Goal: Task Accomplishment & Management: Use online tool/utility

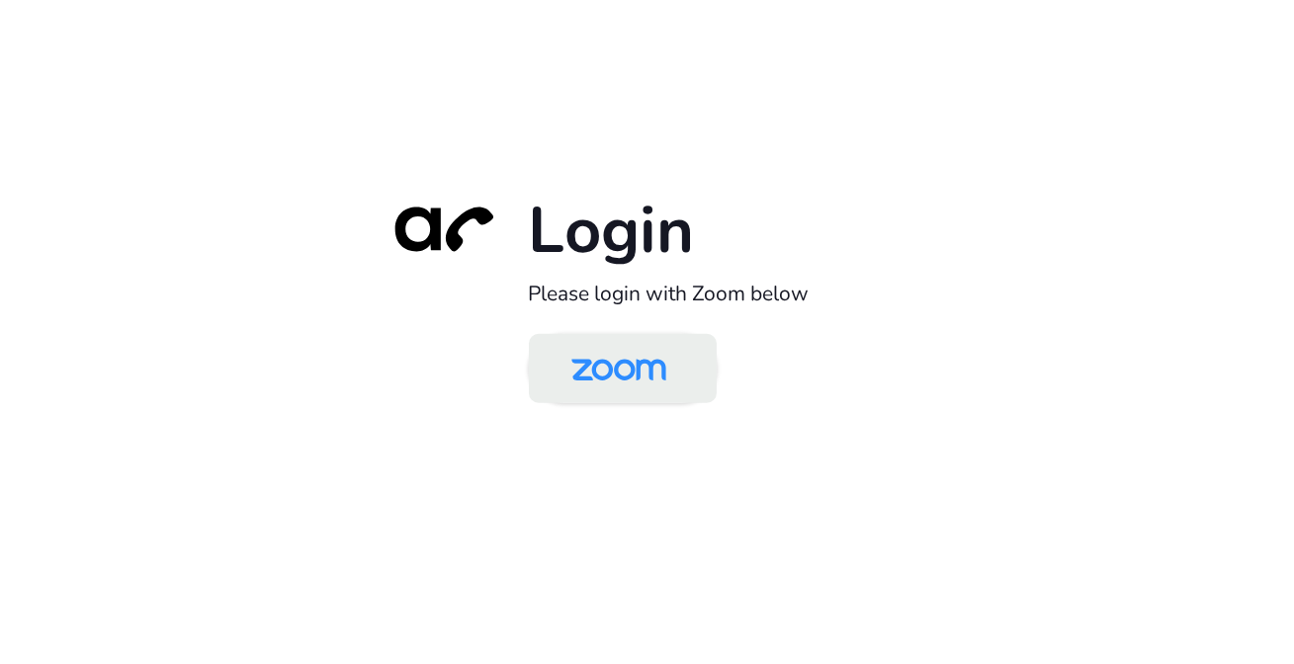
click at [641, 361] on img at bounding box center [619, 370] width 136 height 64
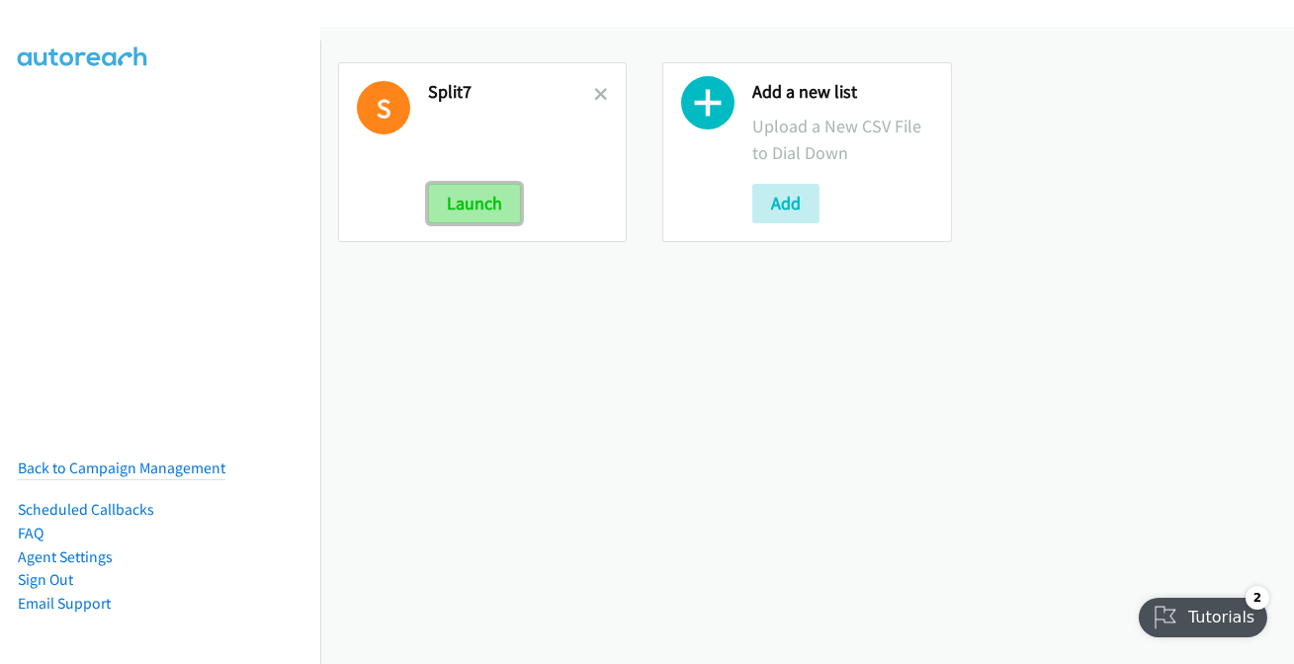
click at [467, 208] on button "Launch" at bounding box center [474, 204] width 93 height 40
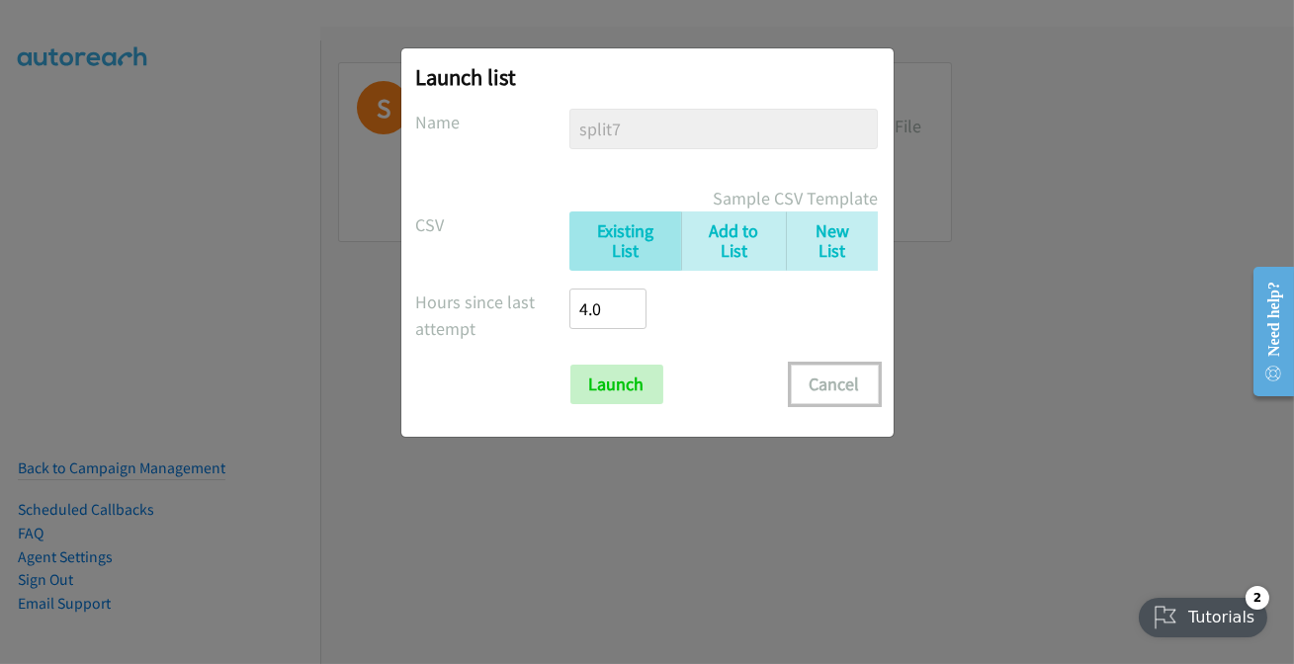
click at [851, 388] on button "Cancel" at bounding box center [835, 385] width 88 height 40
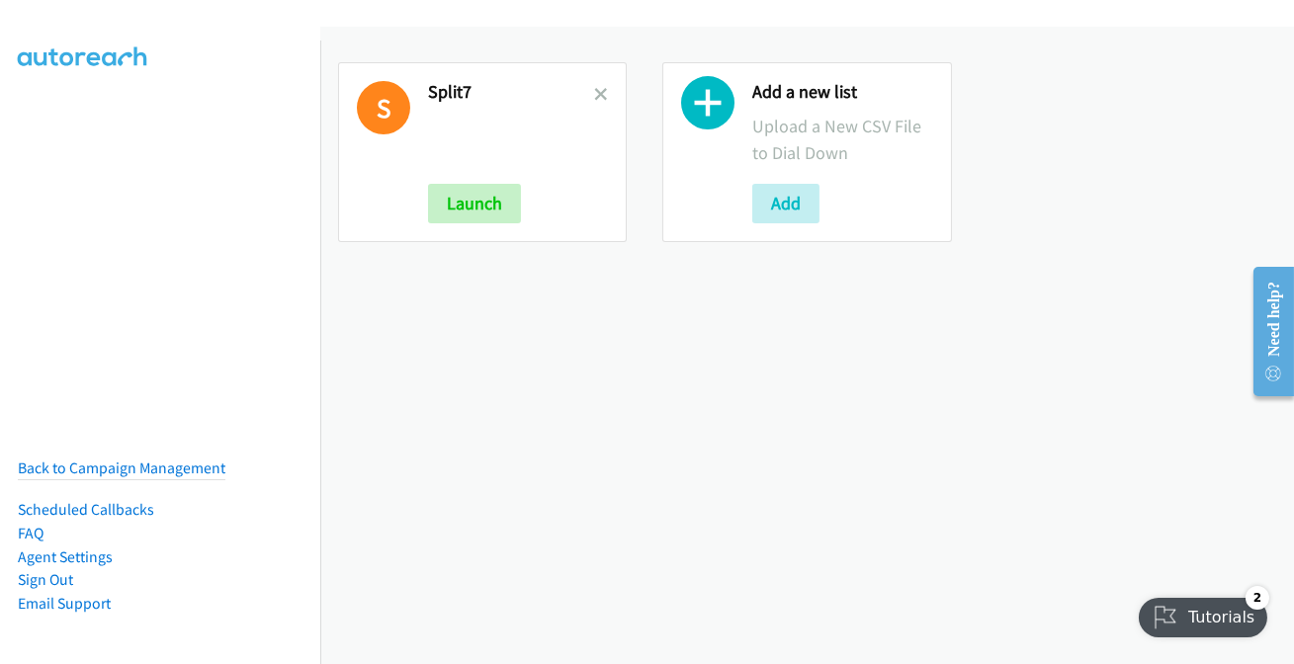
click at [603, 97] on div "S Split7 Launch" at bounding box center [482, 152] width 289 height 180
click at [601, 94] on icon at bounding box center [601, 96] width 14 height 14
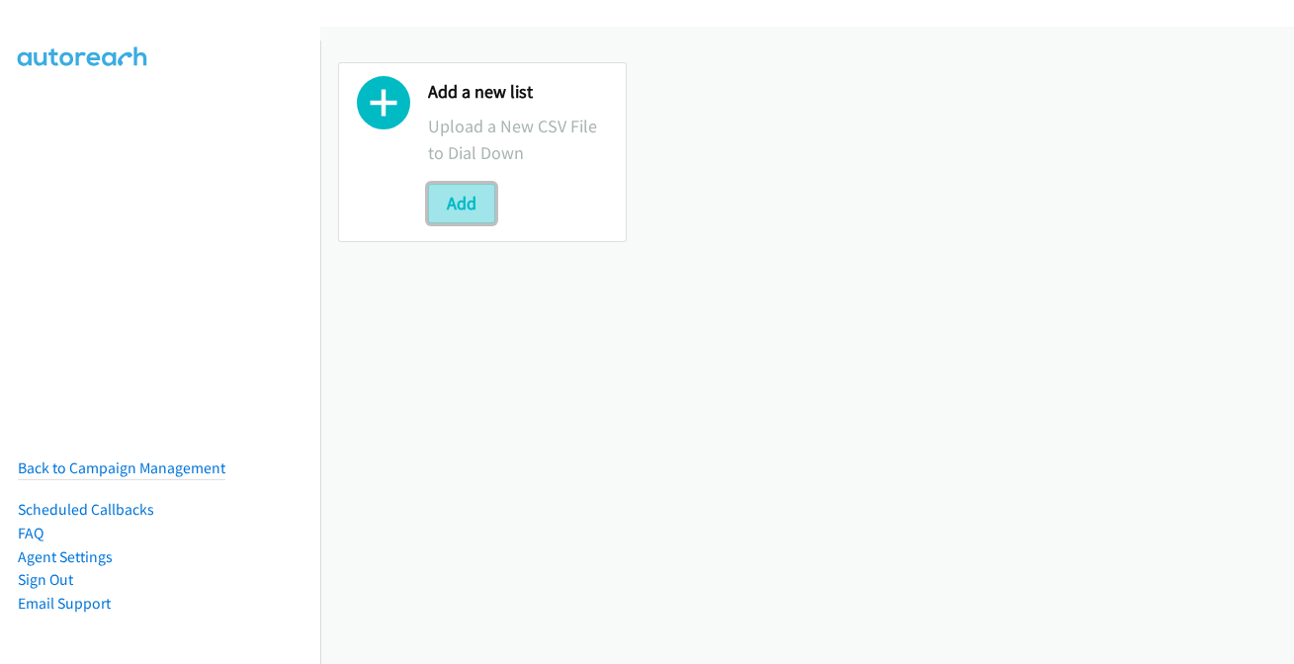
click at [460, 214] on button "Add" at bounding box center [461, 204] width 67 height 40
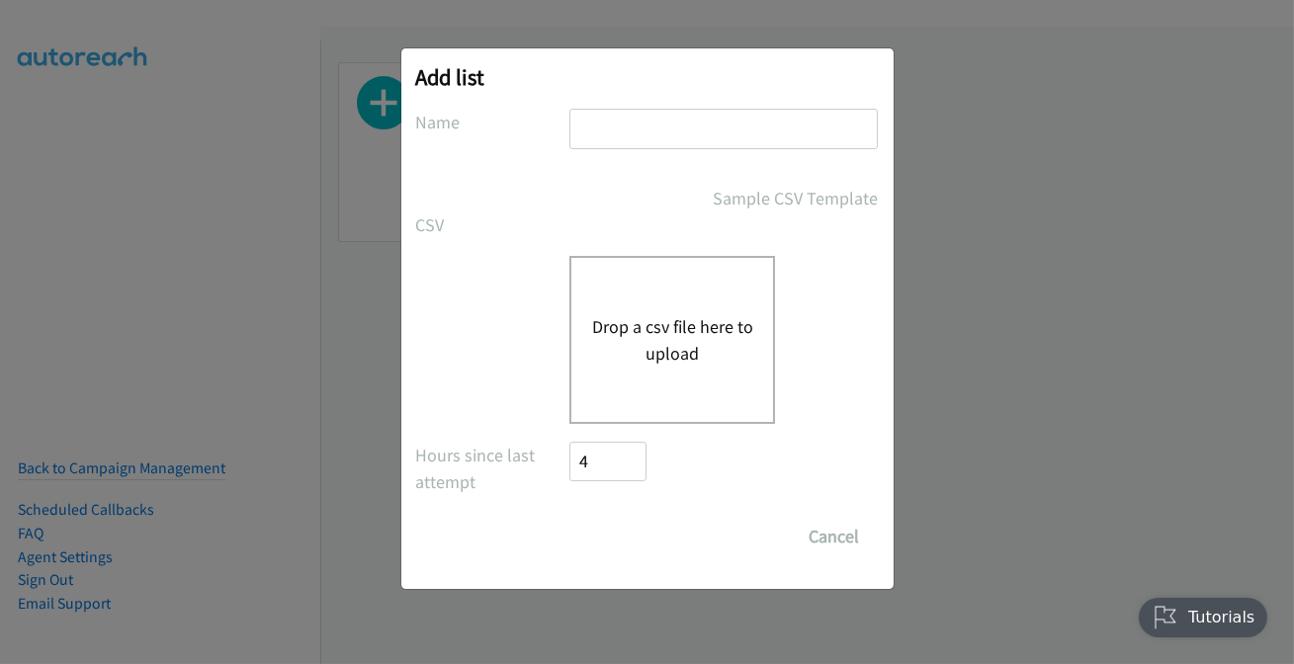
click at [629, 122] on input "text" at bounding box center [723, 129] width 308 height 41
type input "split2"
click at [629, 322] on button "Drop a csv file here to upload" at bounding box center [672, 339] width 162 height 53
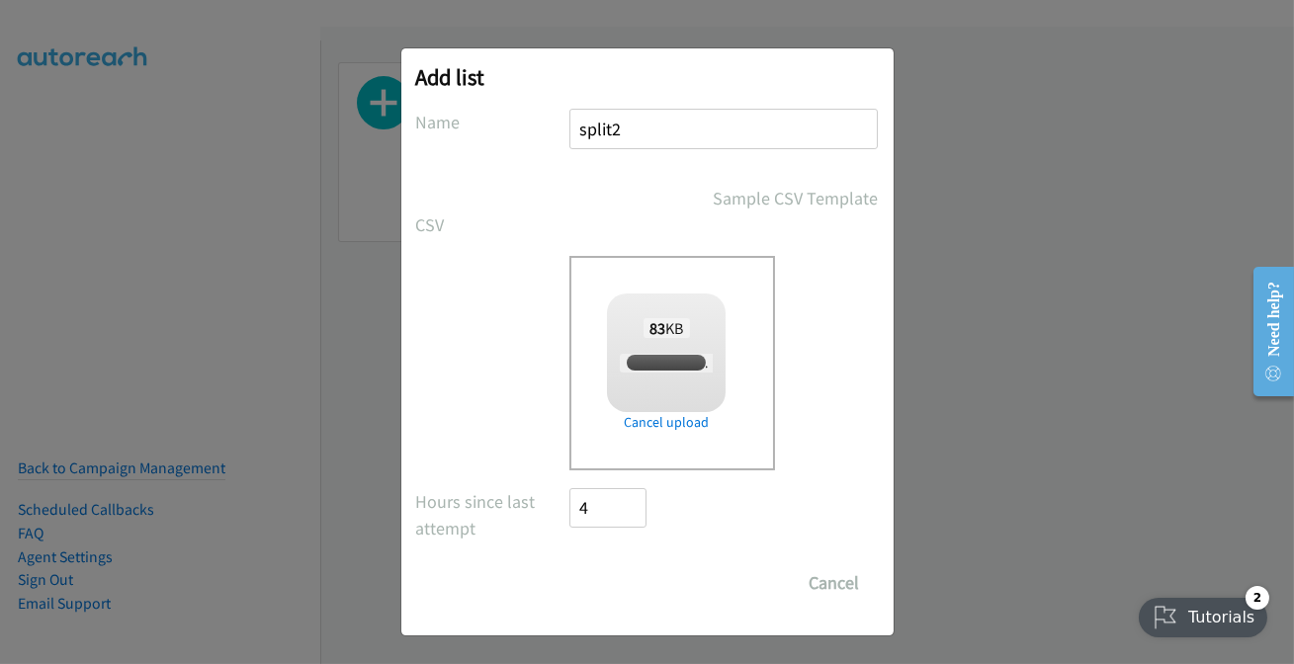
checkbox input "true"
click at [618, 582] on input "Save List" at bounding box center [622, 583] width 104 height 40
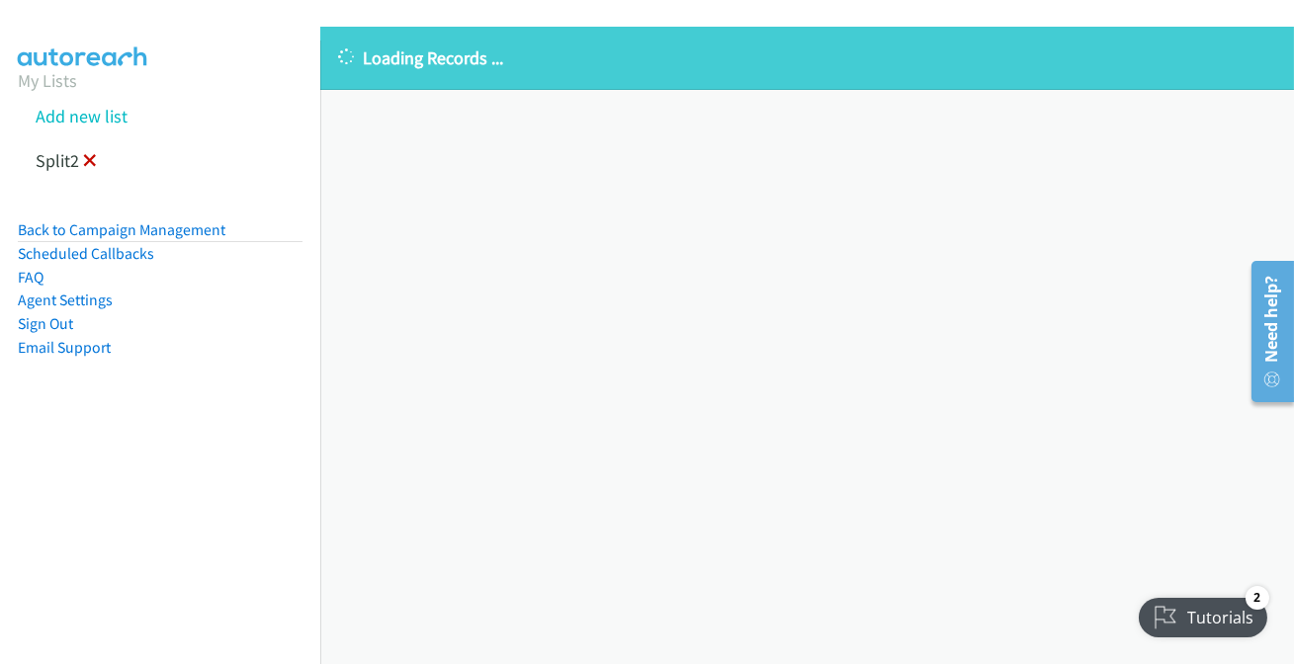
click at [88, 162] on icon at bounding box center [90, 162] width 14 height 14
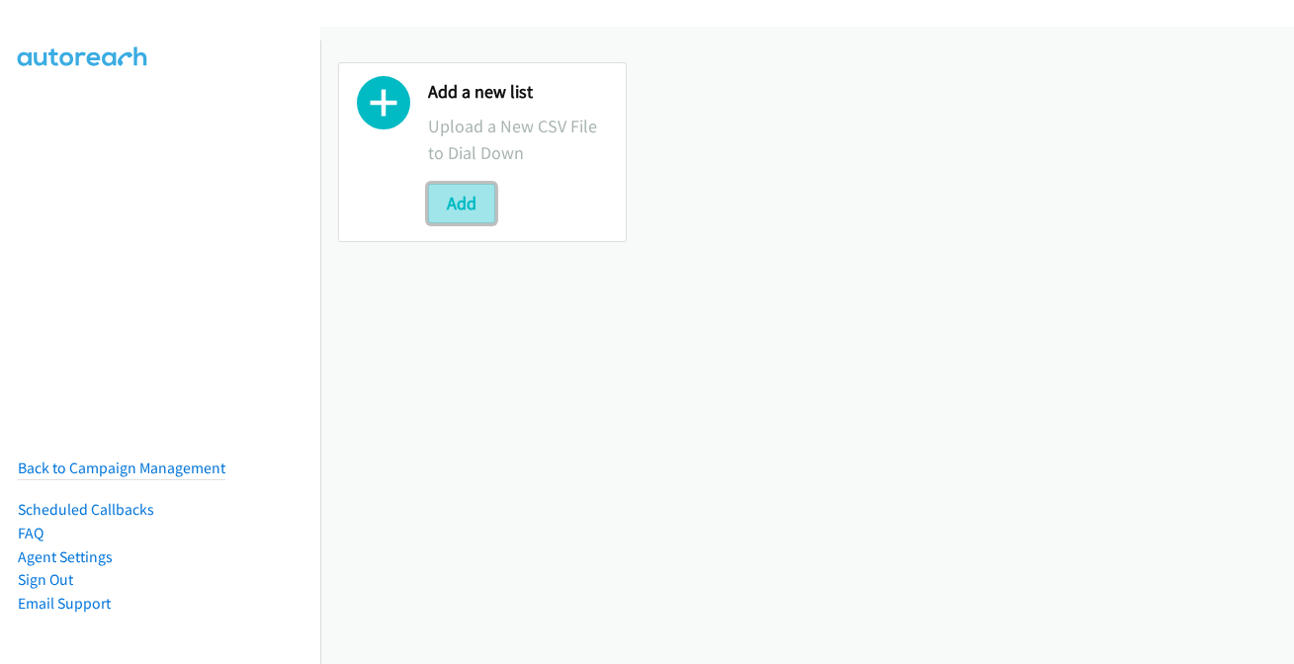
click at [453, 201] on button "Add" at bounding box center [461, 204] width 67 height 40
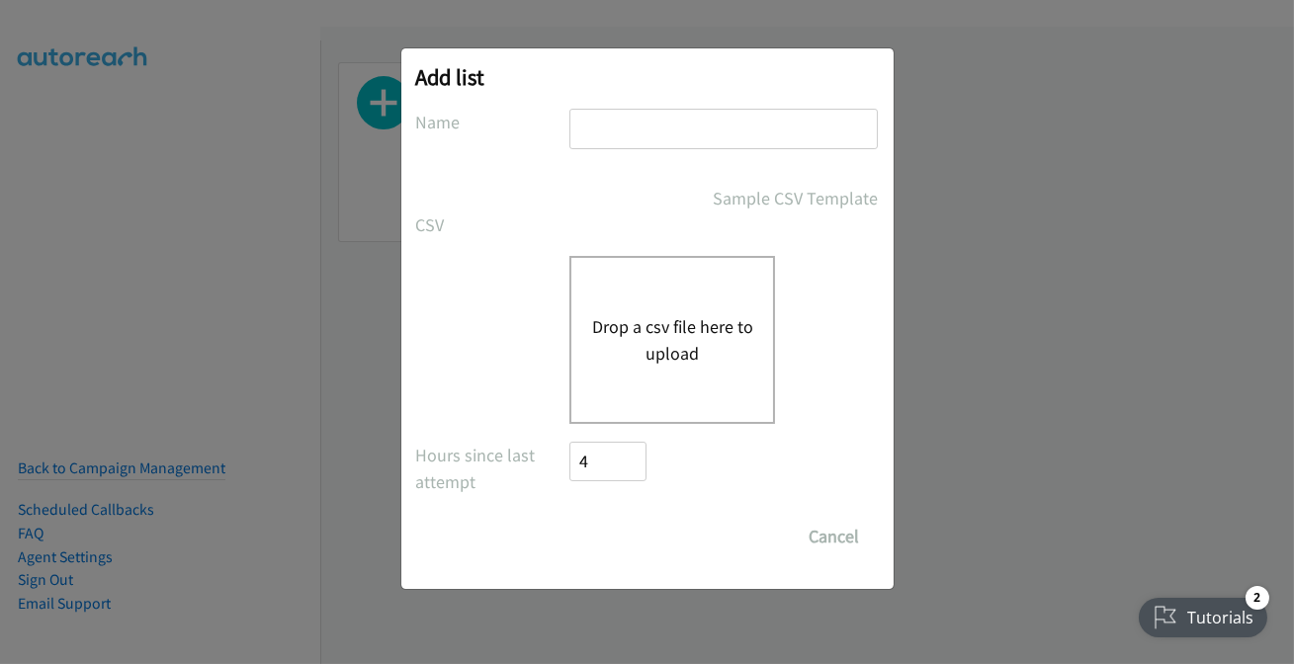
click at [670, 129] on input "text" at bounding box center [723, 129] width 308 height 41
type input "split7"
click at [662, 364] on button "Drop a csv file here to upload" at bounding box center [672, 339] width 162 height 53
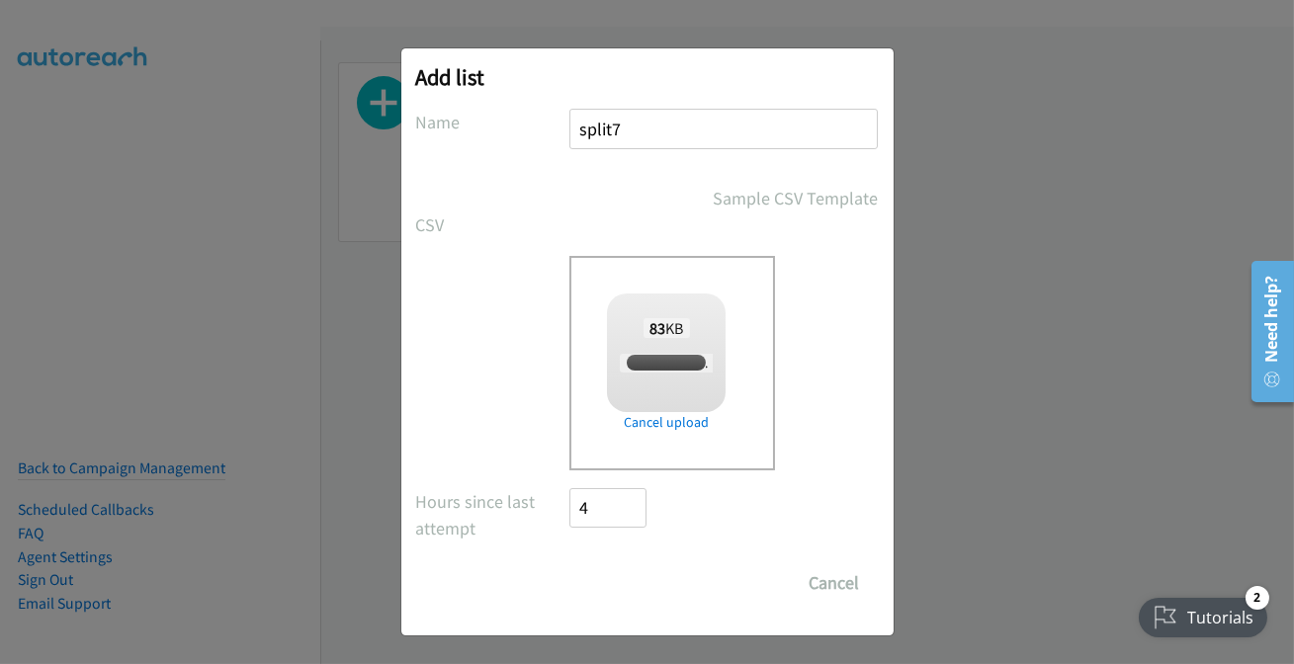
checkbox input "true"
drag, startPoint x: 629, startPoint y: 573, endPoint x: 623, endPoint y: 554, distance: 20.6
click at [630, 573] on input "Save List" at bounding box center [622, 583] width 104 height 40
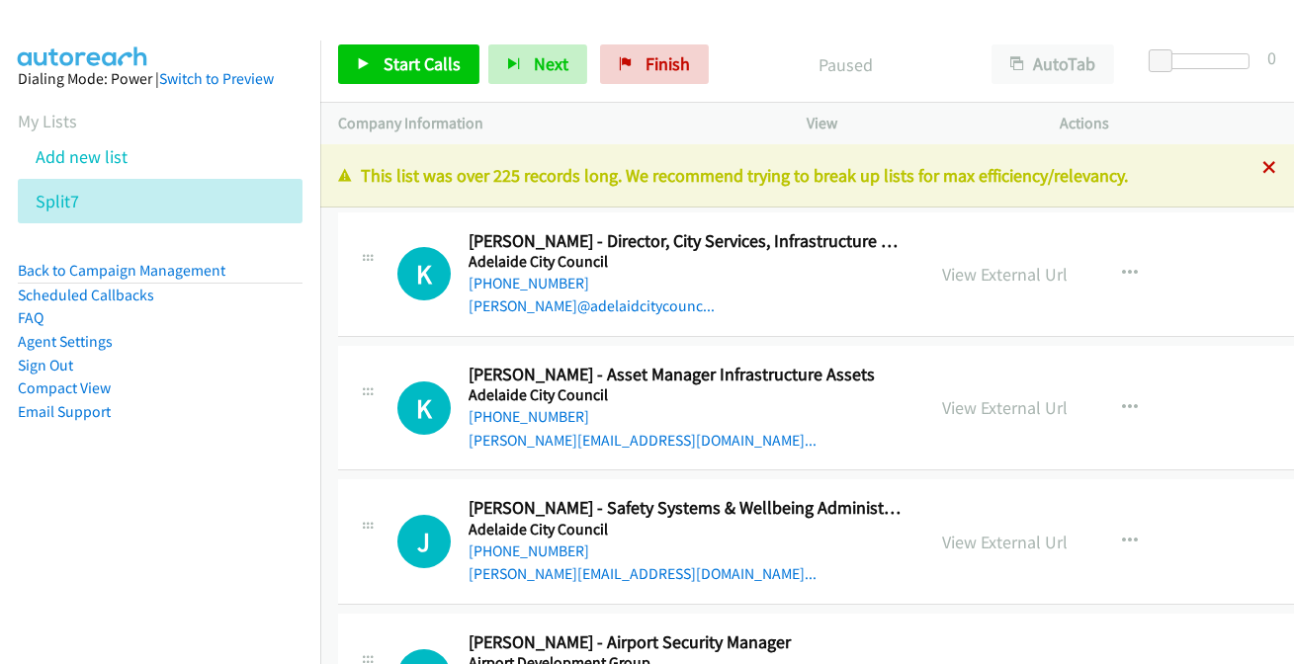
click at [1257, 168] on div "+1 415-964-1034 Call failed - Please reload the list and try again This list wa…" at bounding box center [807, 404] width 974 height 520
click at [1262, 168] on icon at bounding box center [1269, 169] width 14 height 14
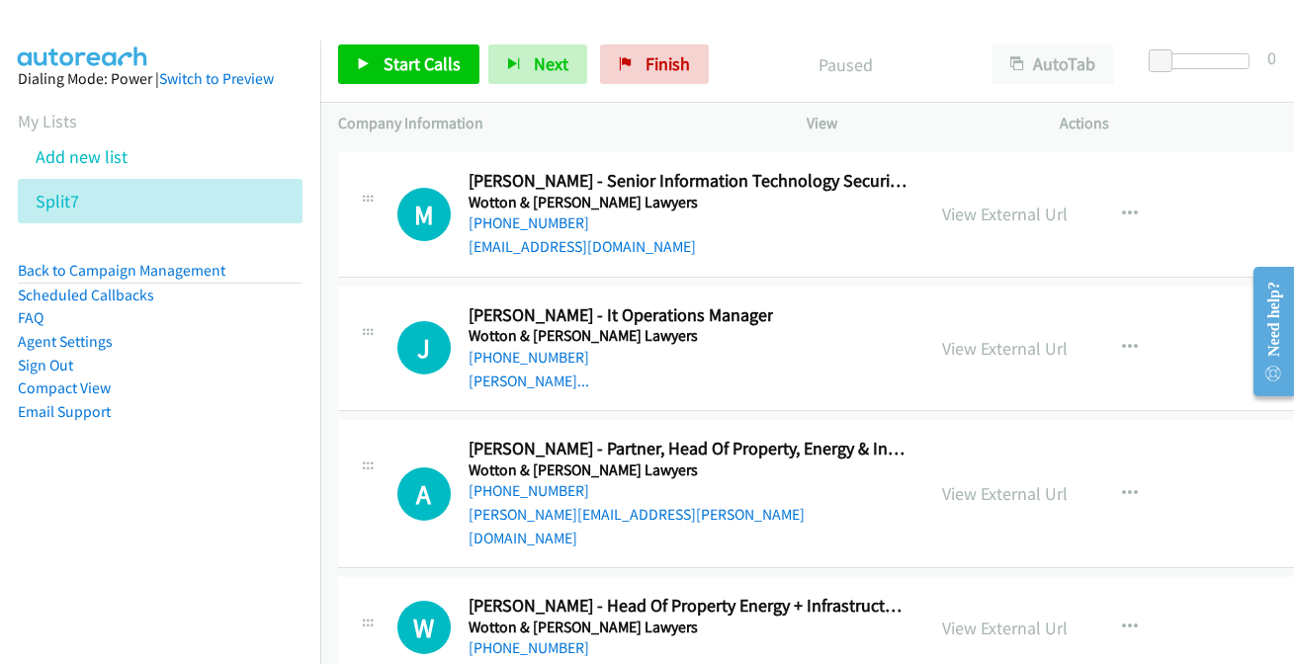
scroll to position [43856, 0]
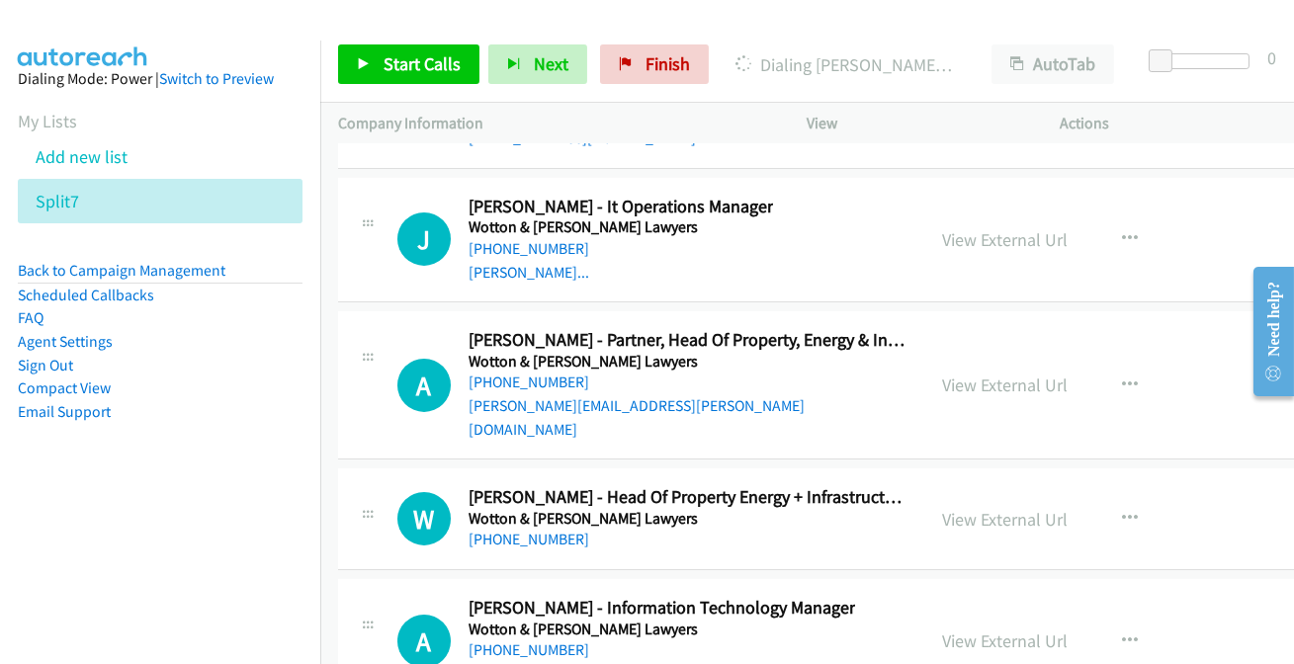
scroll to position [43676, 0]
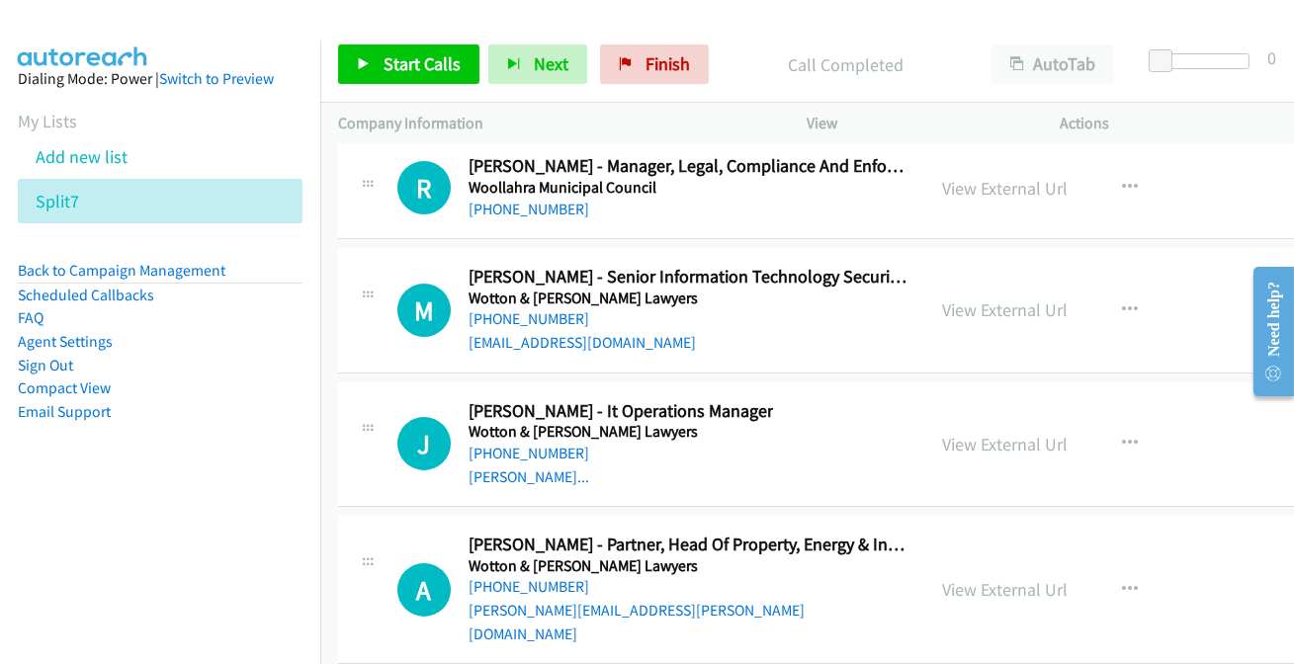
scroll to position [43317, 0]
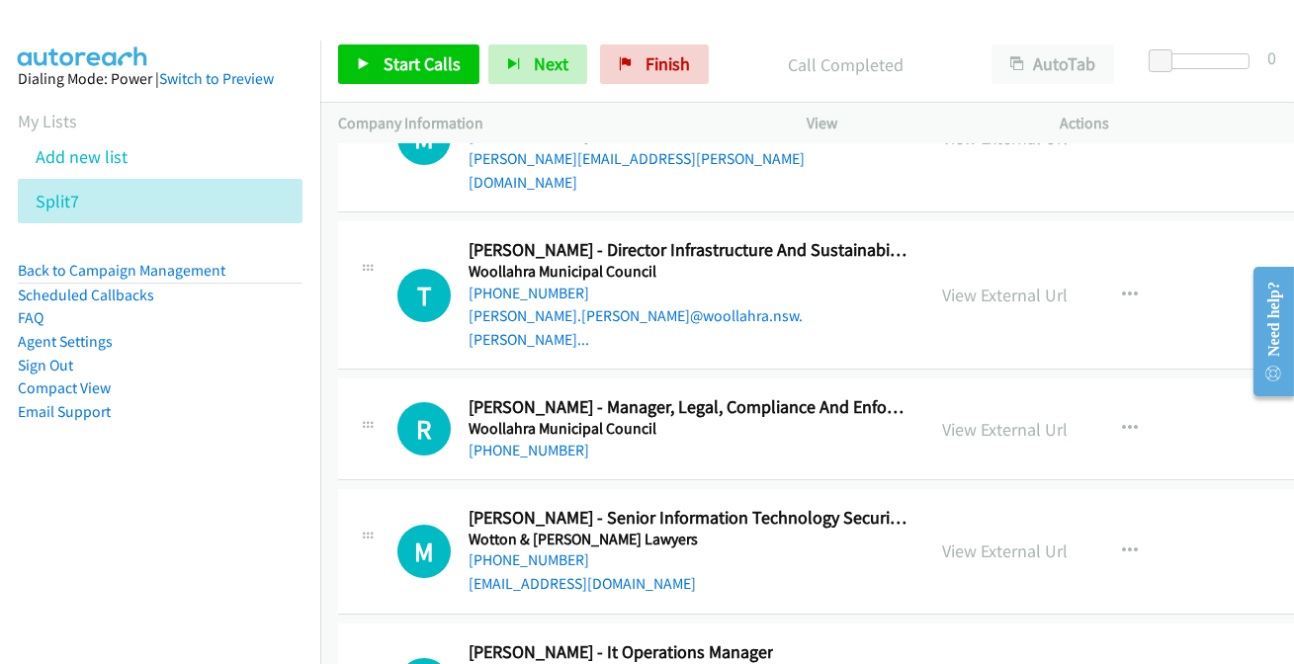
scroll to position [43227, 0]
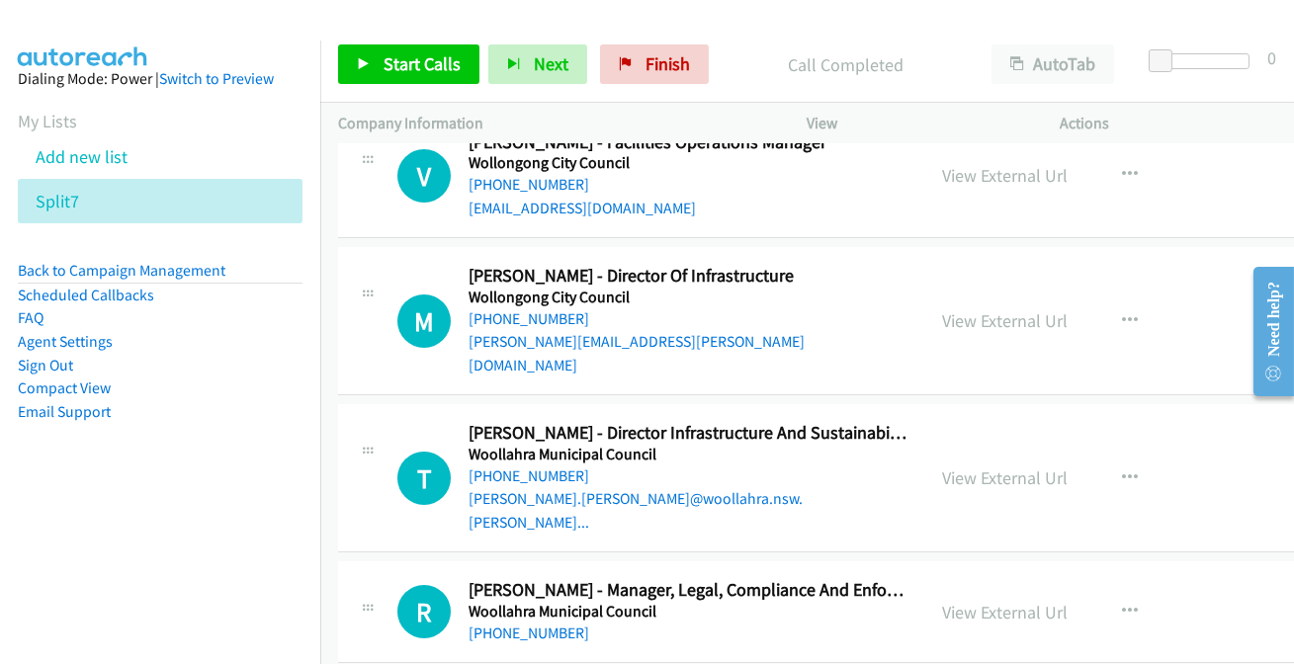
scroll to position [43048, 0]
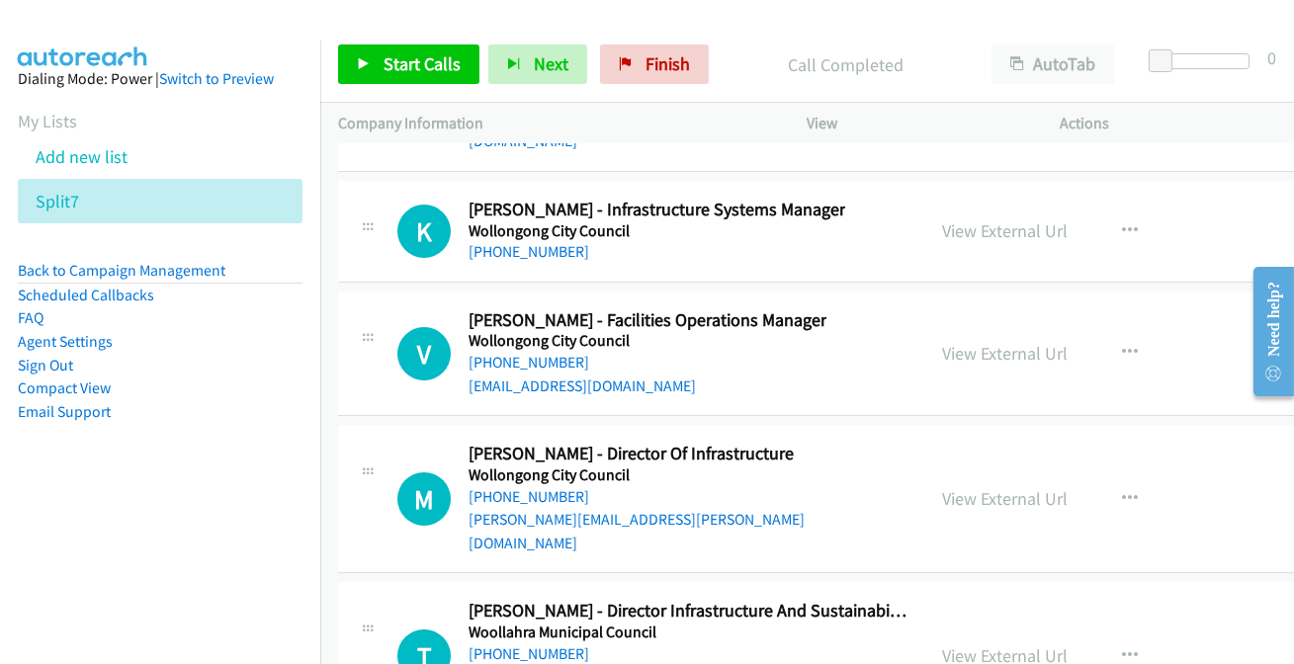
scroll to position [42868, 0]
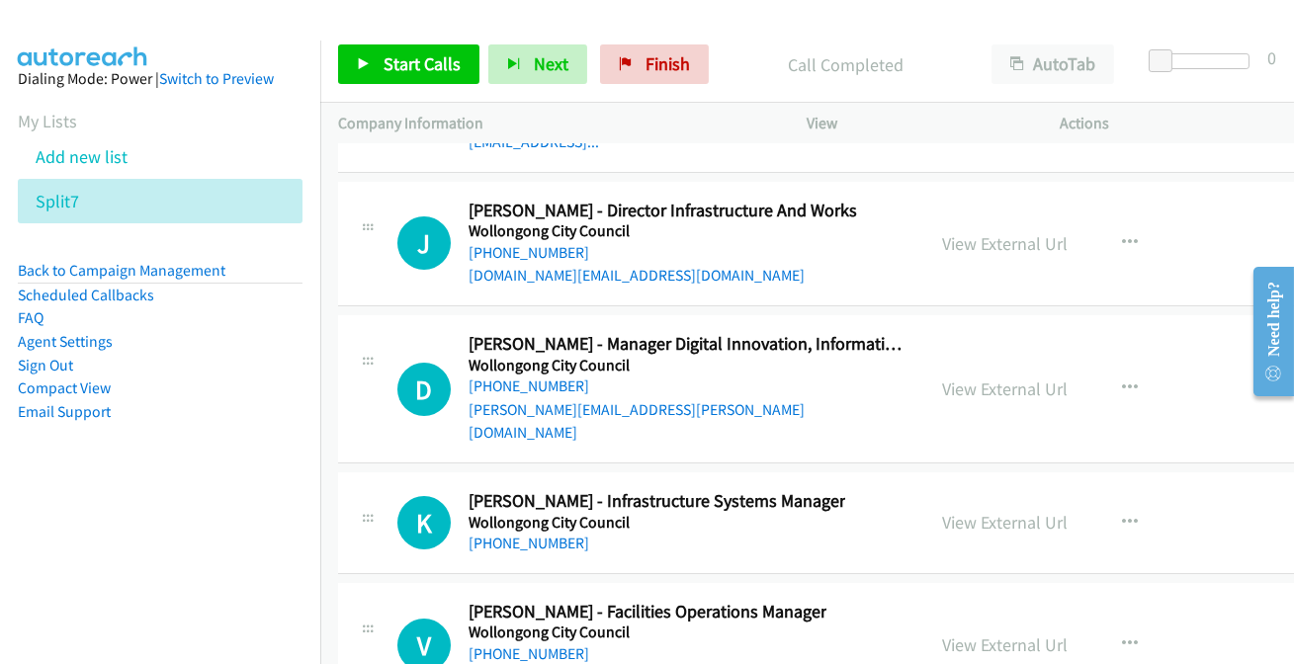
scroll to position [42598, 0]
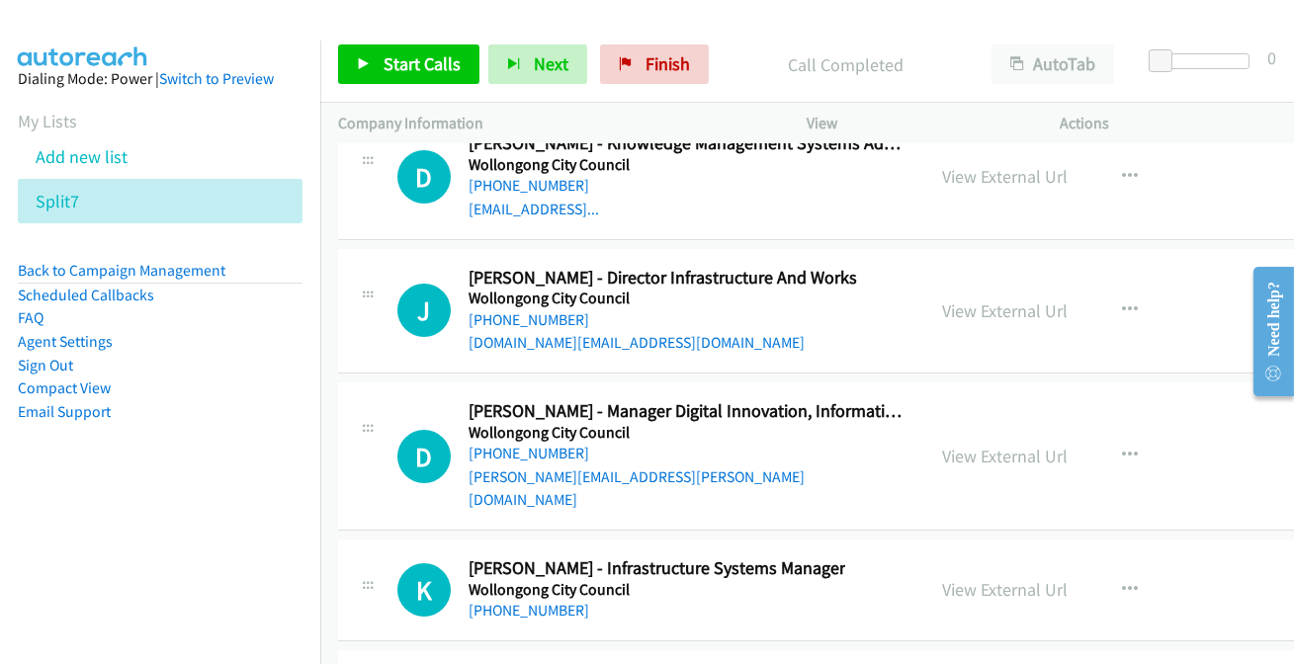
scroll to position [42508, 0]
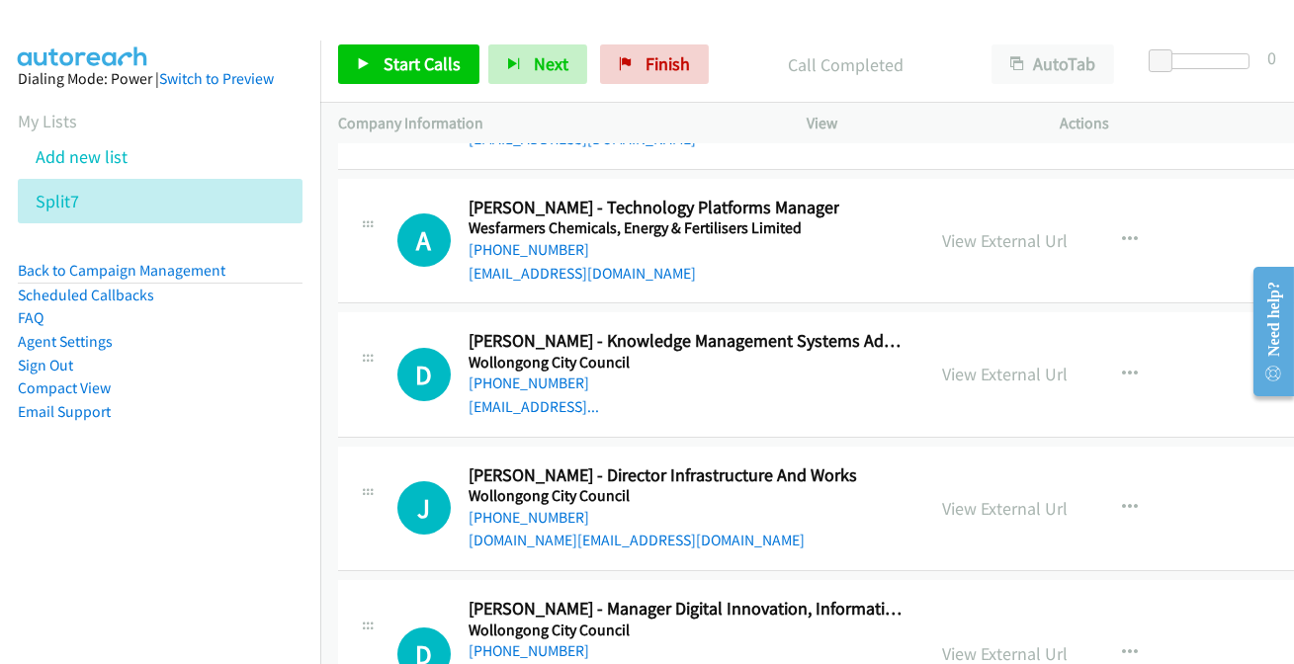
scroll to position [42328, 0]
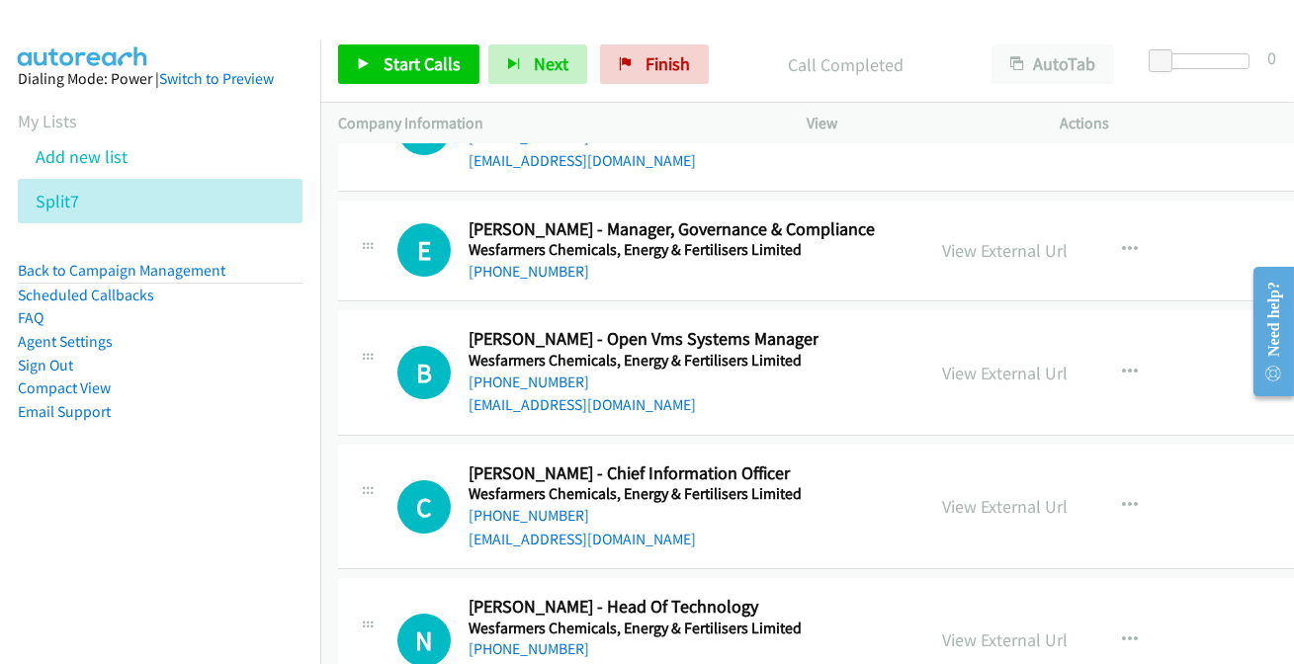
scroll to position [41789, 0]
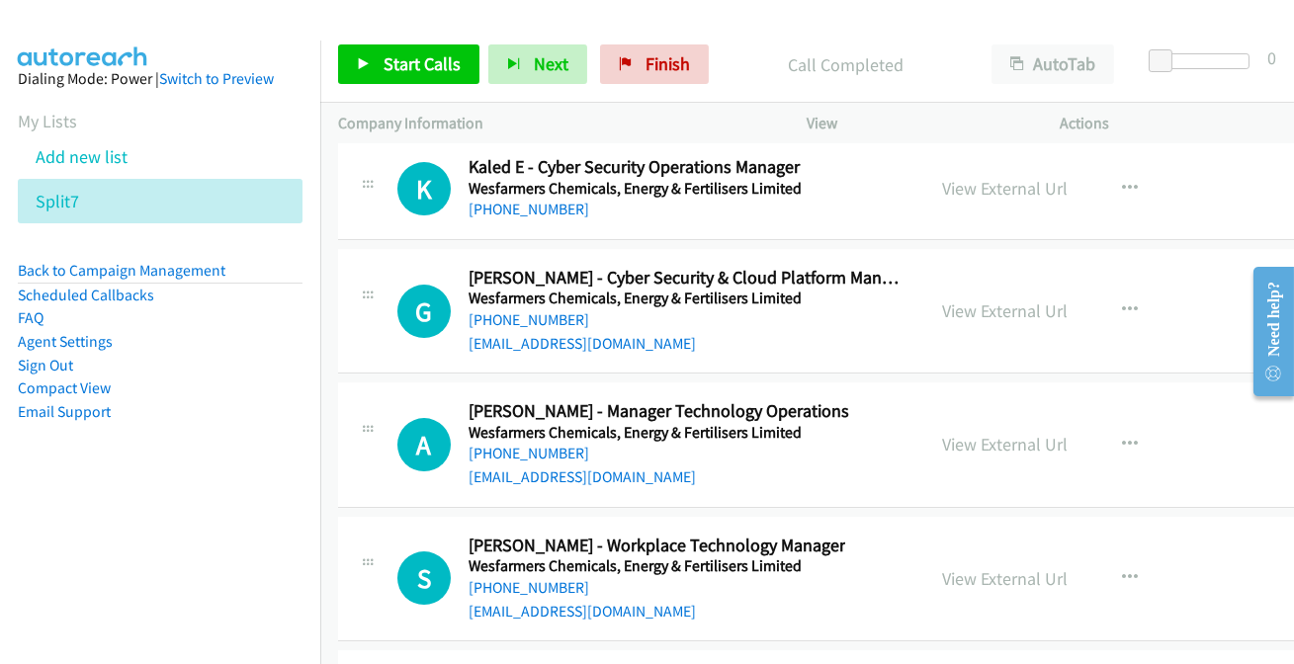
scroll to position [41250, 0]
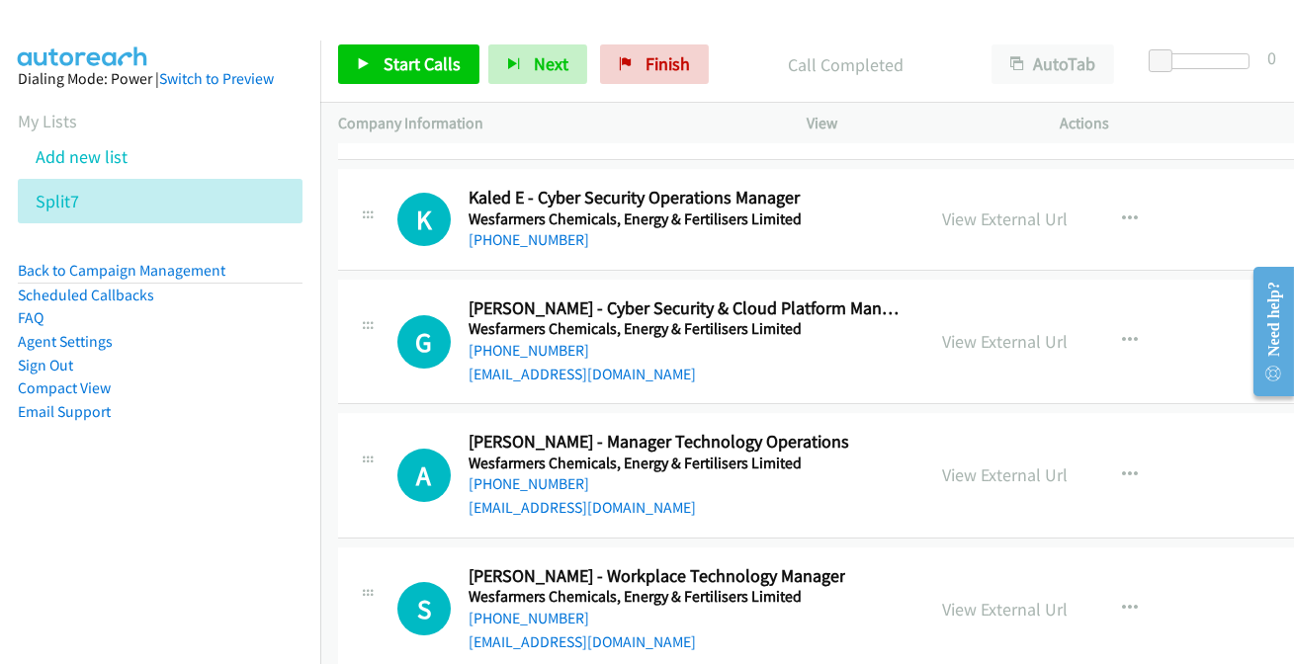
scroll to position [41161, 0]
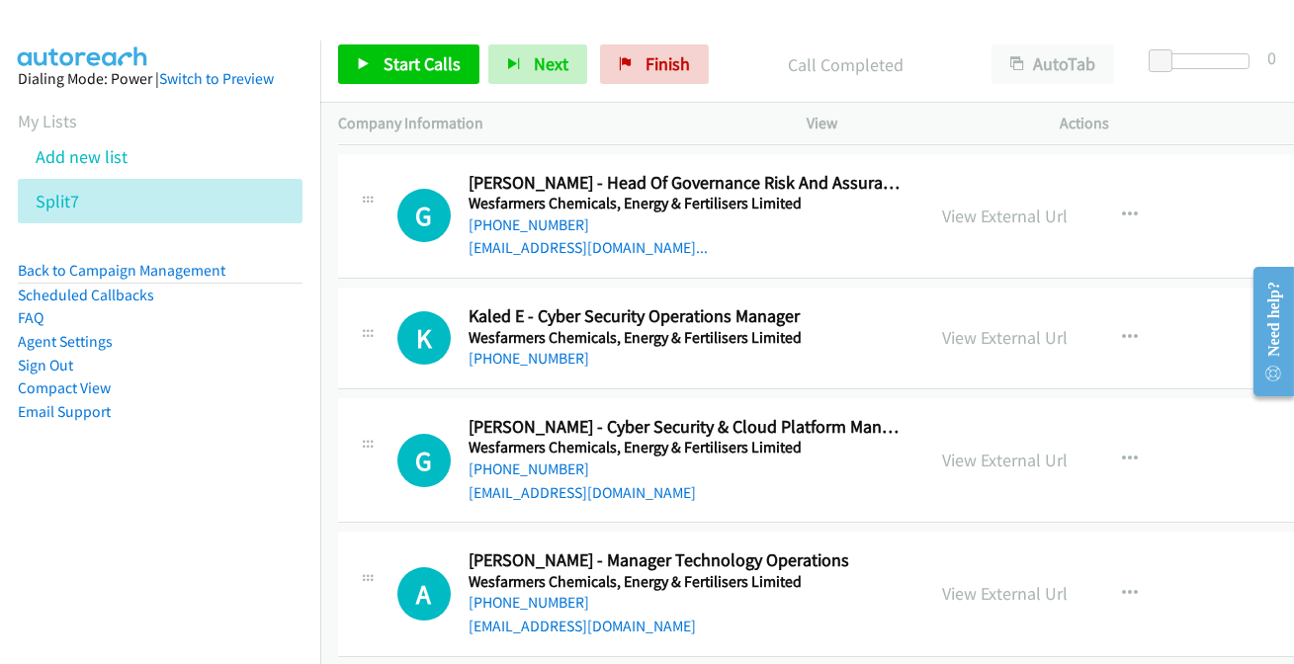
scroll to position [40981, 0]
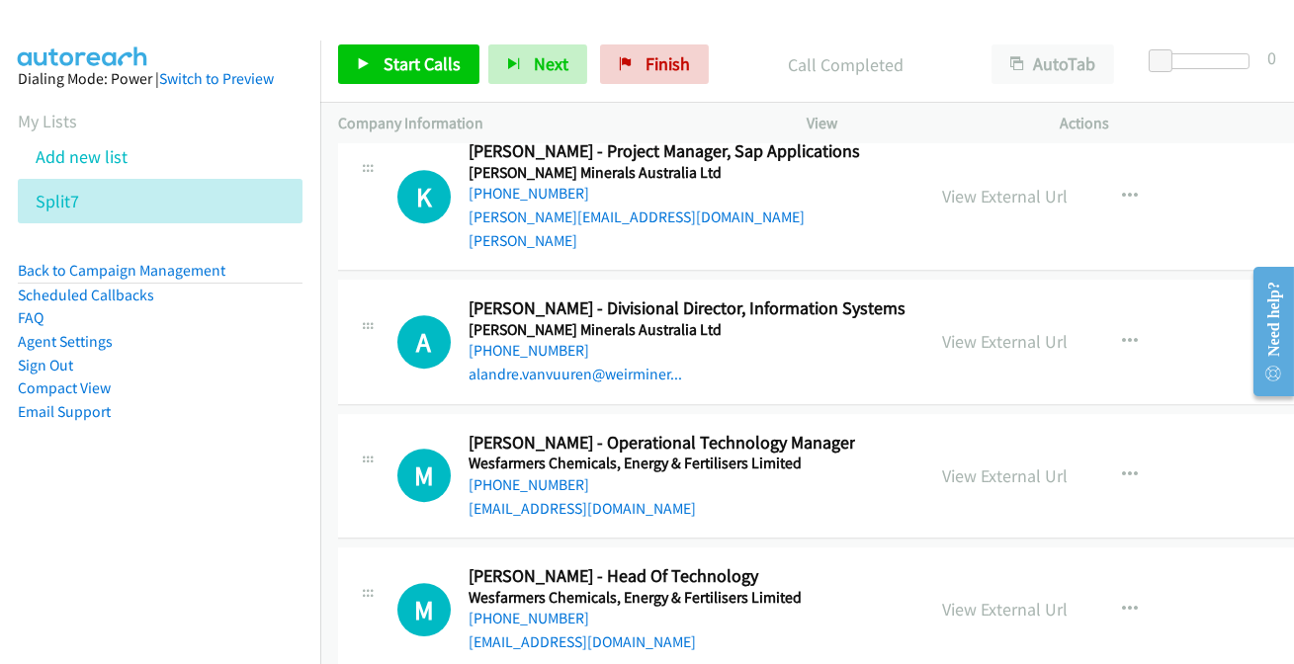
scroll to position [40531, 0]
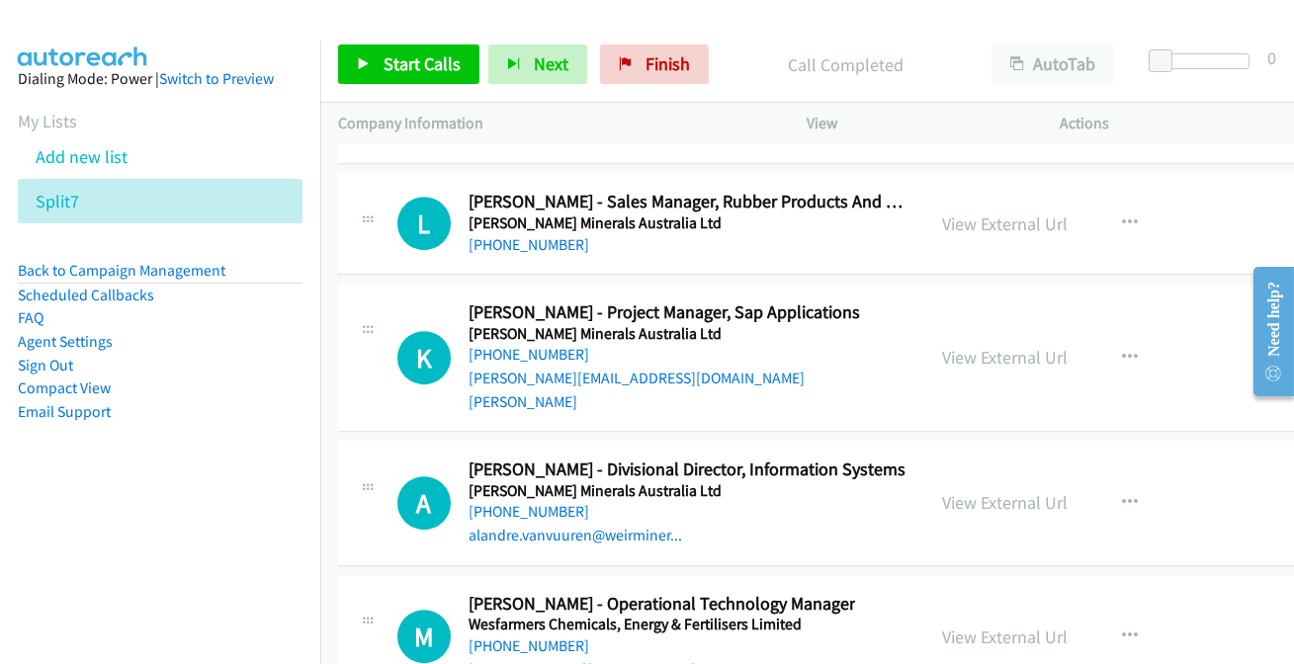
scroll to position [40351, 0]
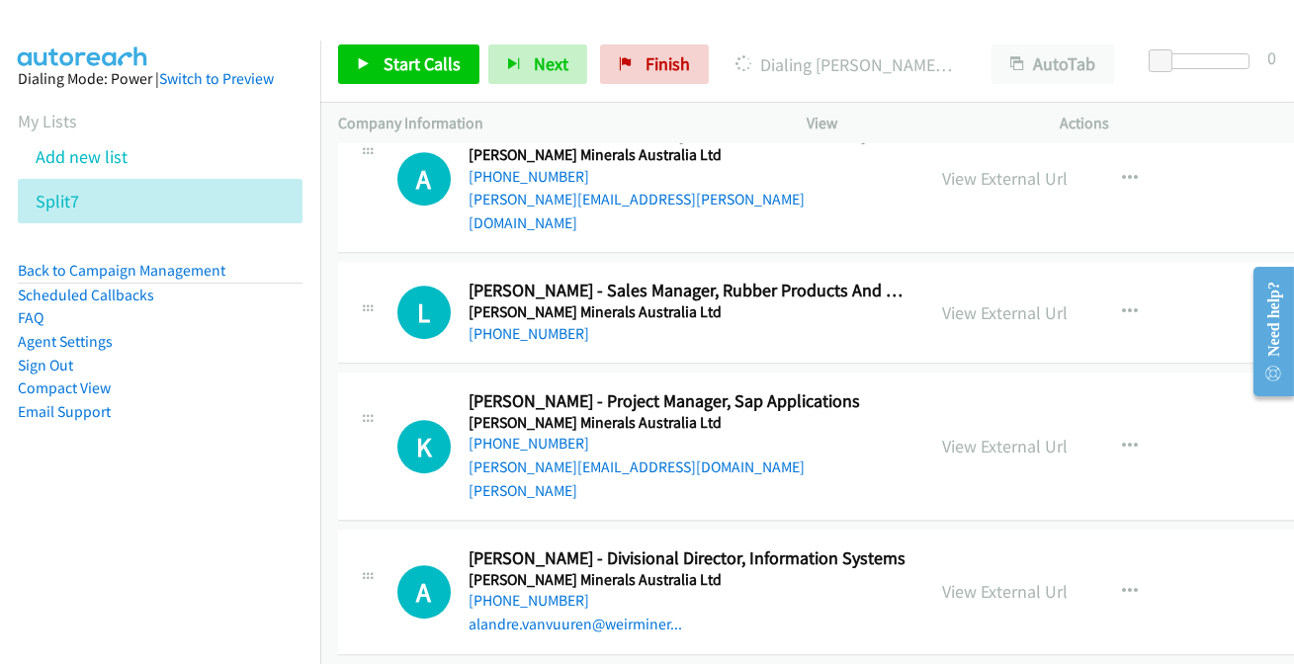
scroll to position [40261, 0]
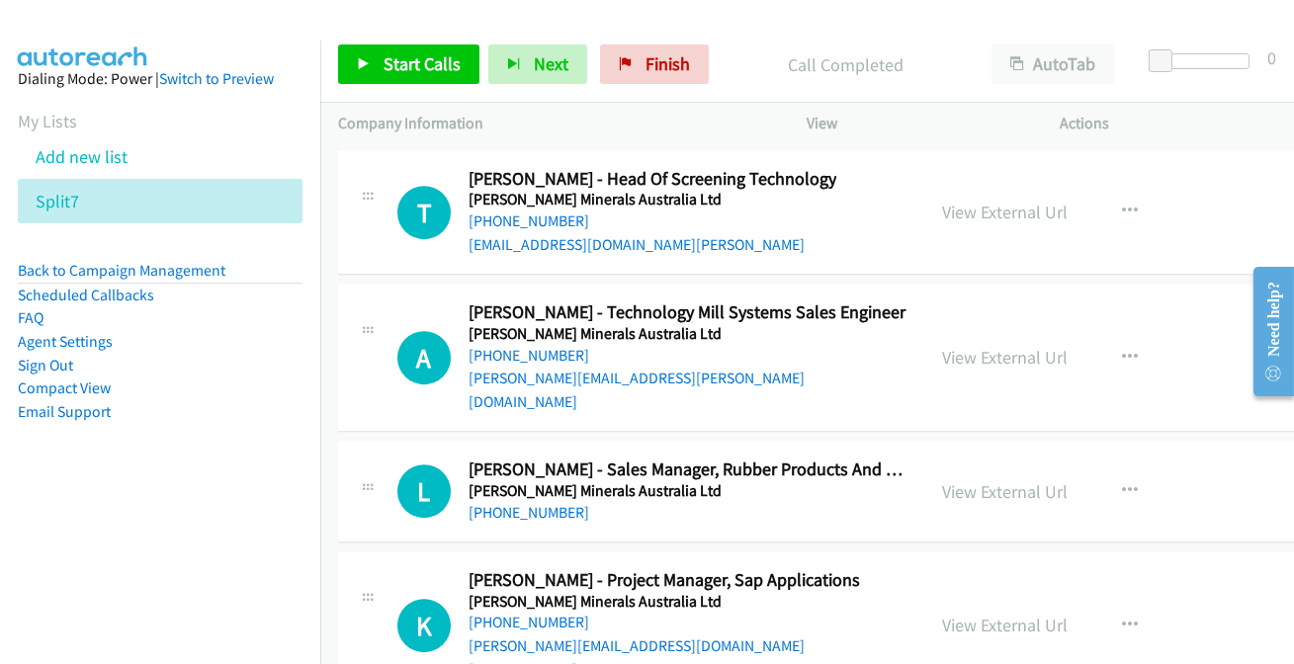
scroll to position [40082, 0]
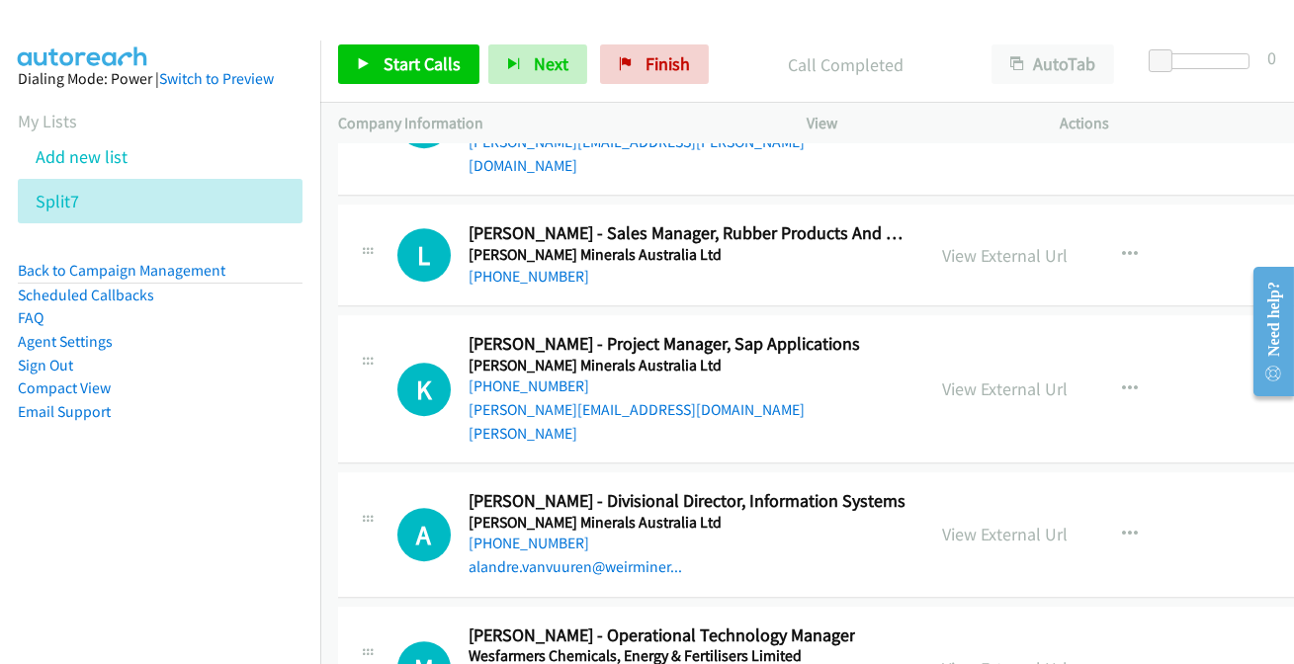
scroll to position [40351, 0]
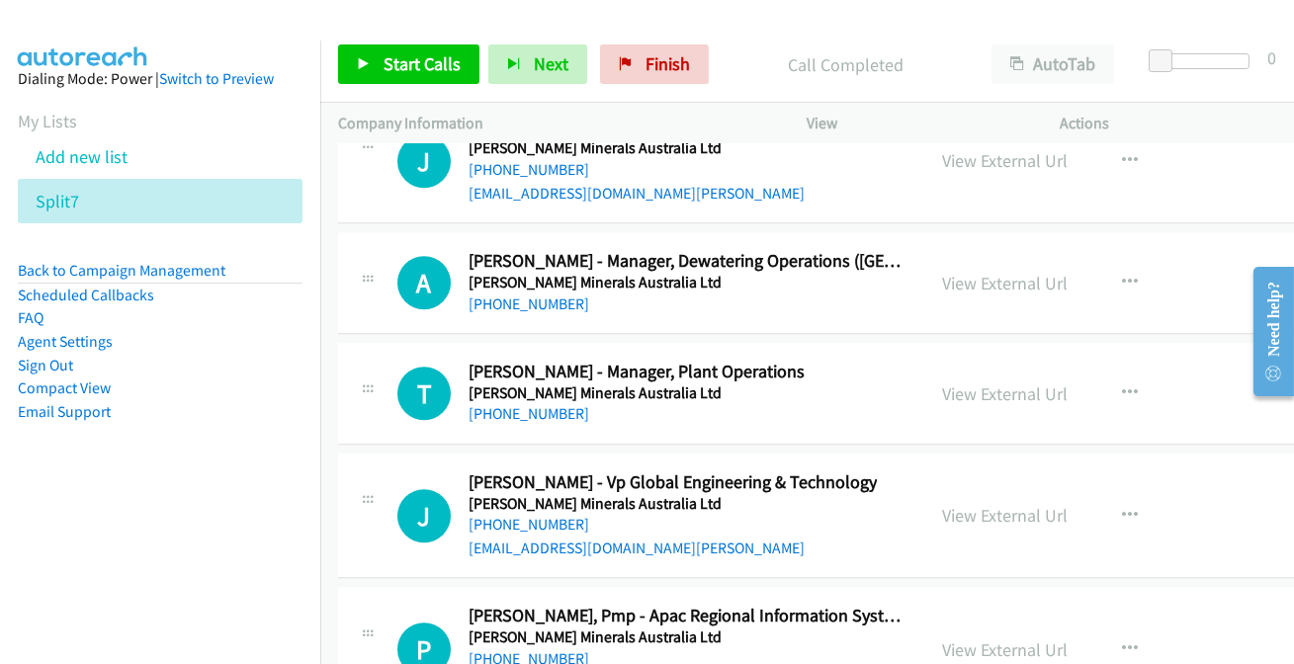
scroll to position [39633, 0]
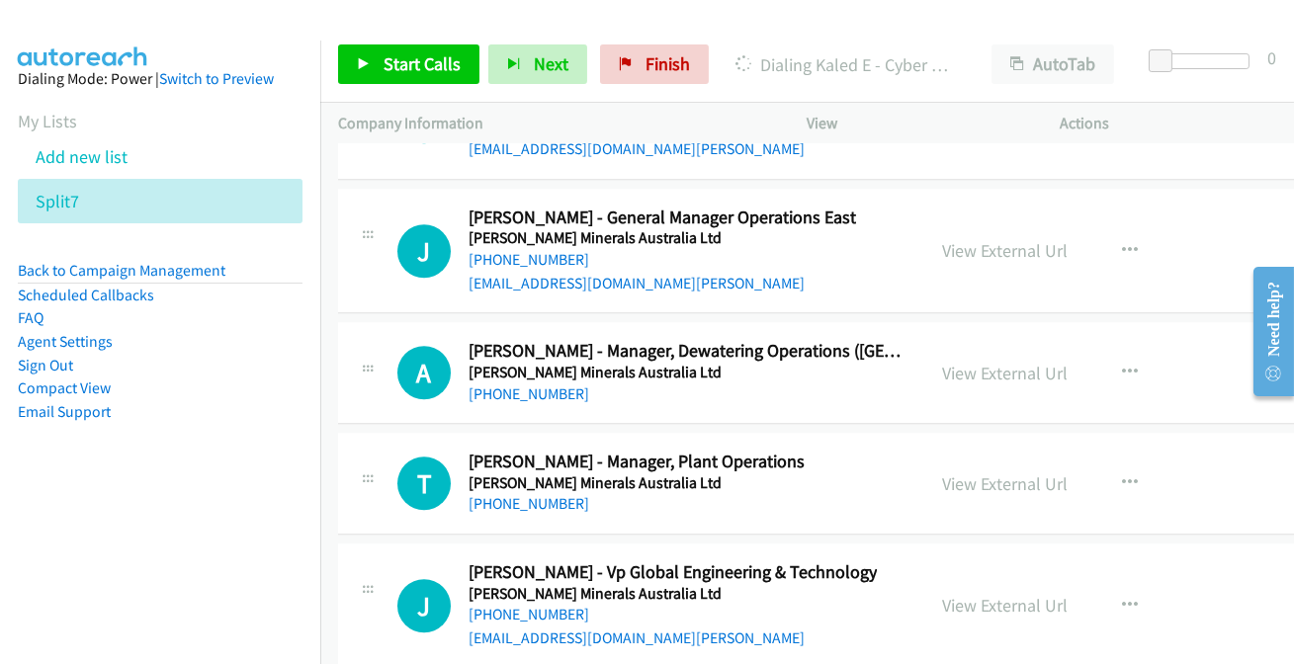
scroll to position [39543, 0]
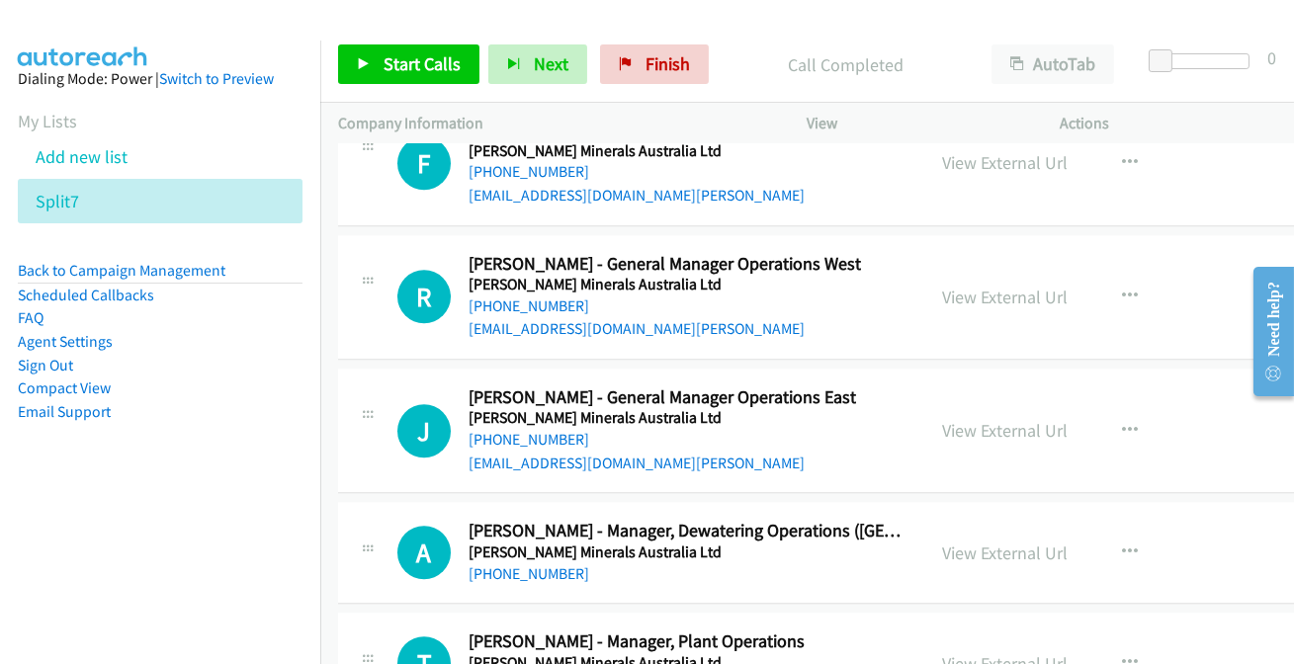
scroll to position [39363, 0]
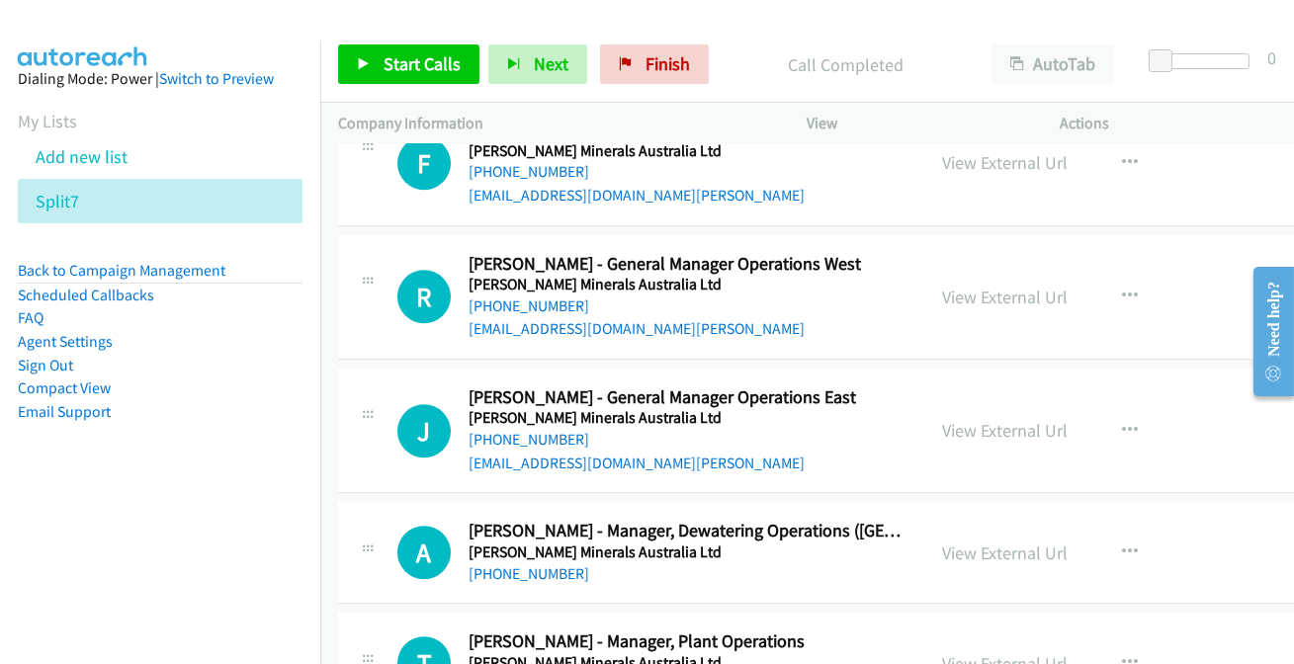
scroll to position [39094, 0]
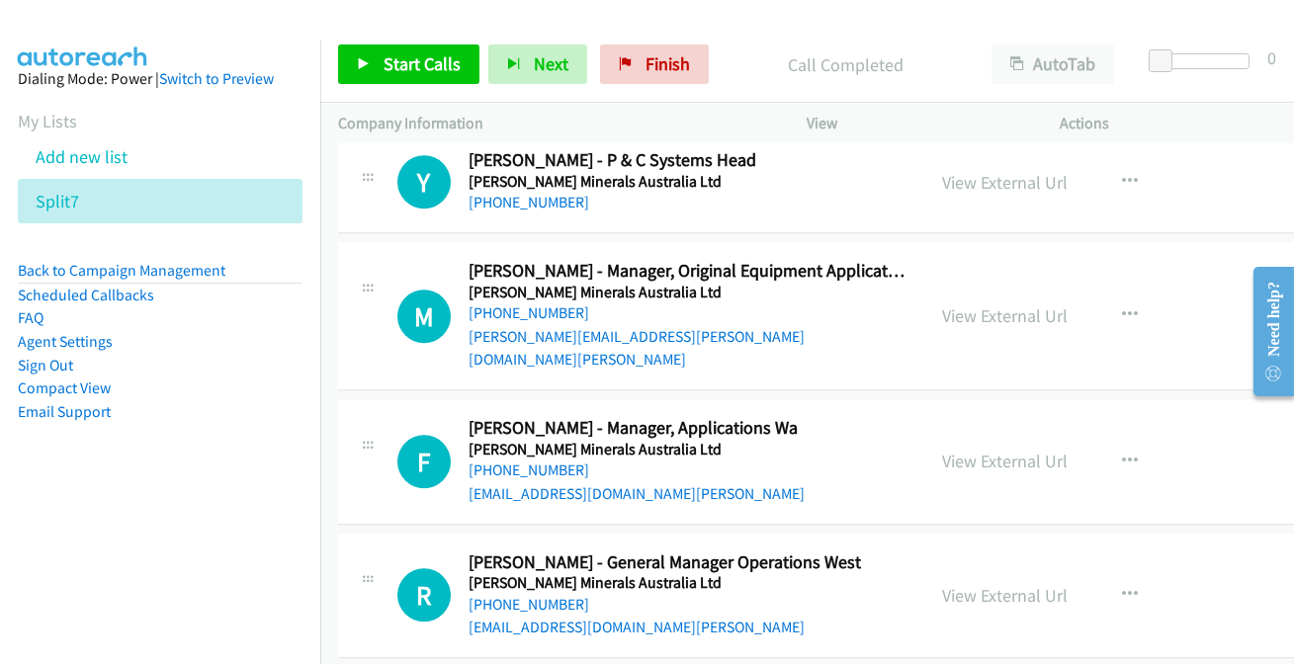
scroll to position [39004, 0]
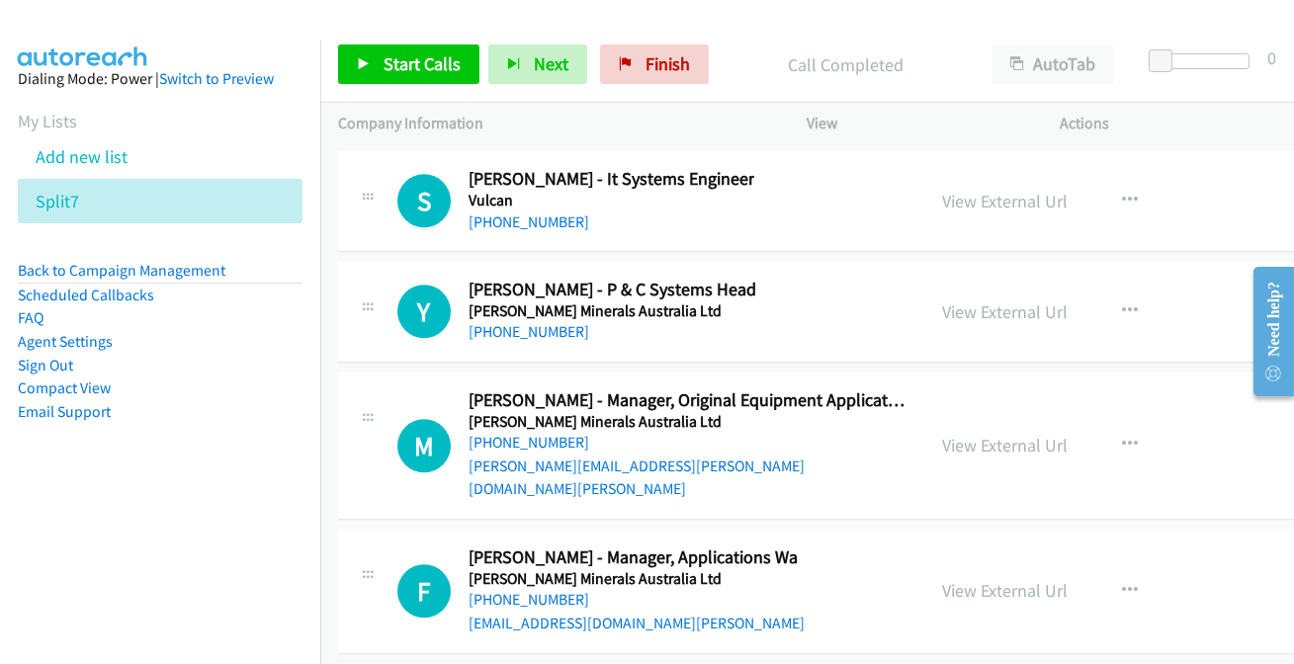
scroll to position [38824, 0]
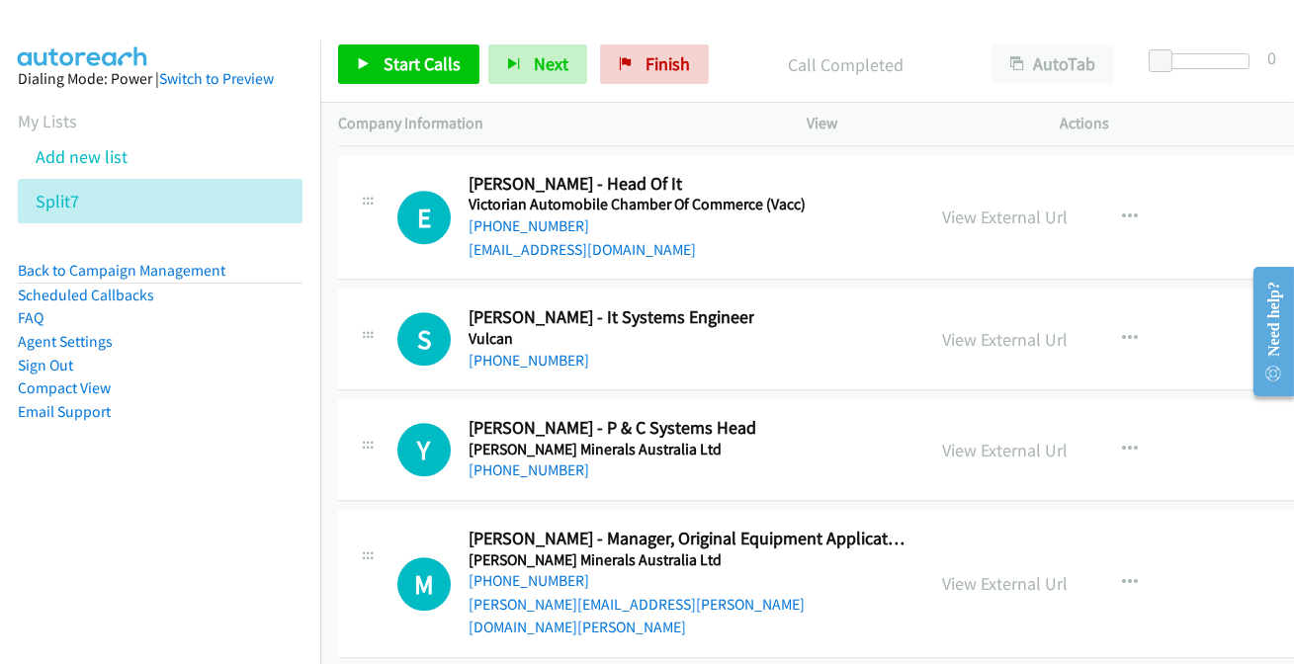
scroll to position [38734, 0]
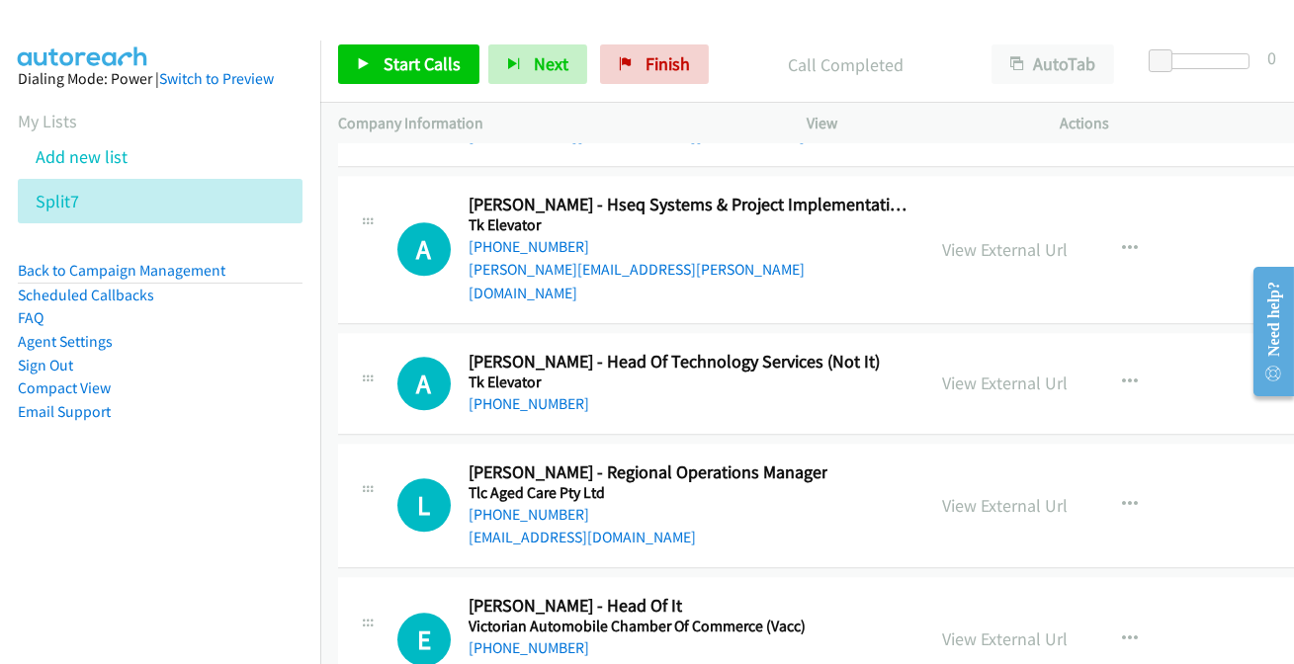
scroll to position [38105, 0]
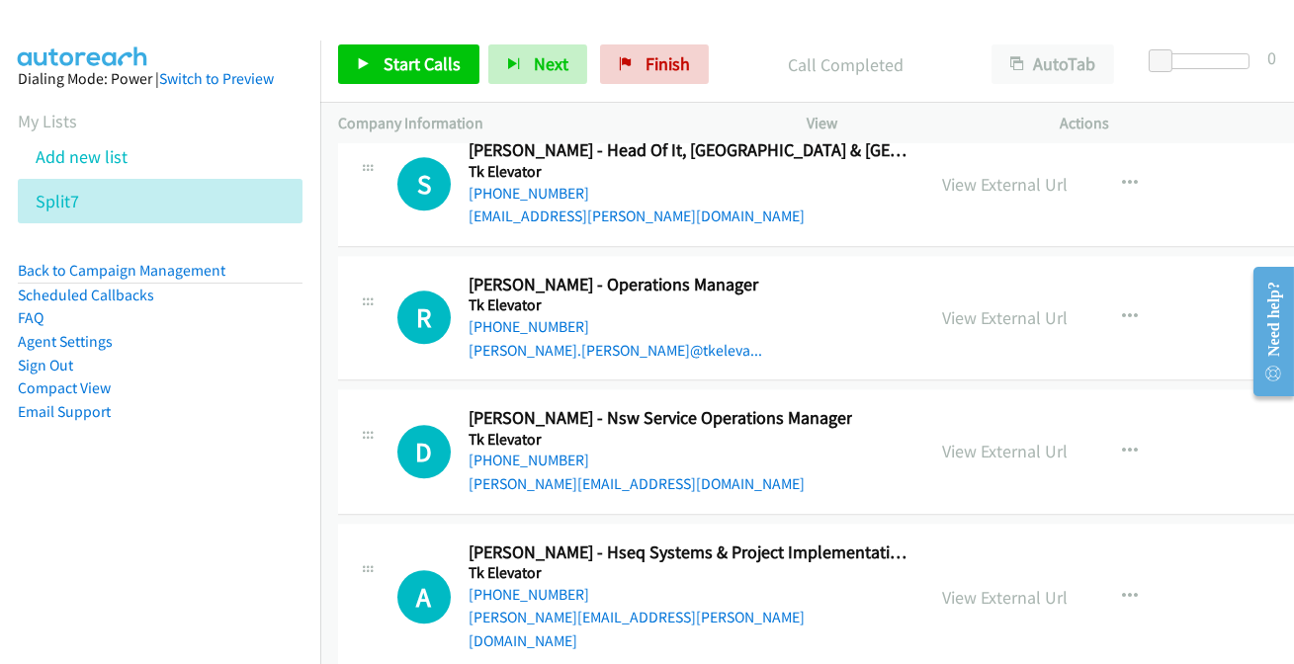
scroll to position [37925, 0]
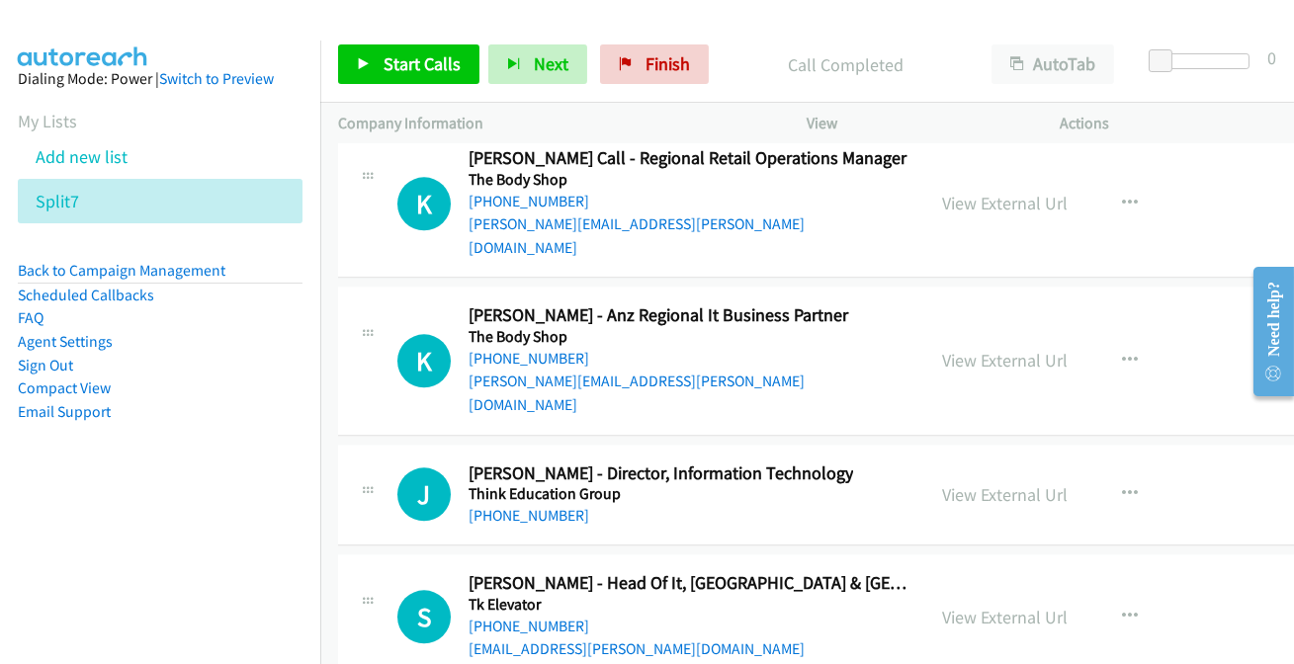
scroll to position [37476, 0]
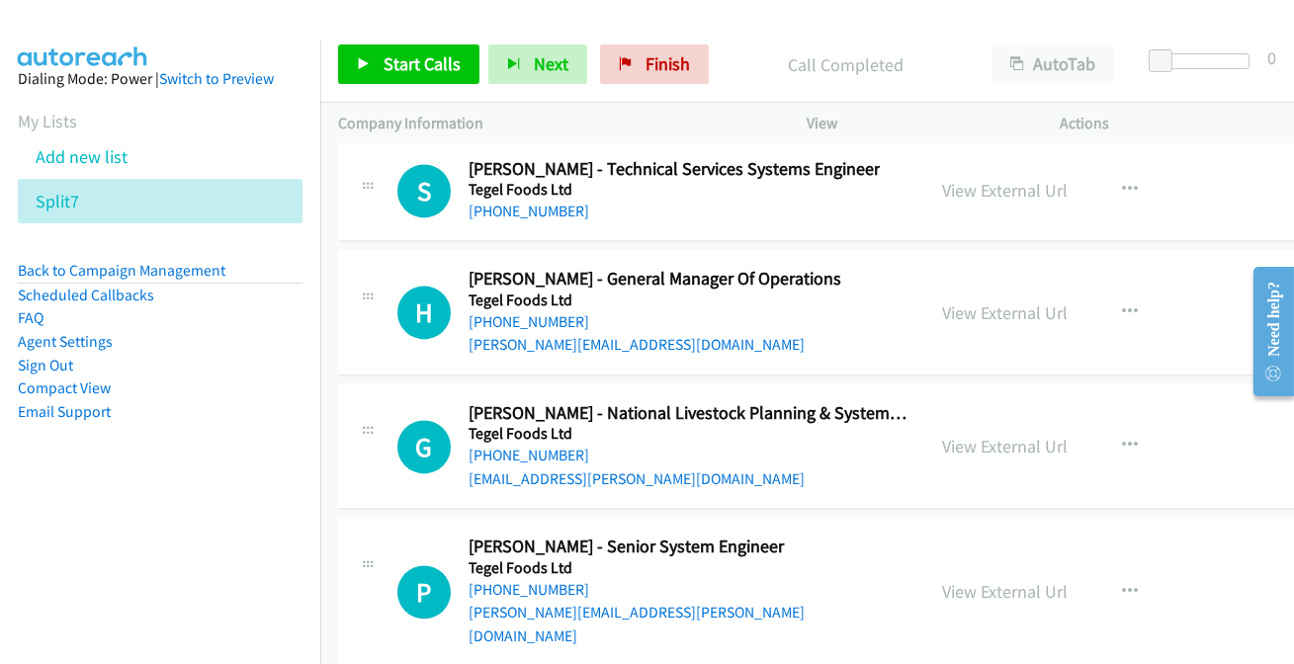
scroll to position [36937, 0]
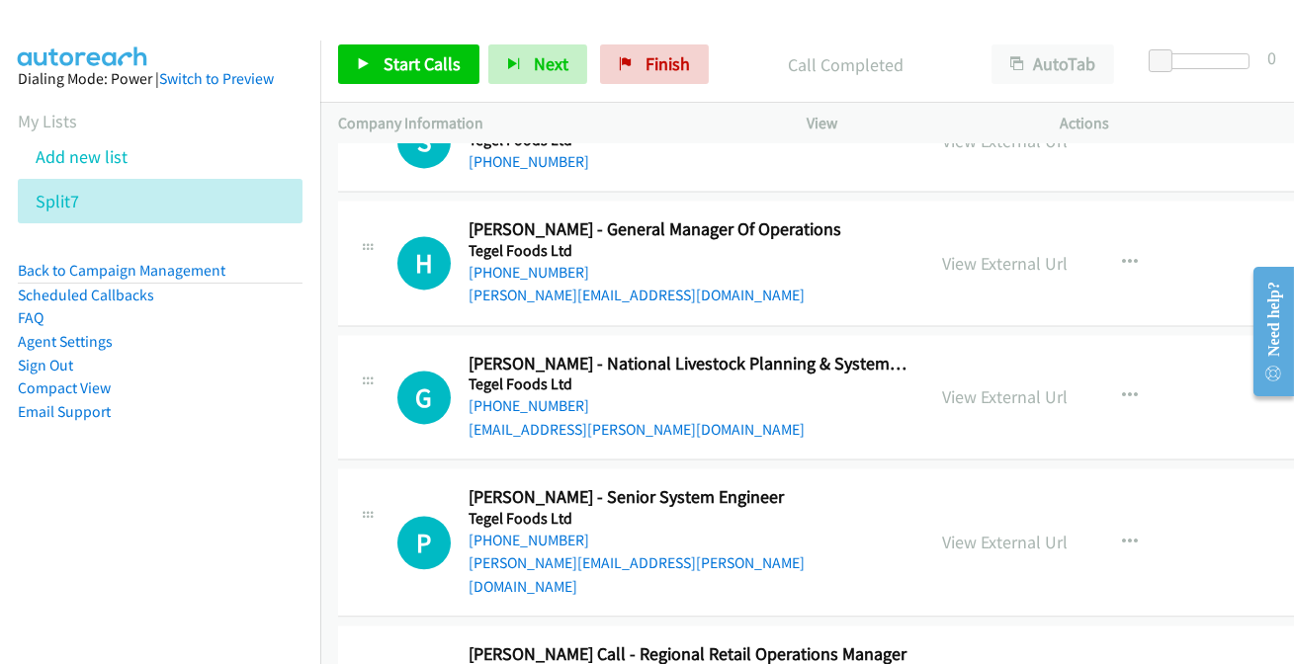
scroll to position [37027, 0]
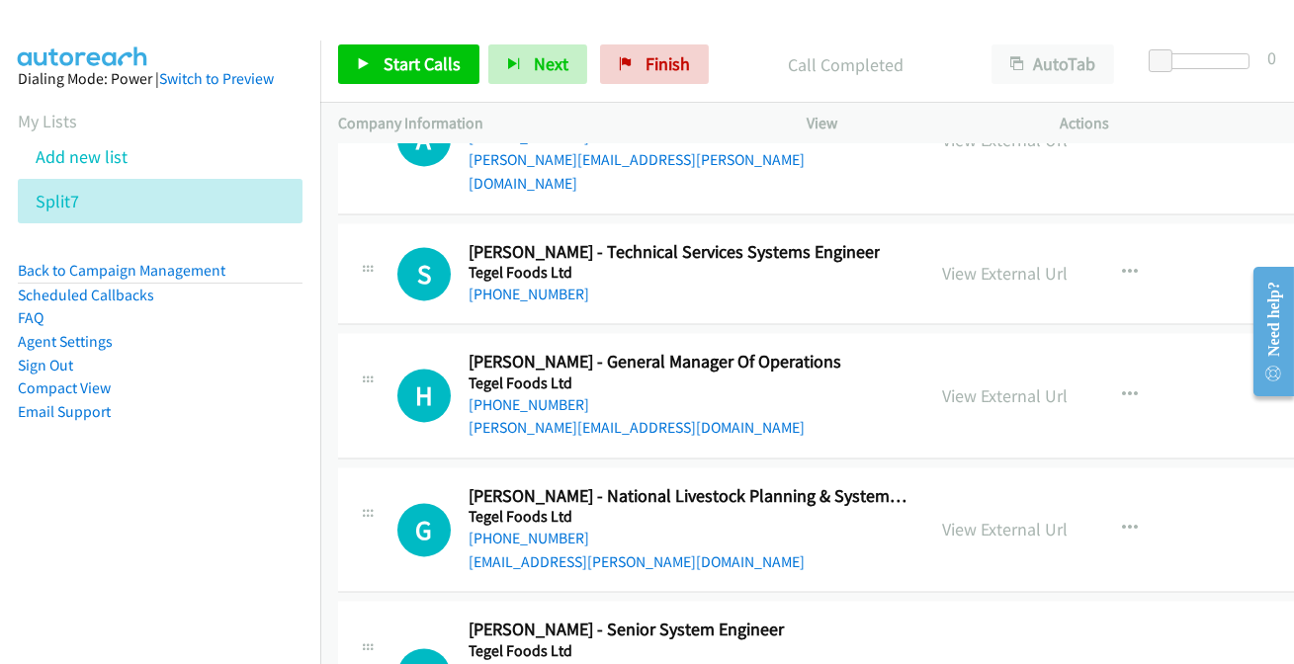
scroll to position [36847, 0]
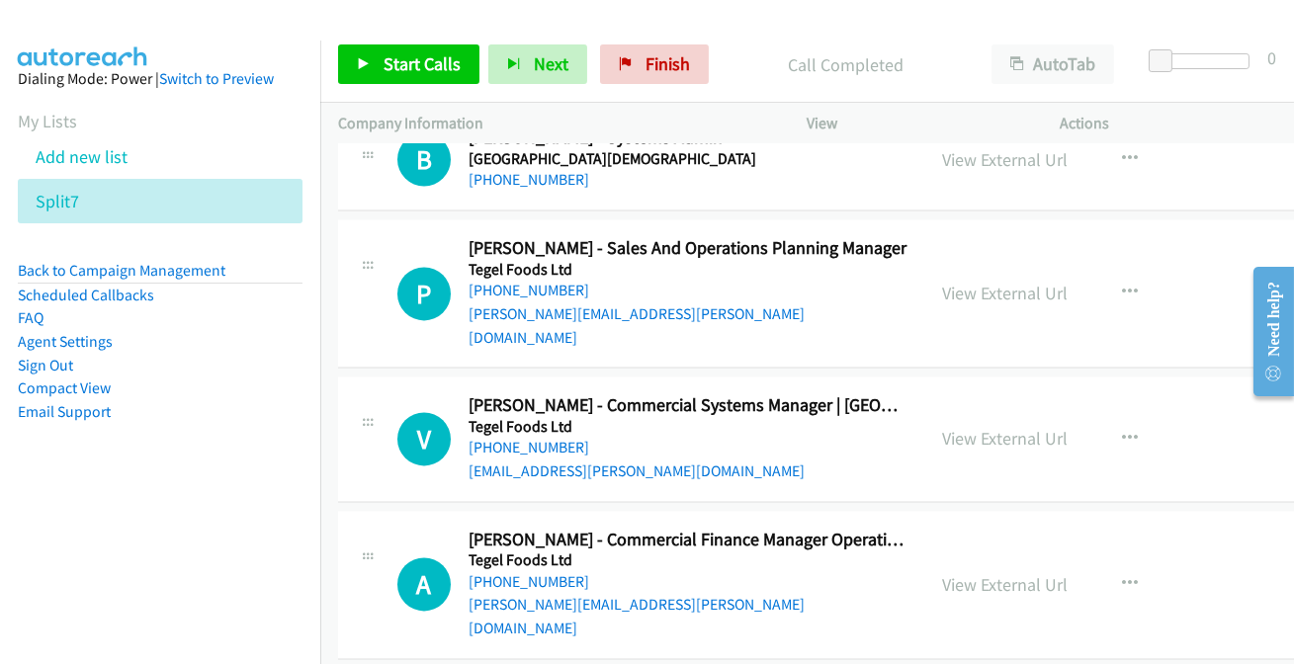
scroll to position [36397, 0]
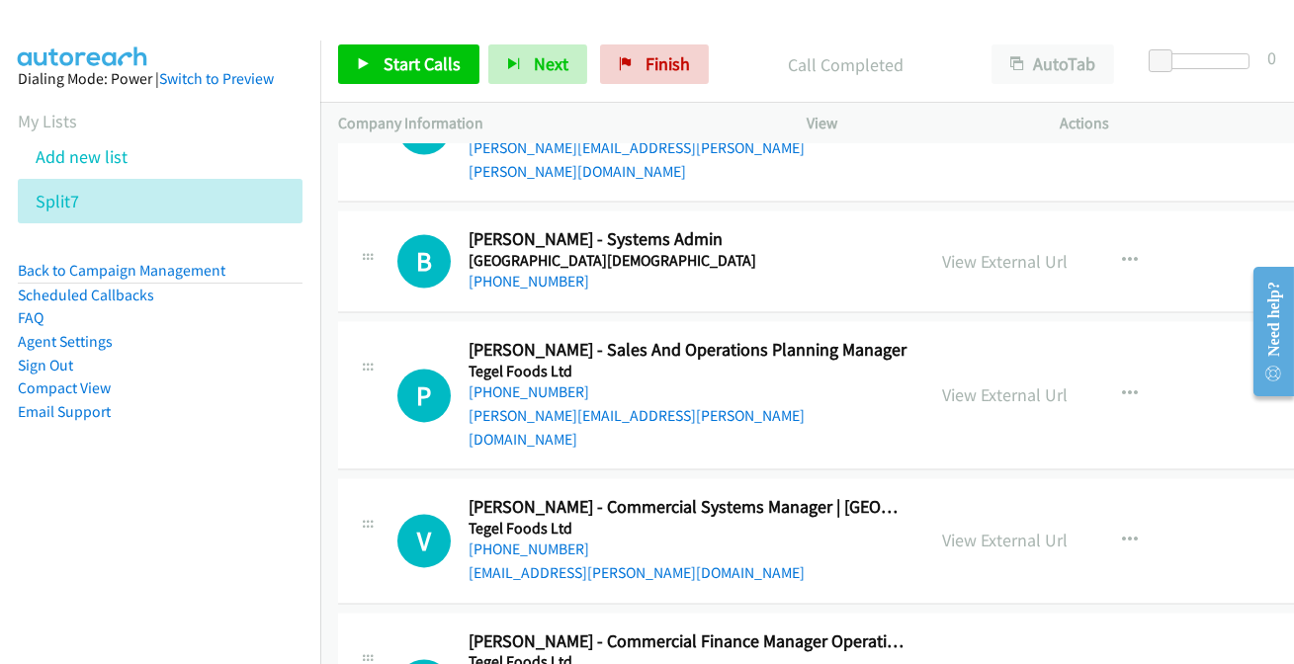
scroll to position [36307, 0]
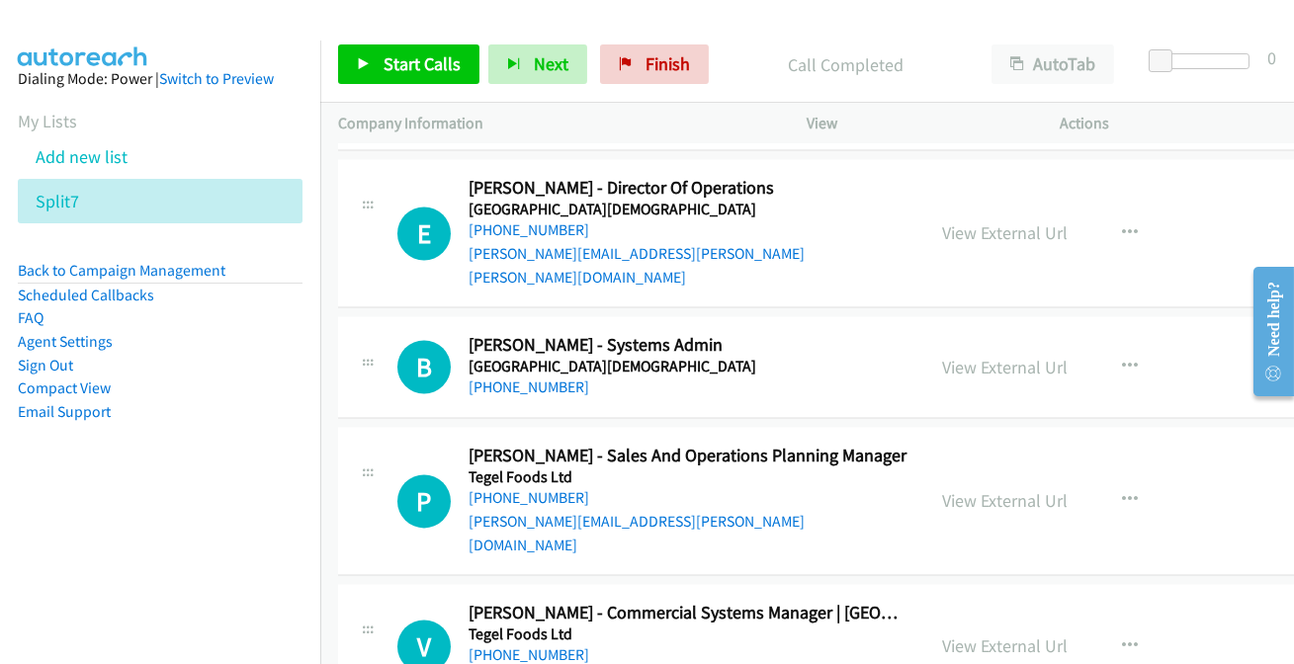
scroll to position [36218, 0]
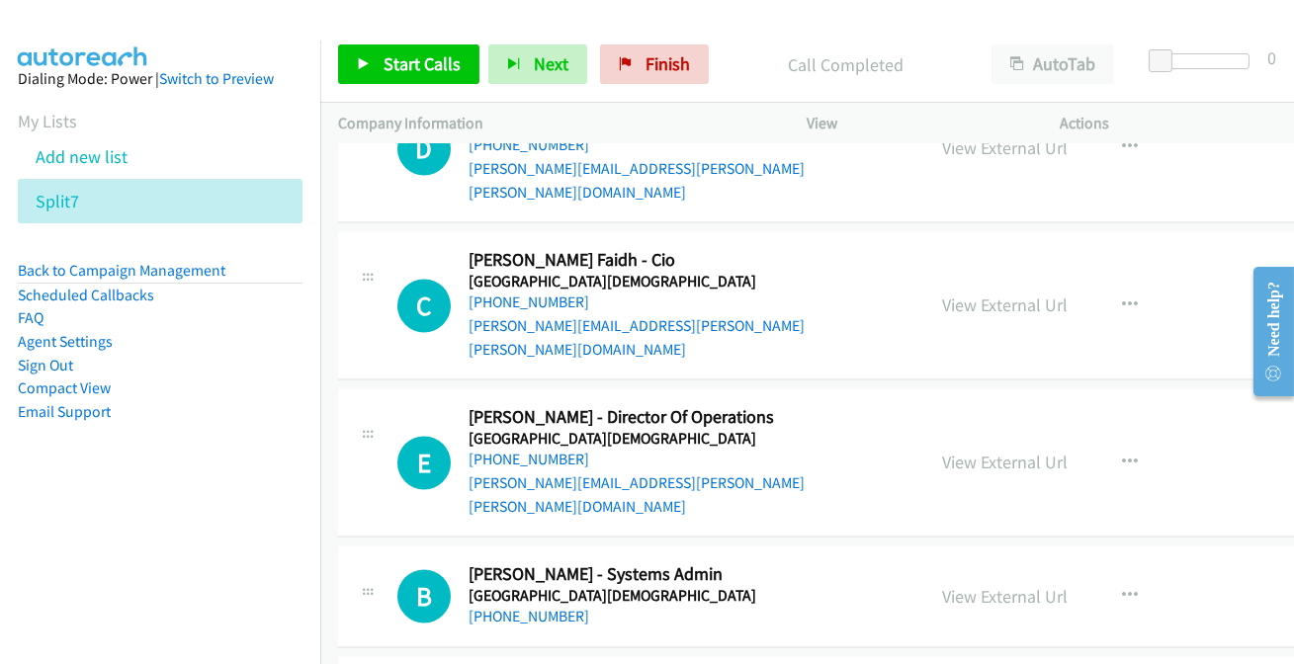
scroll to position [35948, 0]
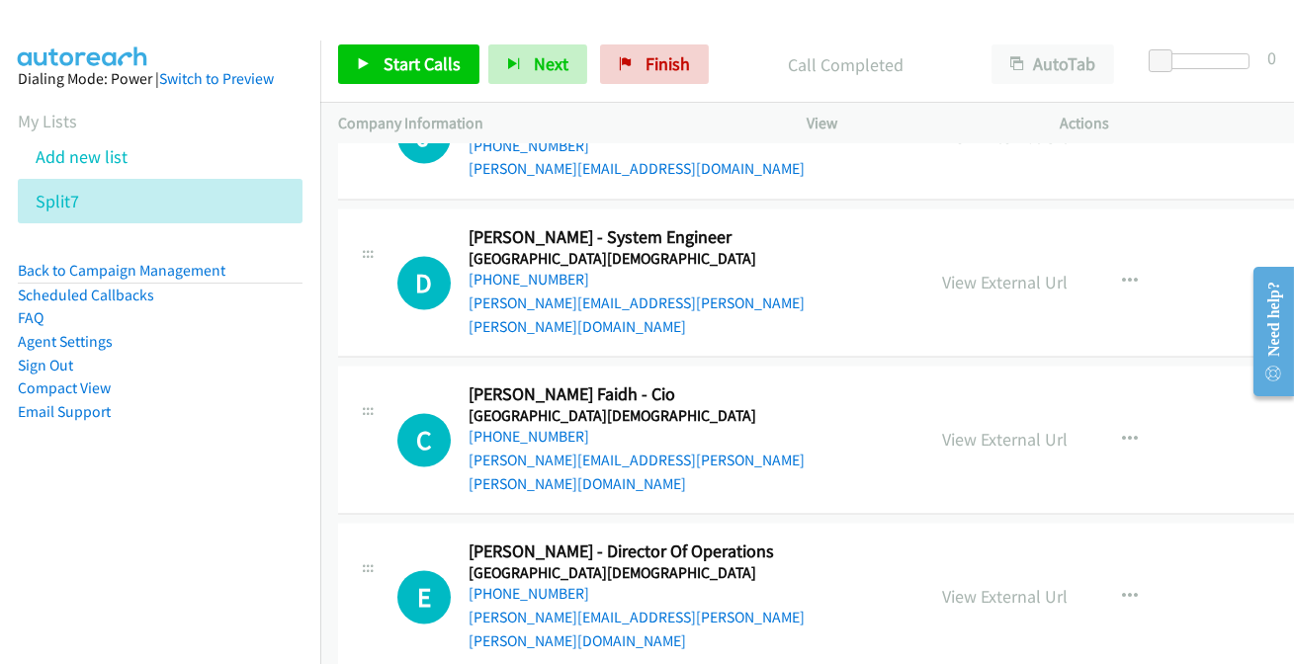
scroll to position [35769, 0]
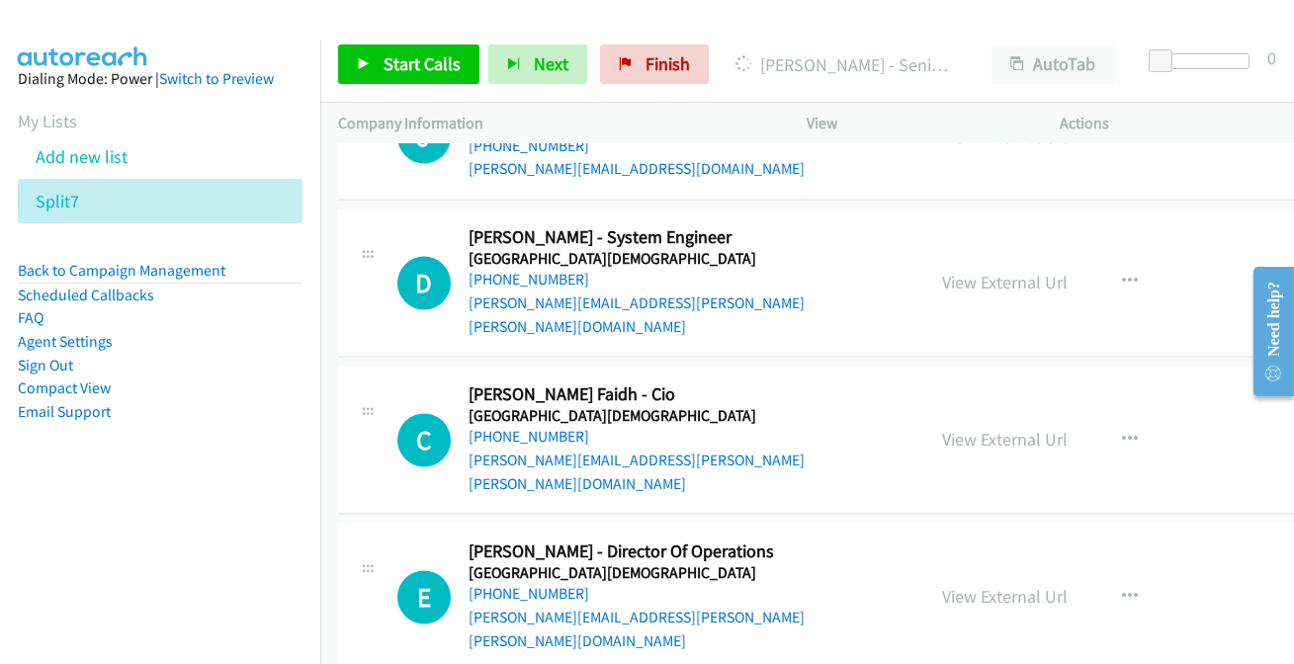
drag, startPoint x: 936, startPoint y: 522, endPoint x: 954, endPoint y: 510, distance: 21.4
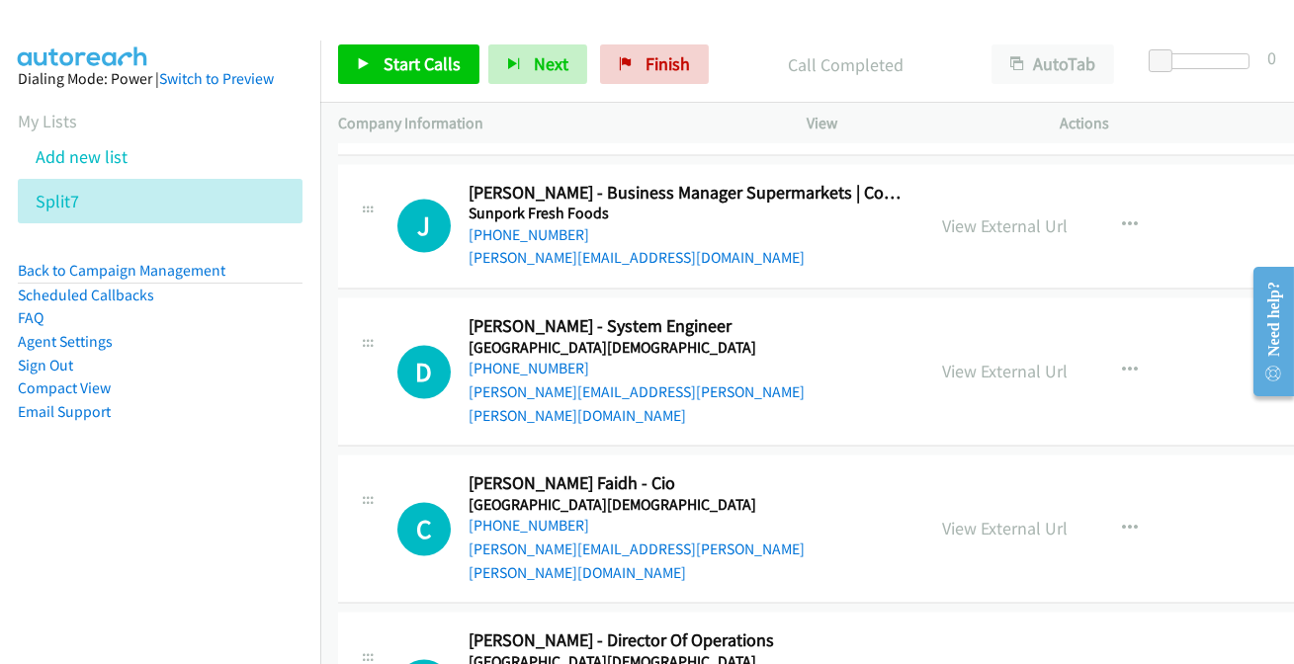
scroll to position [35679, 0]
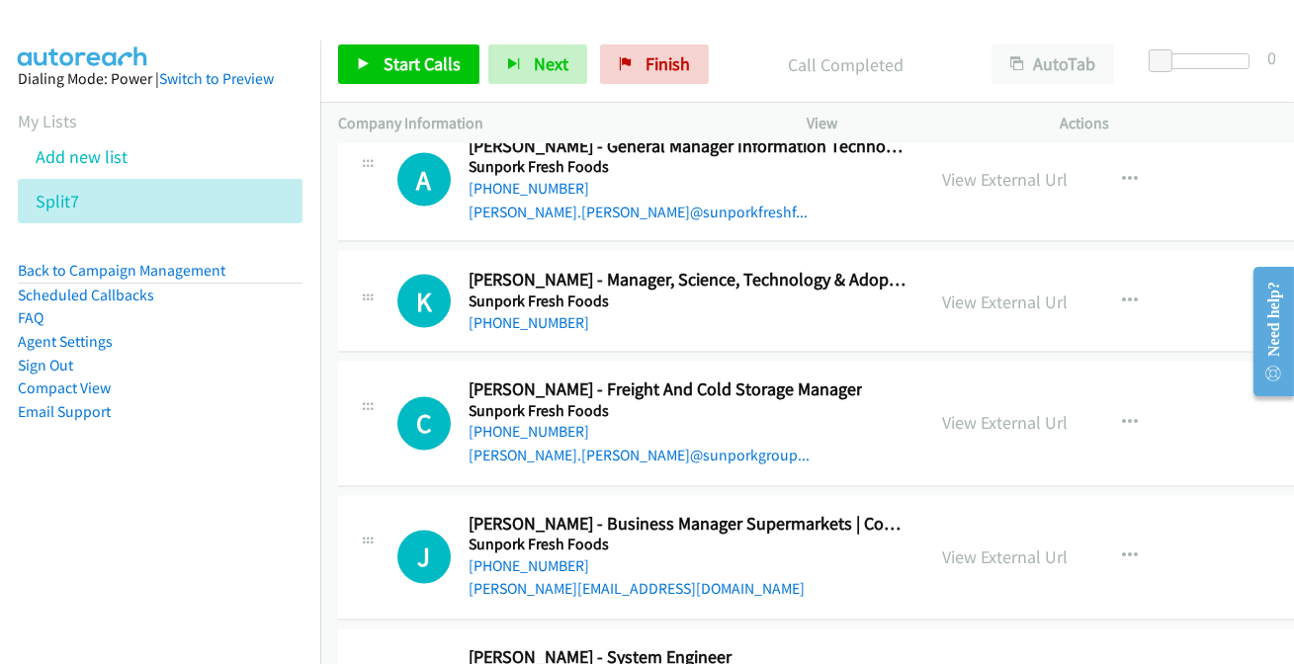
scroll to position [35409, 0]
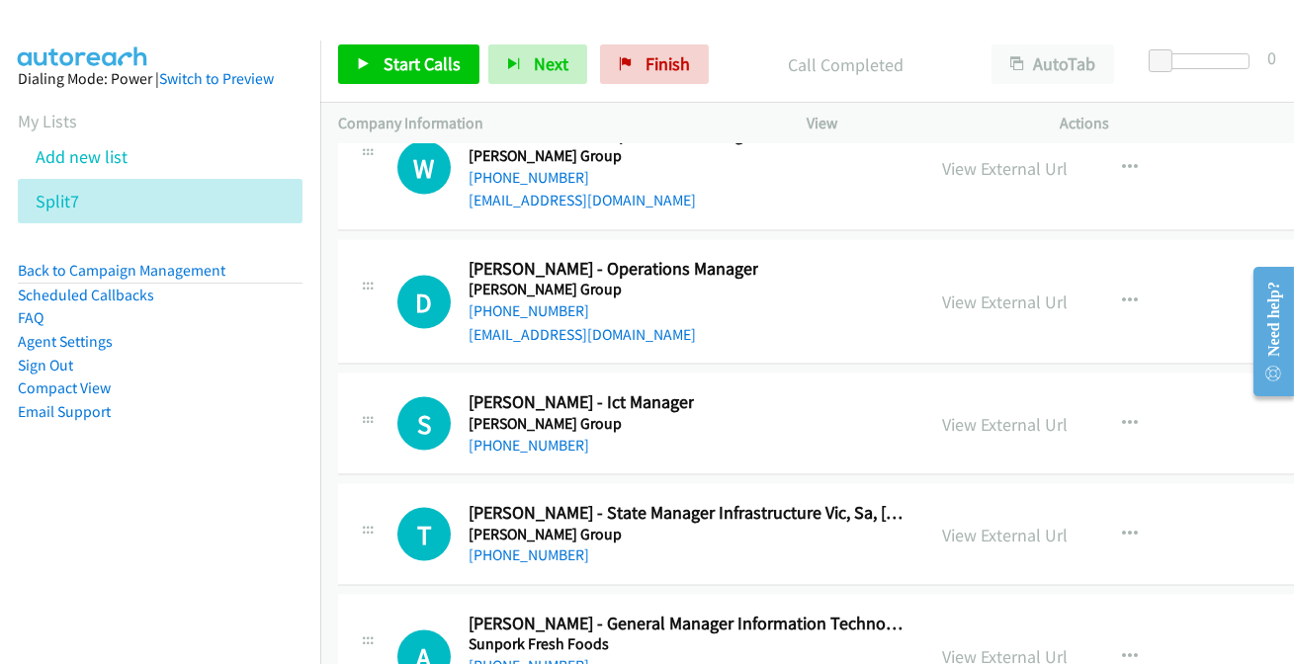
scroll to position [34870, 0]
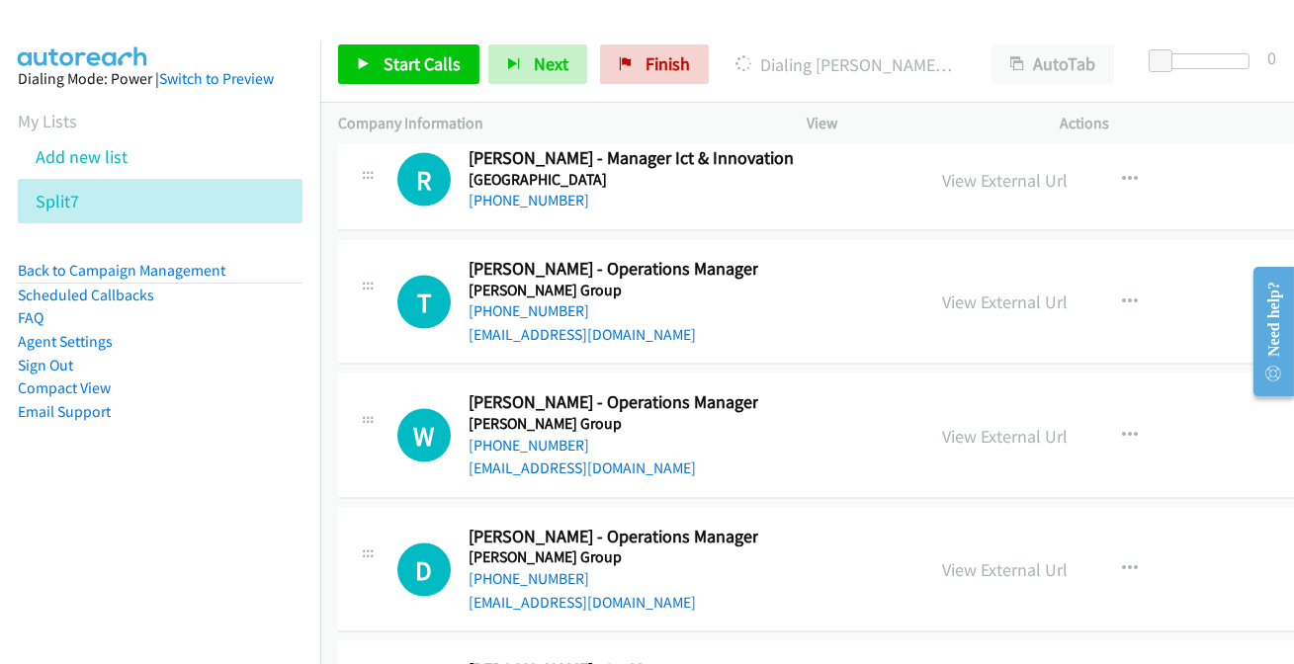
scroll to position [34690, 0]
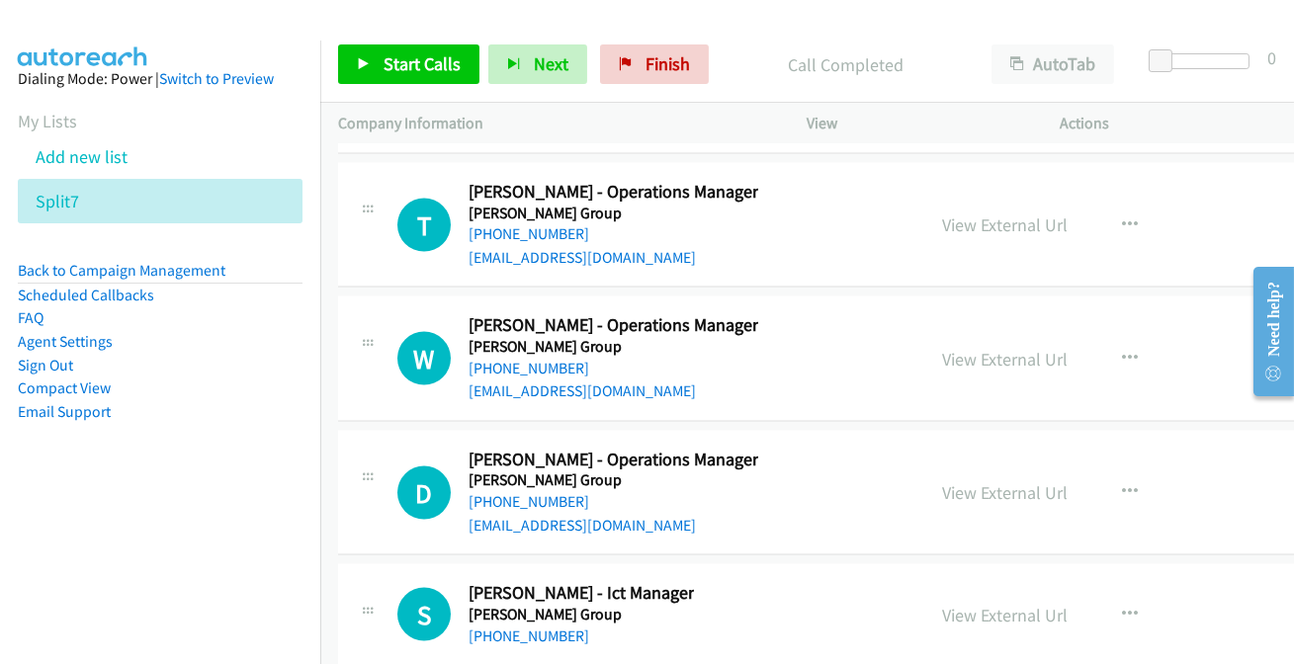
scroll to position [34780, 0]
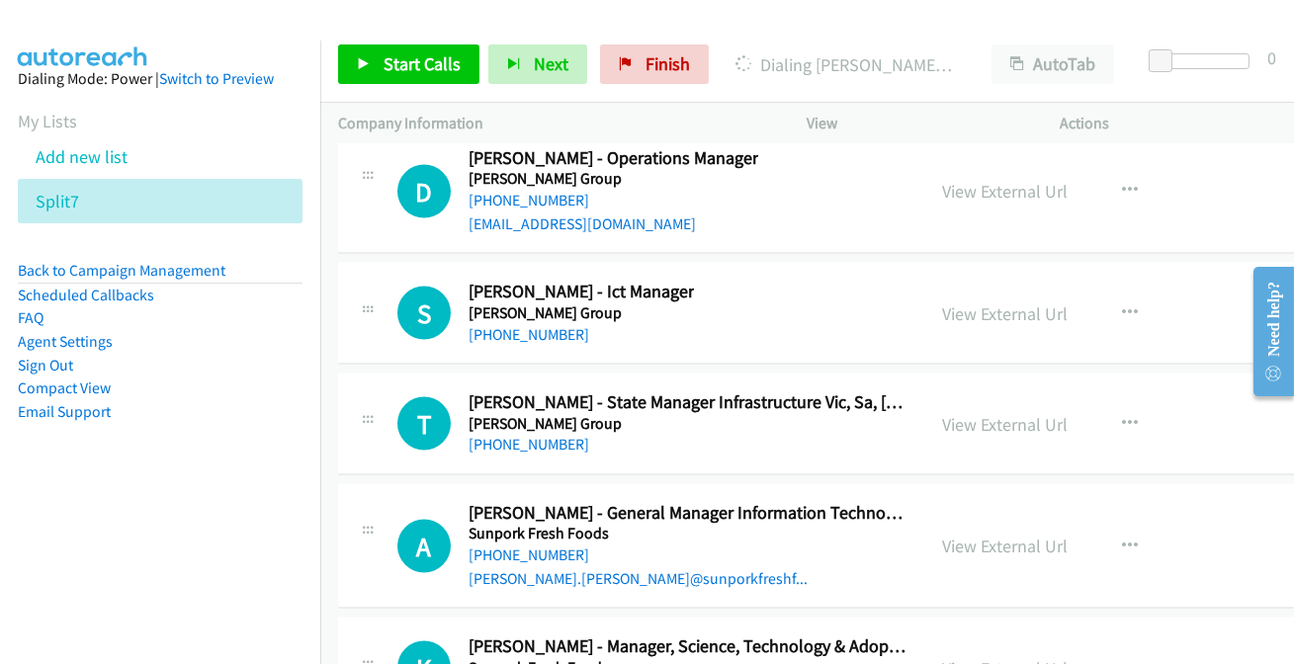
scroll to position [35050, 0]
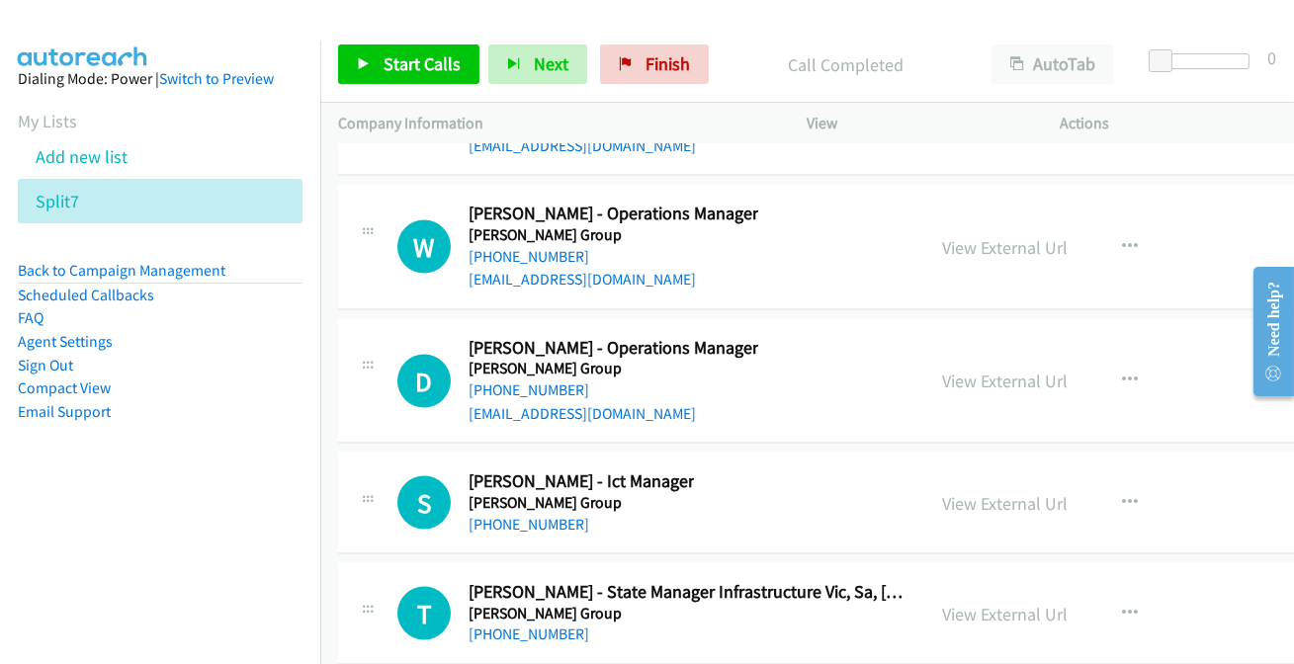
scroll to position [34870, 0]
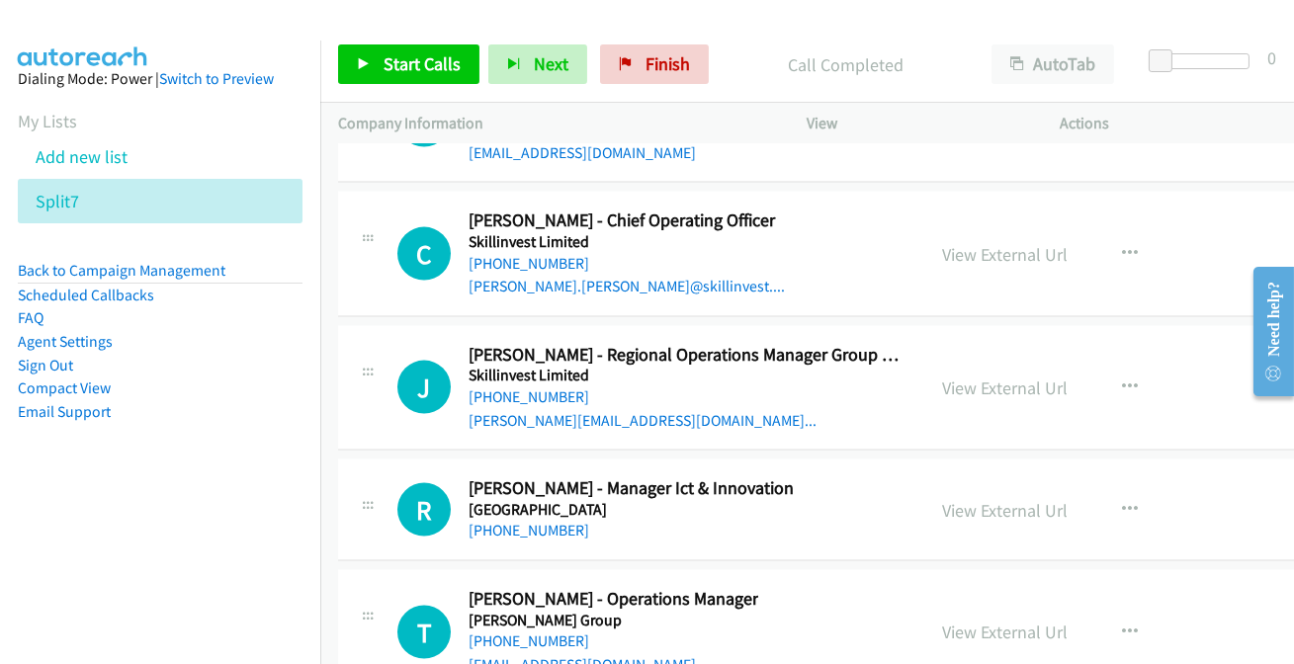
scroll to position [34330, 0]
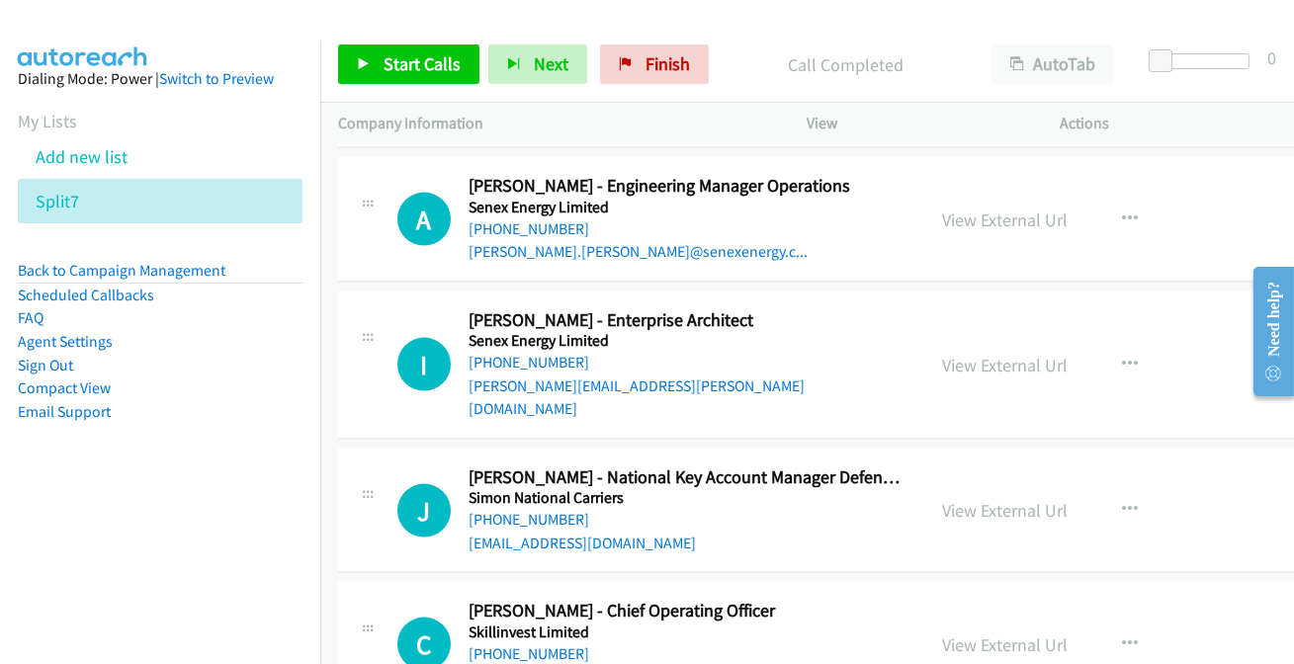
scroll to position [33882, 0]
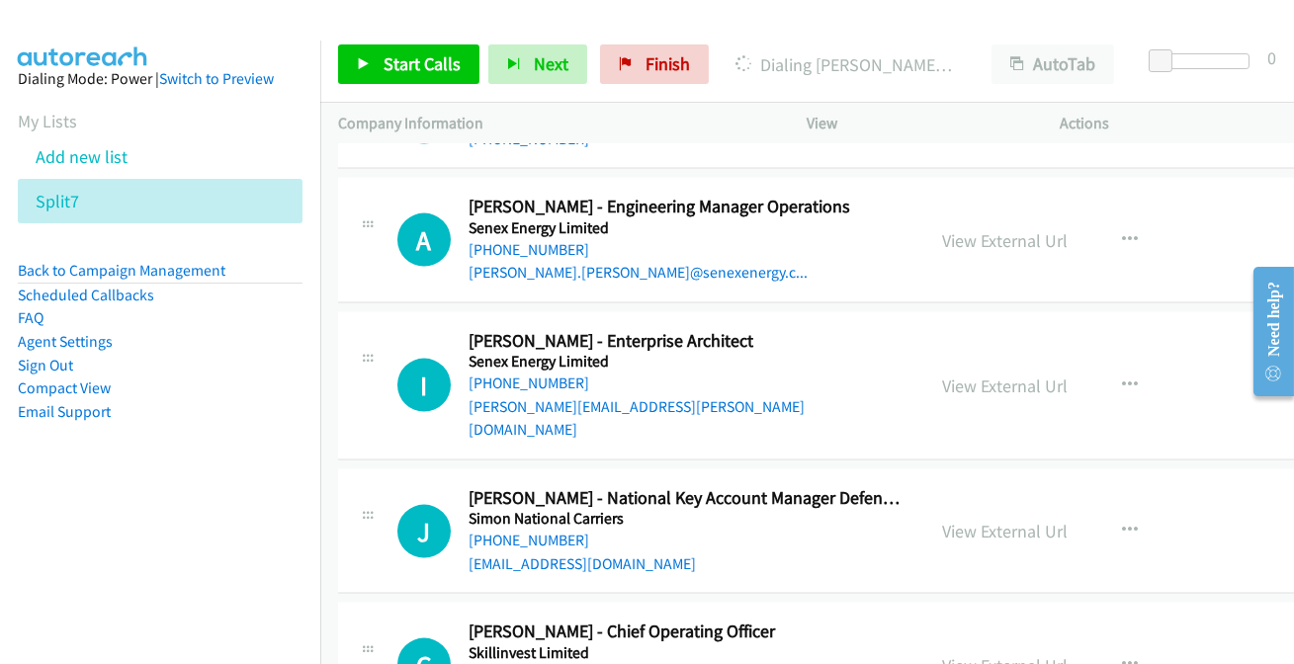
scroll to position [33971, 0]
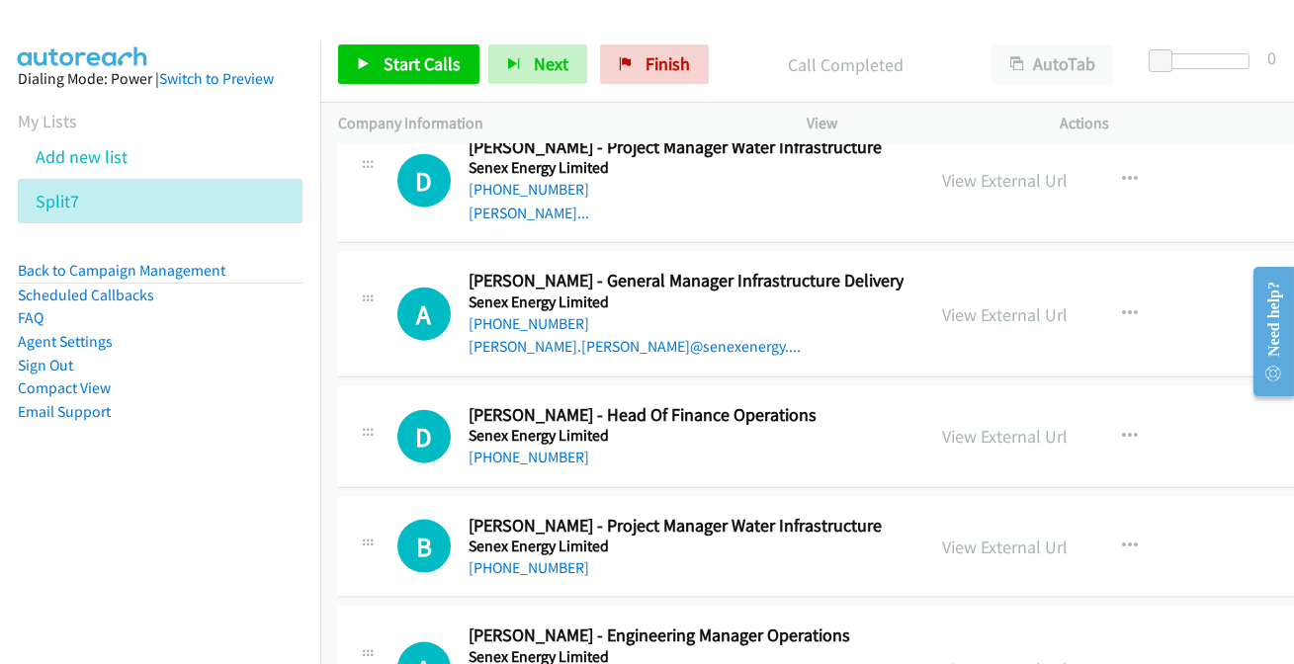
scroll to position [33432, 0]
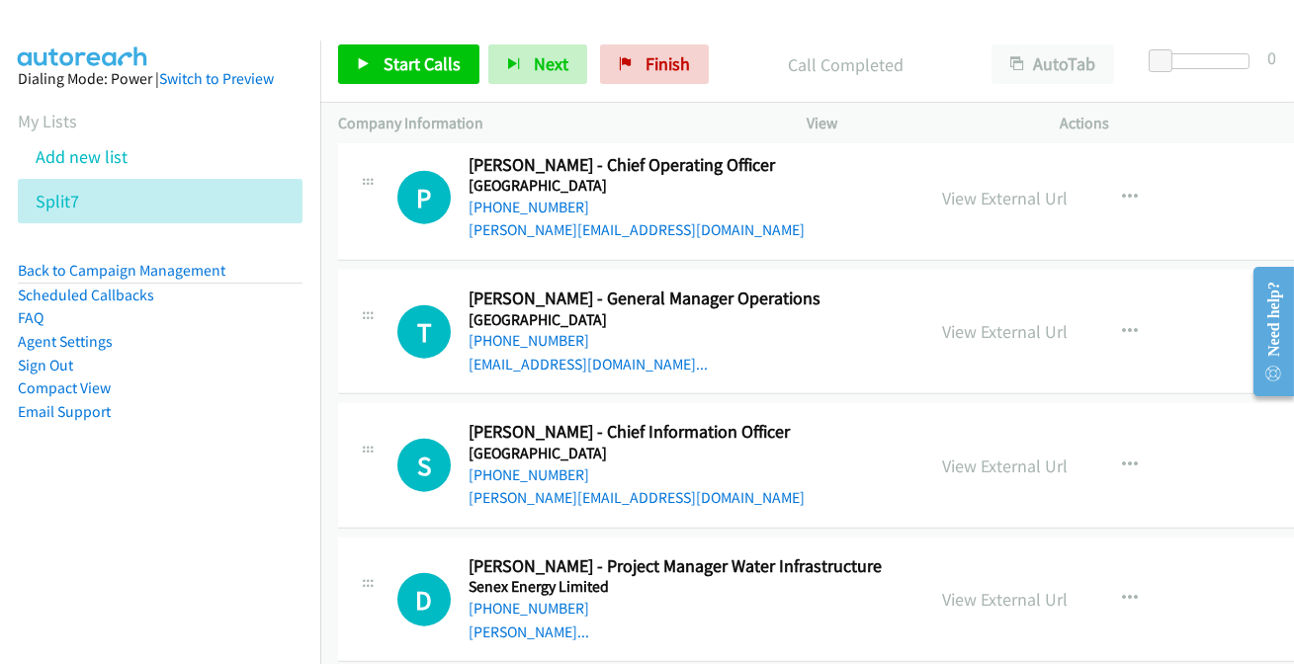
scroll to position [33073, 0]
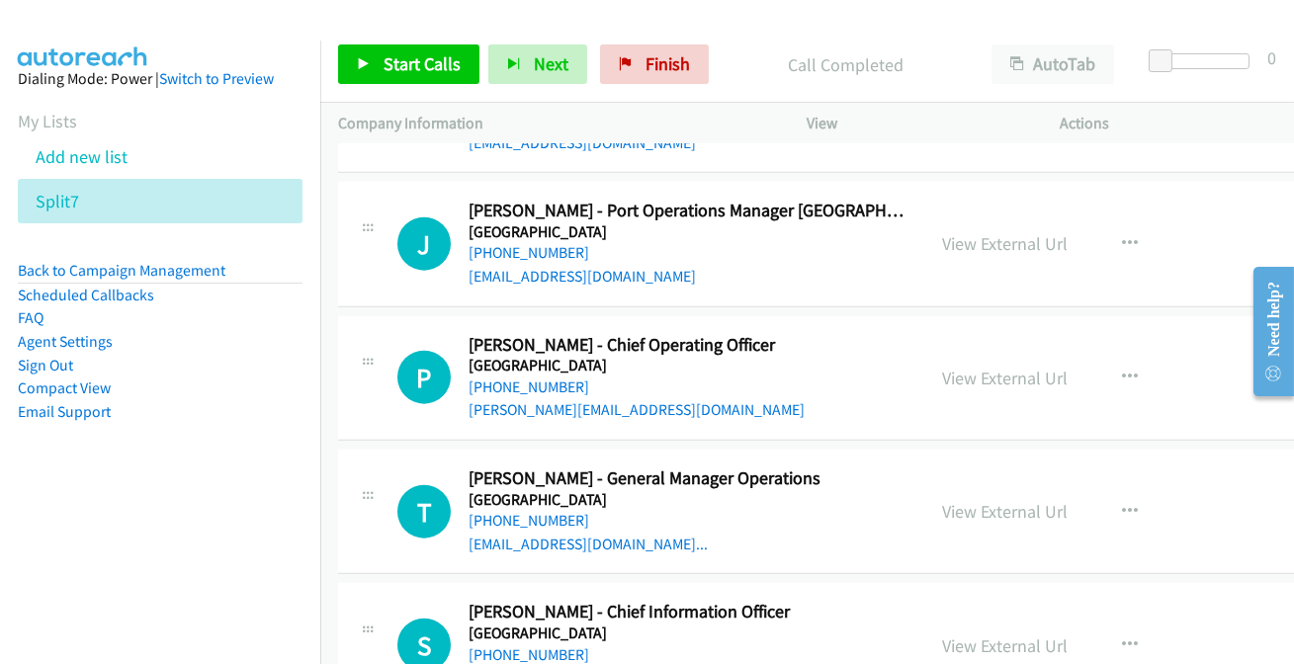
scroll to position [32893, 0]
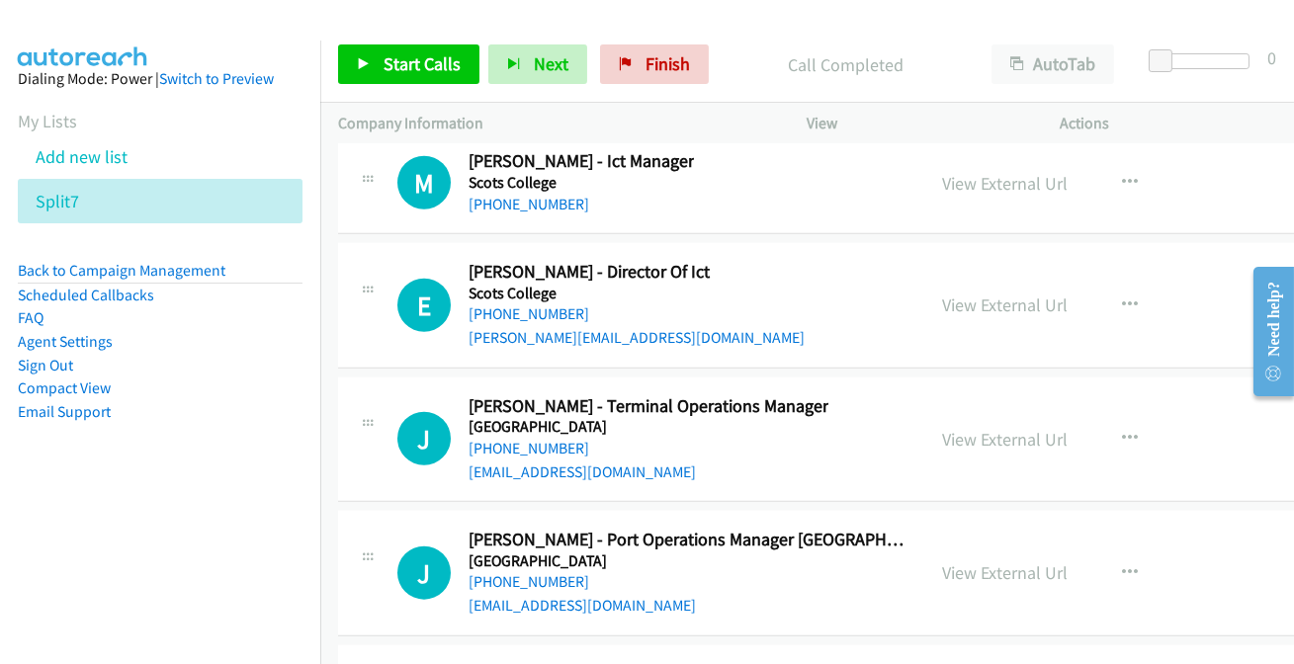
scroll to position [32623, 0]
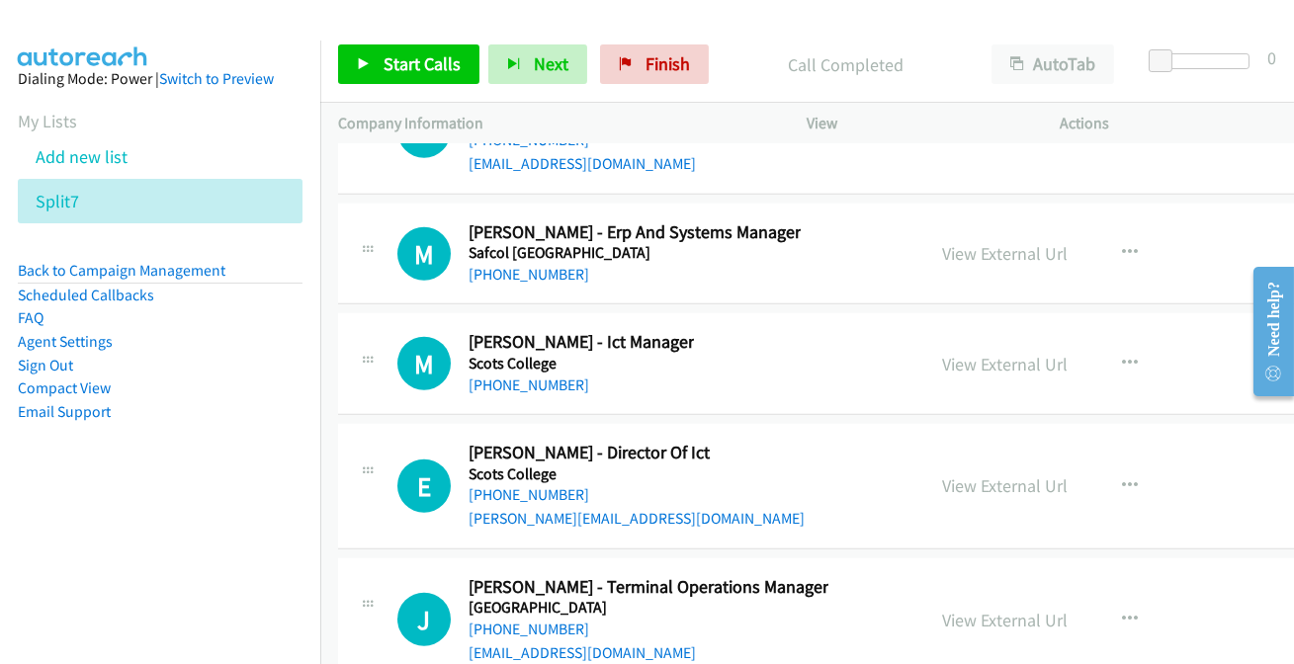
scroll to position [32443, 0]
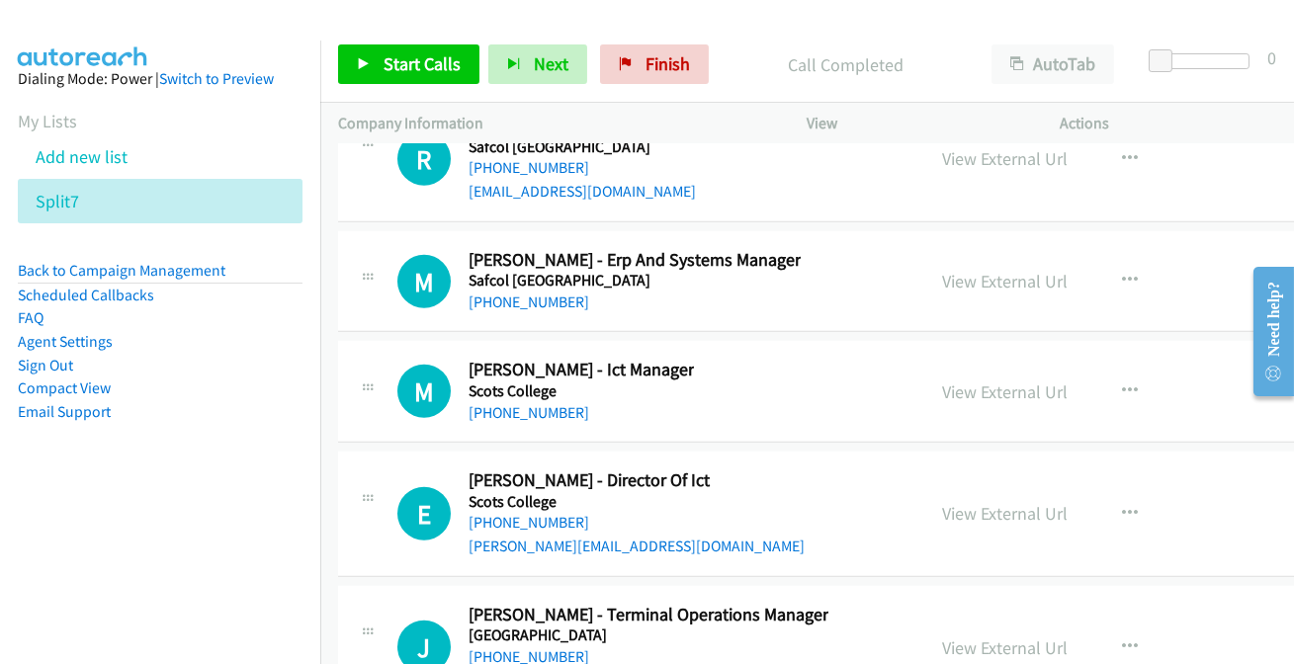
scroll to position [32353, 0]
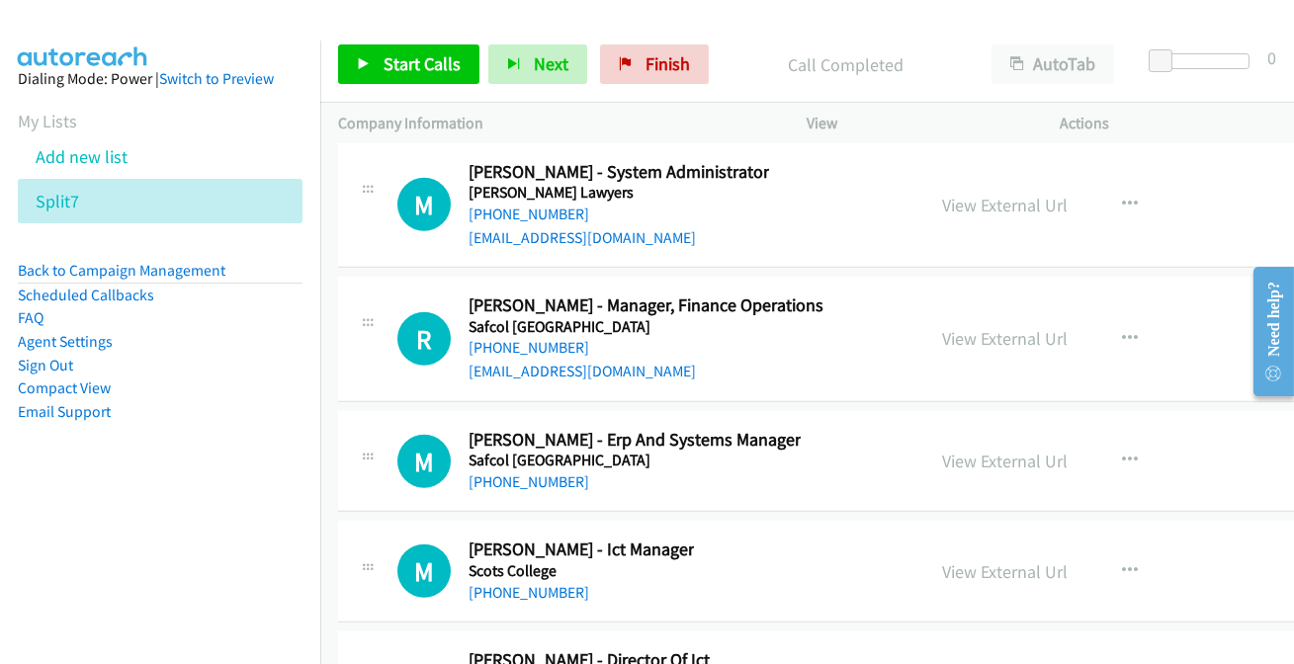
scroll to position [32174, 0]
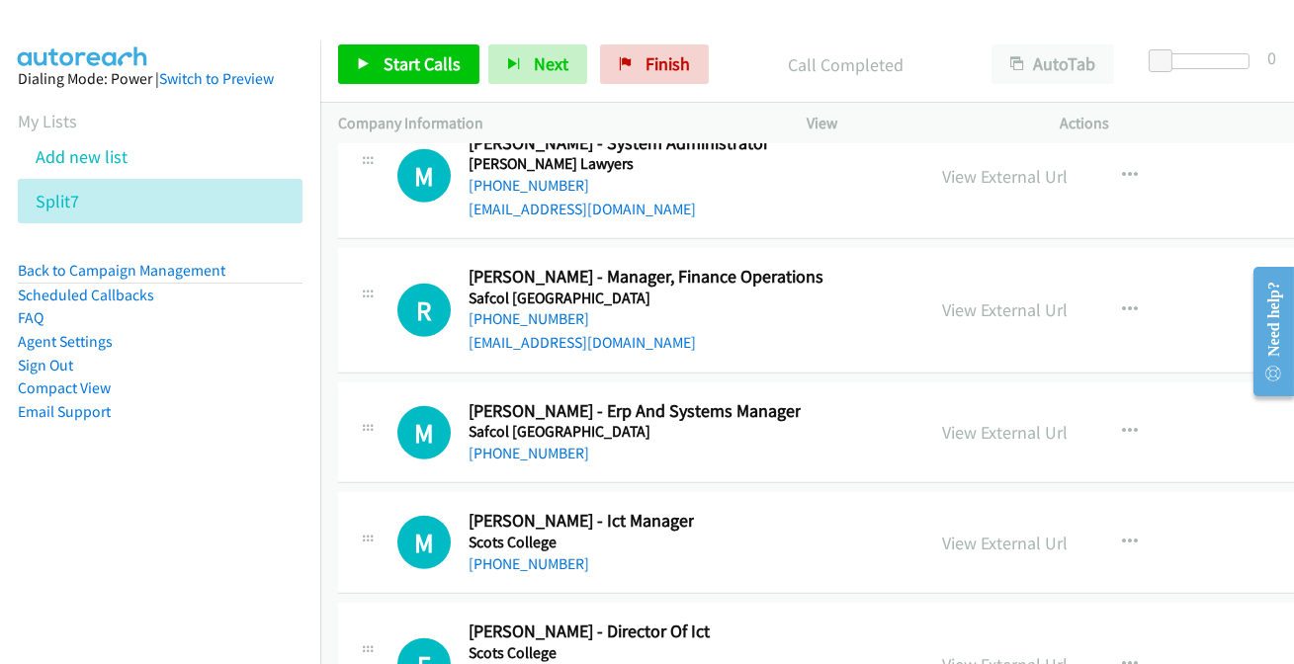
scroll to position [32264, 0]
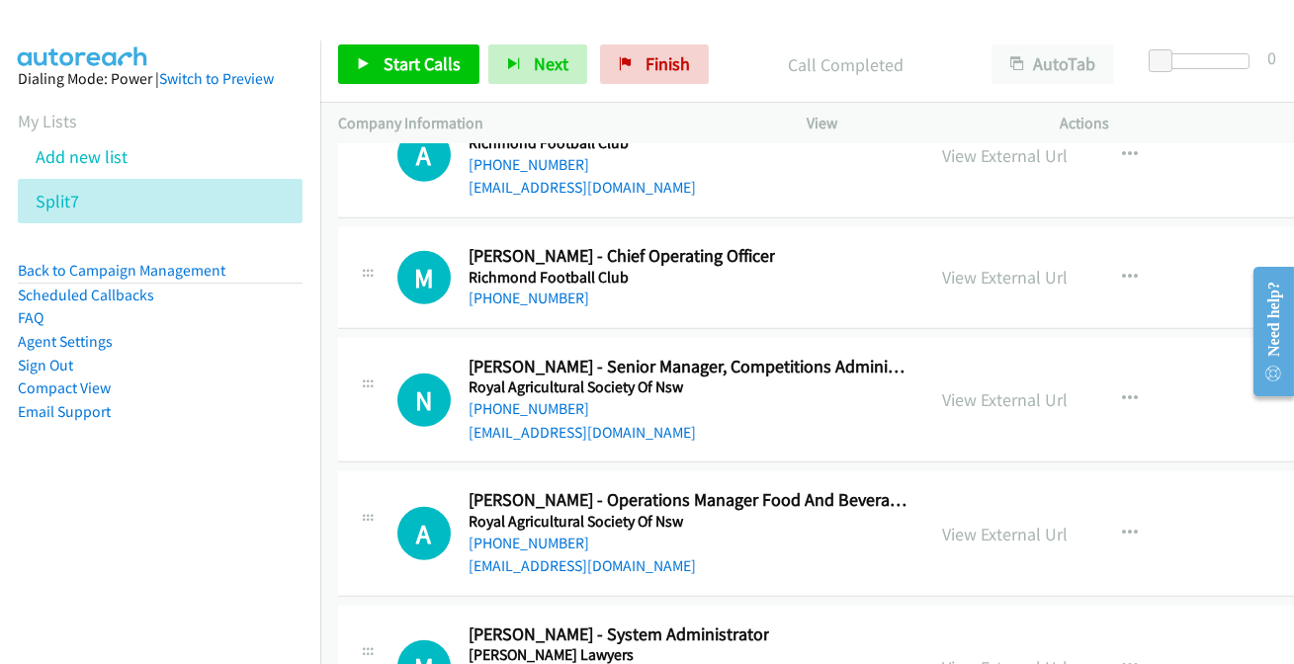
scroll to position [31725, 0]
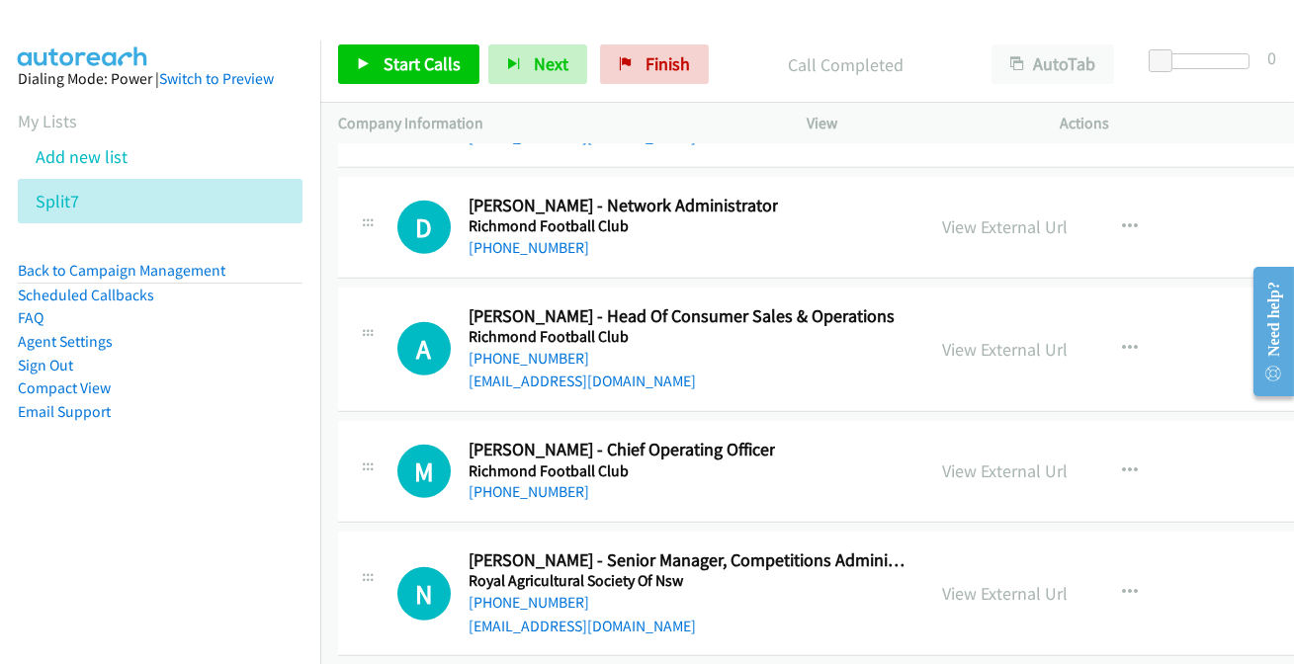
scroll to position [31545, 0]
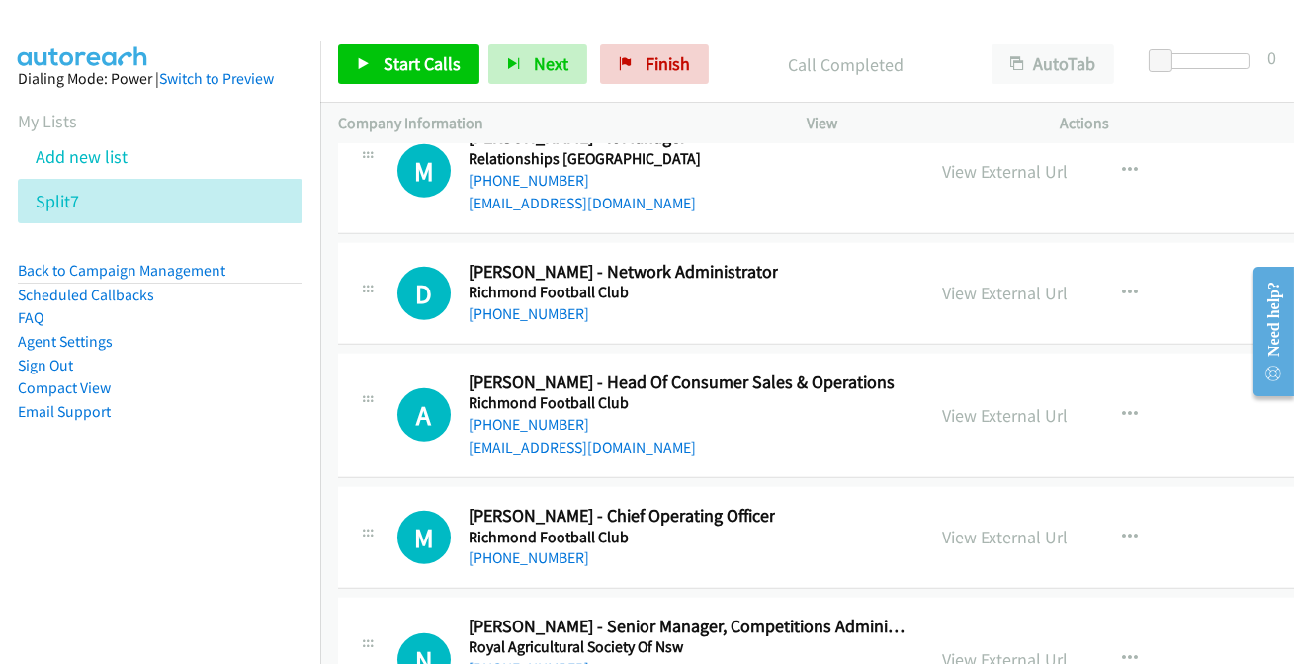
scroll to position [31455, 0]
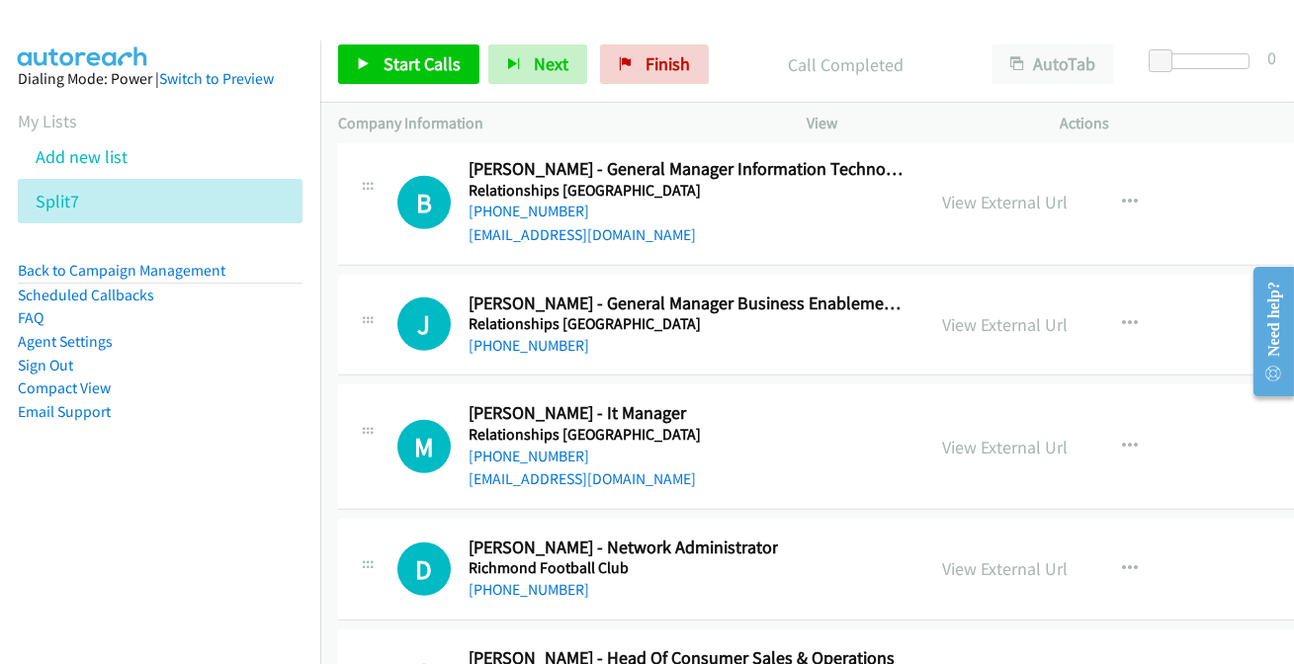
scroll to position [31186, 0]
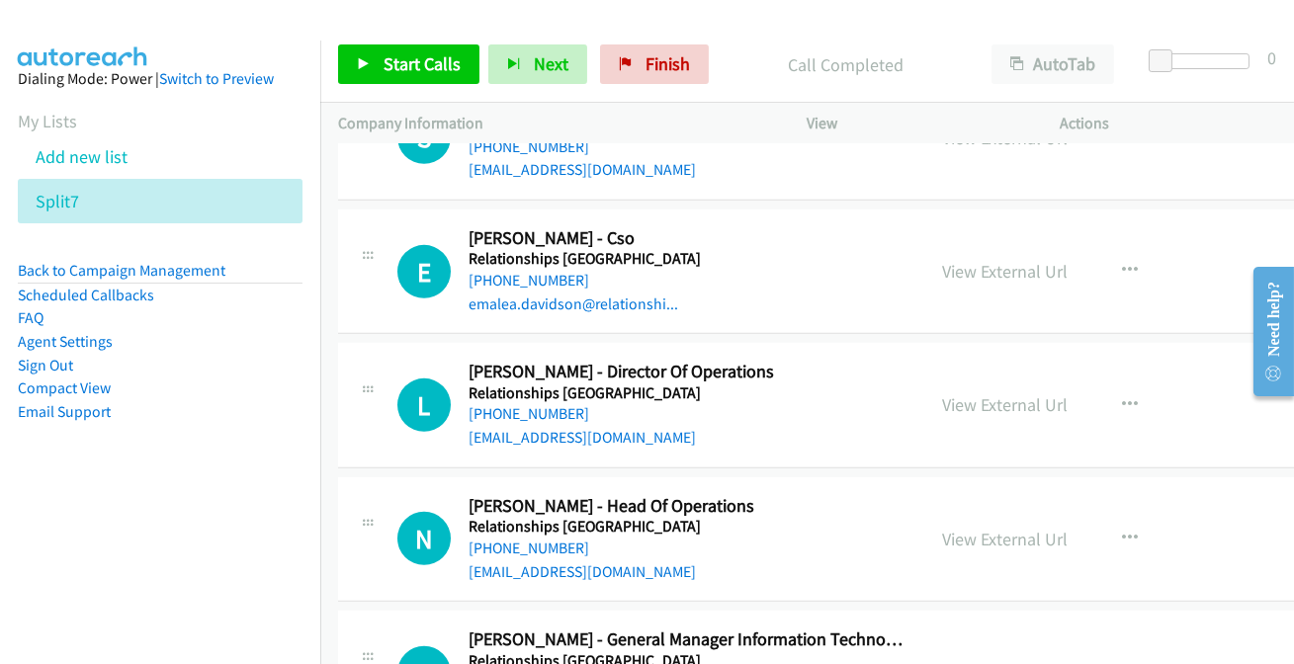
scroll to position [30646, 0]
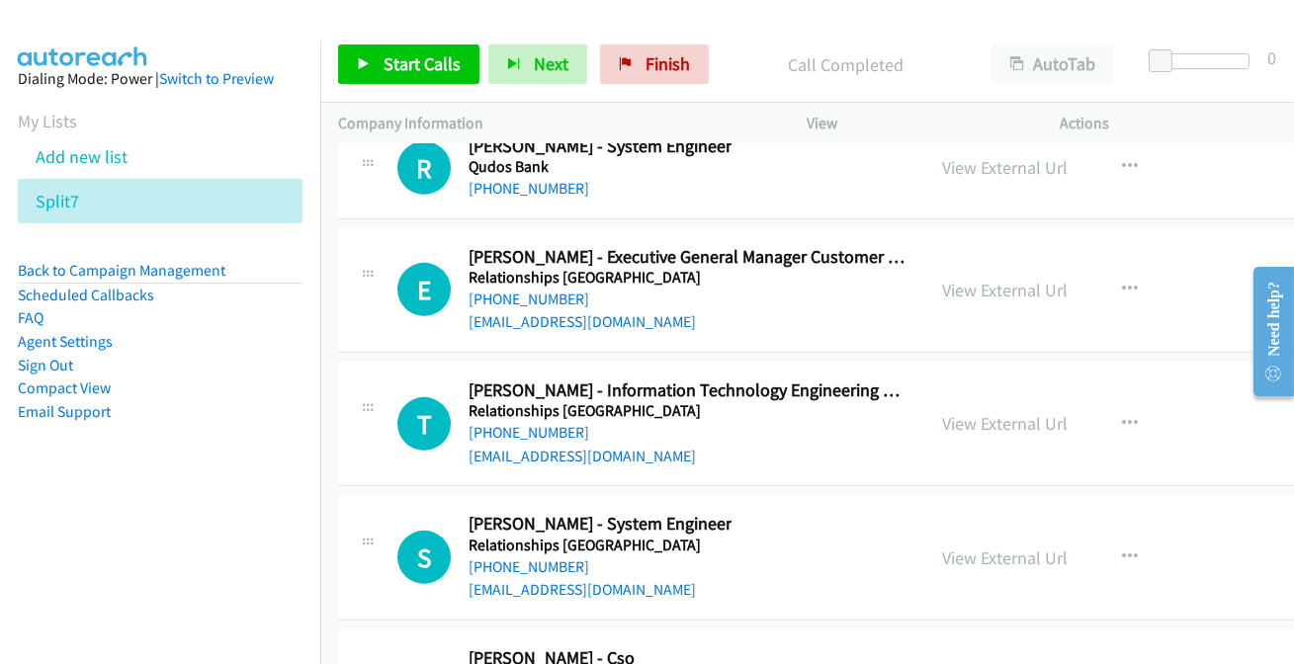
scroll to position [30287, 0]
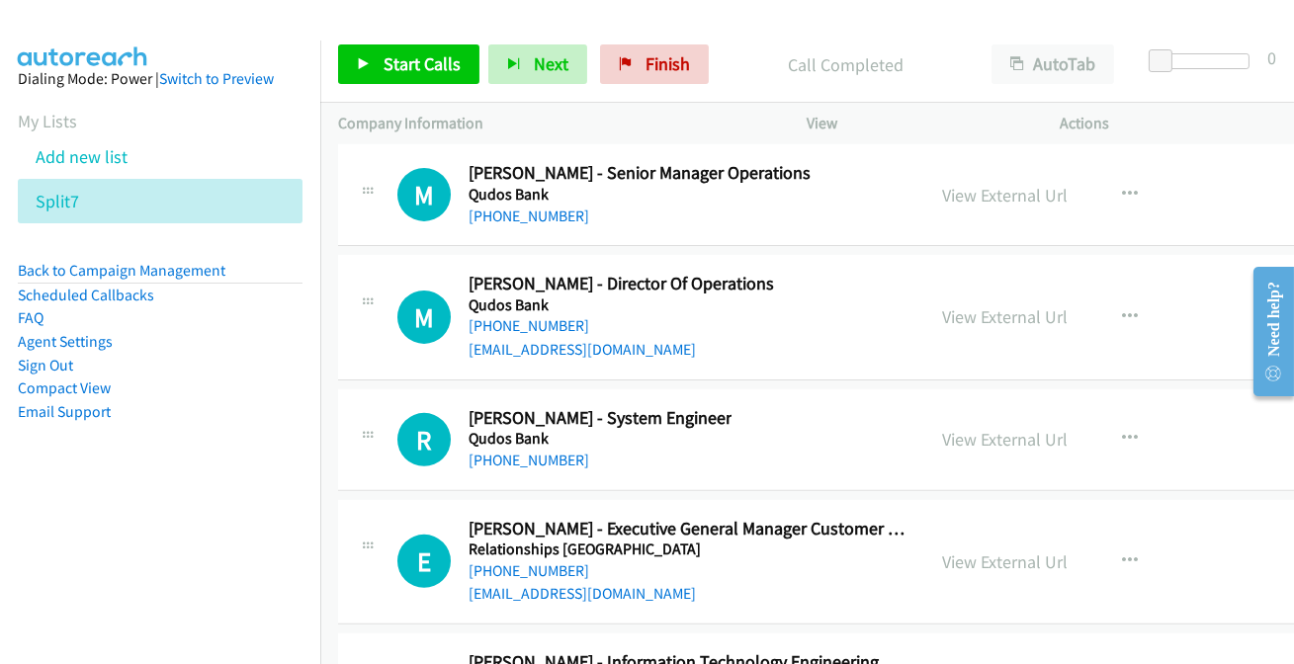
scroll to position [30018, 0]
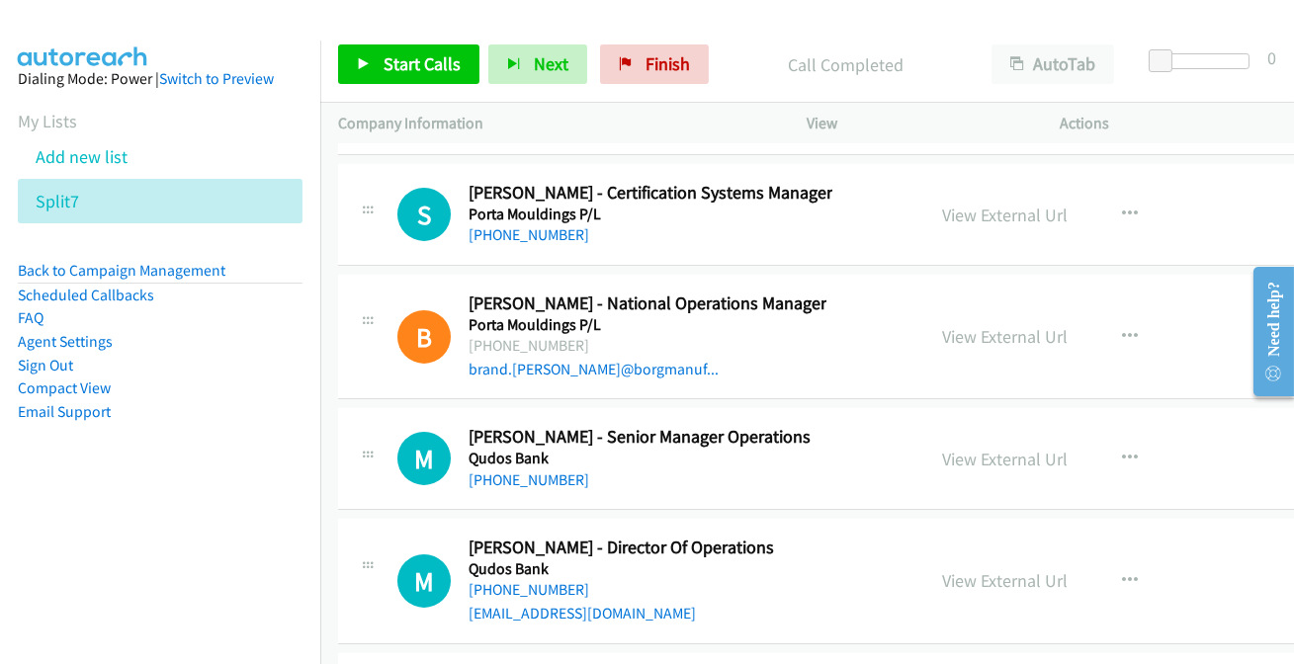
scroll to position [29748, 0]
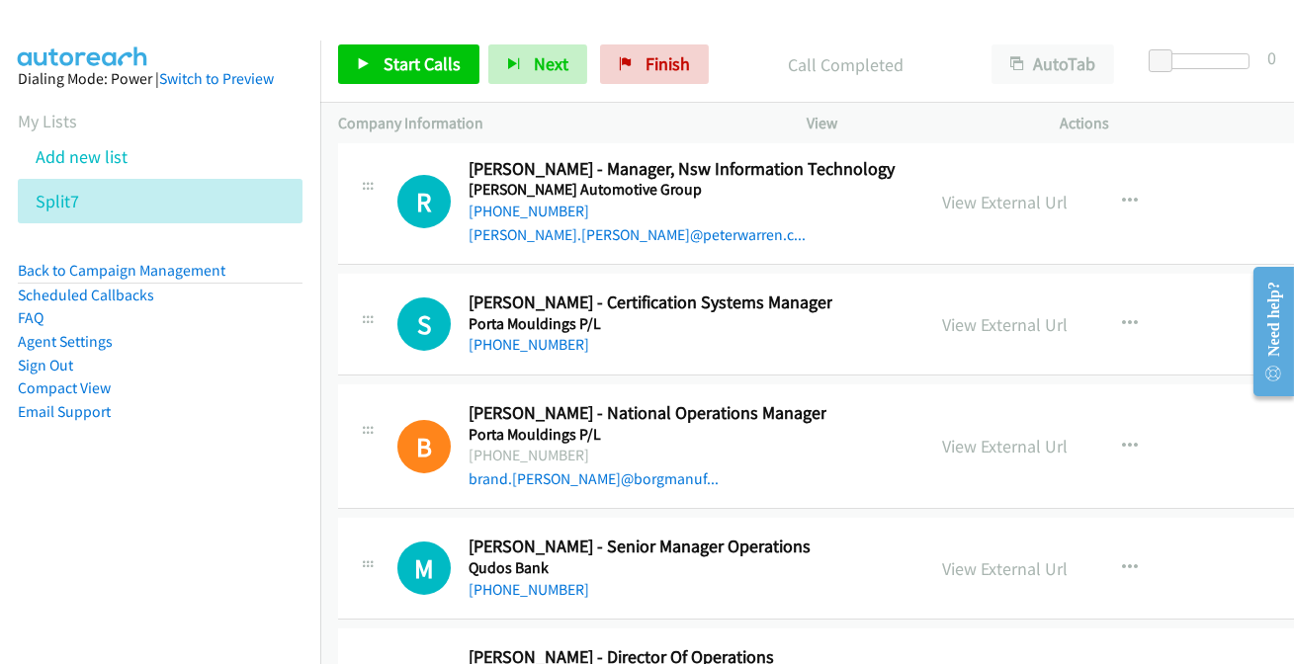
scroll to position [29568, 0]
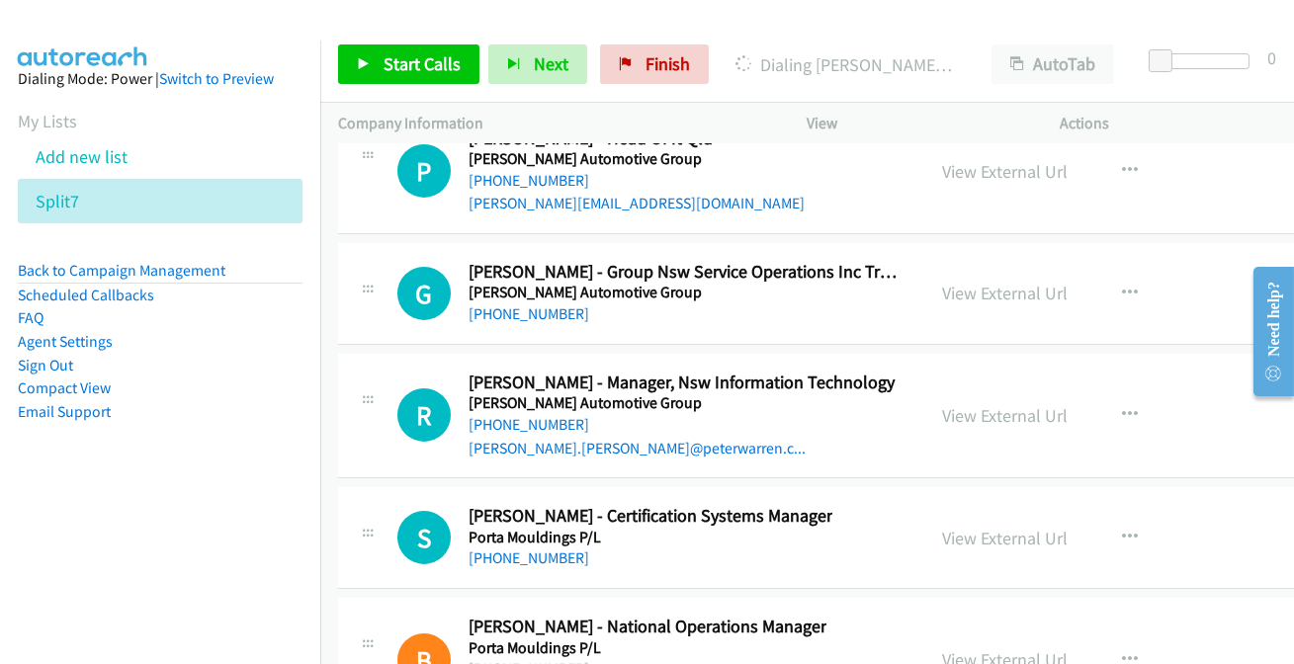
scroll to position [29478, 0]
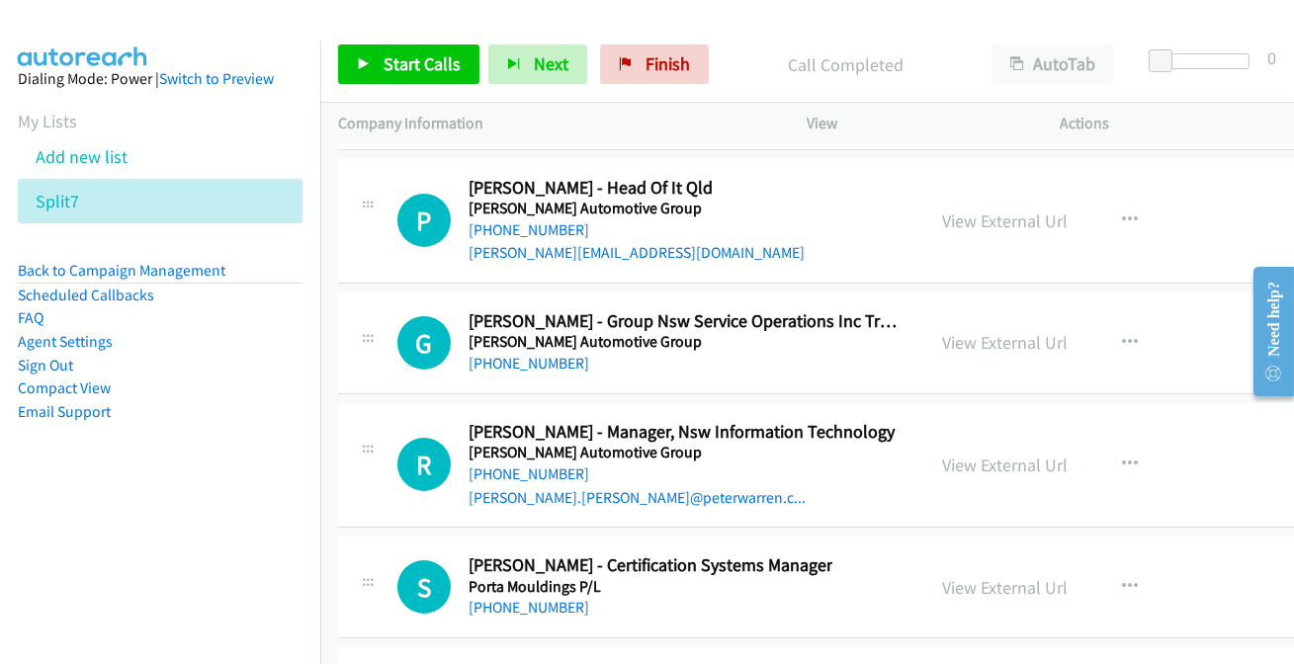
scroll to position [29388, 0]
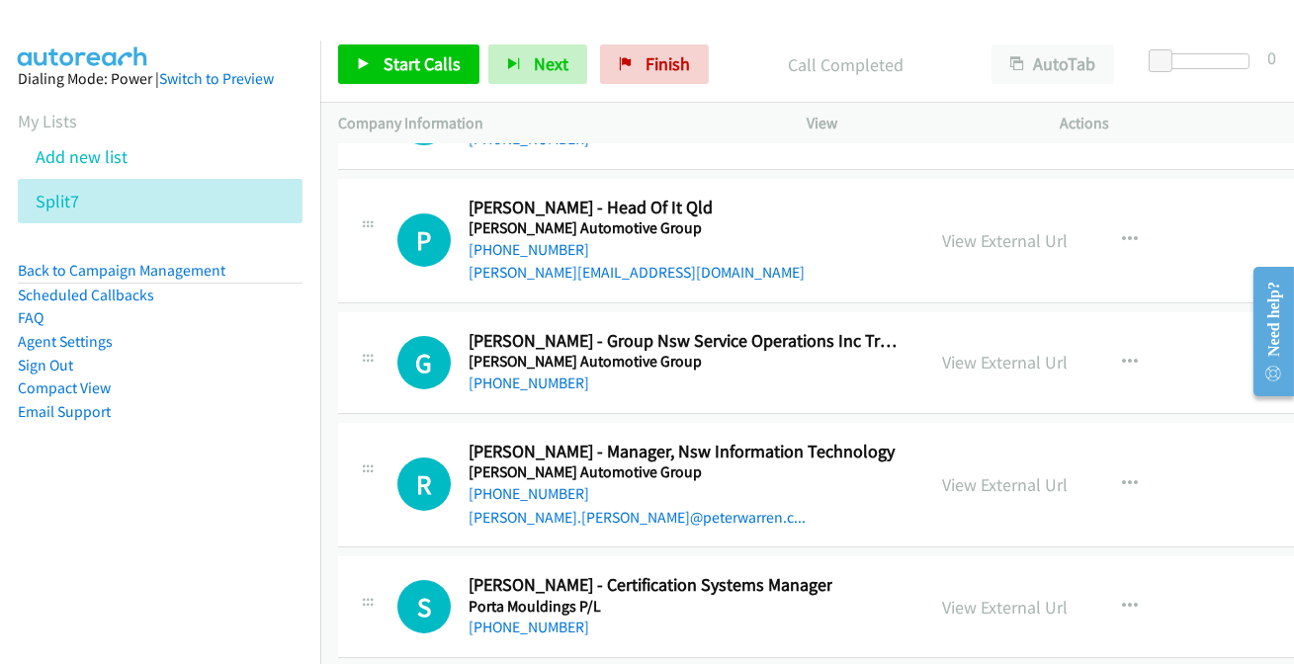
drag, startPoint x: 933, startPoint y: 470, endPoint x: 919, endPoint y: 472, distance: 14.2
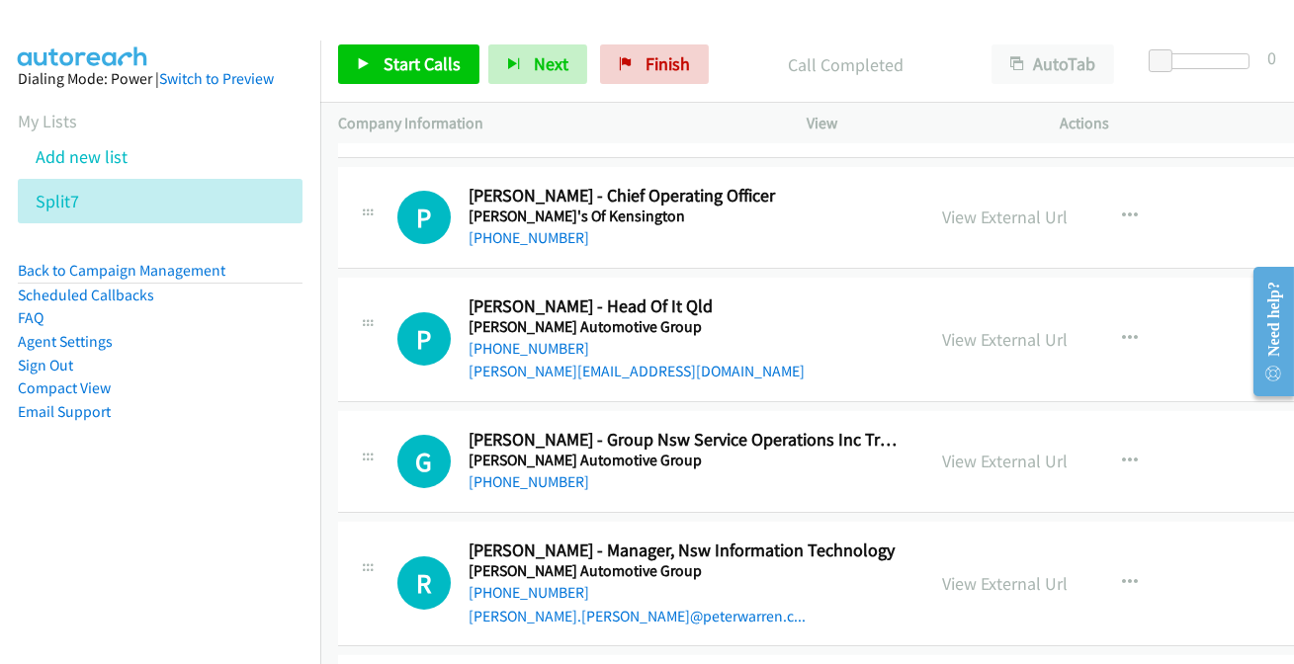
scroll to position [29209, 0]
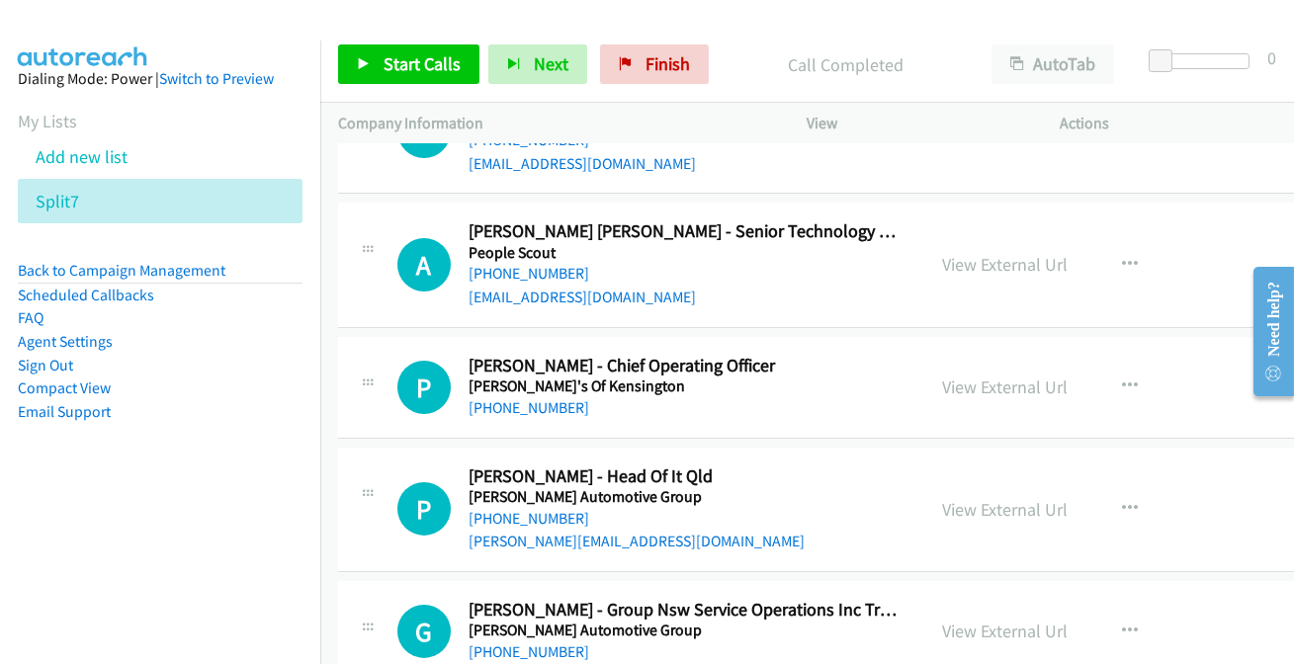
scroll to position [29029, 0]
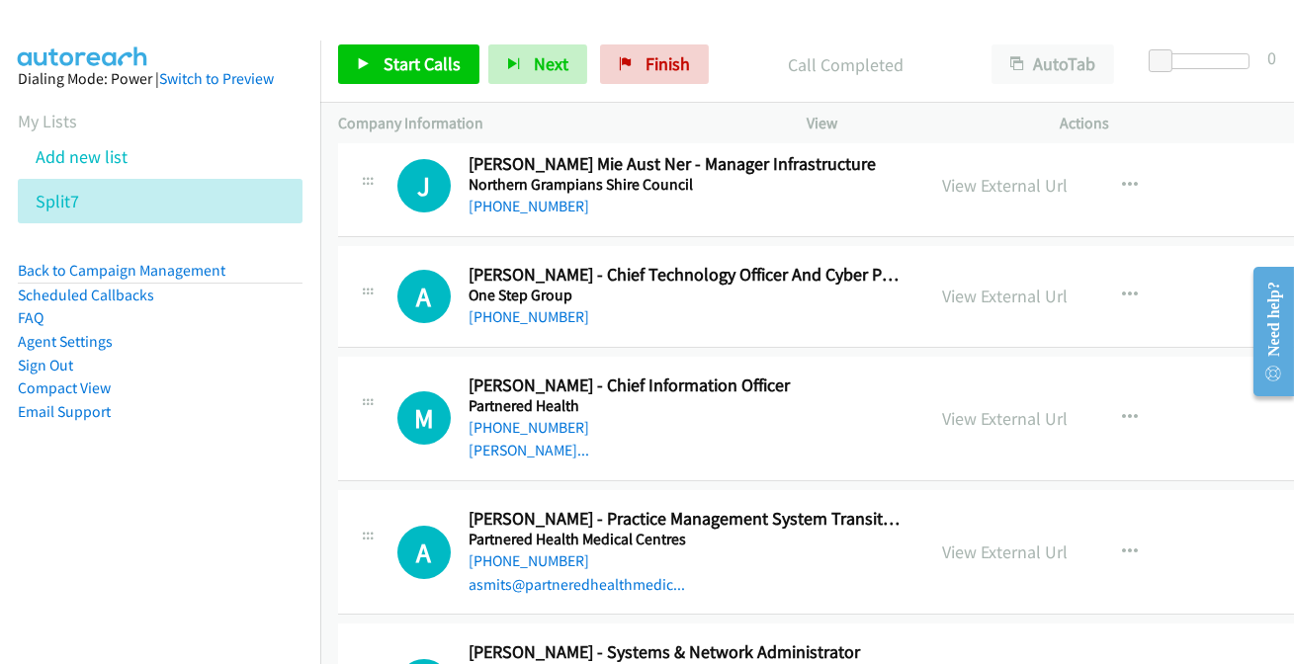
scroll to position [28399, 0]
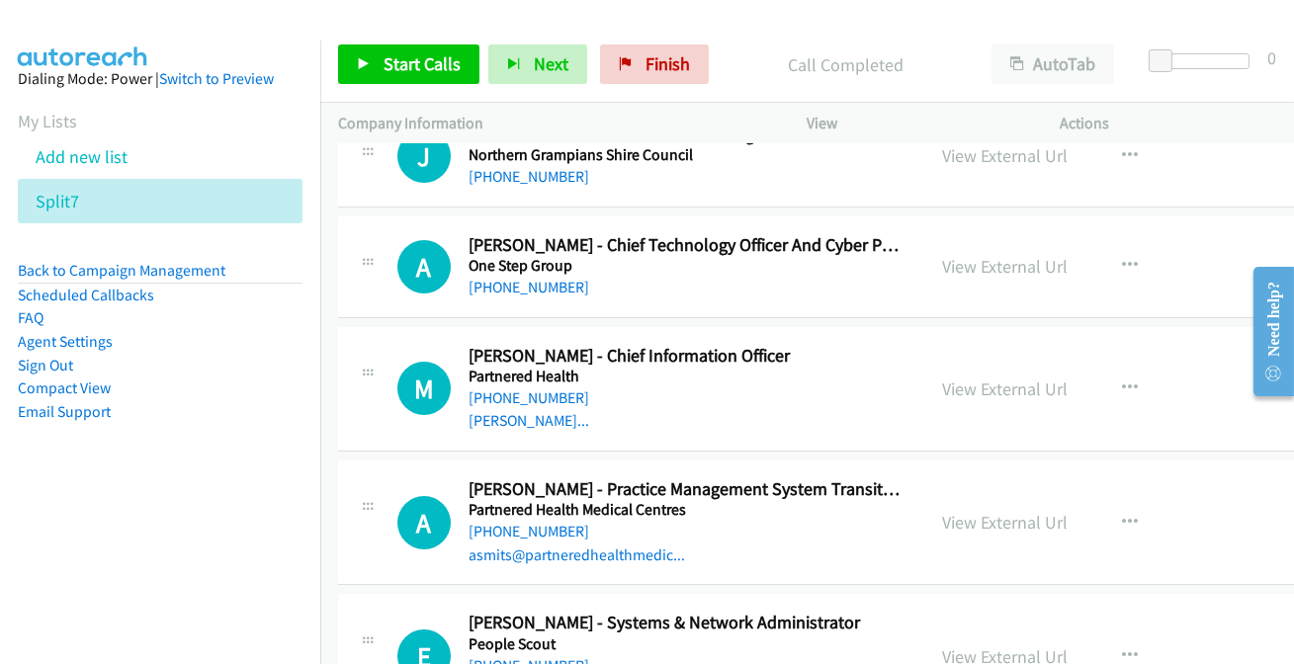
scroll to position [28489, 0]
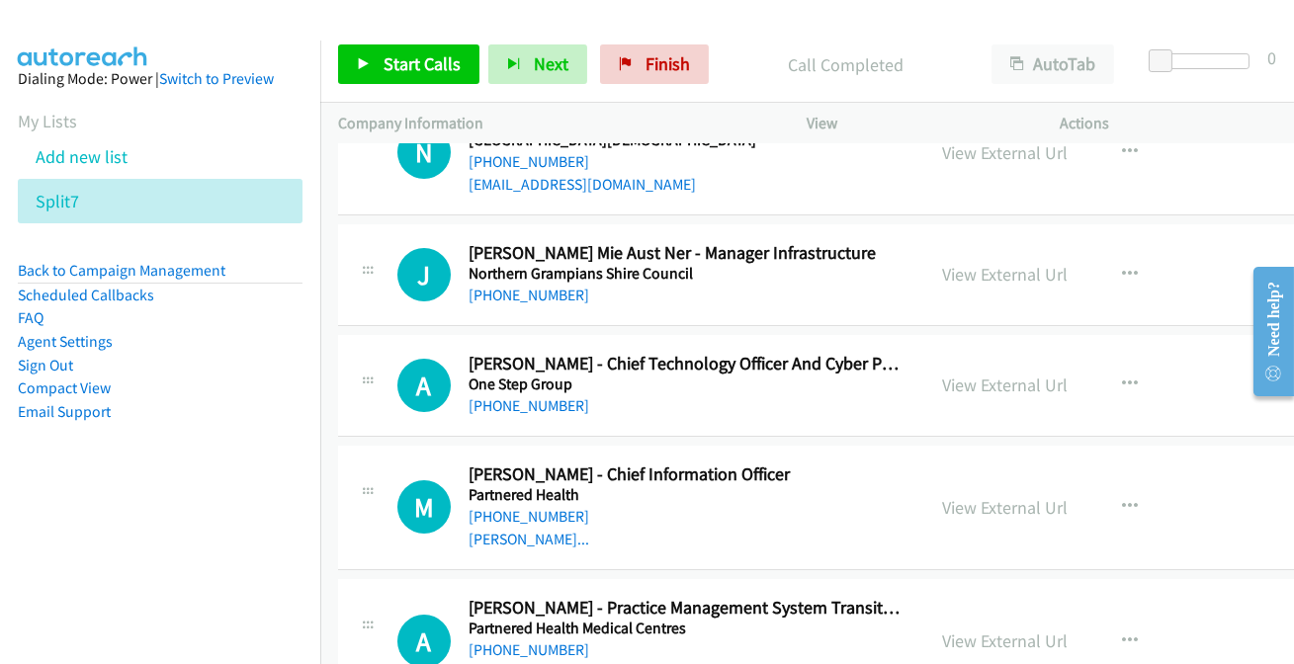
scroll to position [28310, 0]
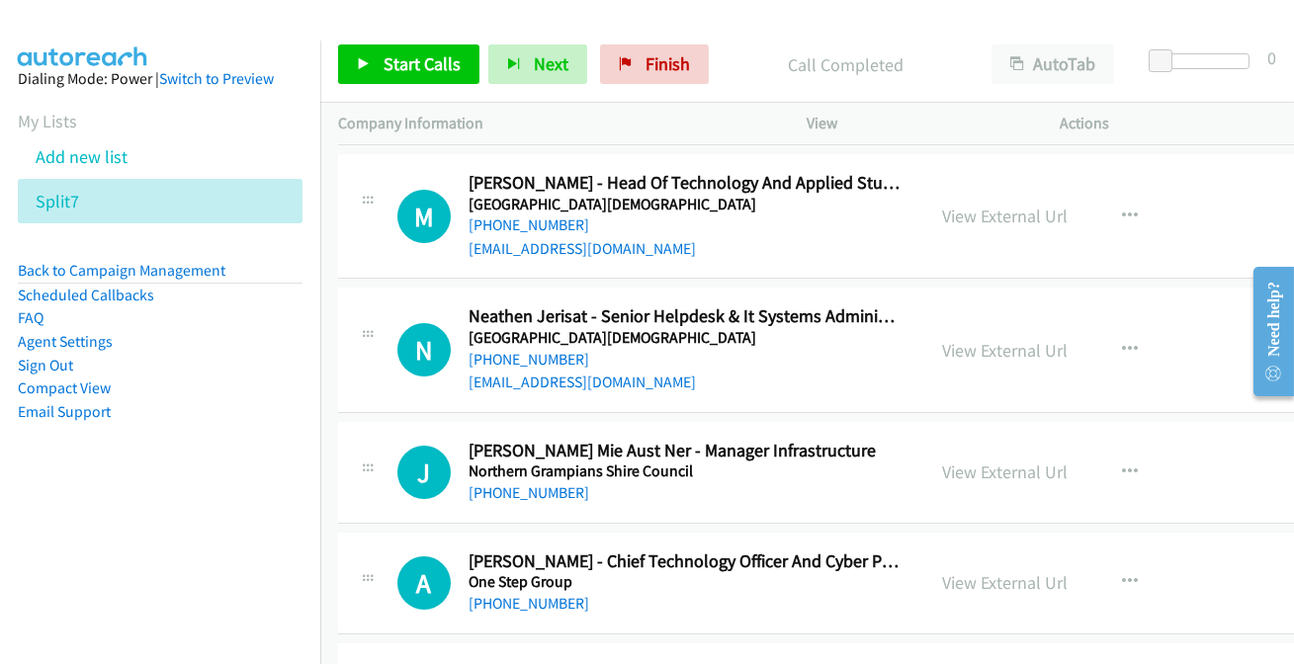
scroll to position [28130, 0]
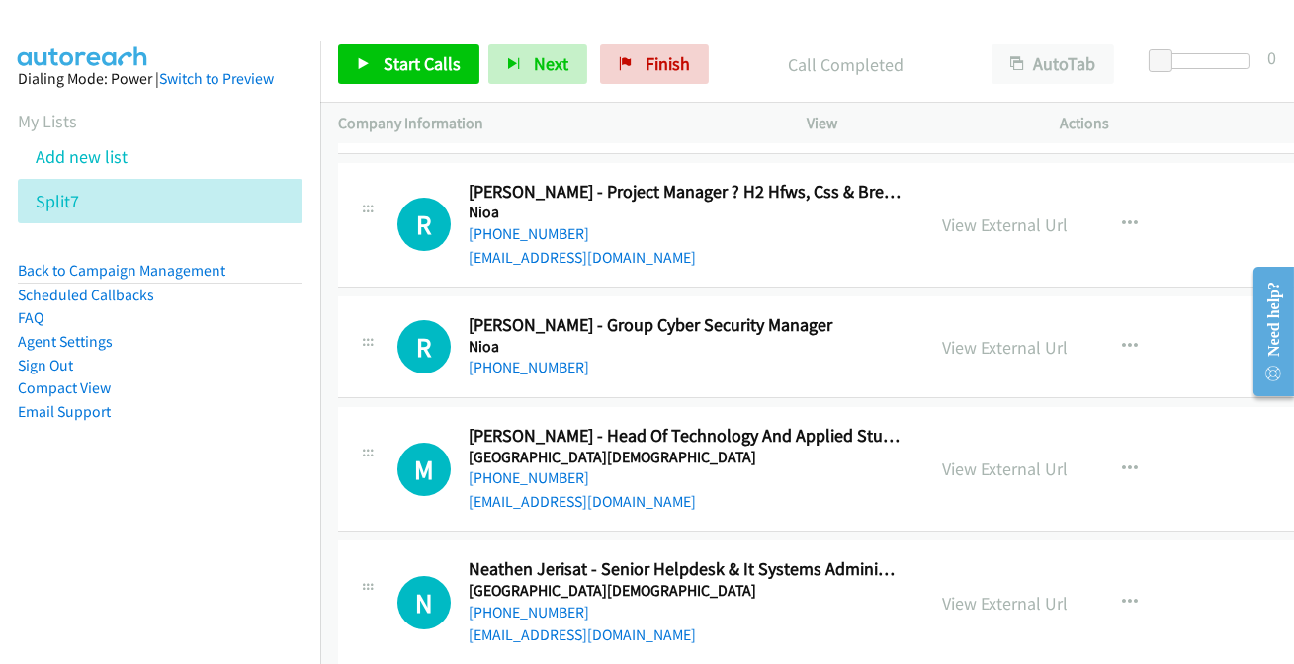
scroll to position [27861, 0]
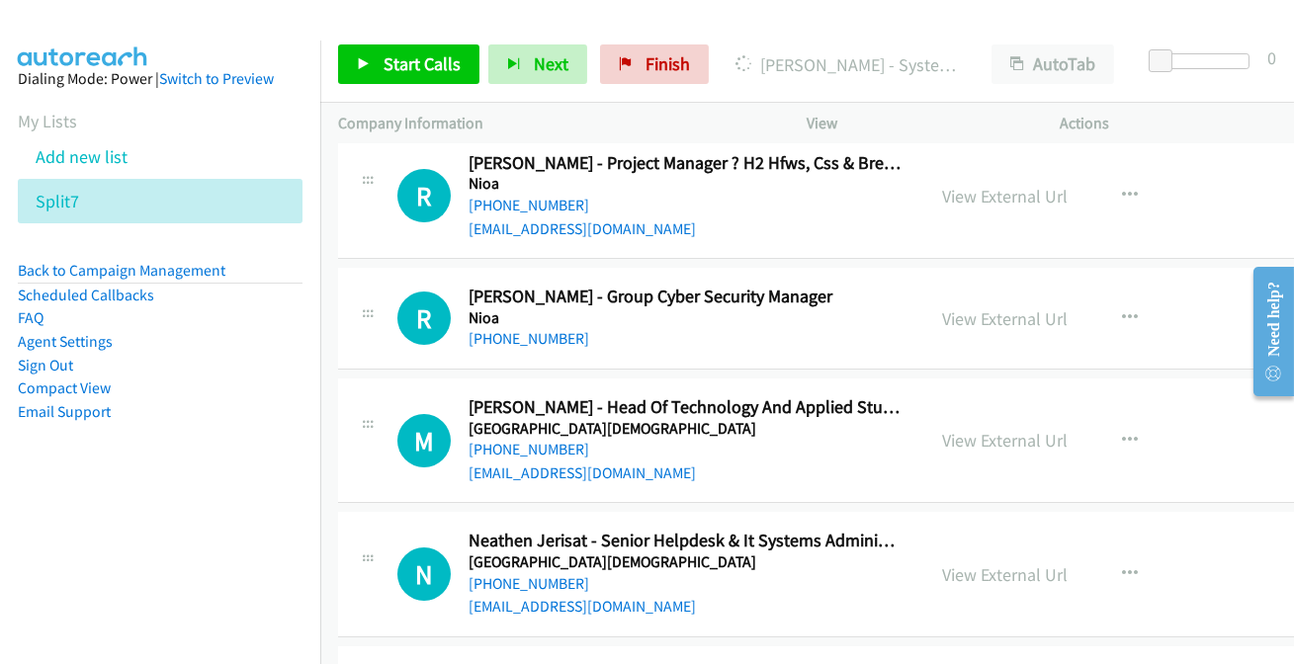
scroll to position [27951, 0]
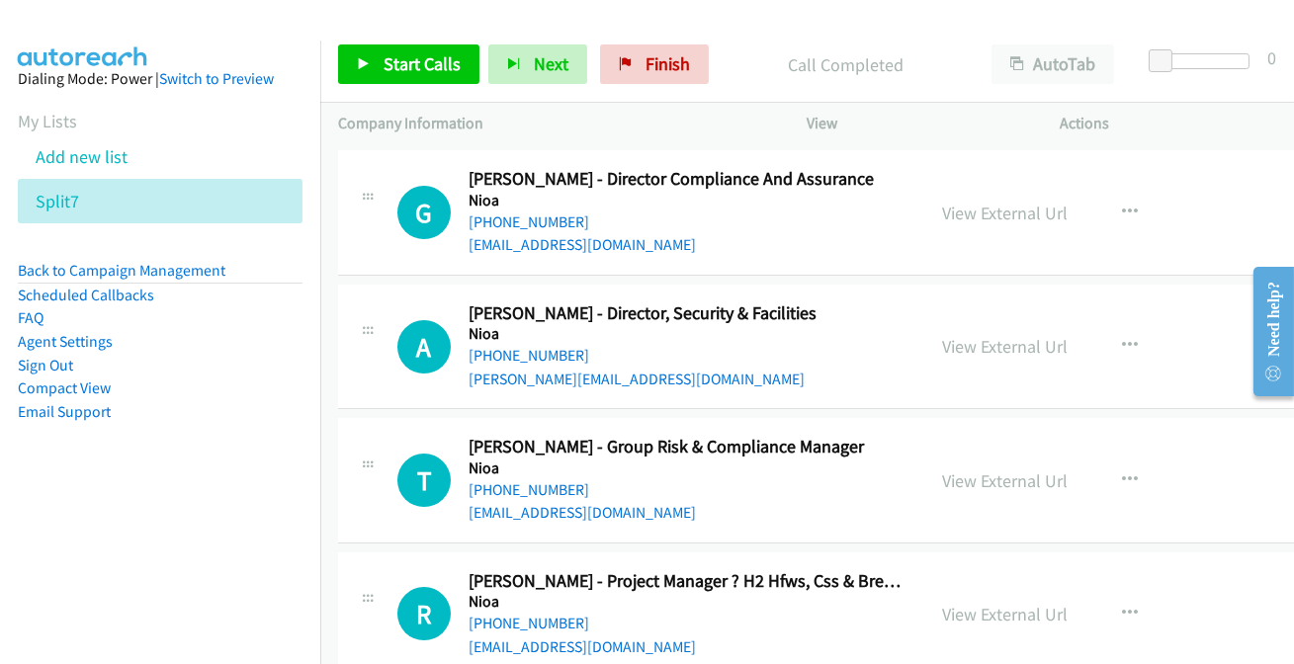
scroll to position [27411, 0]
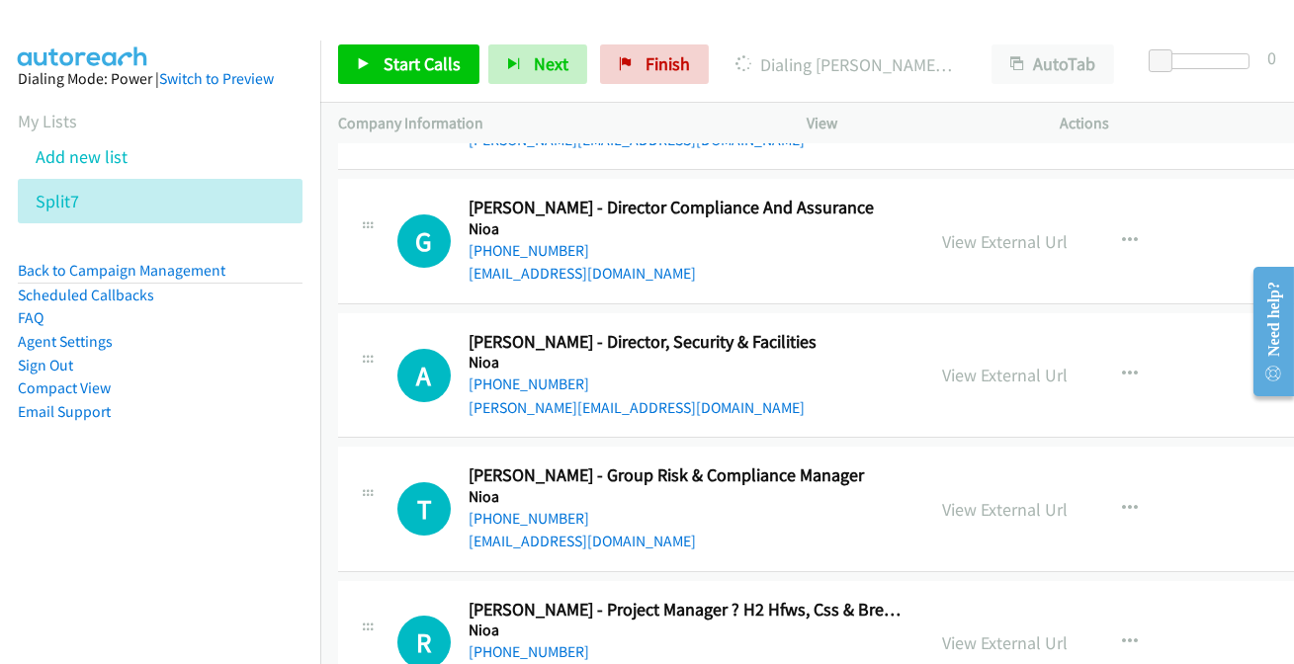
scroll to position [27501, 0]
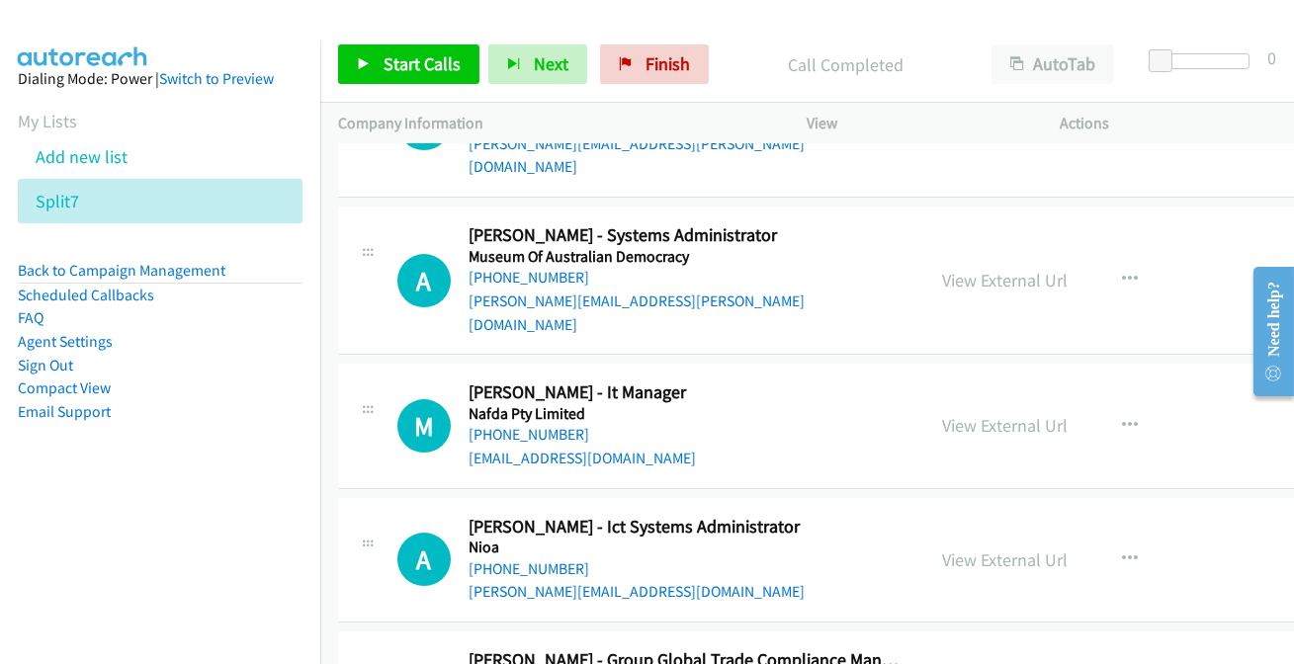
scroll to position [26872, 0]
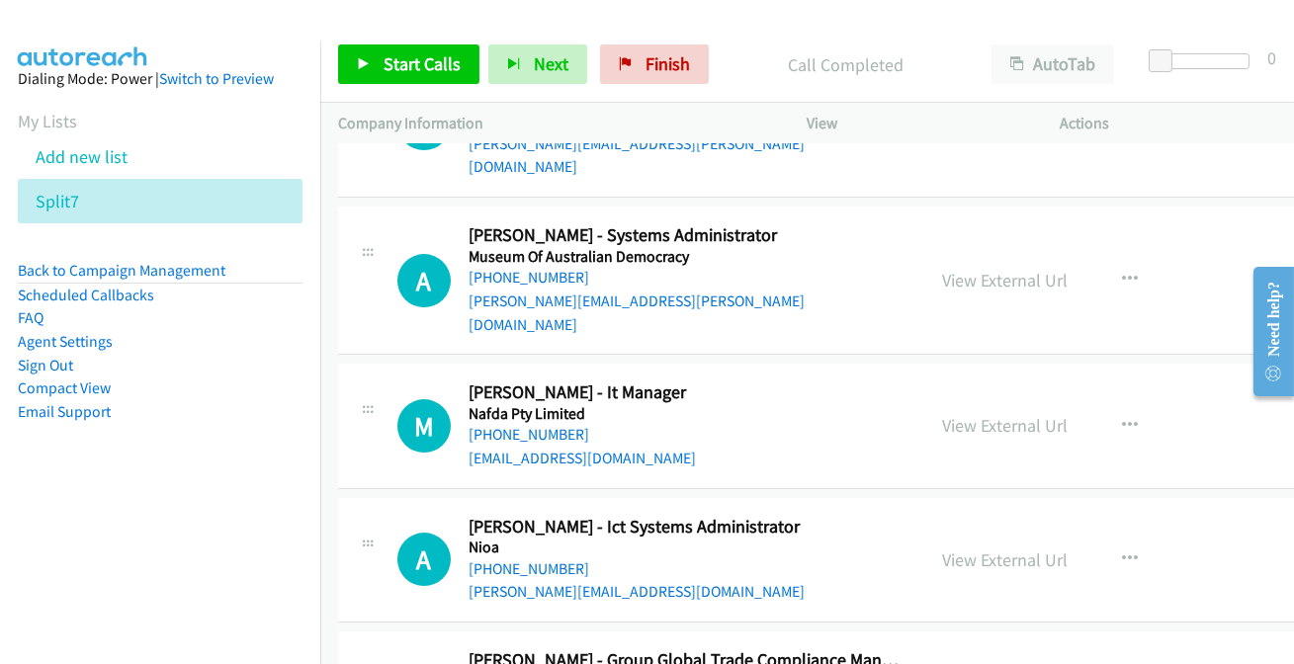
scroll to position [26782, 0]
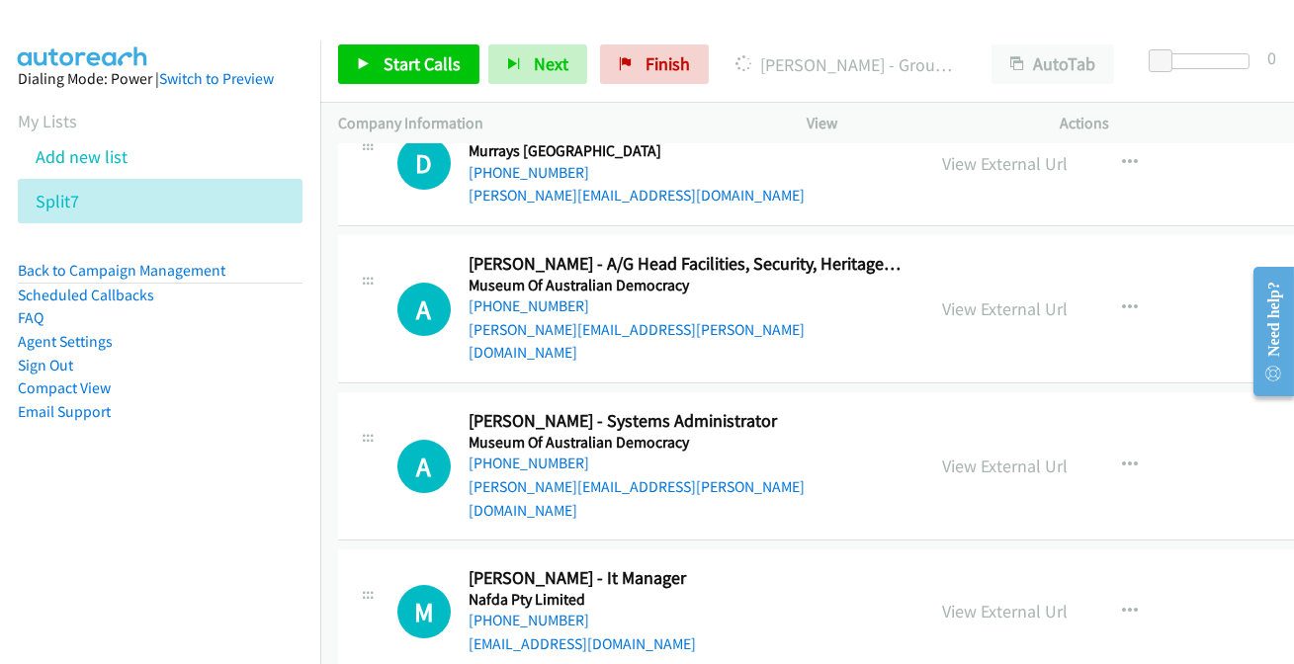
scroll to position [26692, 0]
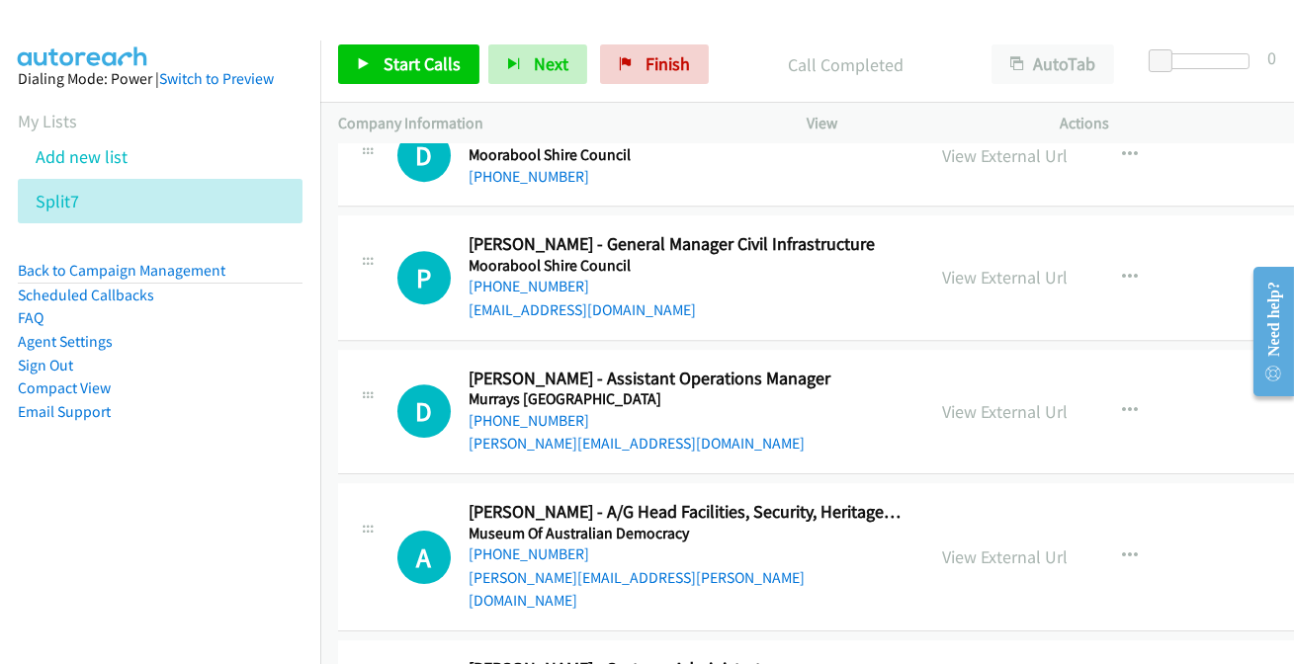
scroll to position [26422, 0]
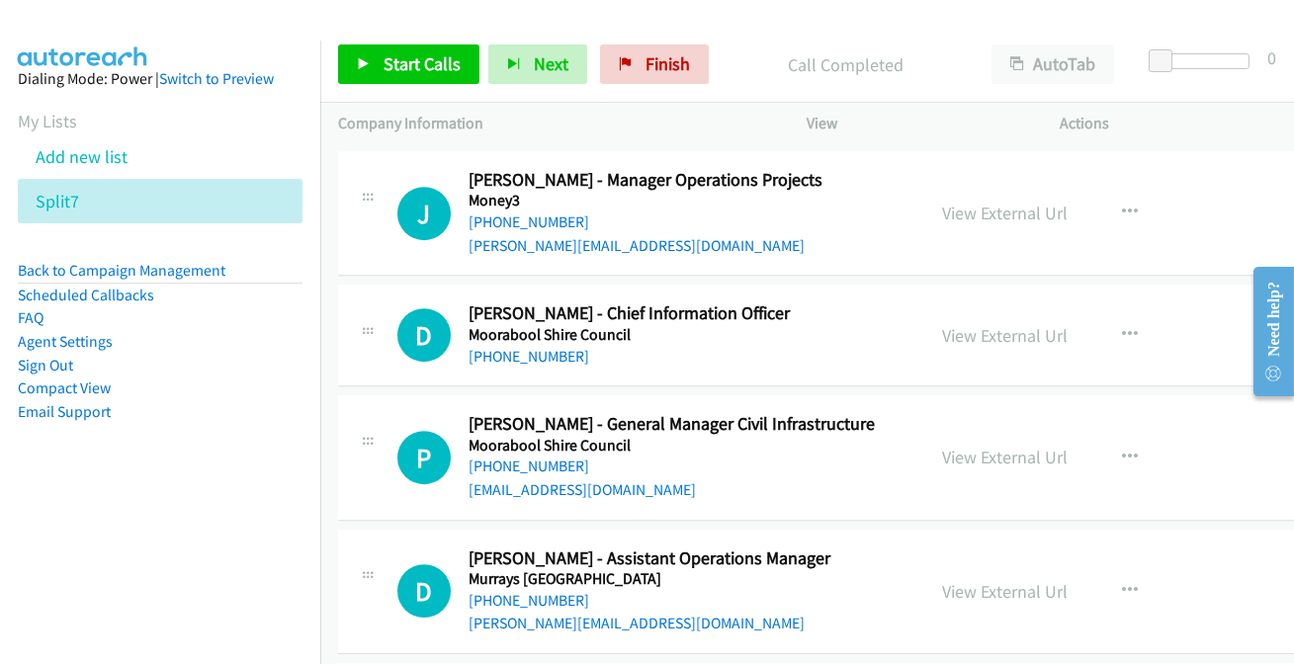
scroll to position [26243, 0]
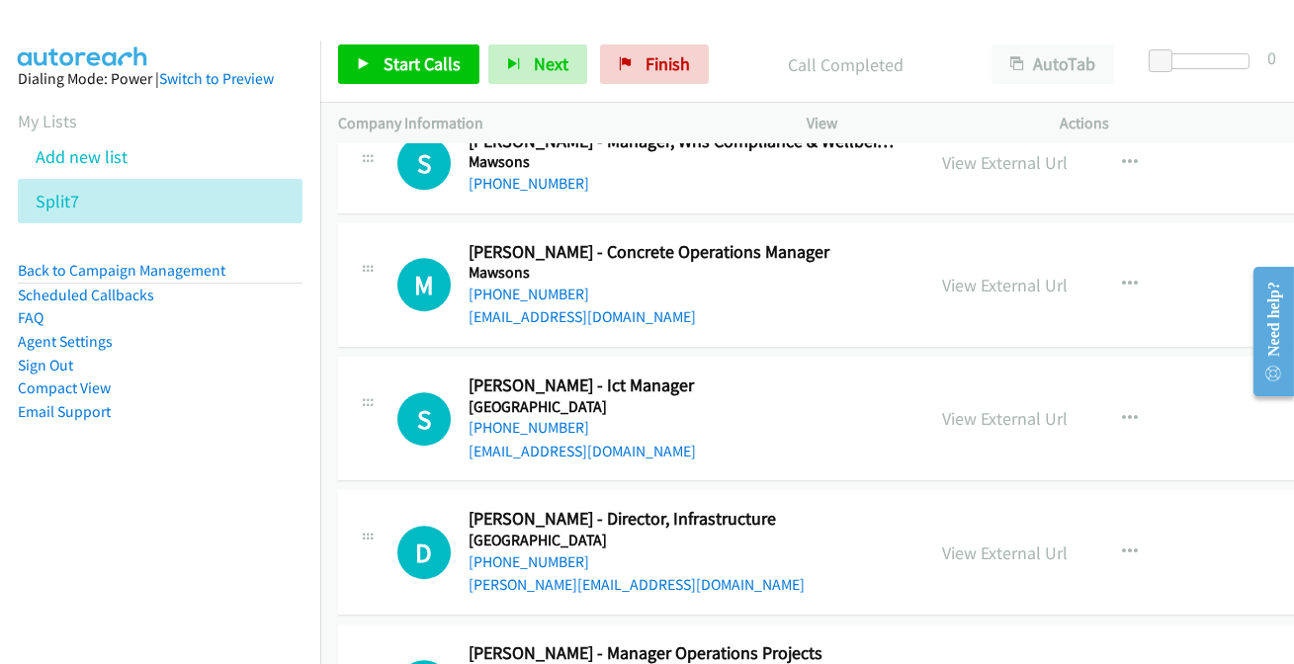
scroll to position [25794, 0]
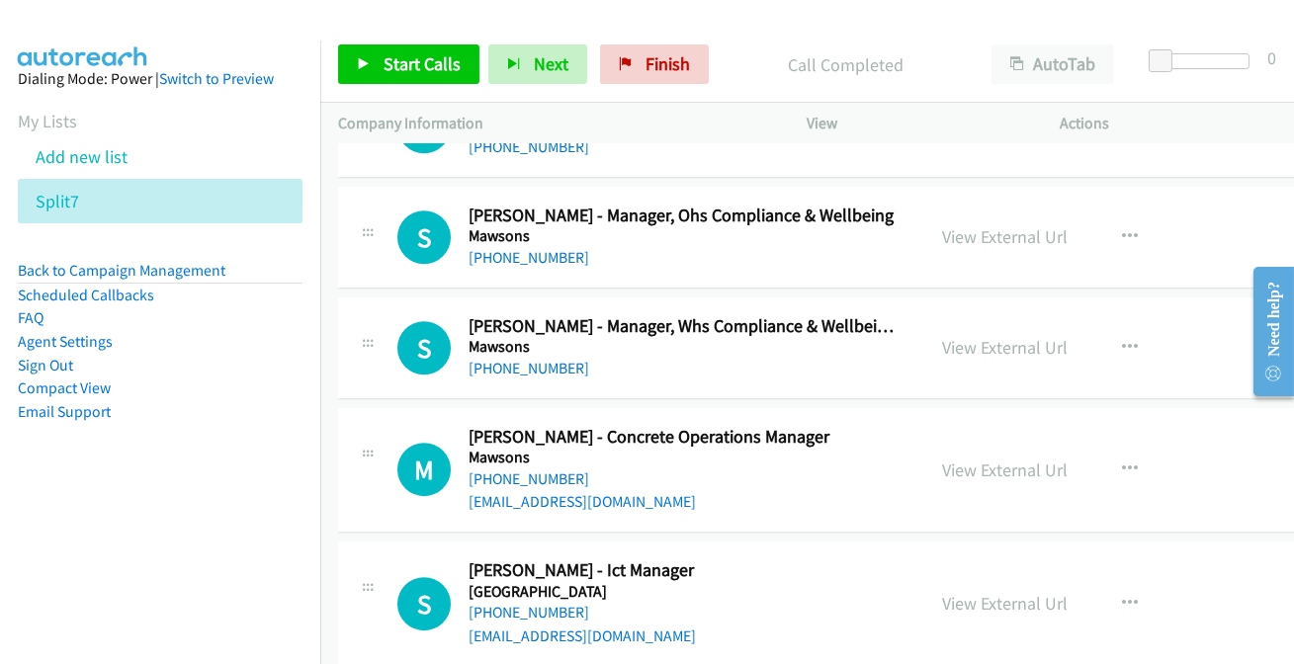
scroll to position [25434, 0]
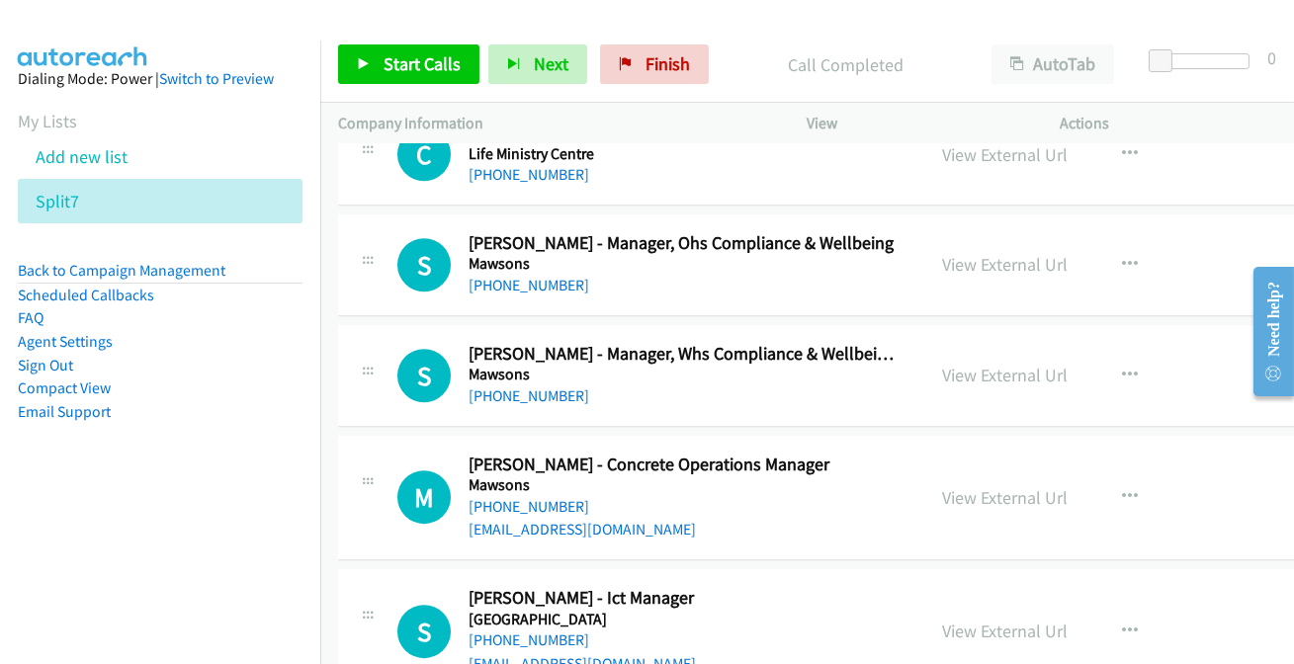
scroll to position [25614, 0]
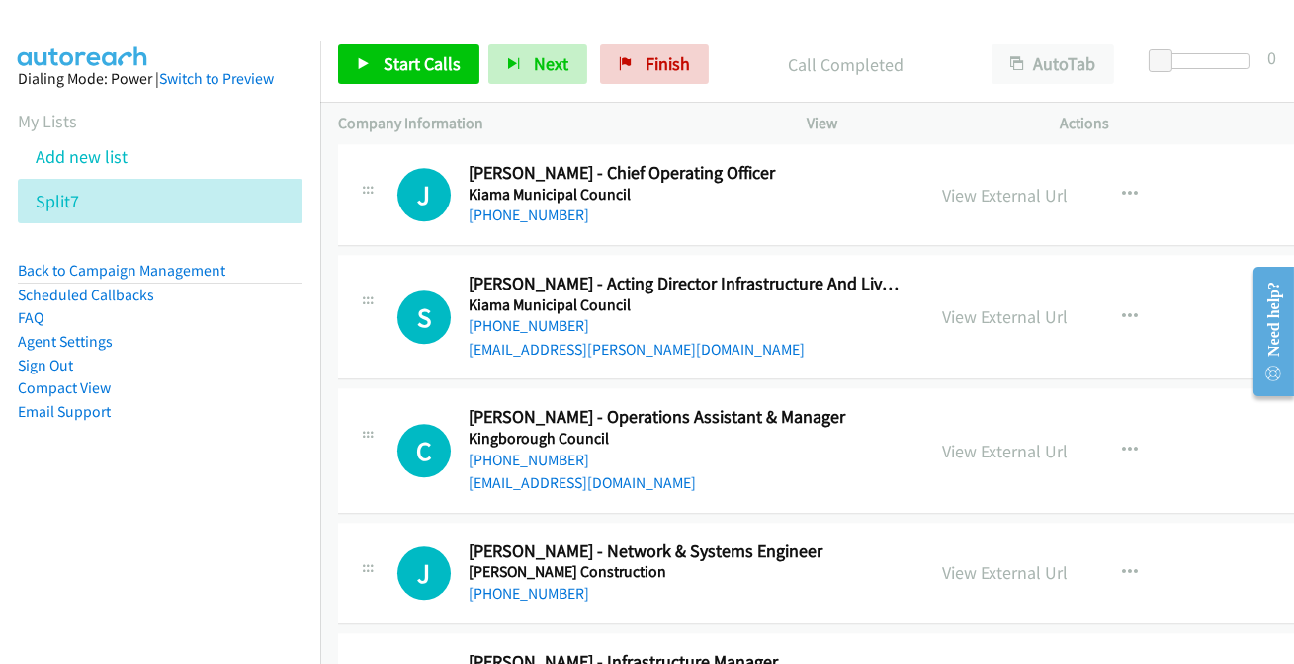
scroll to position [24895, 0]
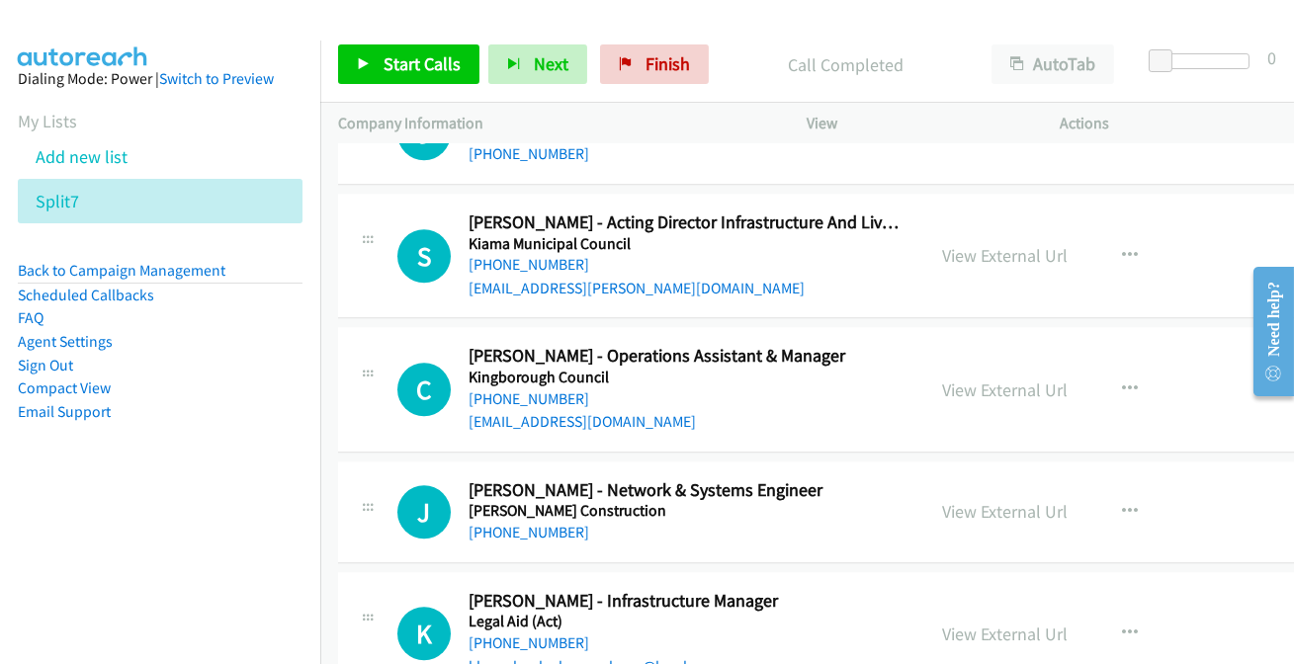
scroll to position [24985, 0]
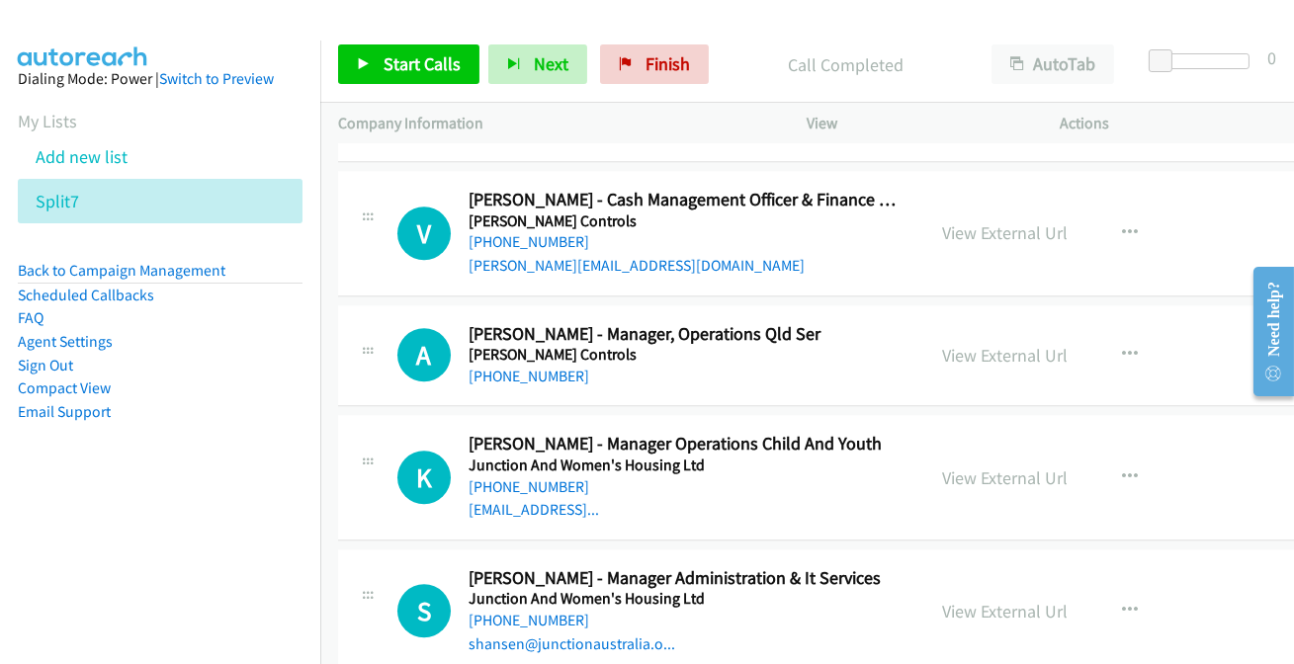
scroll to position [24356, 0]
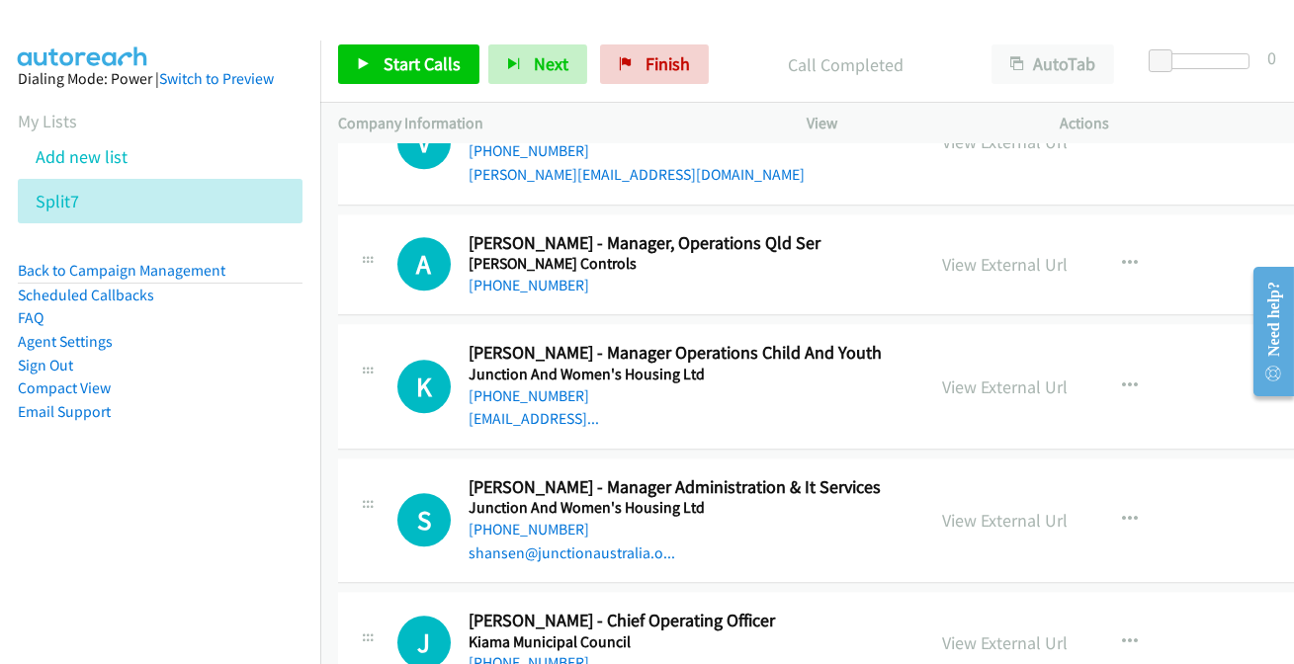
scroll to position [24445, 0]
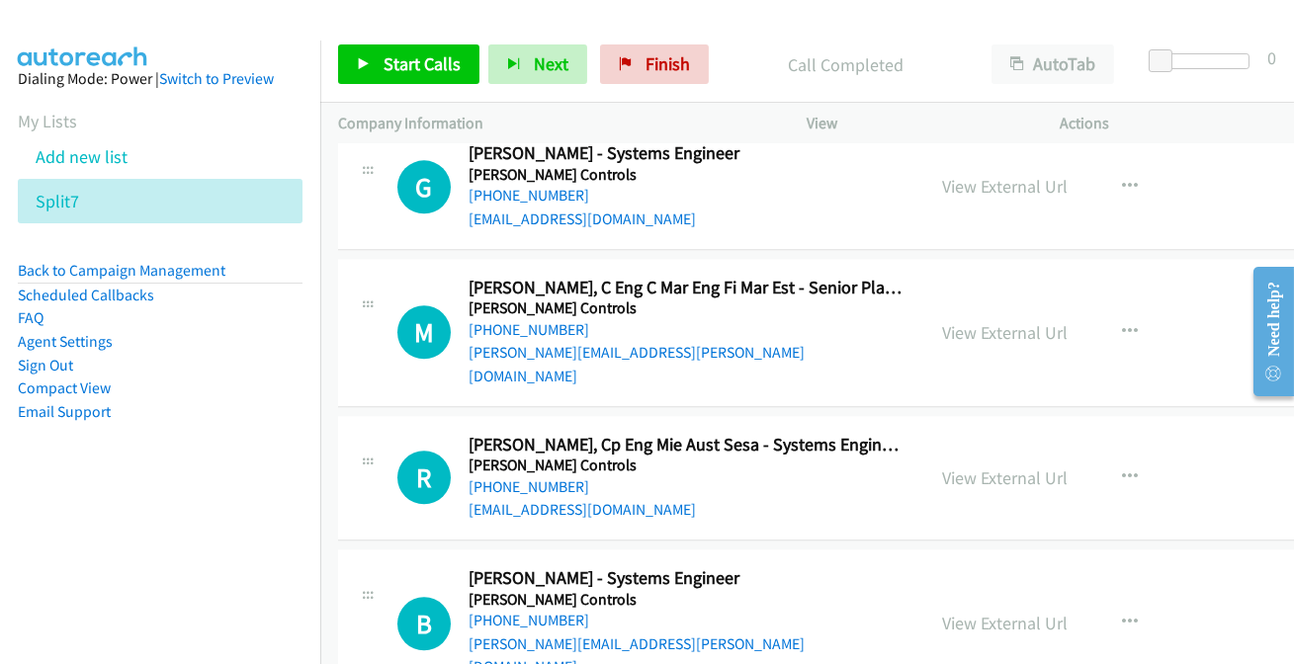
scroll to position [23817, 0]
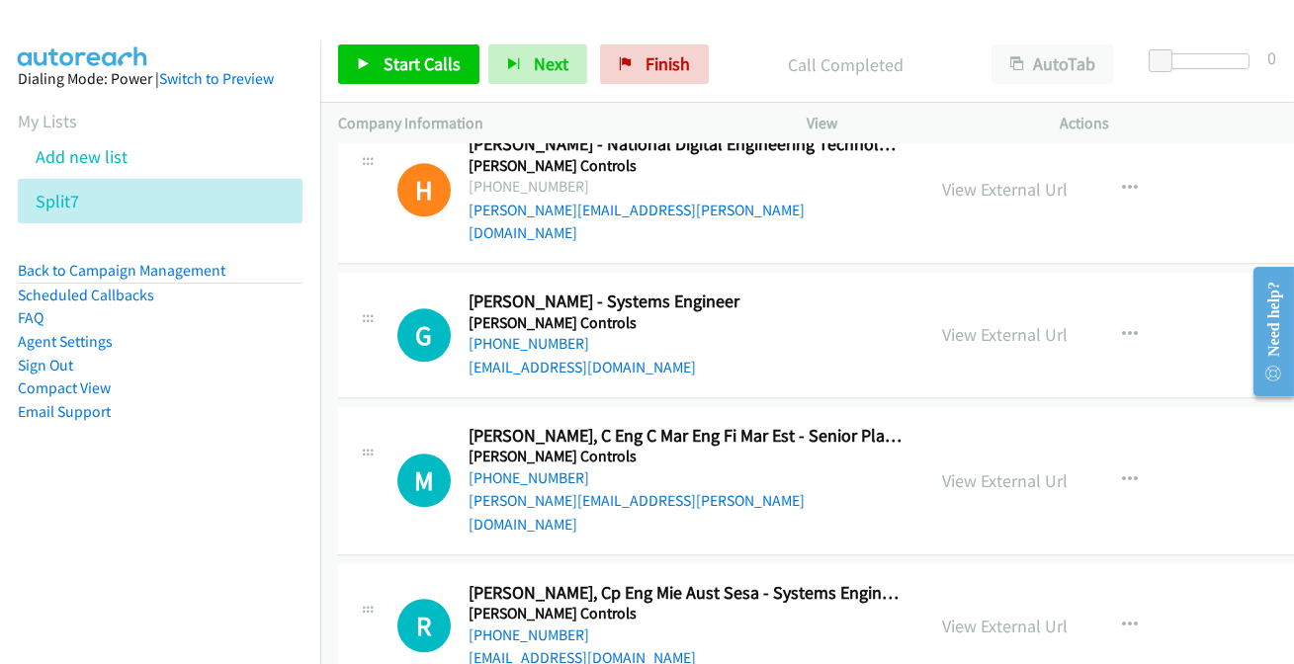
scroll to position [23727, 0]
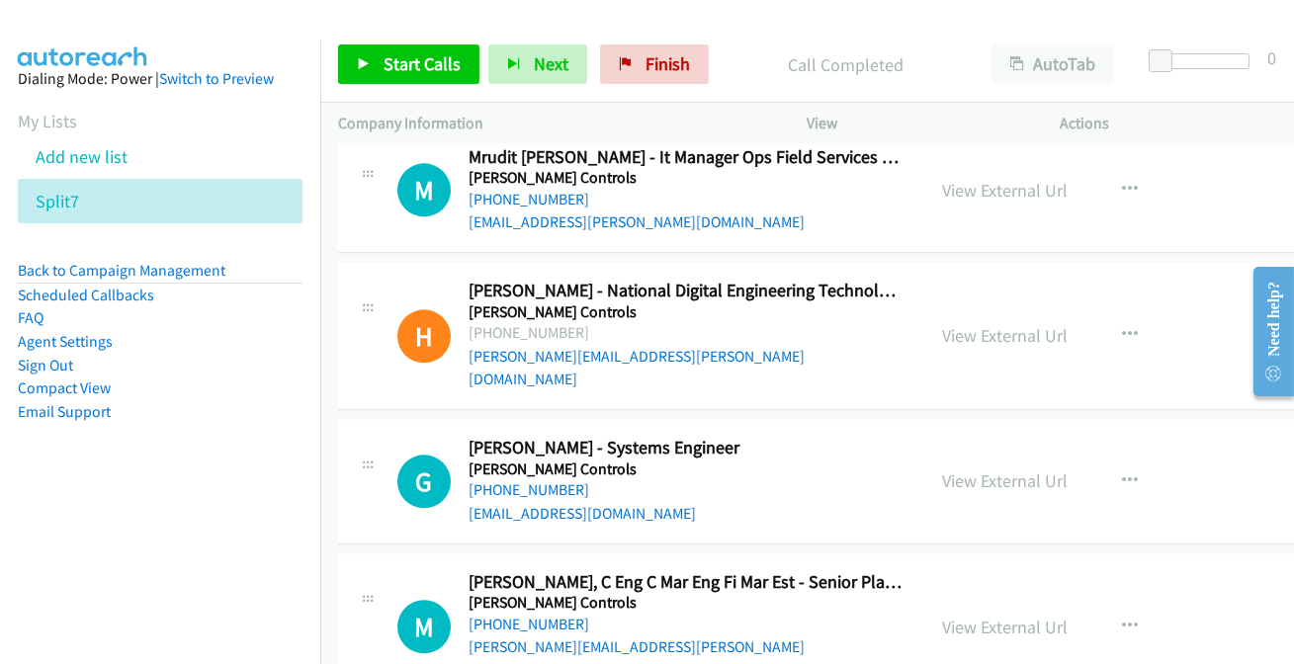
scroll to position [23547, 0]
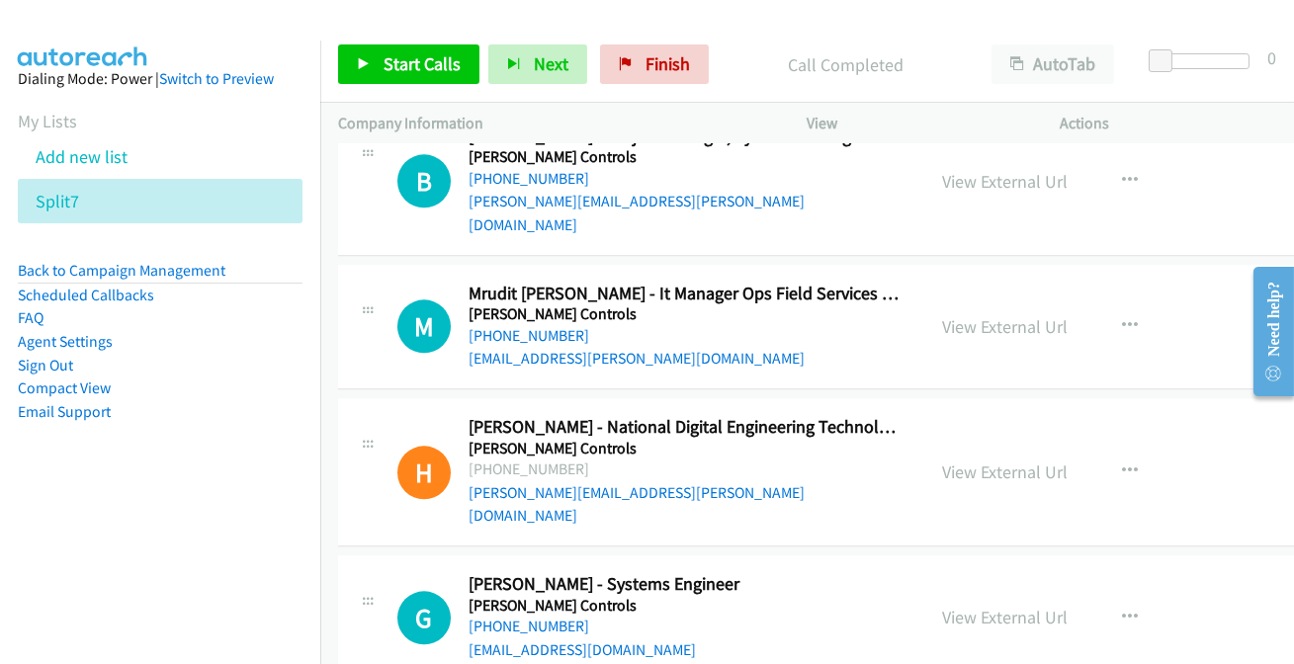
scroll to position [23368, 0]
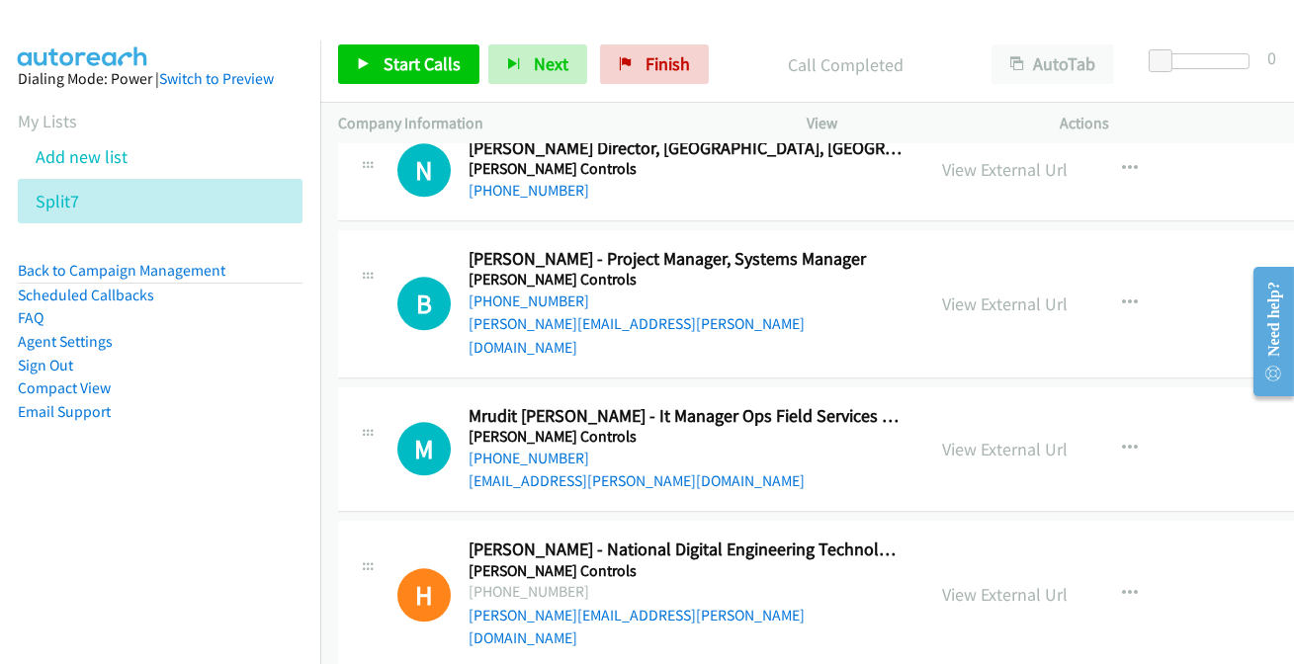
scroll to position [23278, 0]
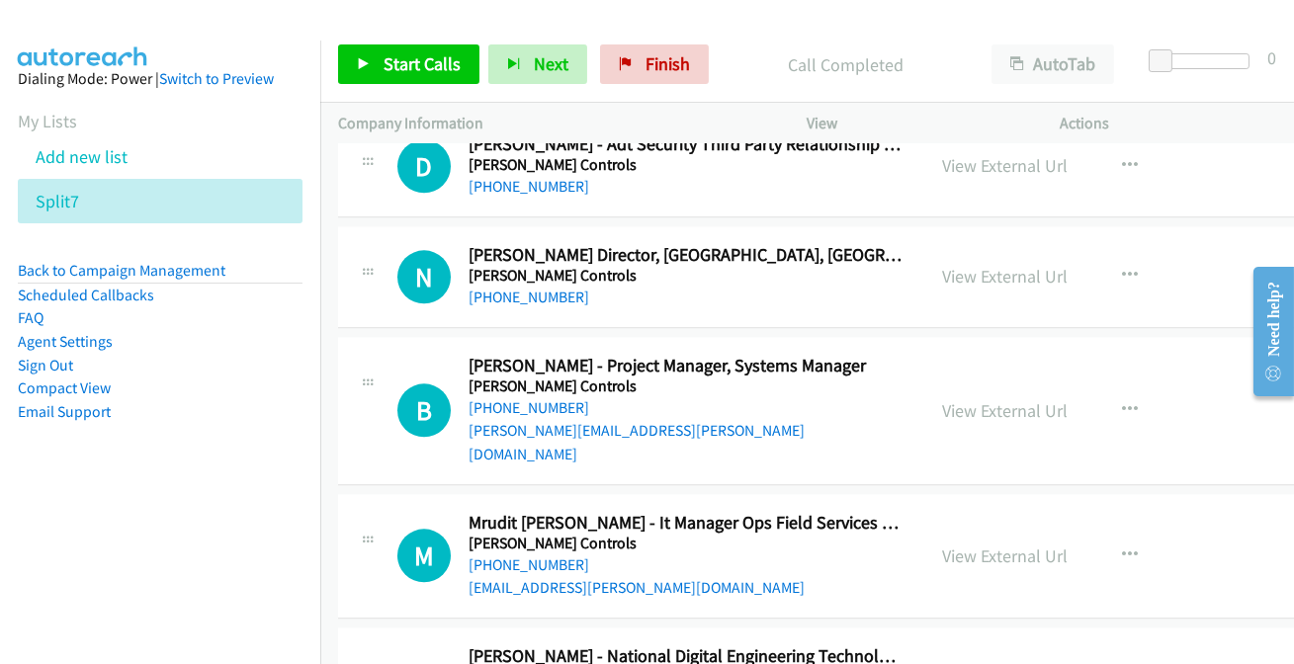
scroll to position [23098, 0]
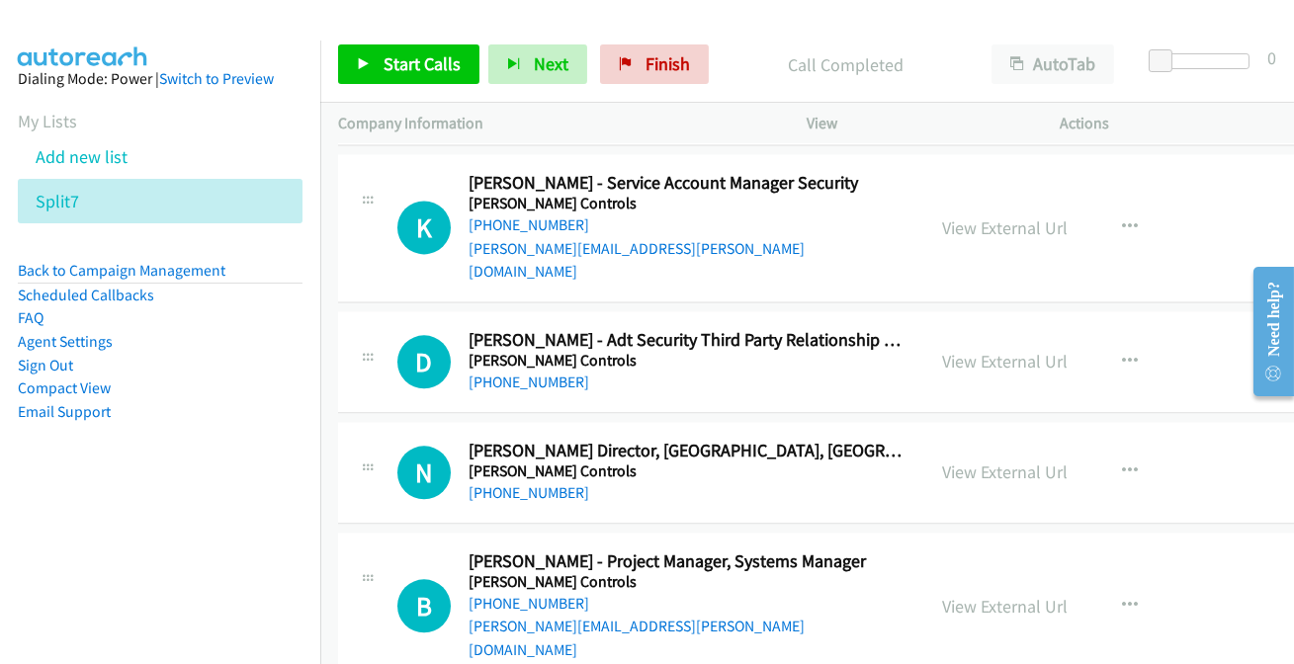
scroll to position [22918, 0]
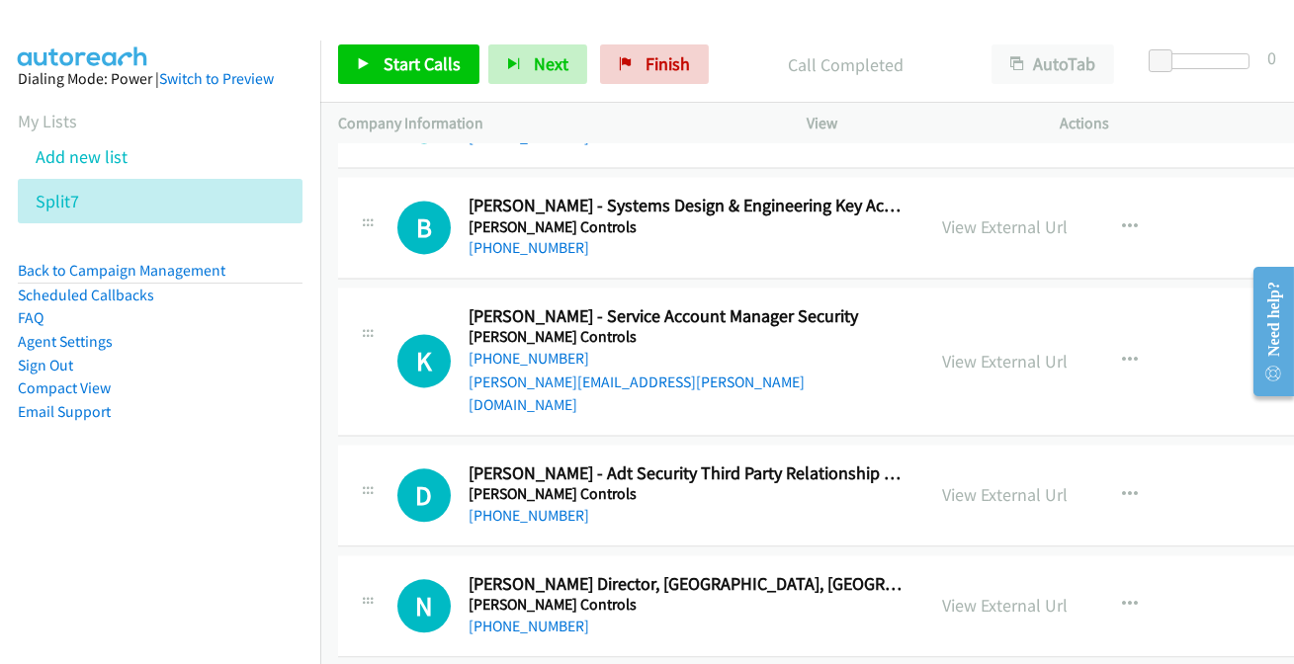
scroll to position [22828, 0]
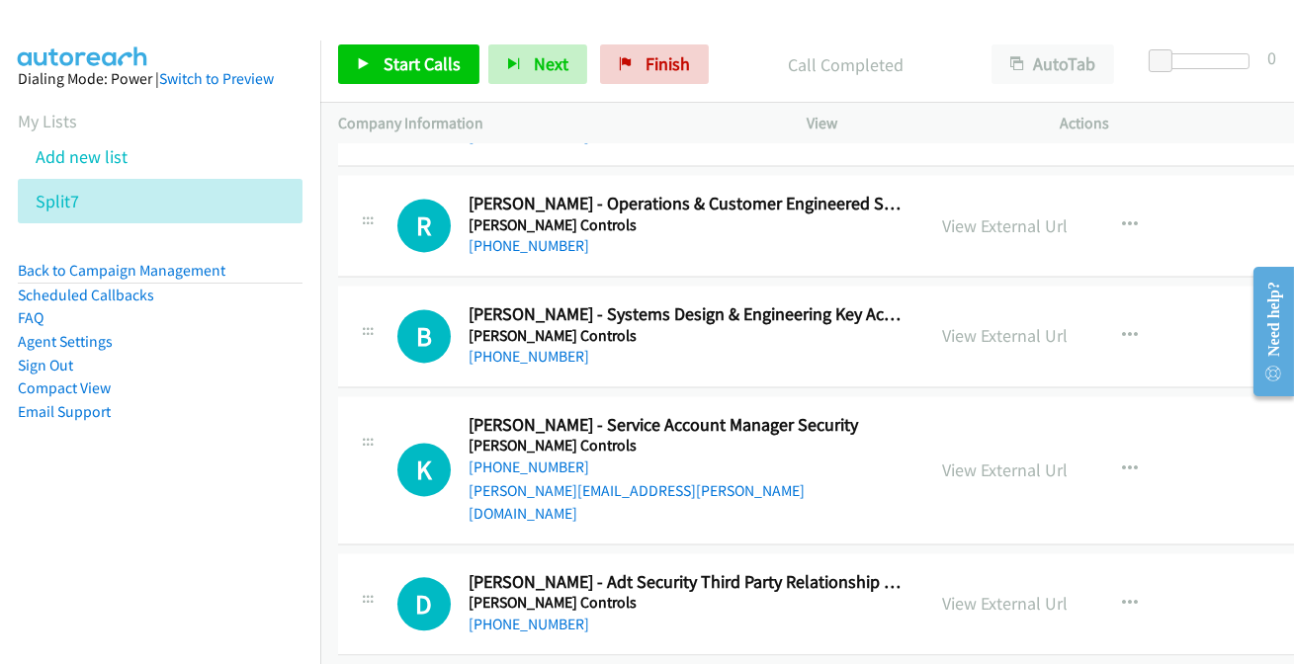
scroll to position [22738, 0]
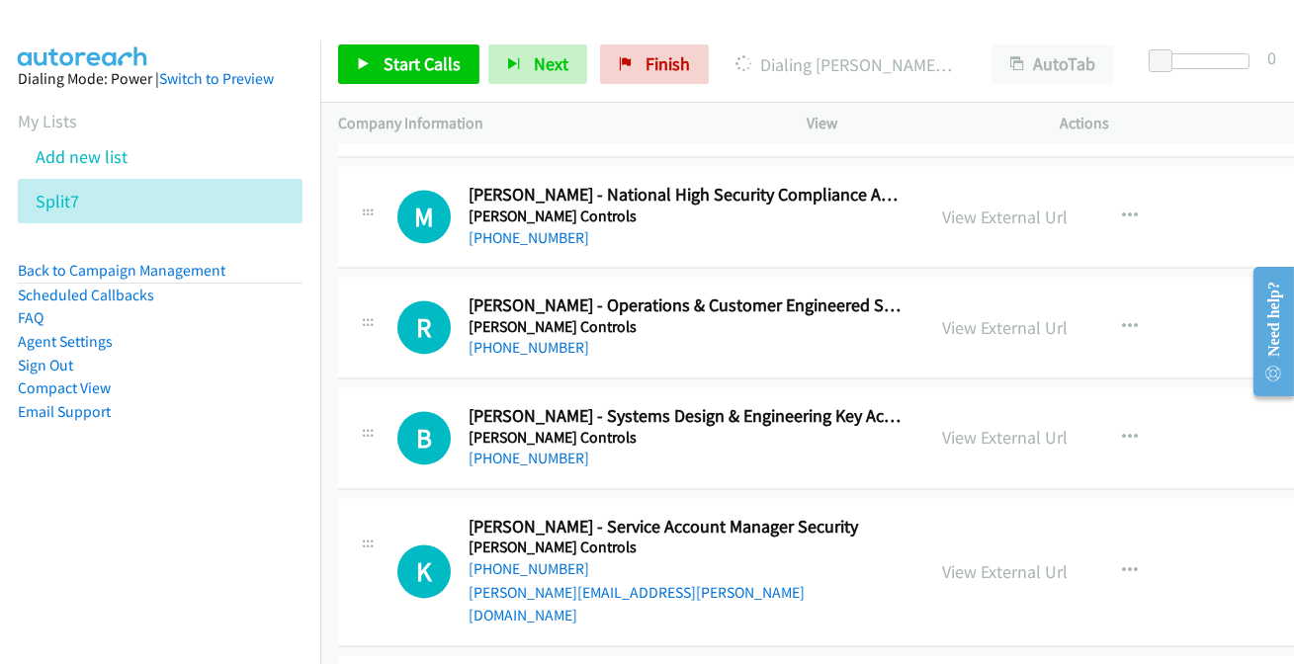
scroll to position [22558, 0]
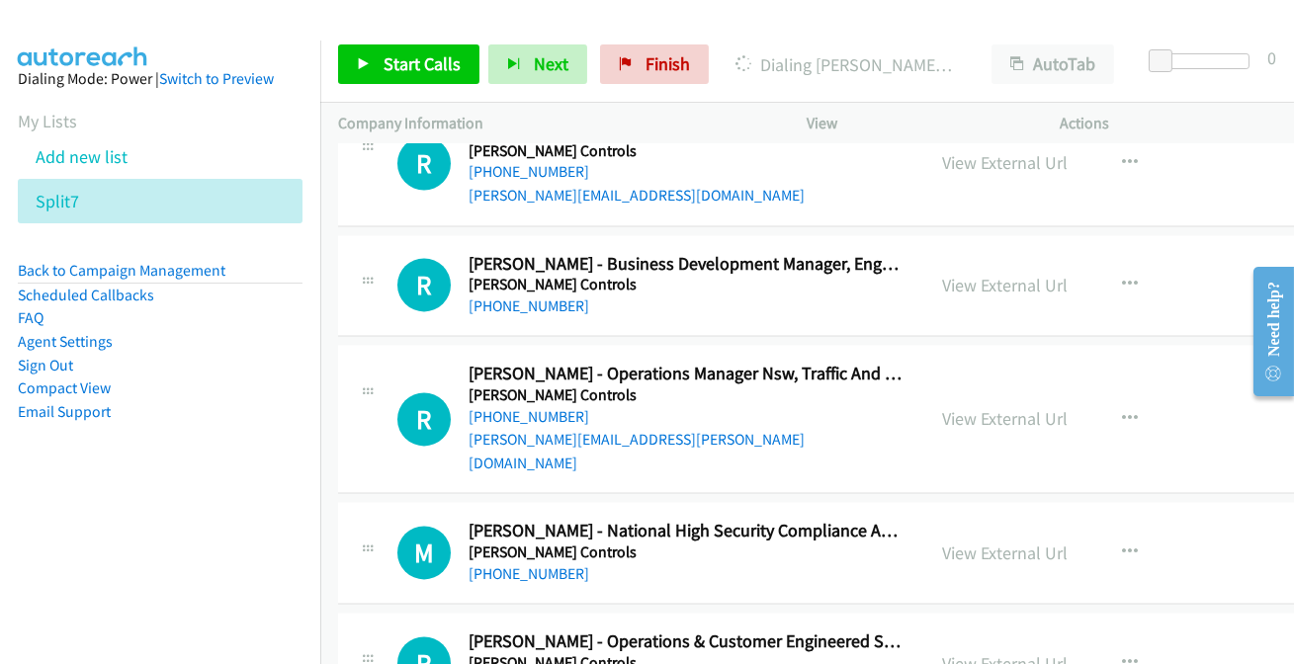
scroll to position [22289, 0]
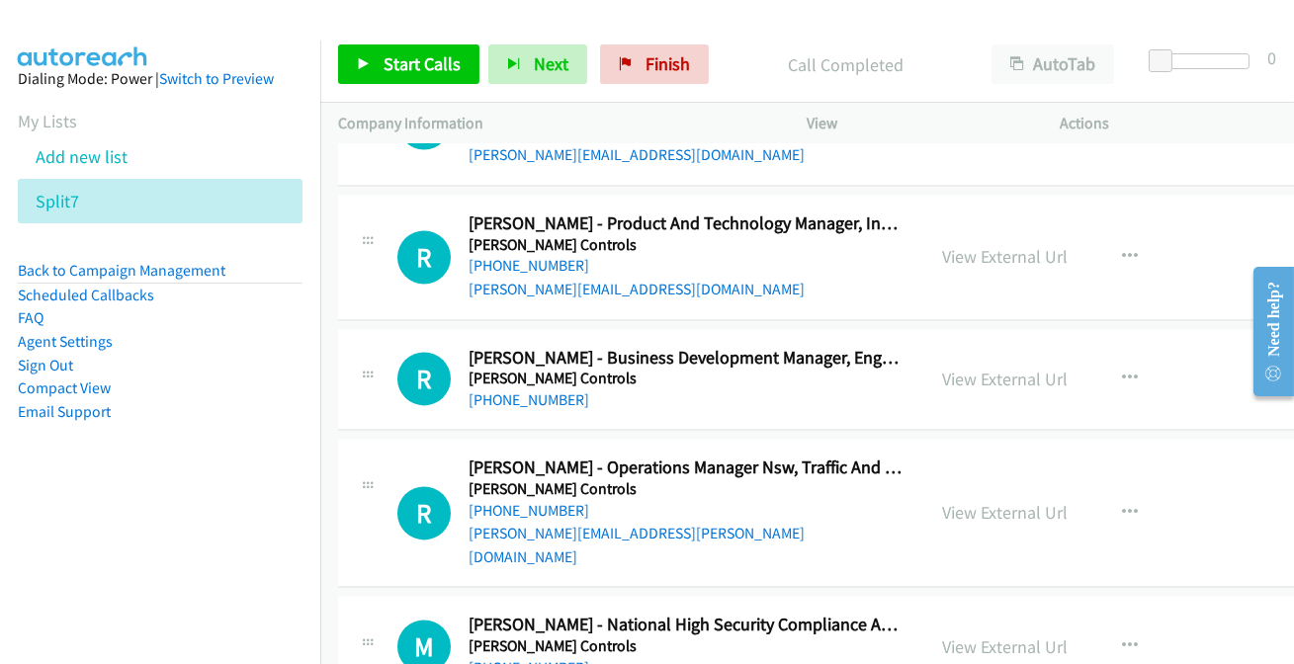
scroll to position [22200, 0]
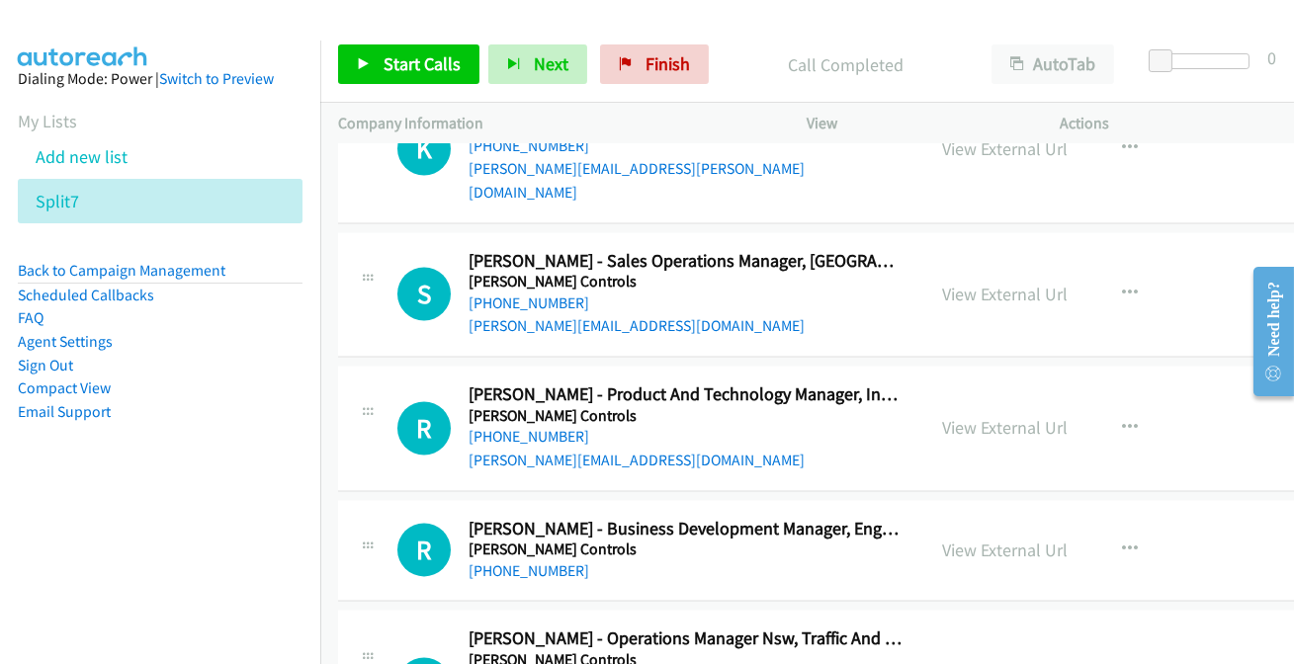
scroll to position [22020, 0]
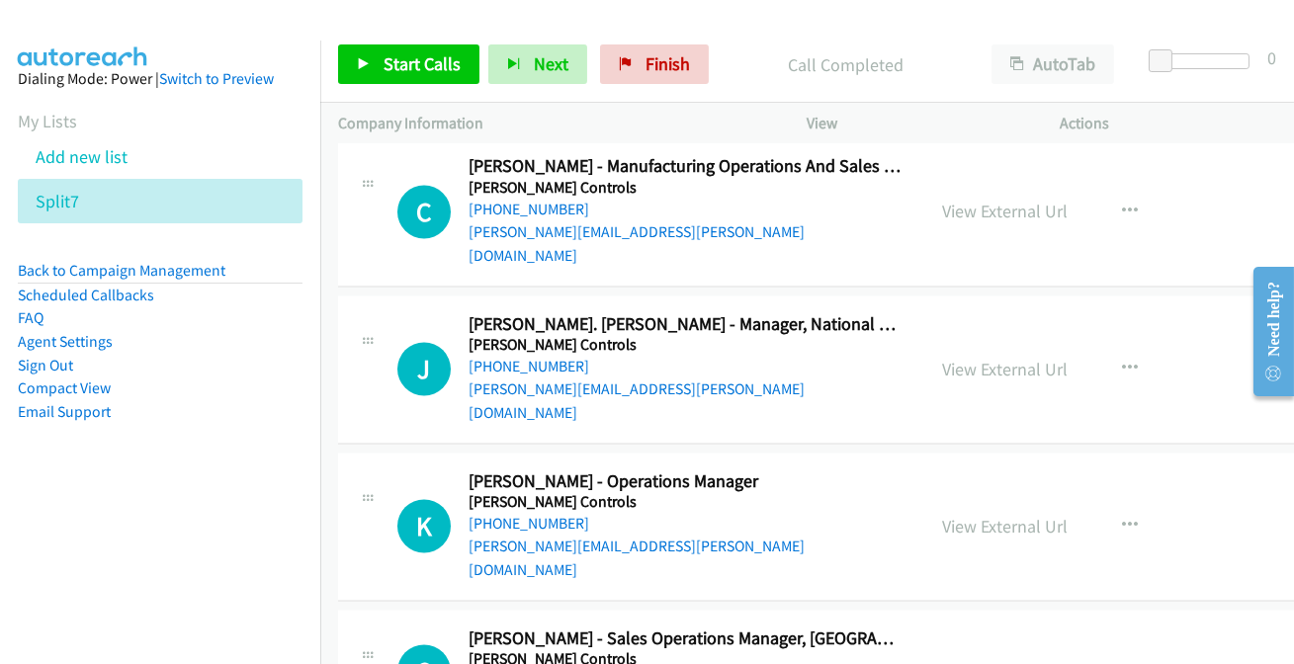
scroll to position [21660, 0]
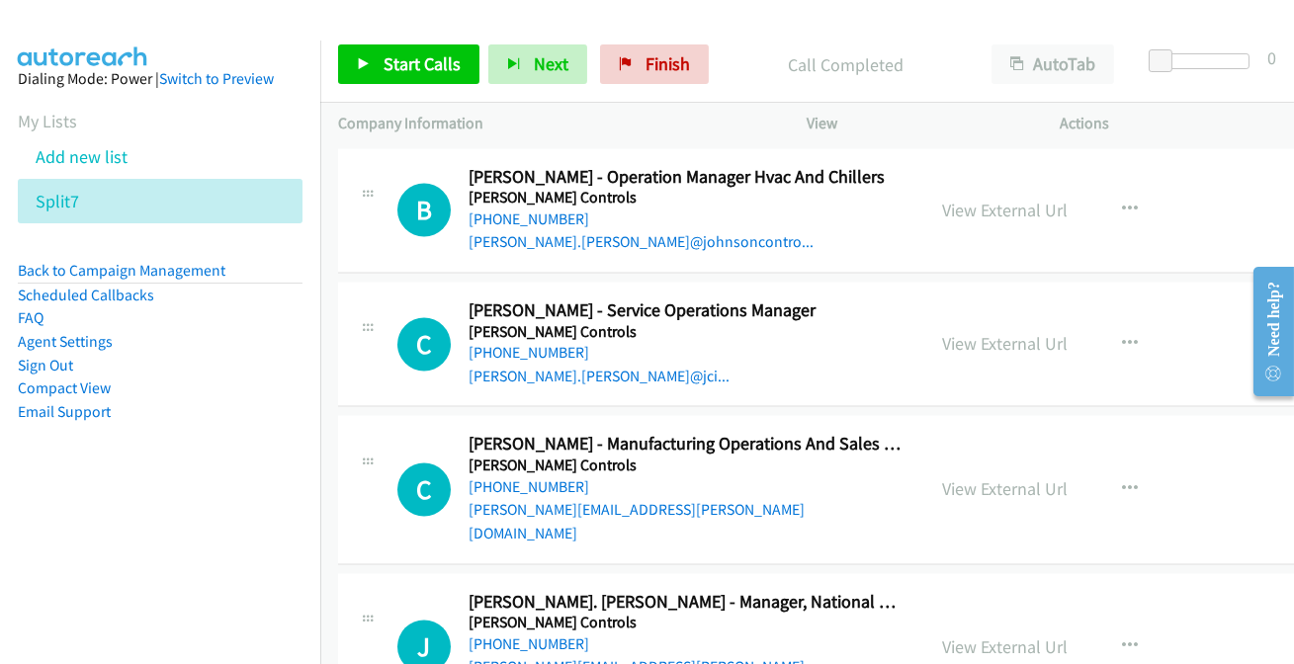
scroll to position [21301, 0]
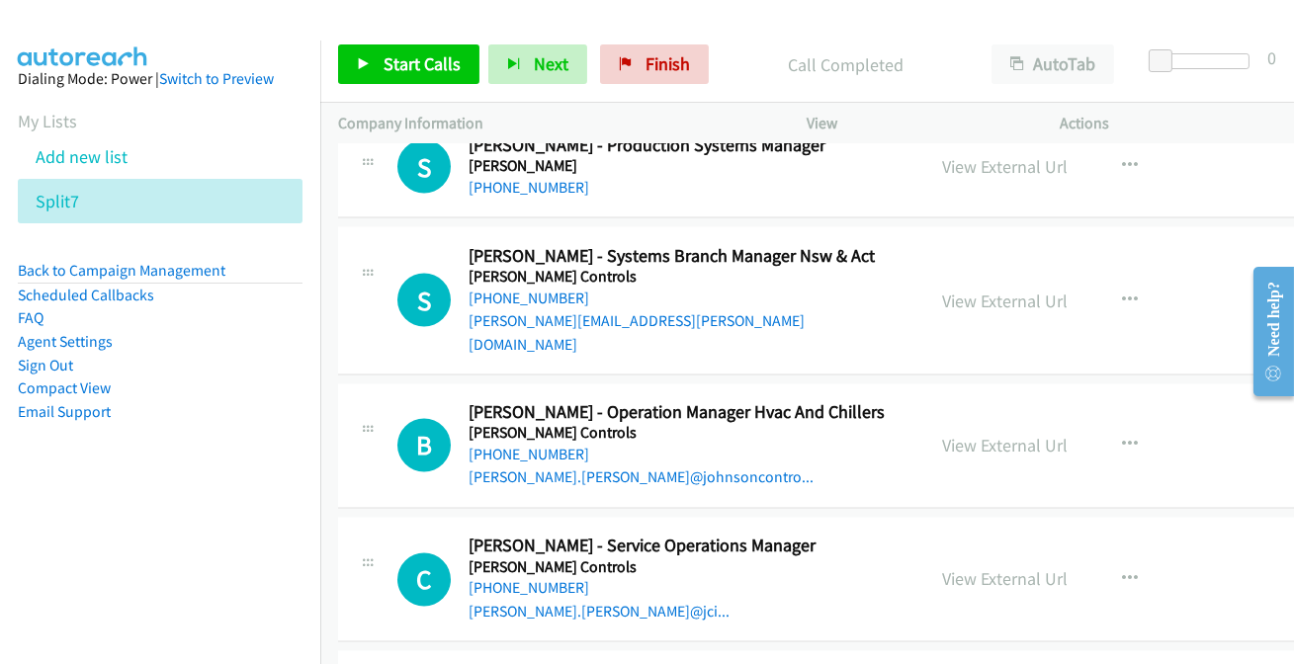
scroll to position [21121, 0]
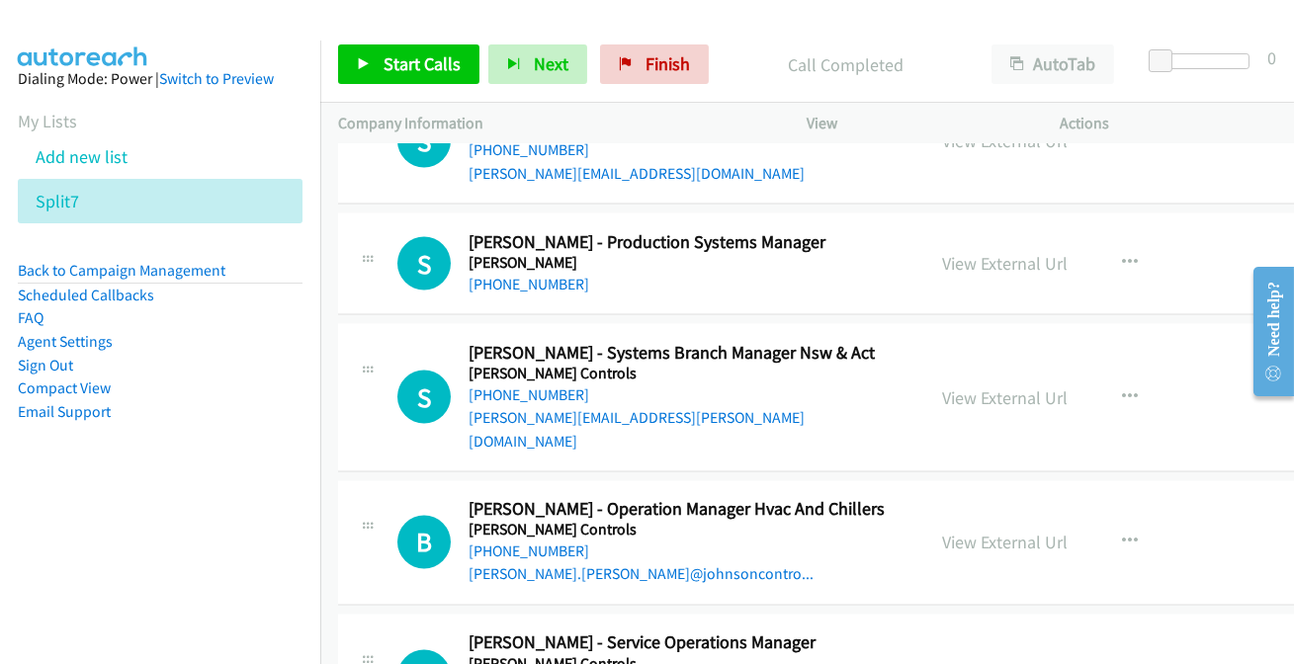
scroll to position [20941, 0]
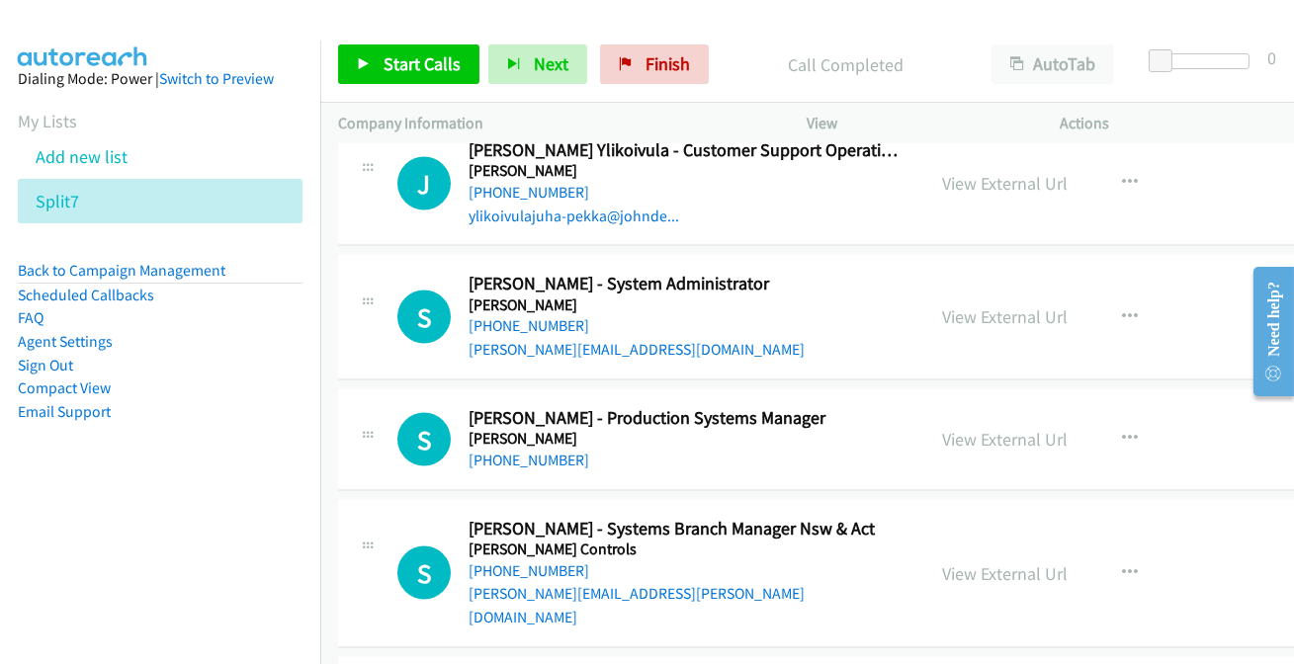
scroll to position [20851, 0]
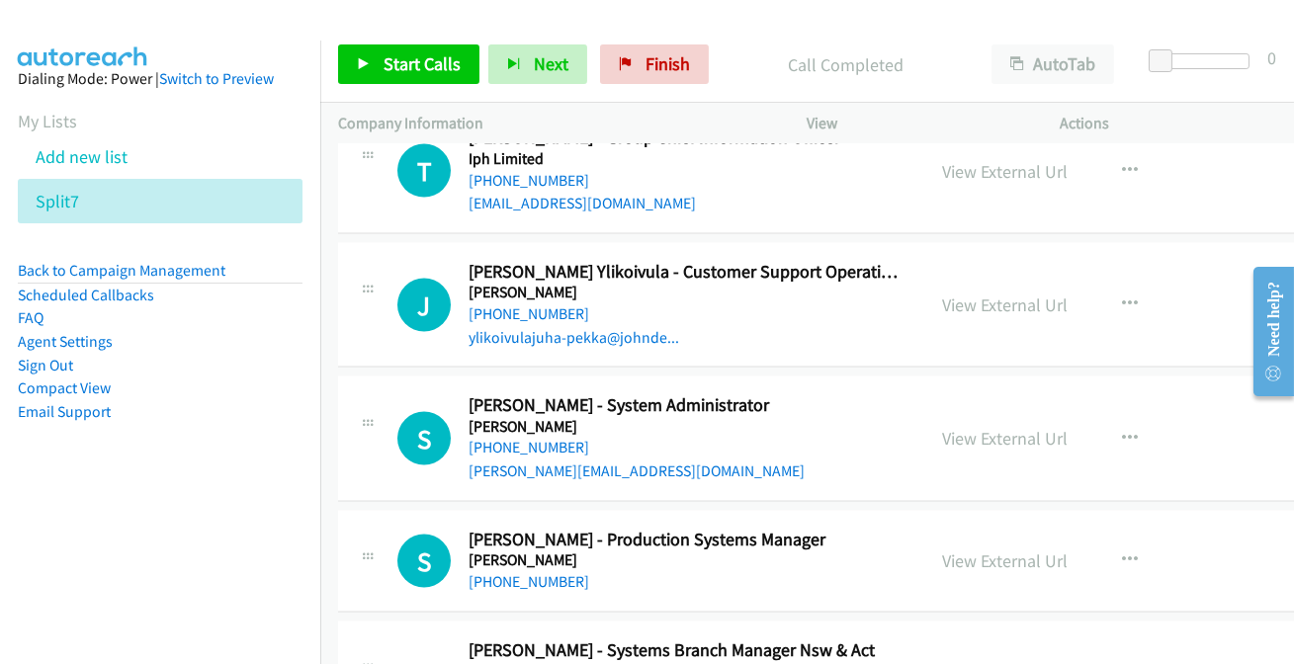
scroll to position [20671, 0]
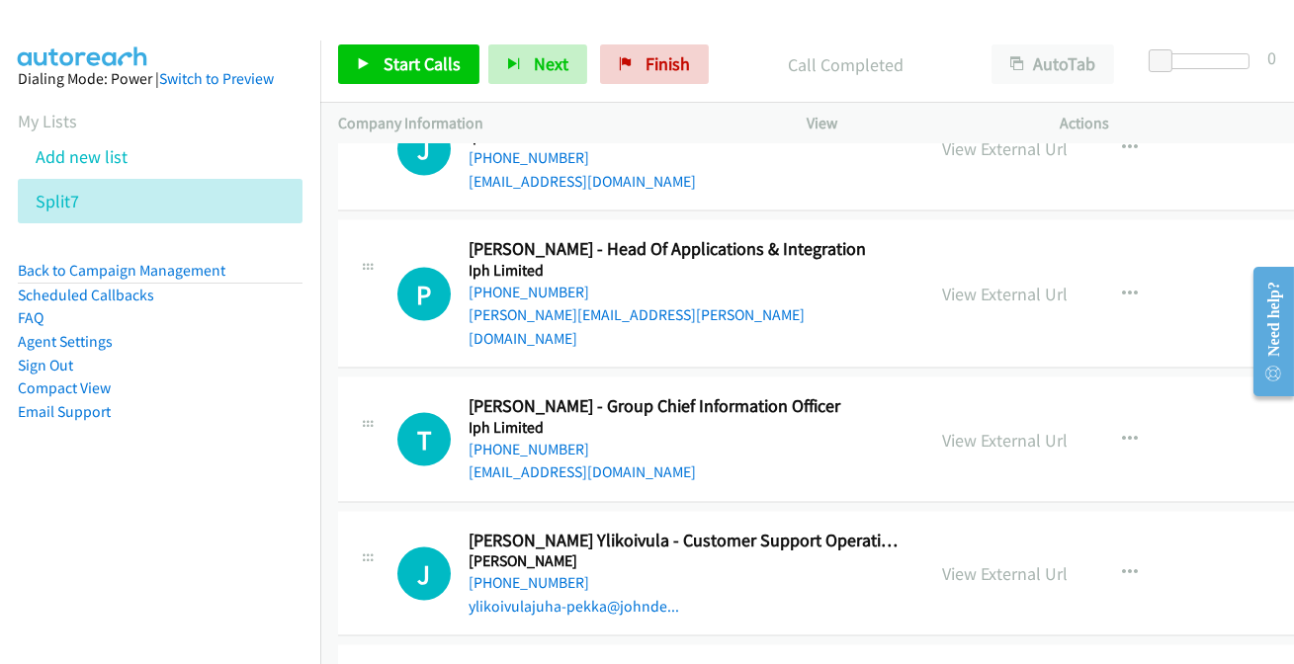
scroll to position [20491, 0]
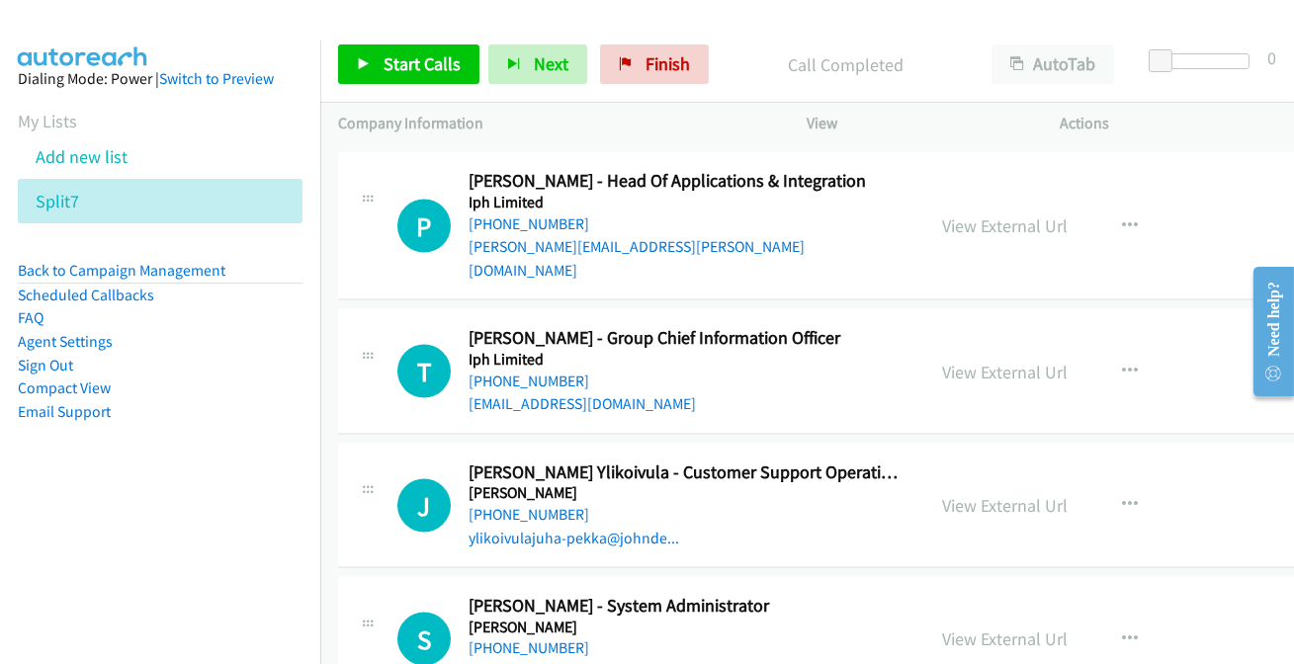
scroll to position [20671, 0]
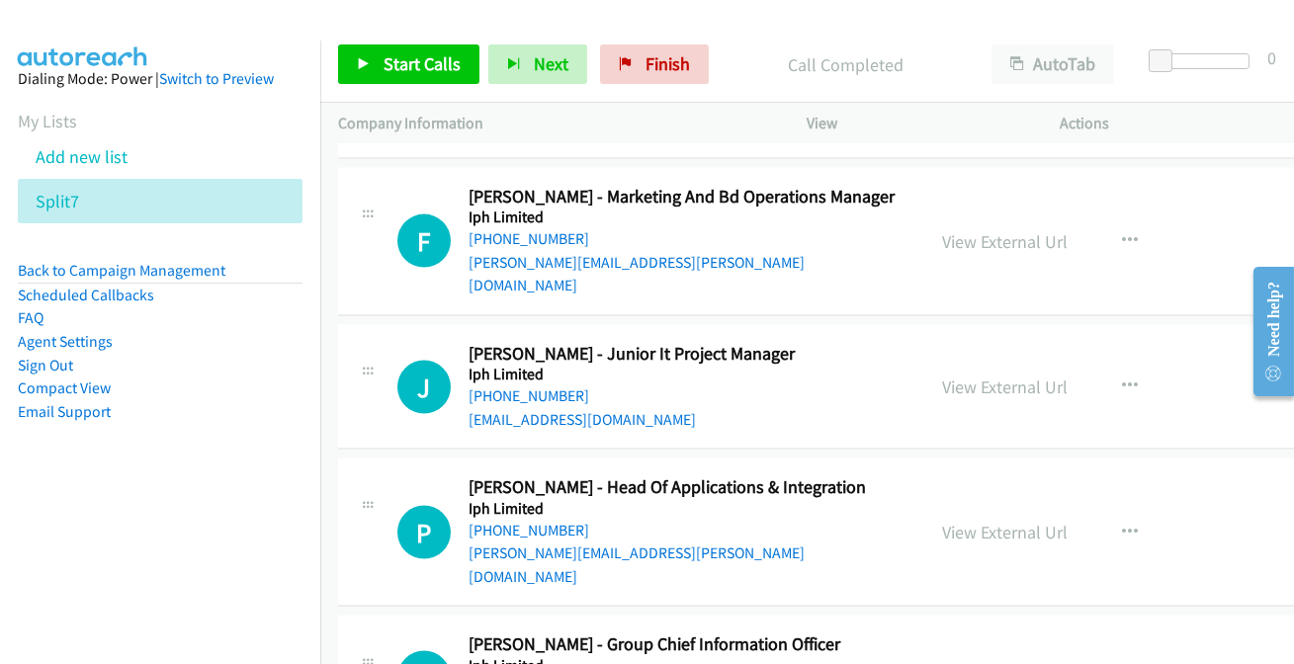
scroll to position [20223, 0]
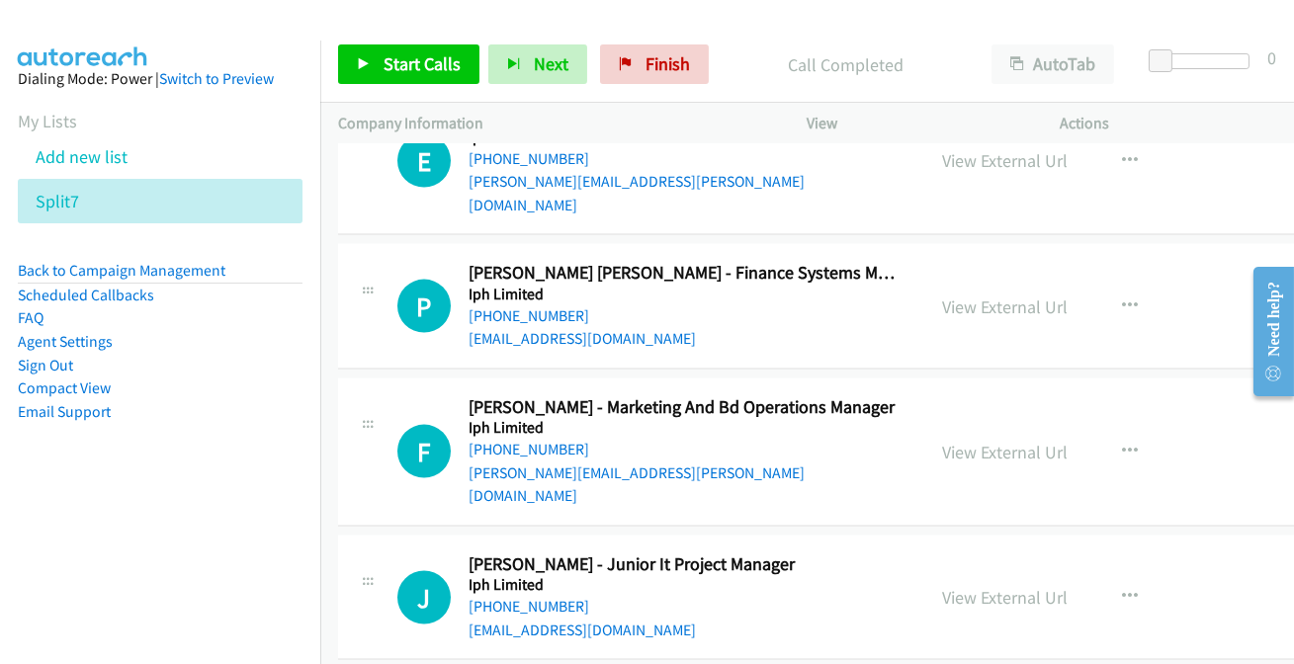
scroll to position [20043, 0]
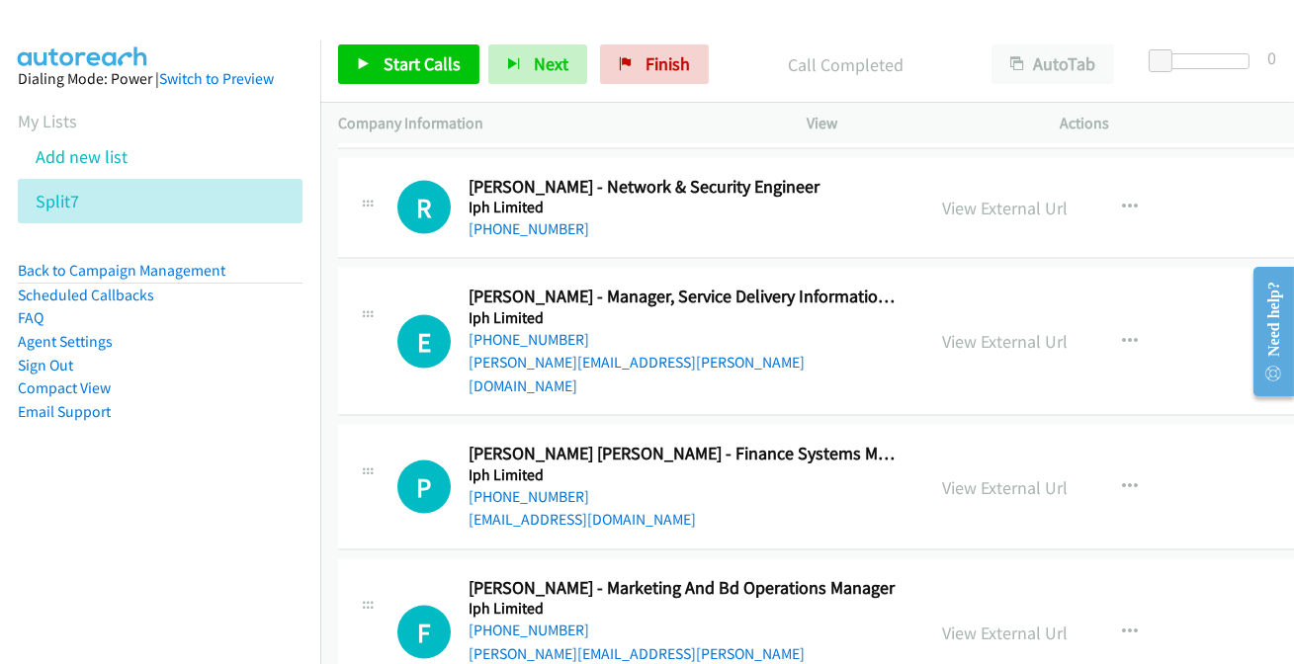
scroll to position [19773, 0]
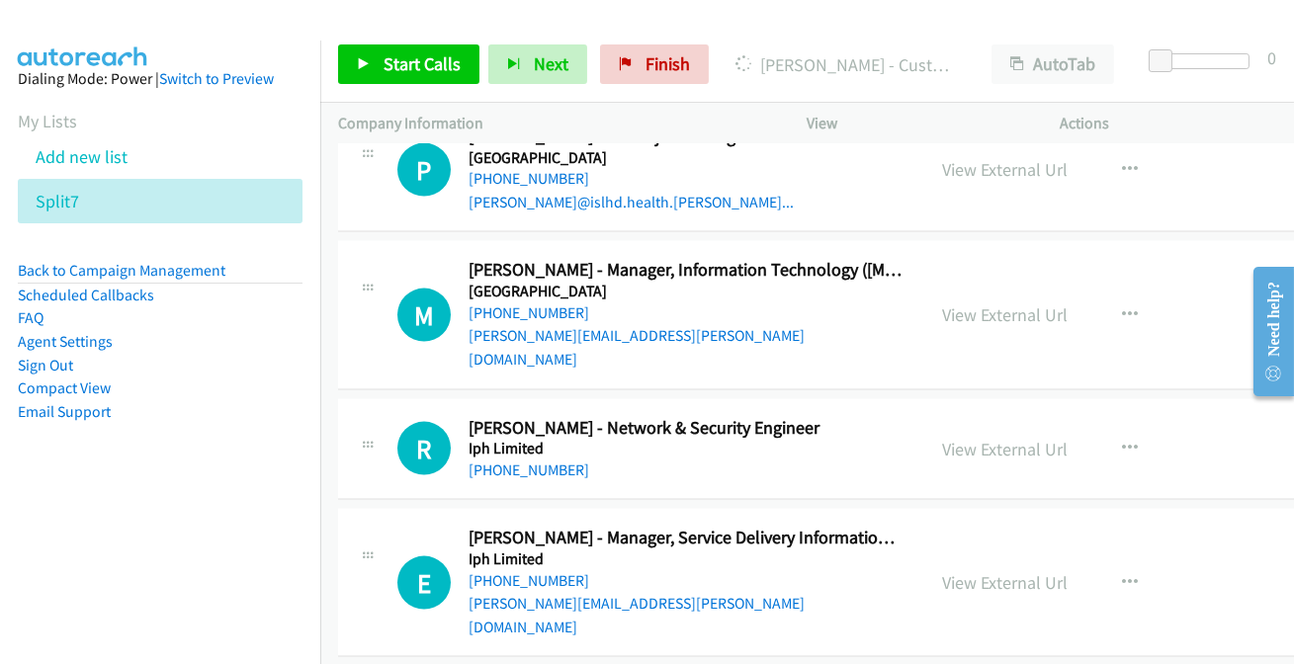
scroll to position [19593, 0]
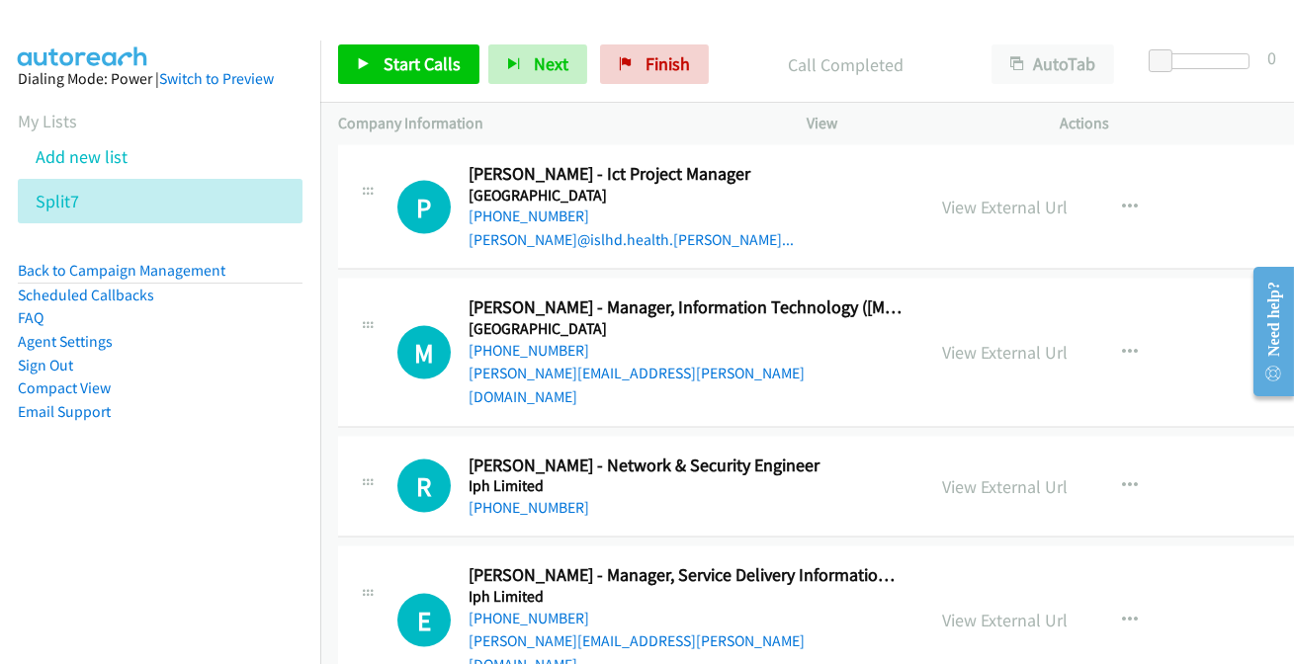
scroll to position [19683, 0]
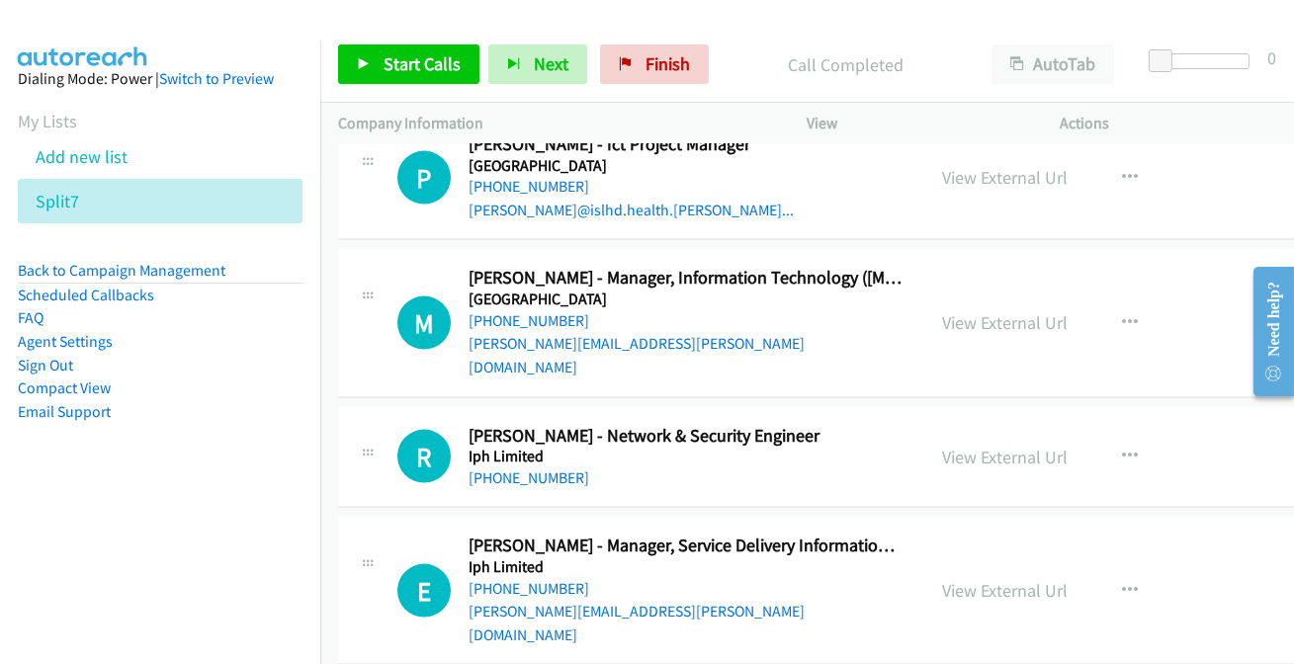
scroll to position [19593, 0]
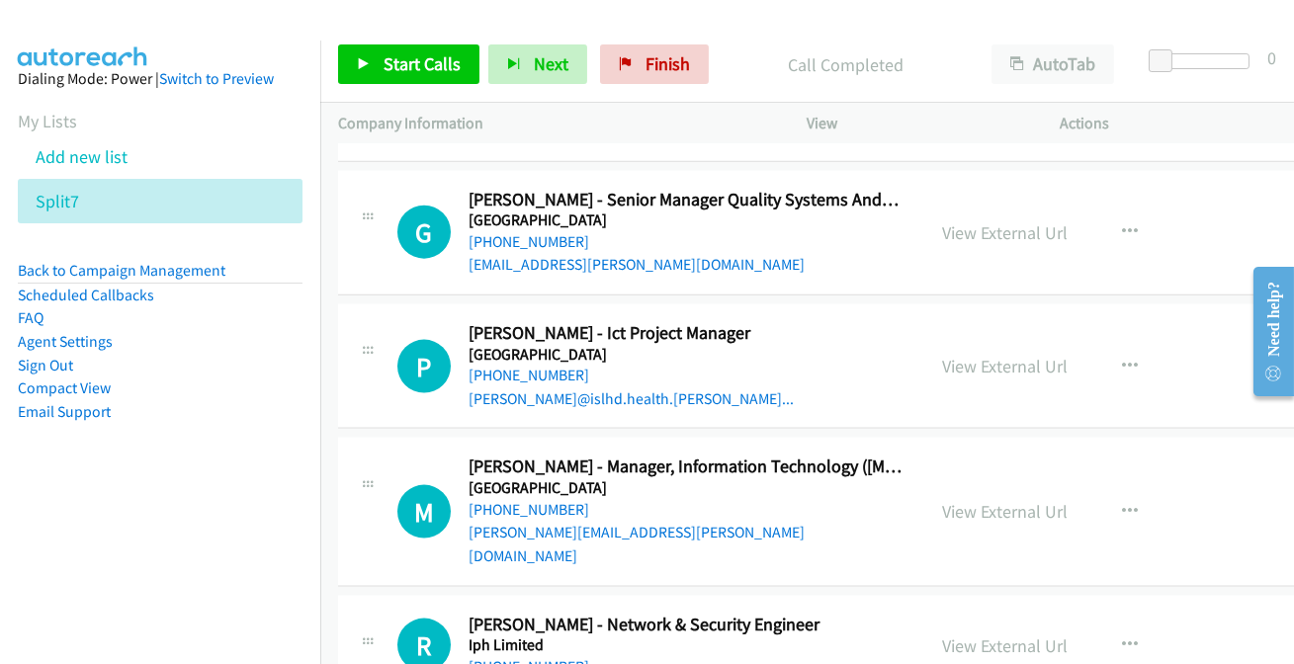
scroll to position [19414, 0]
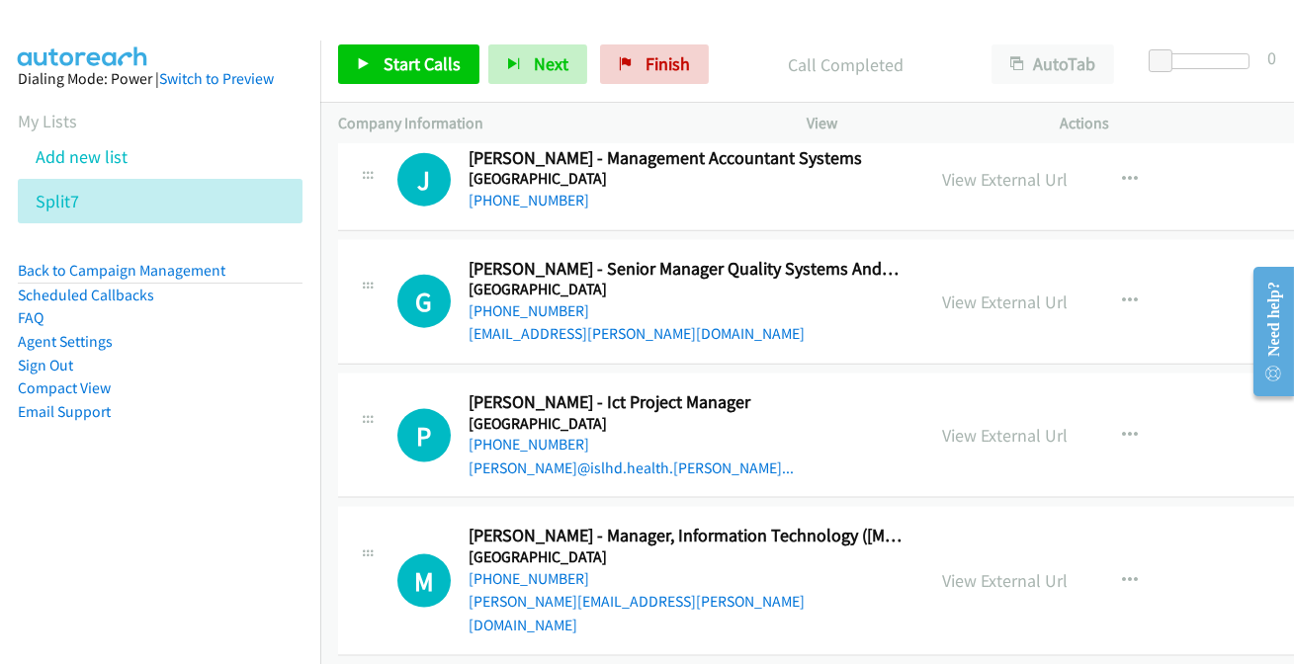
scroll to position [19324, 0]
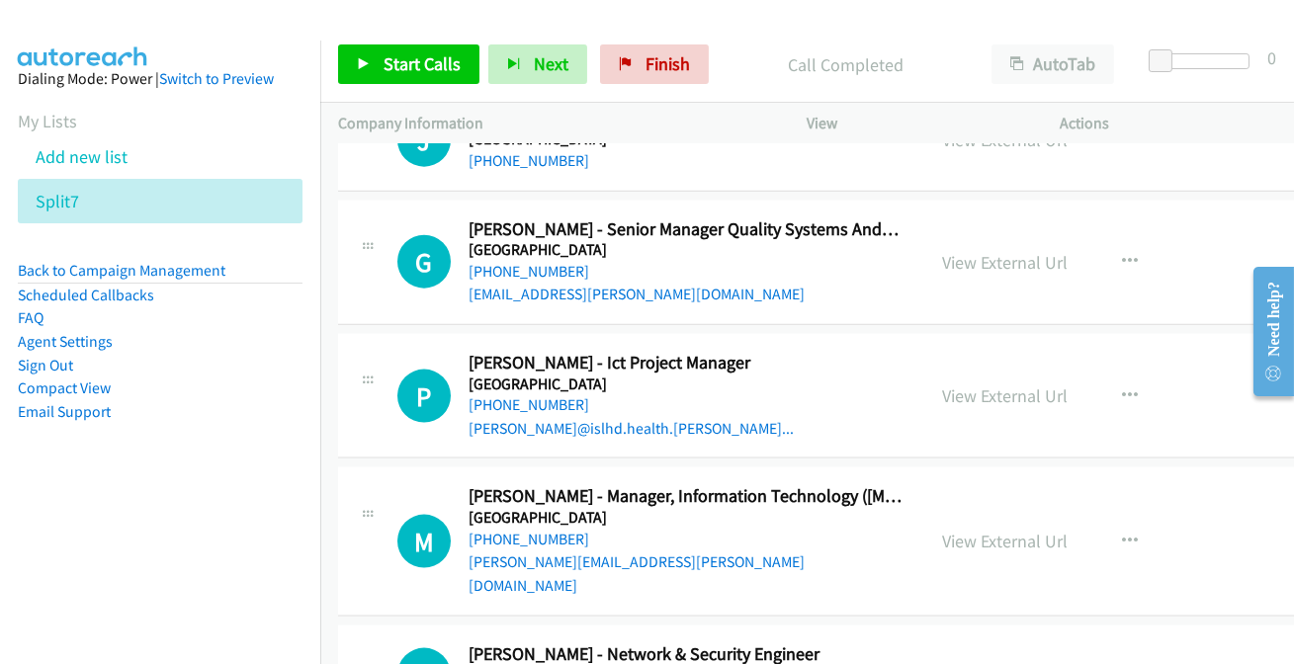
scroll to position [19414, 0]
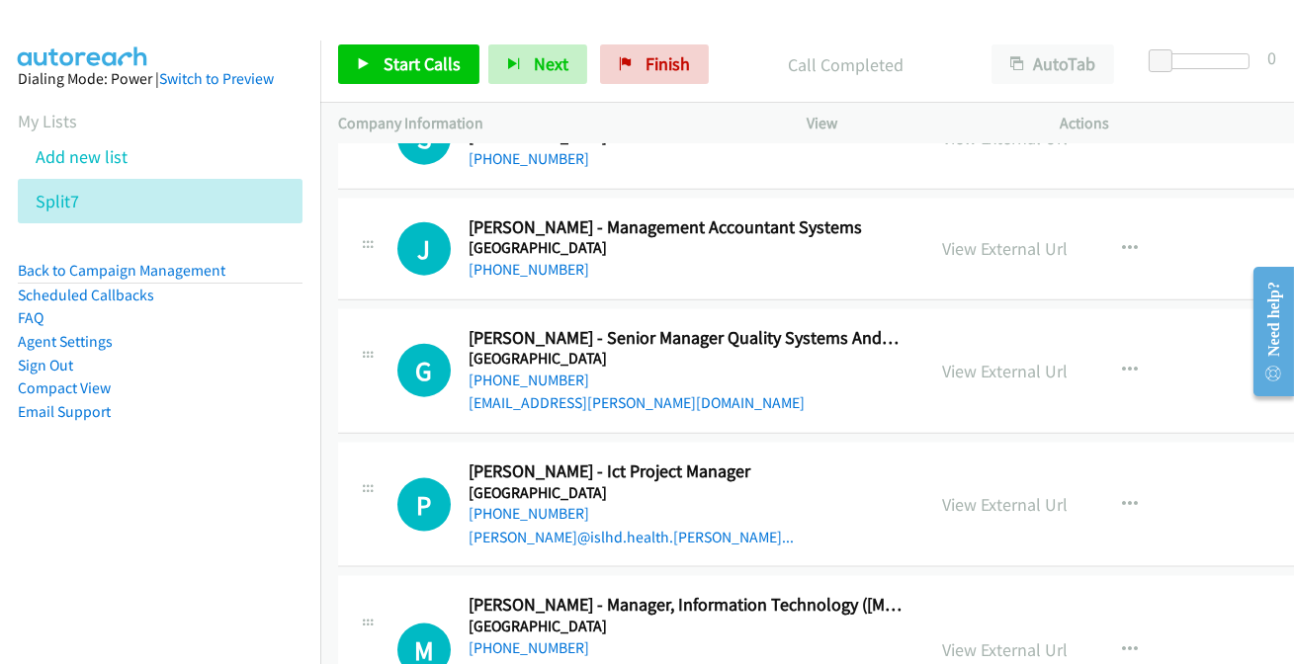
scroll to position [19234, 0]
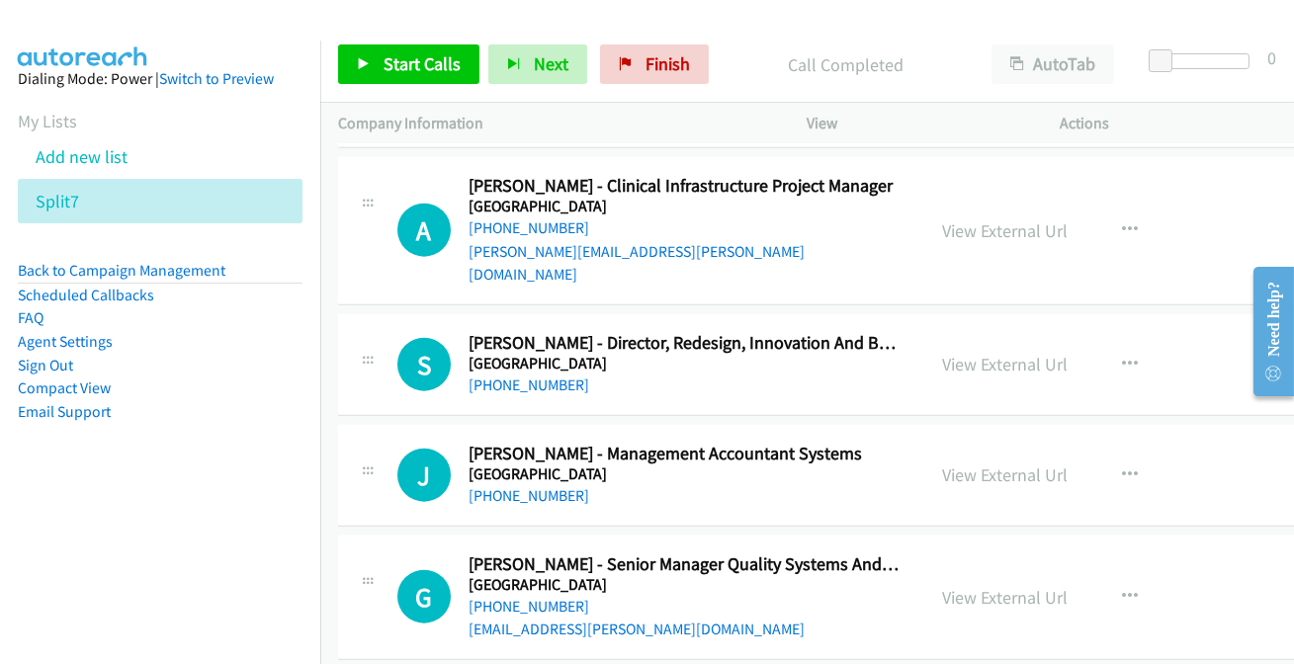
scroll to position [19054, 0]
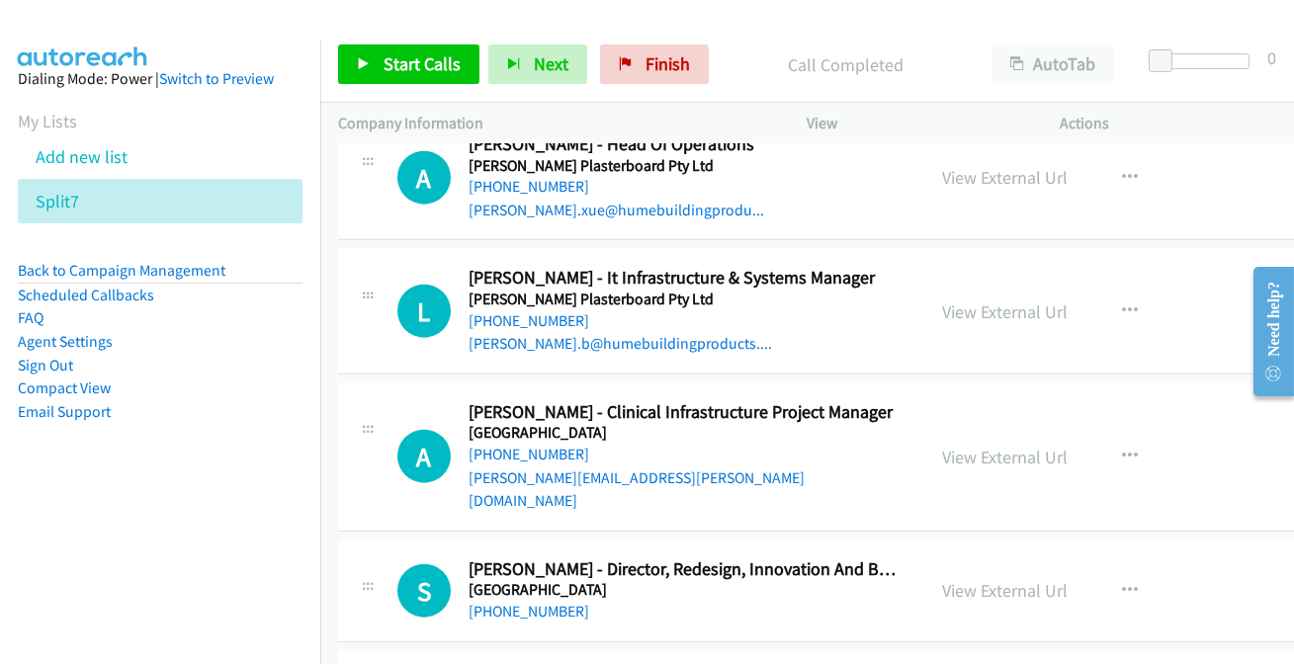
scroll to position [18874, 0]
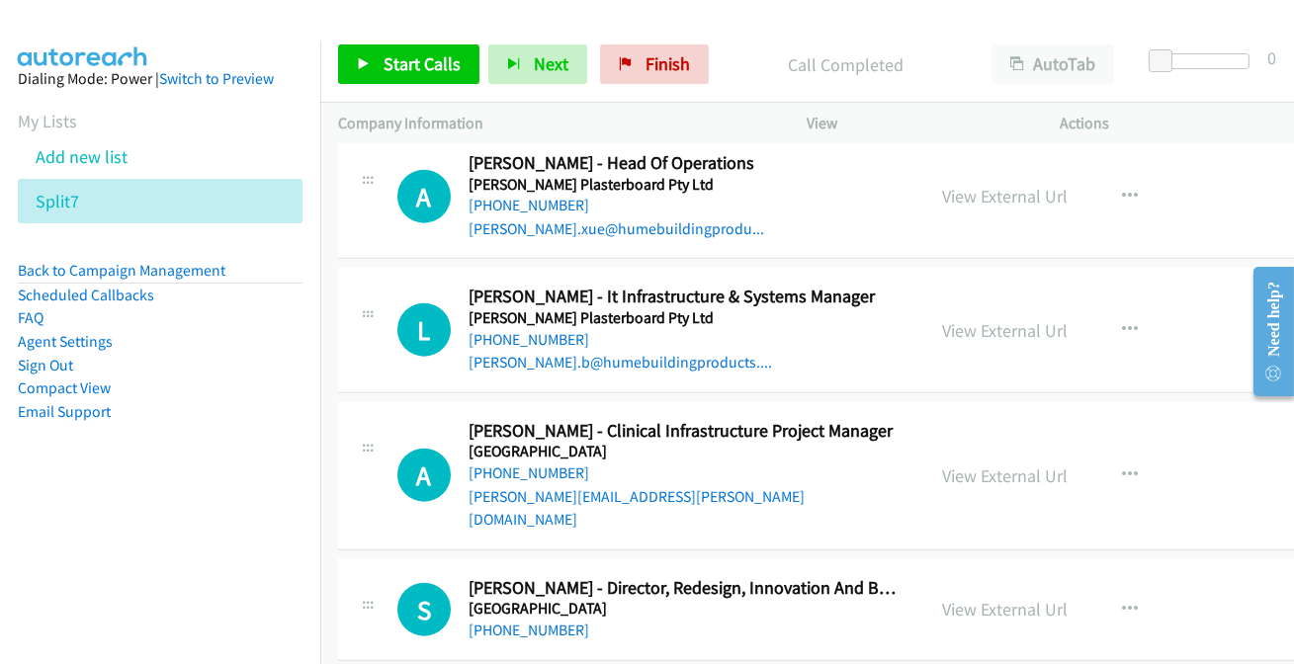
scroll to position [18784, 0]
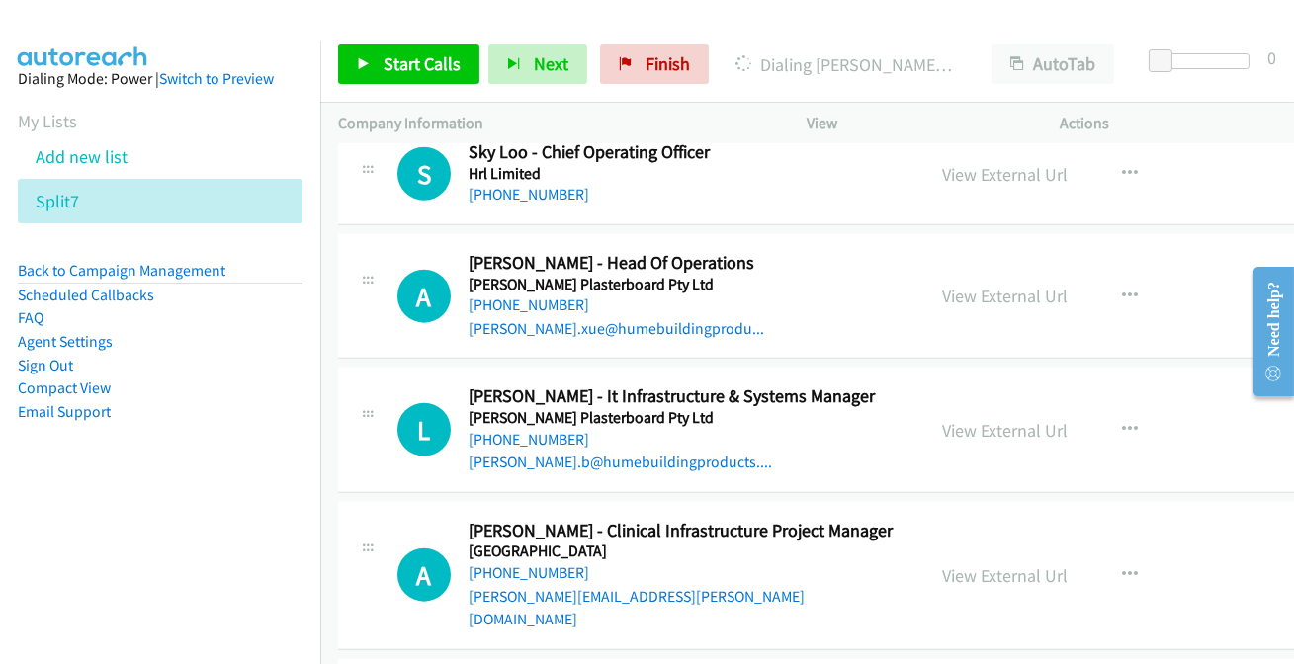
scroll to position [18694, 0]
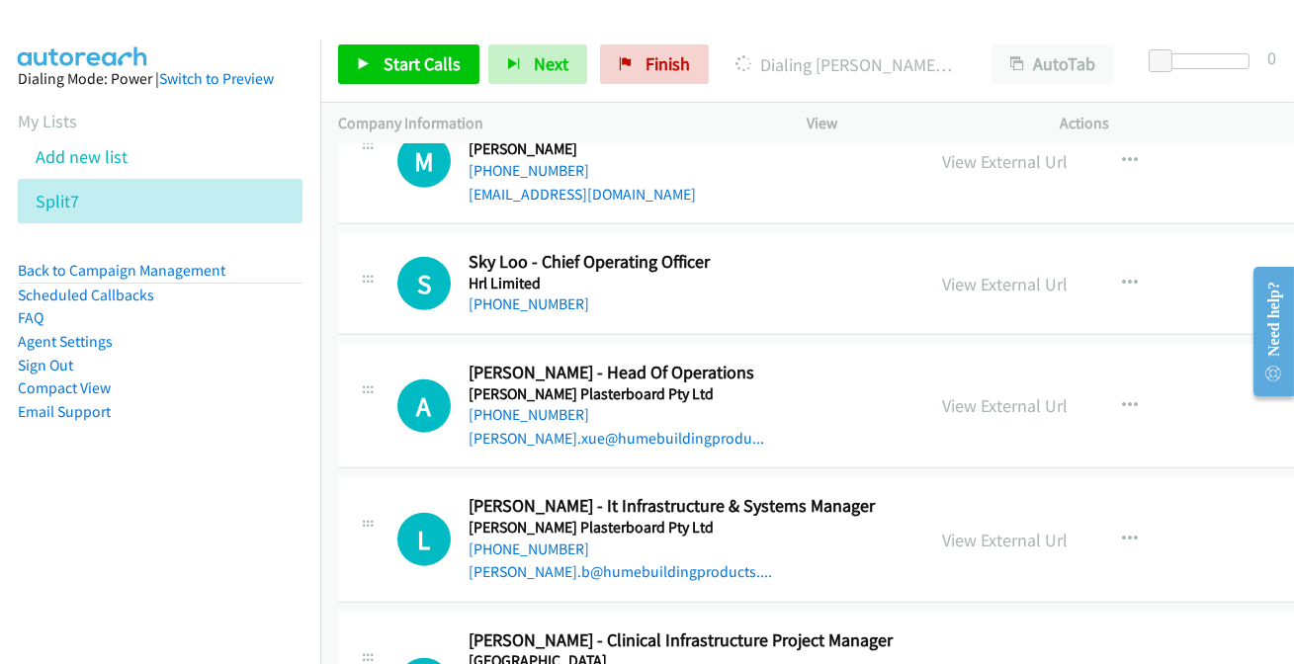
scroll to position [18604, 0]
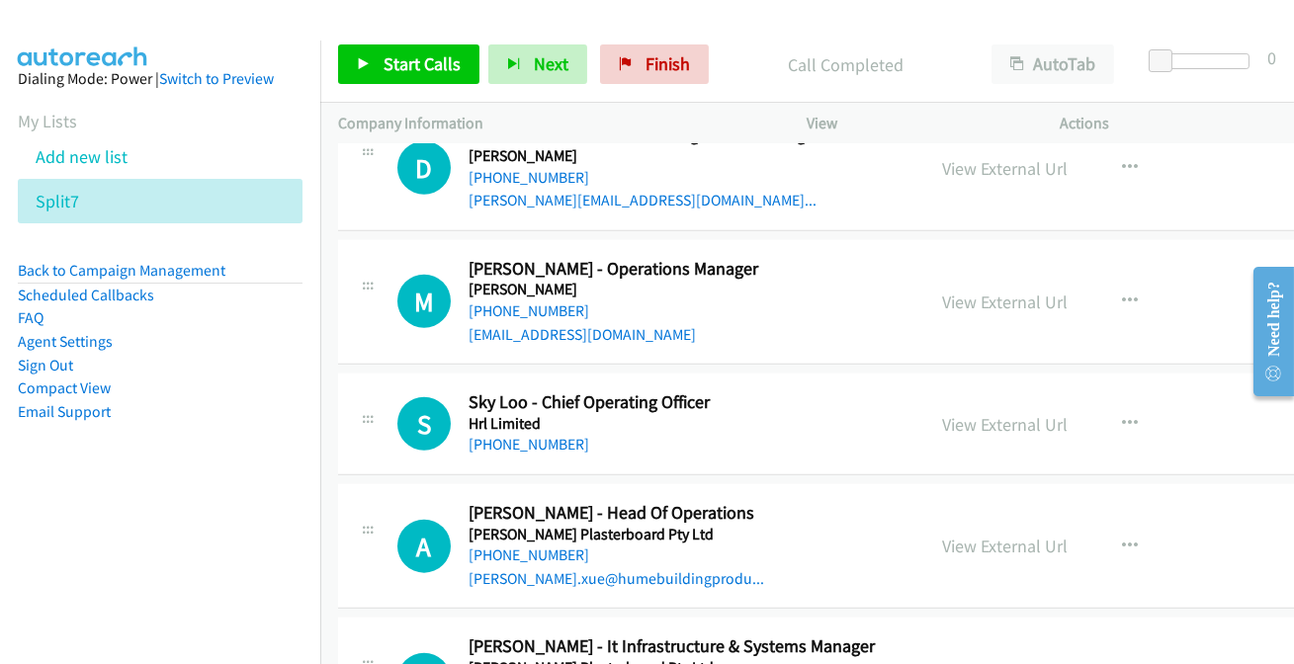
scroll to position [18425, 0]
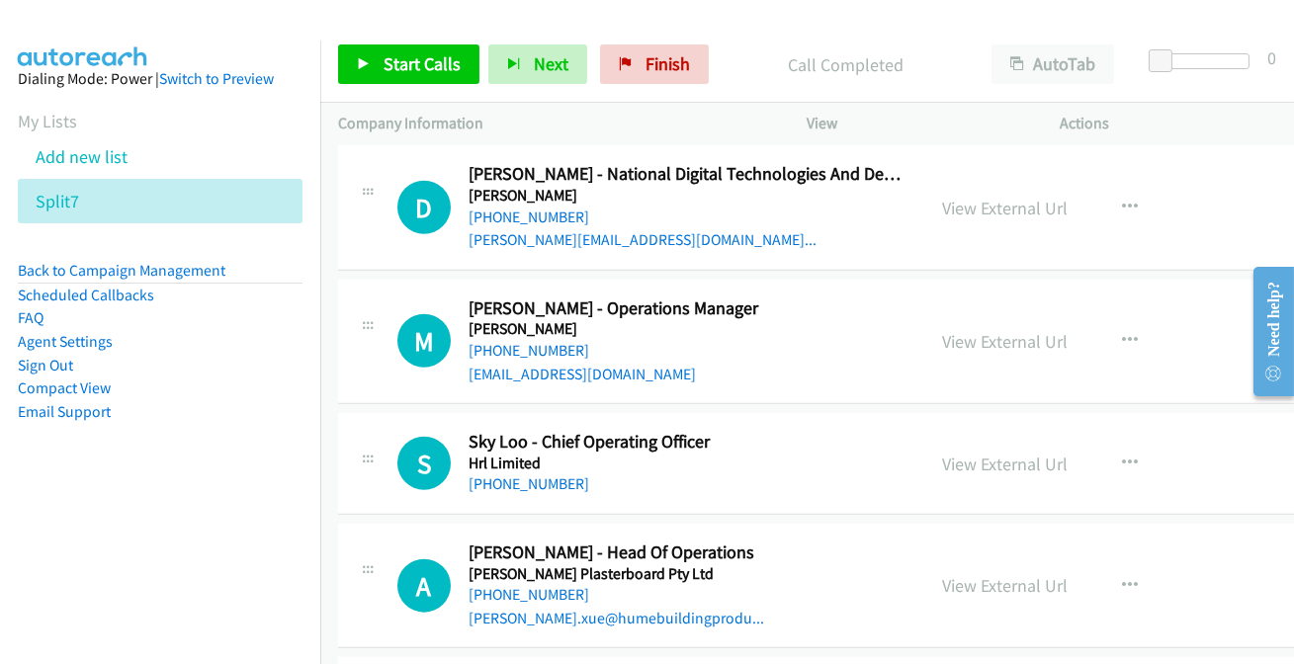
drag, startPoint x: 415, startPoint y: 355, endPoint x: 580, endPoint y: 58, distance: 339.4
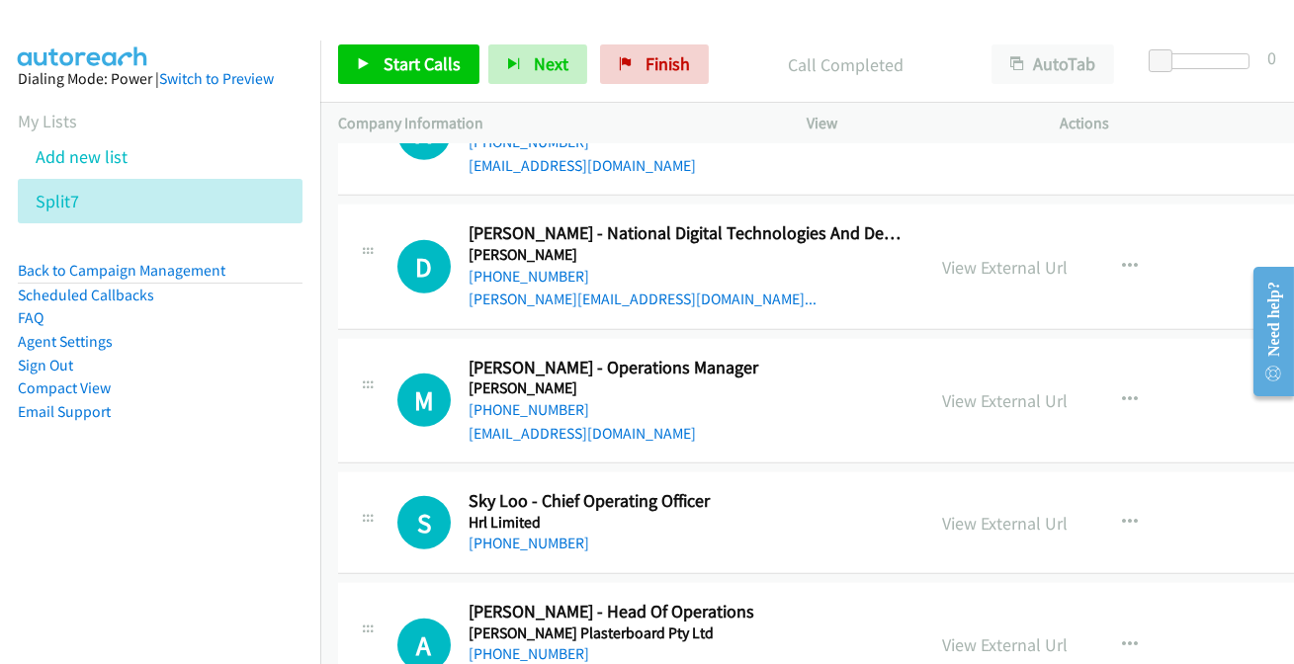
scroll to position [18336, 0]
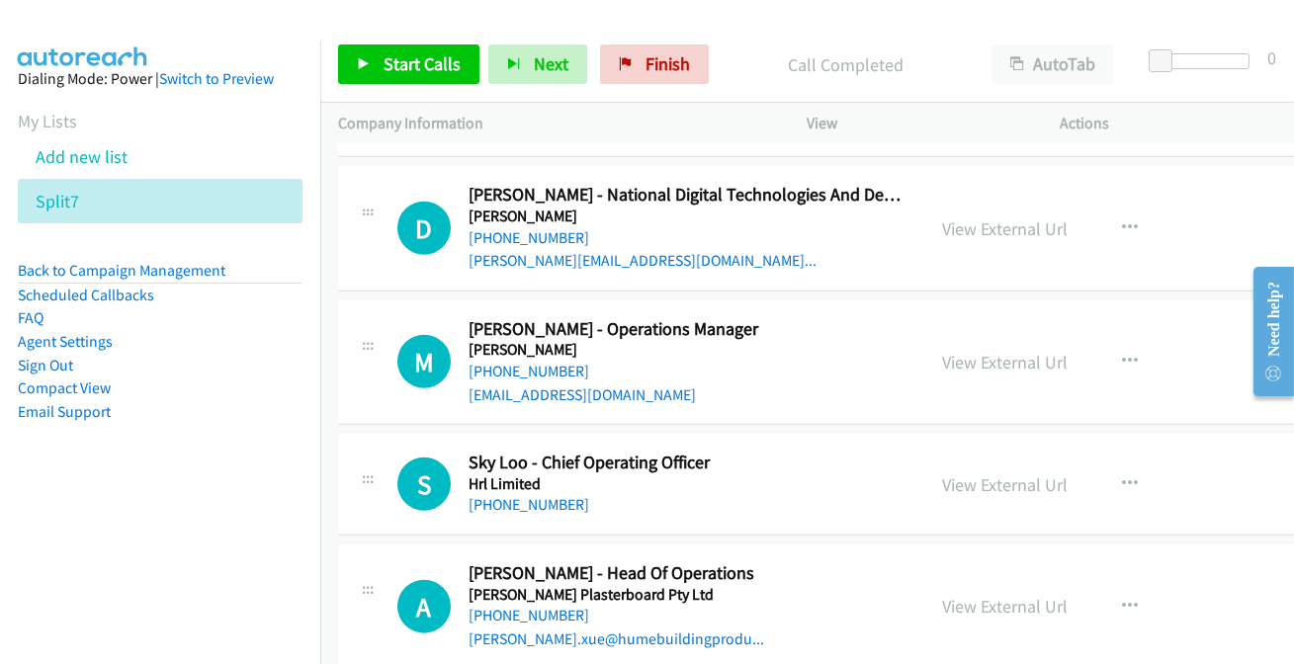
scroll to position [18425, 0]
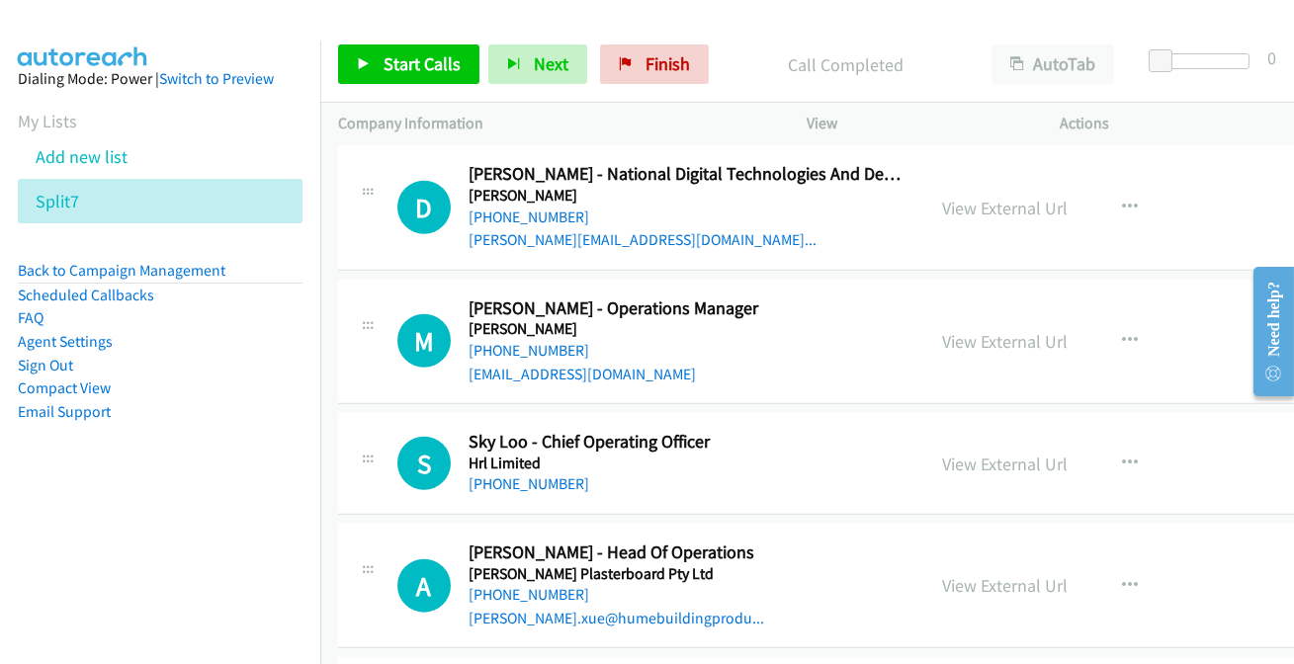
click at [1006, 129] on p "View" at bounding box center [916, 124] width 216 height 24
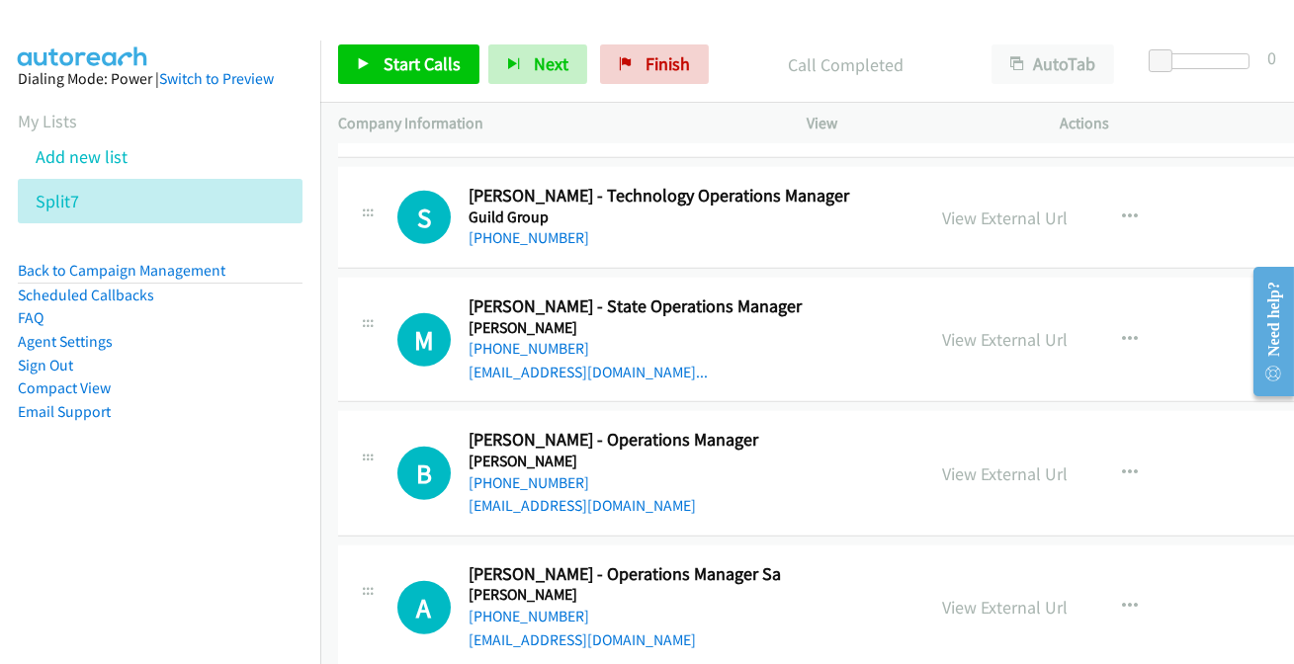
scroll to position [17886, 0]
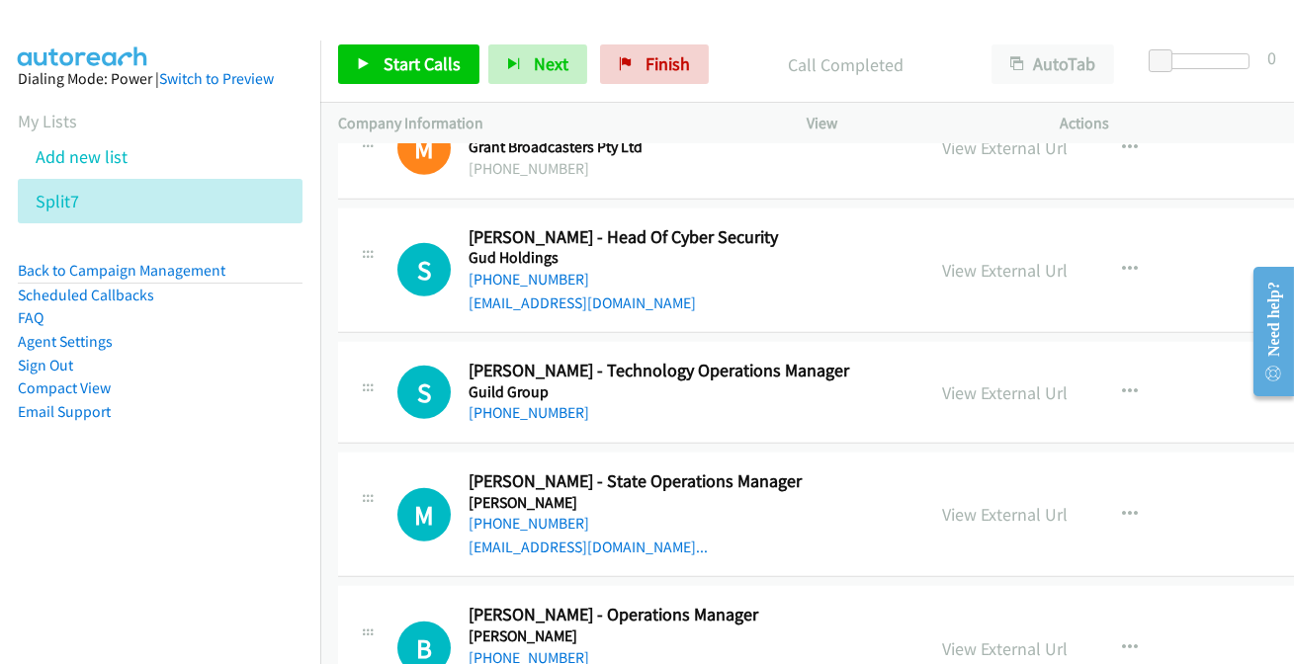
scroll to position [17706, 0]
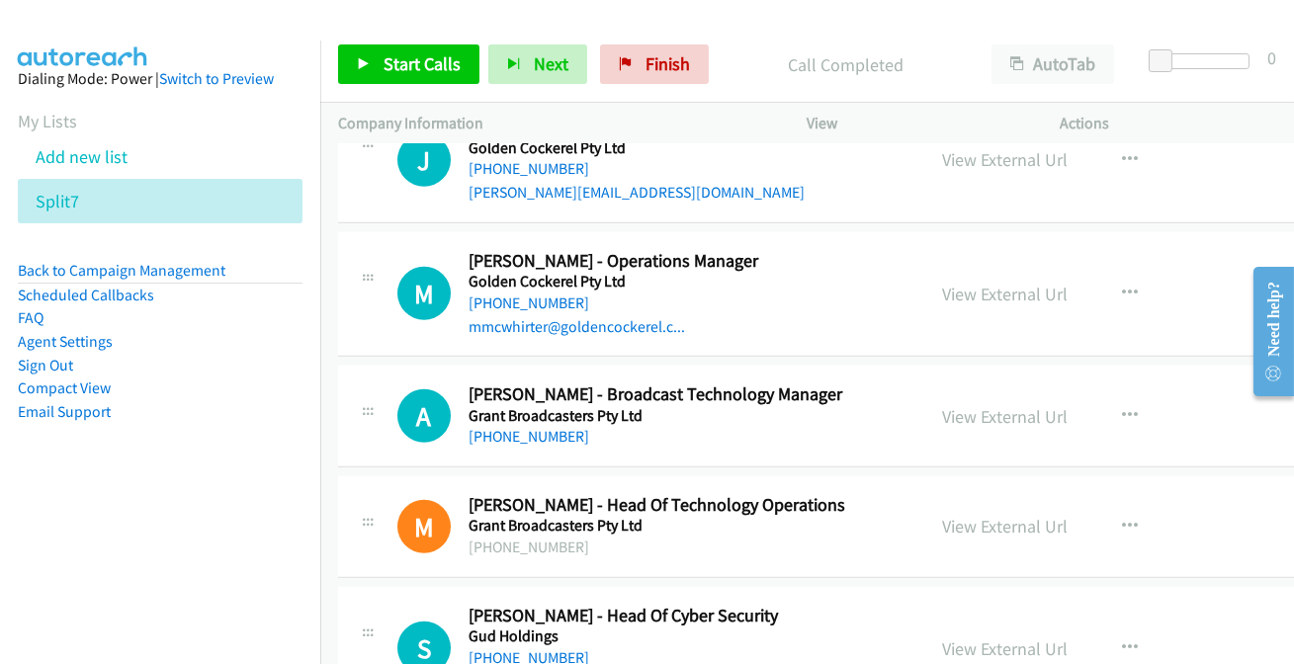
scroll to position [17310, 0]
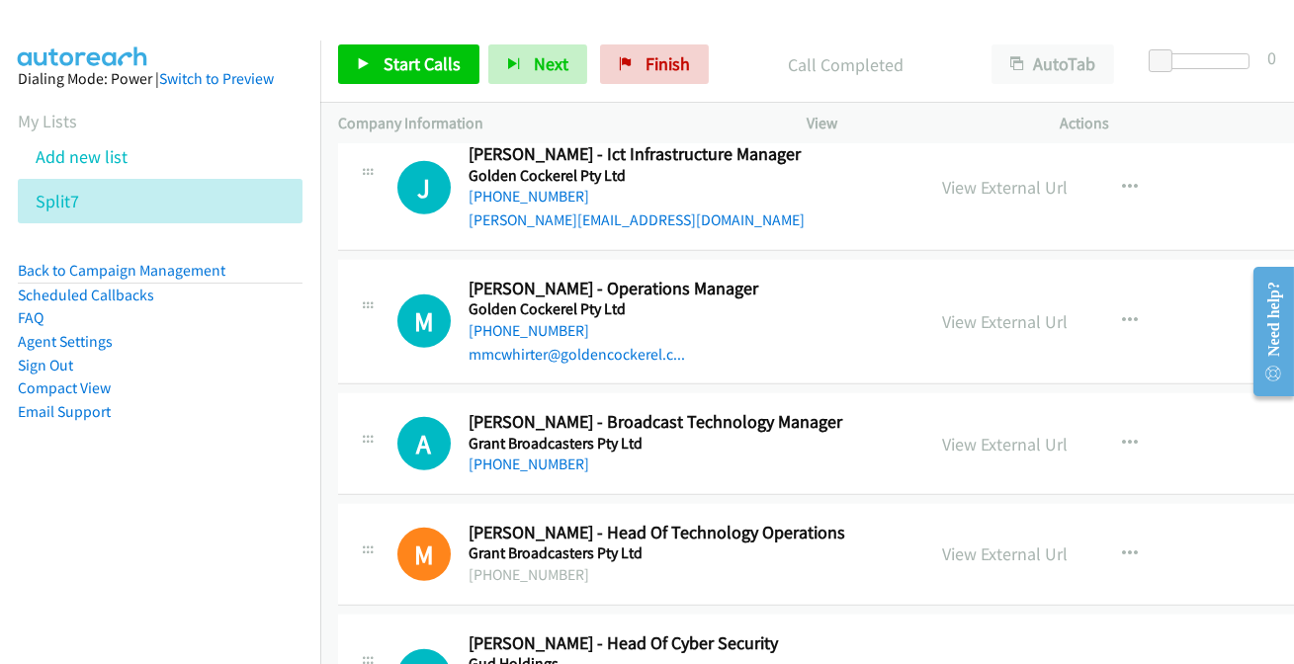
drag, startPoint x: 981, startPoint y: 439, endPoint x: 976, endPoint y: 448, distance: 10.2
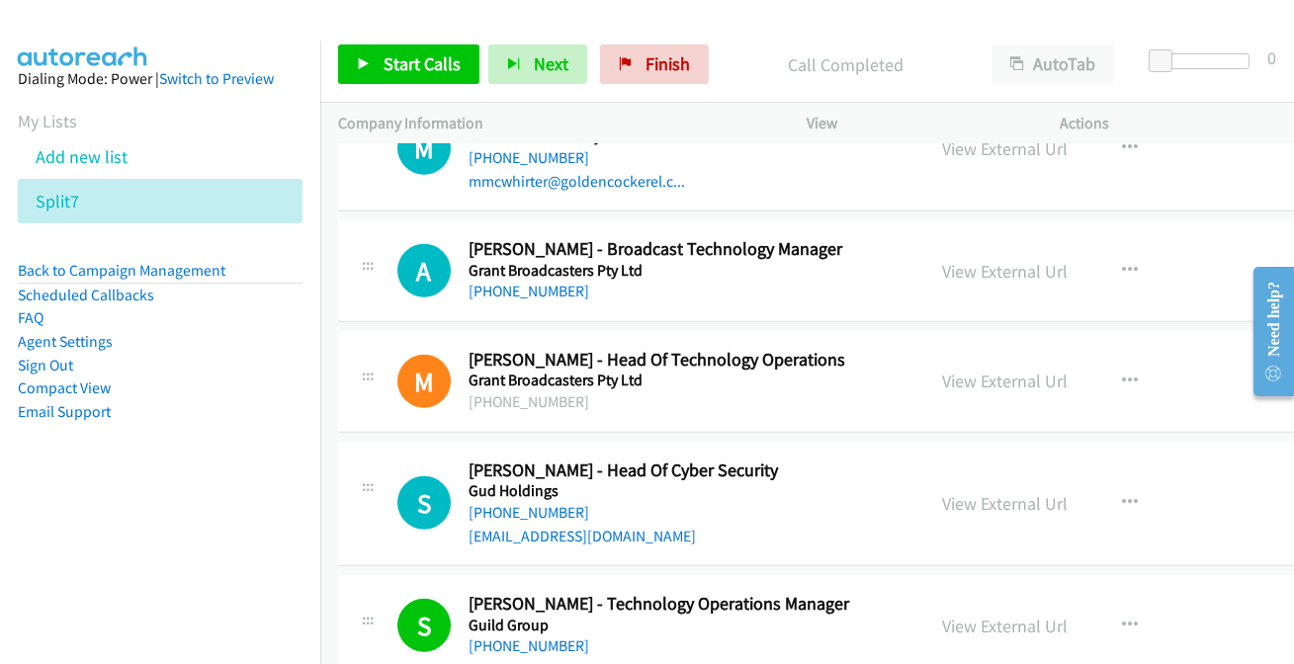
scroll to position [17490, 0]
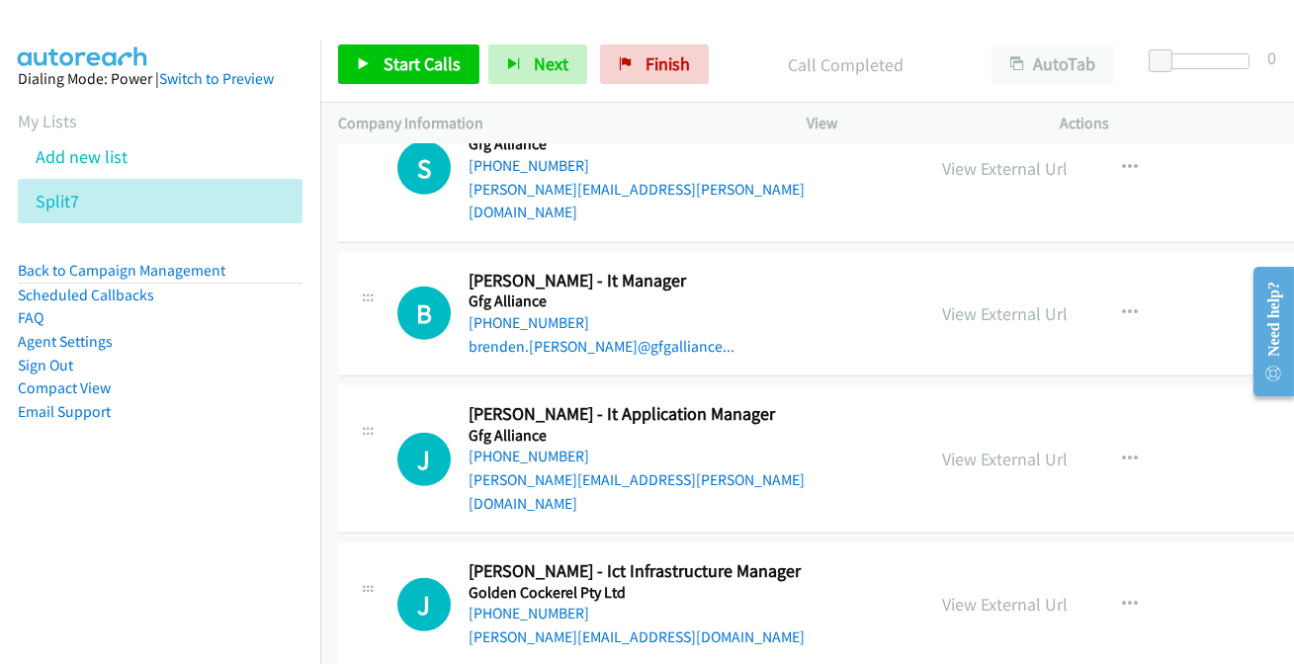
scroll to position [16862, 0]
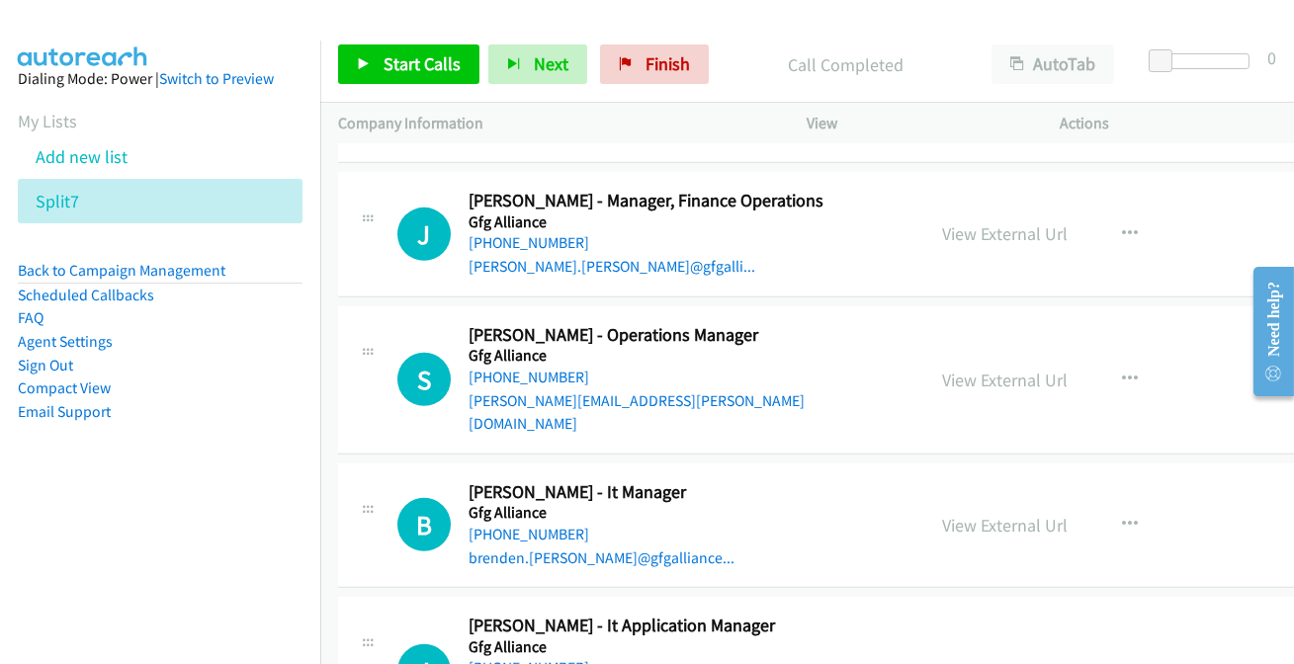
scroll to position [16592, 0]
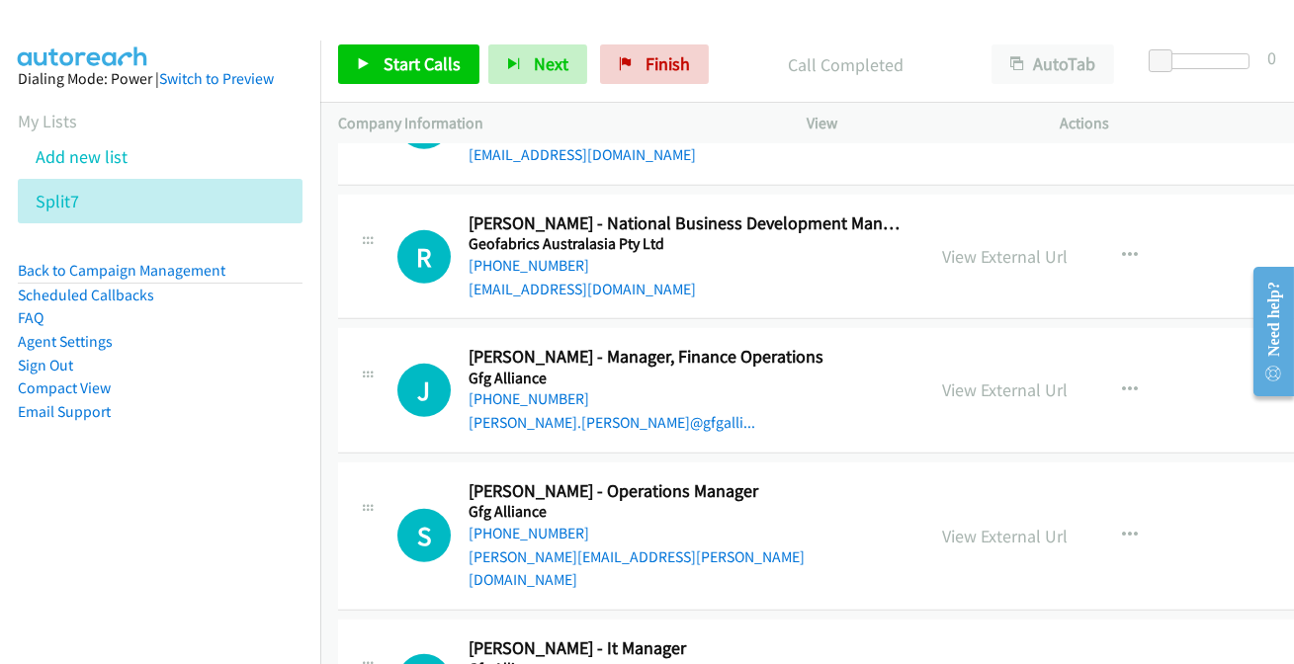
scroll to position [16412, 0]
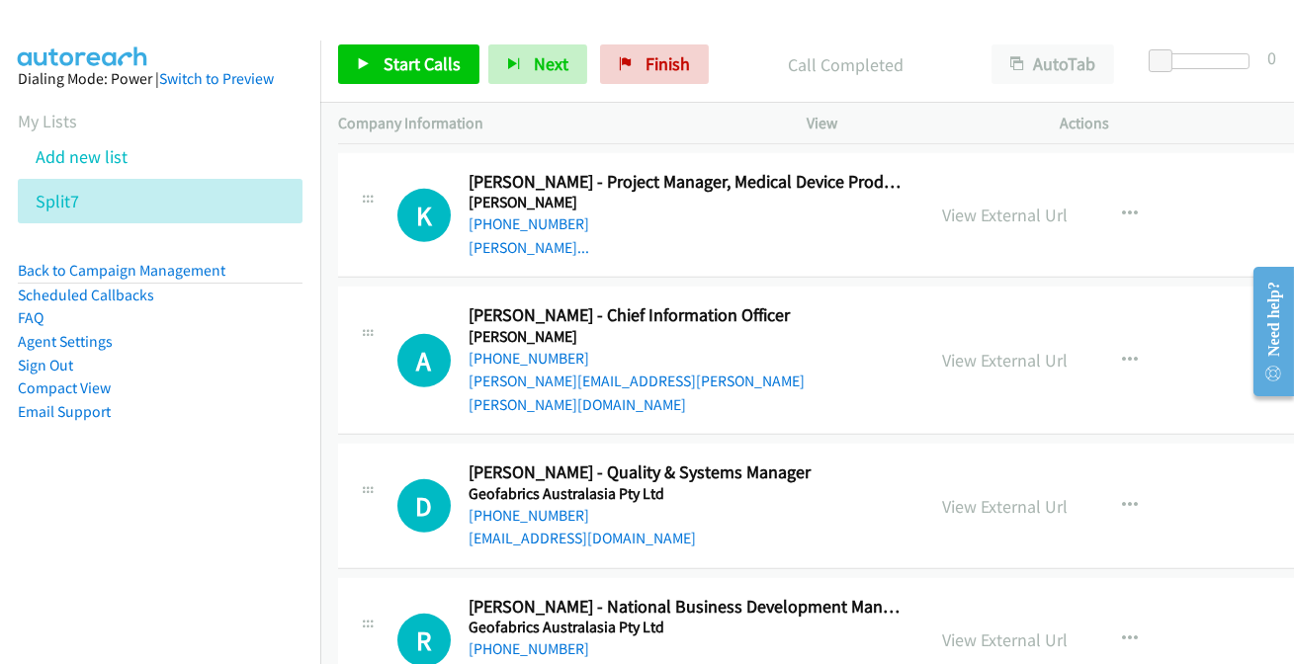
scroll to position [16053, 0]
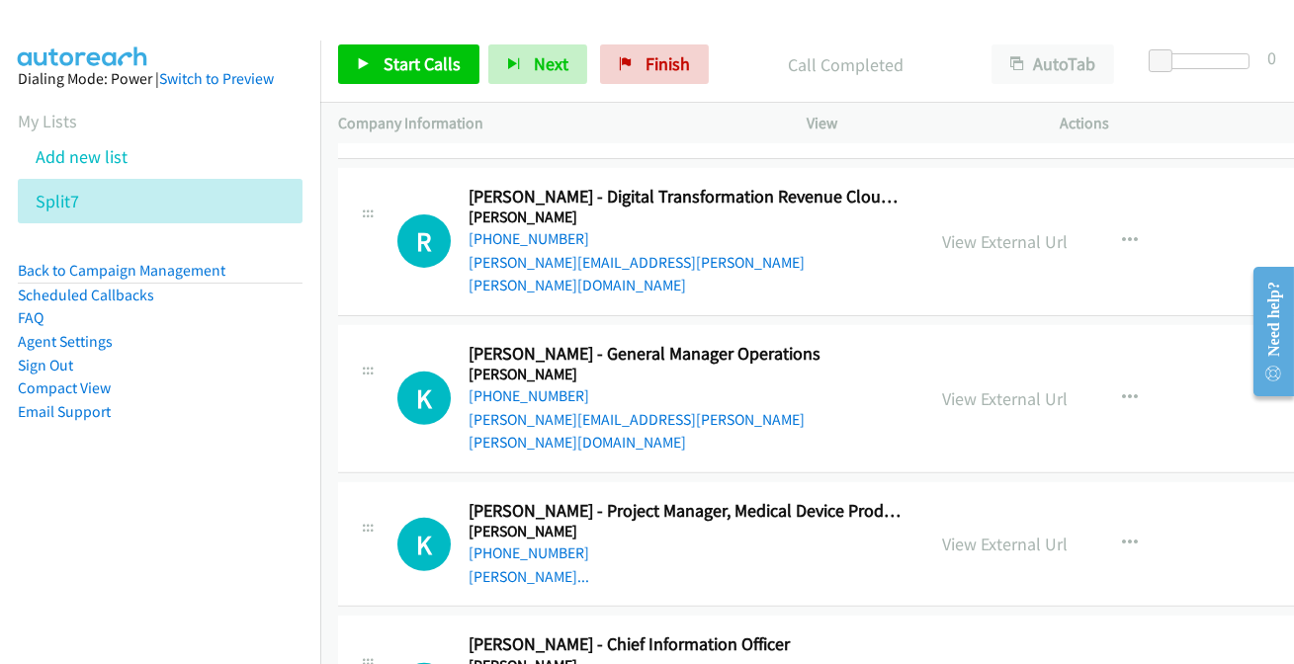
scroll to position [15693, 0]
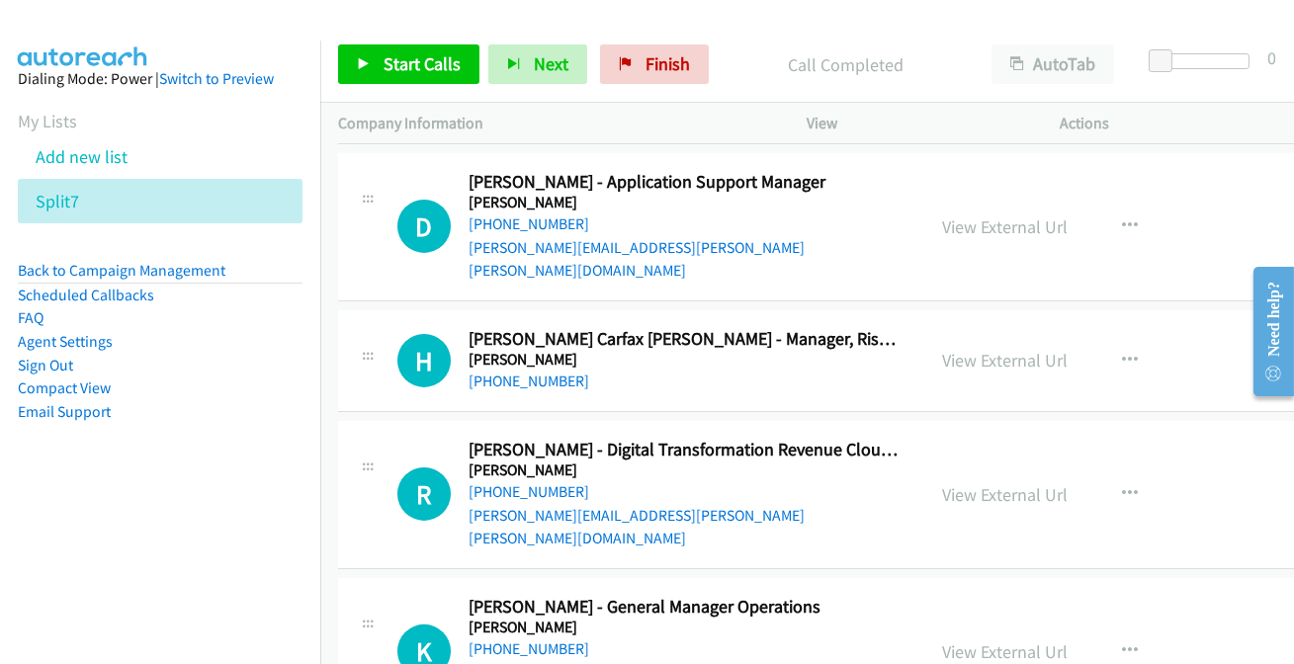
scroll to position [15513, 0]
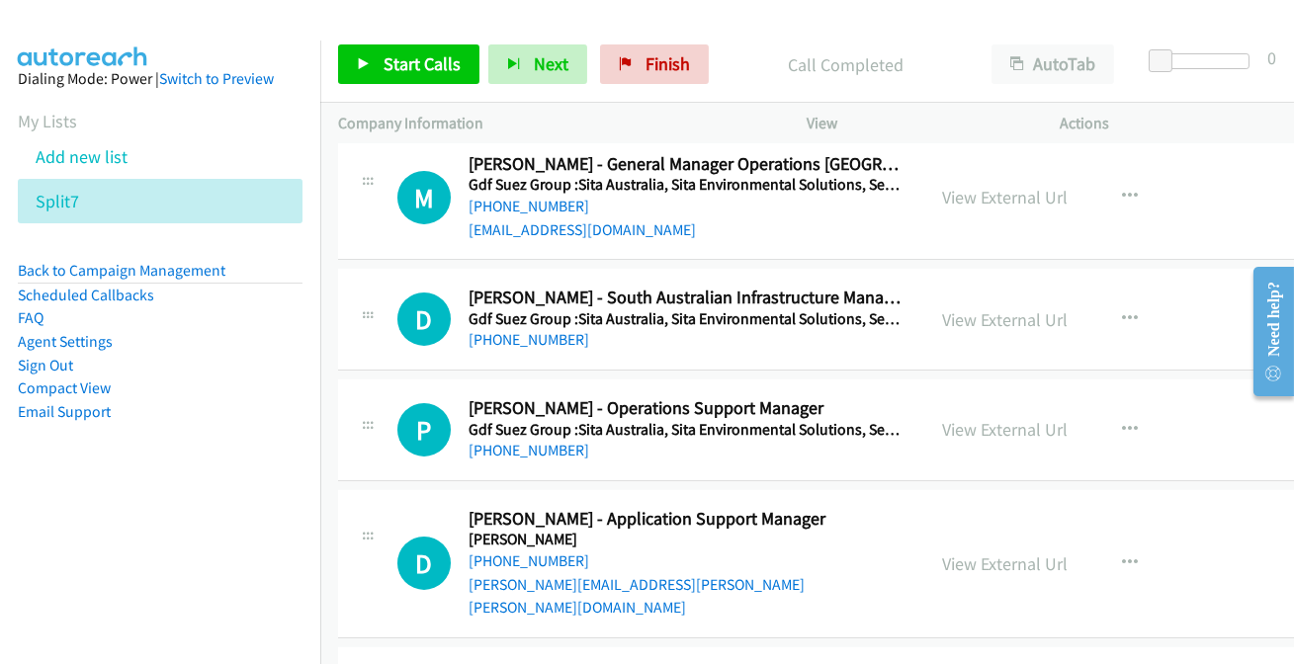
scroll to position [15244, 0]
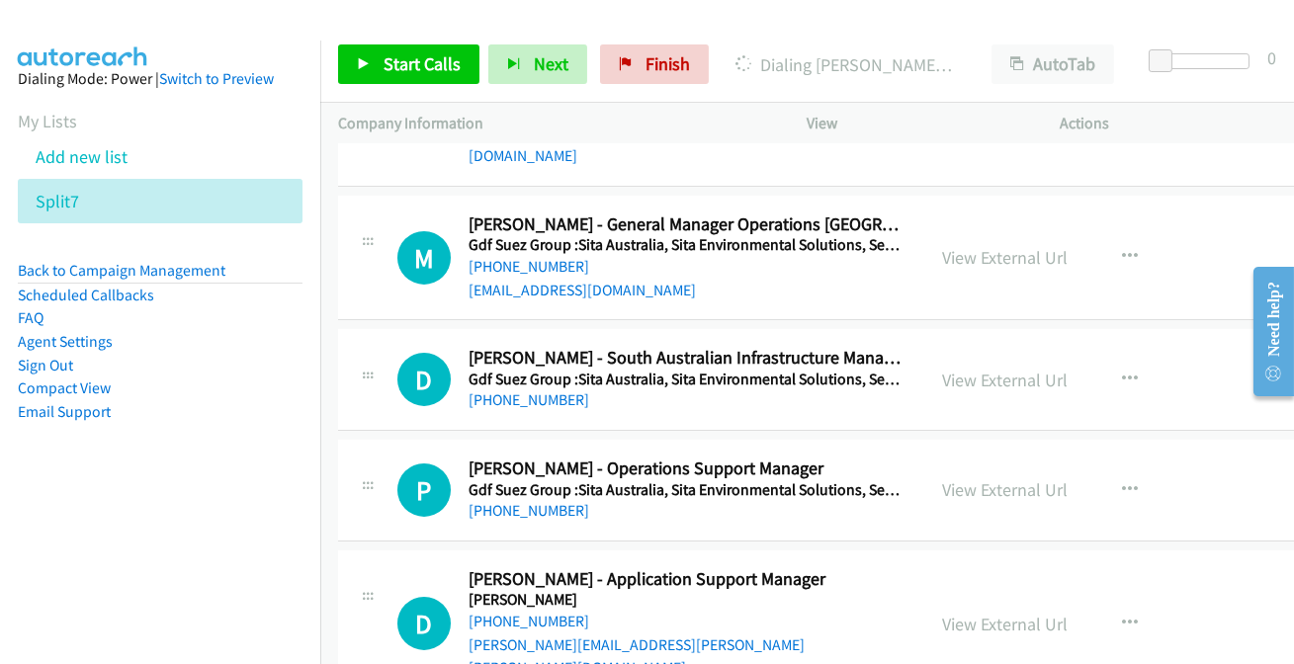
scroll to position [15154, 0]
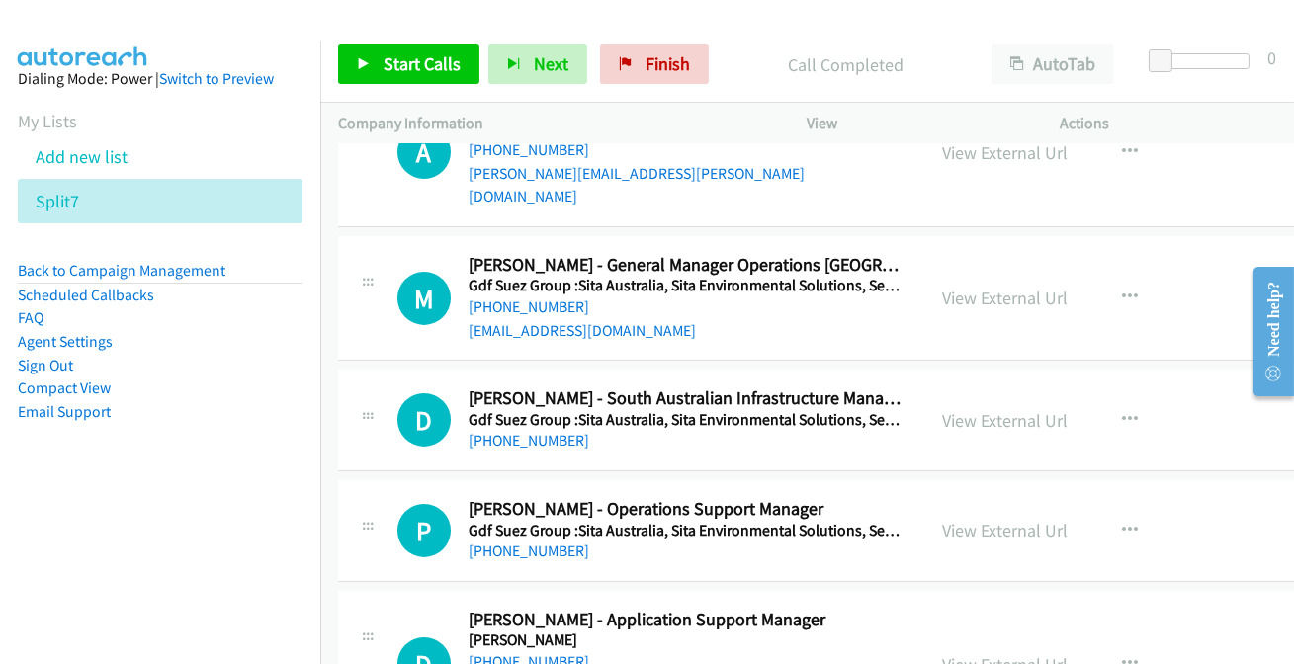
scroll to position [15065, 0]
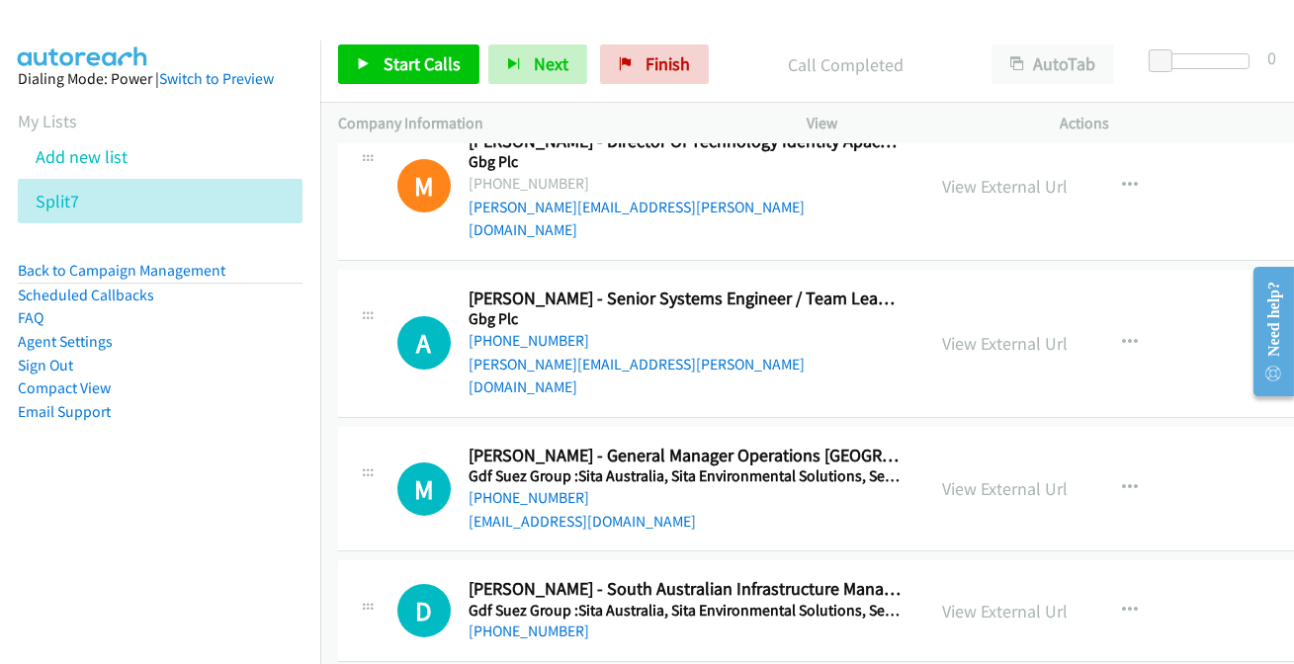
scroll to position [14885, 0]
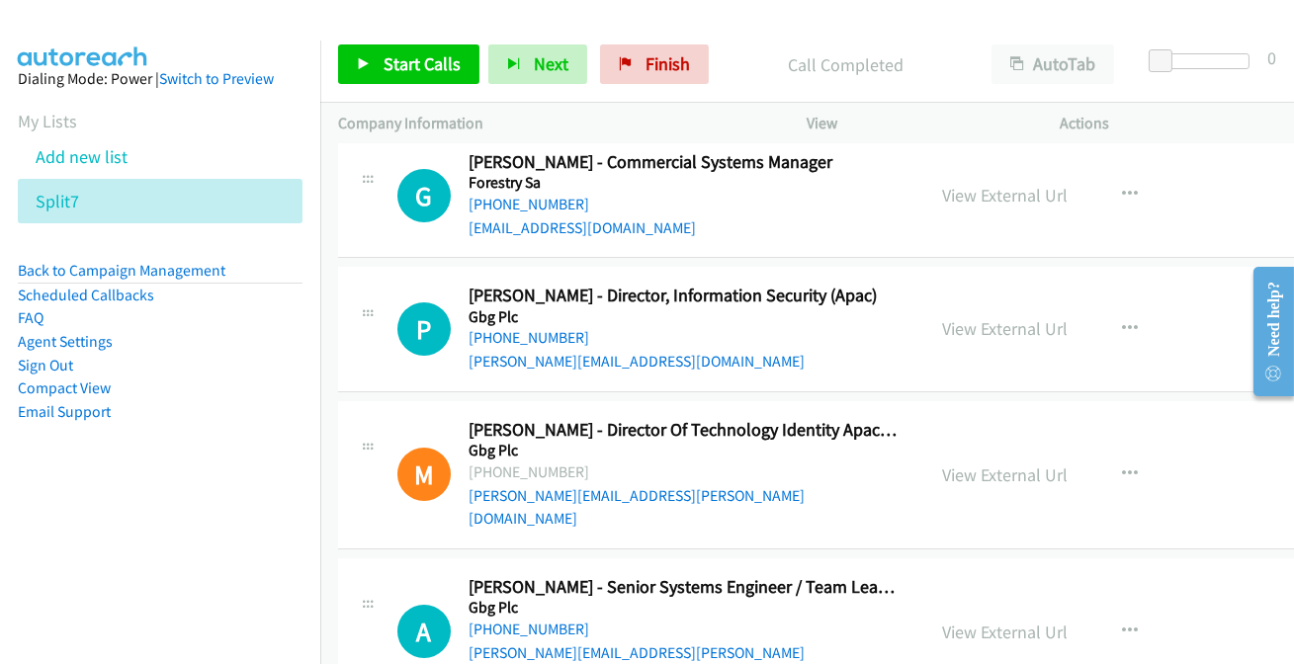
scroll to position [14615, 0]
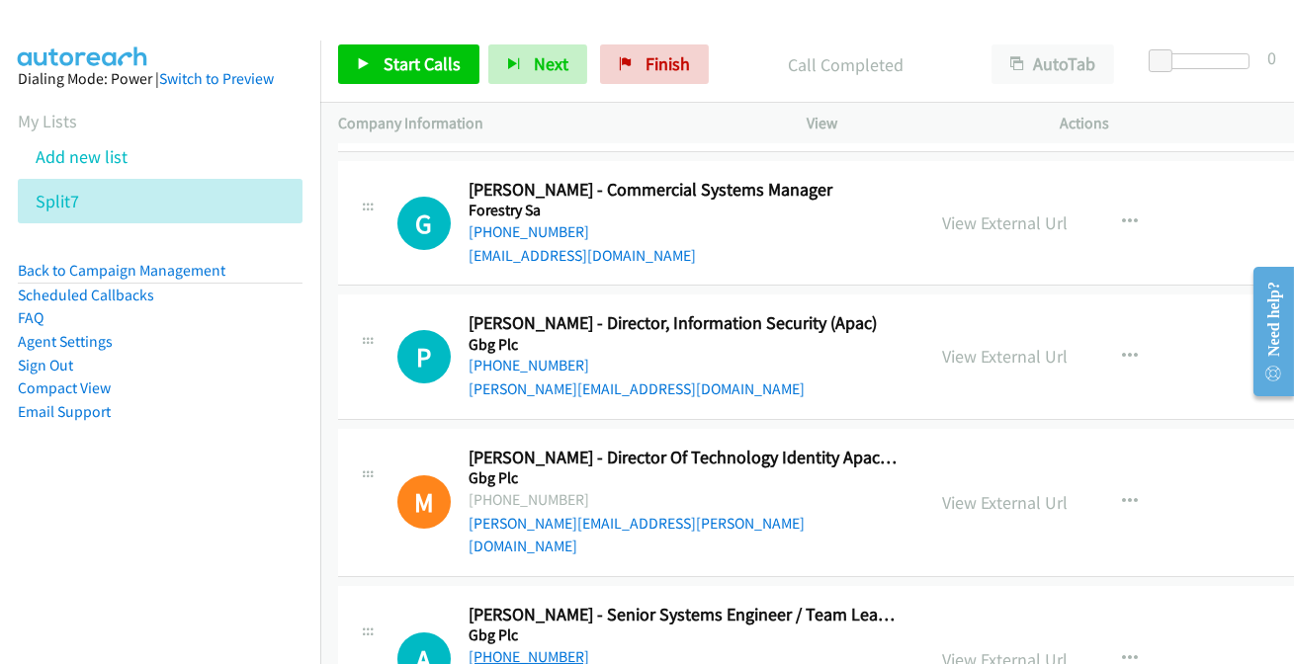
drag, startPoint x: 546, startPoint y: 215, endPoint x: 544, endPoint y: 225, distance: 10.1
click at [544, 647] on link "+61 3 8595 4578" at bounding box center [529, 656] width 121 height 19
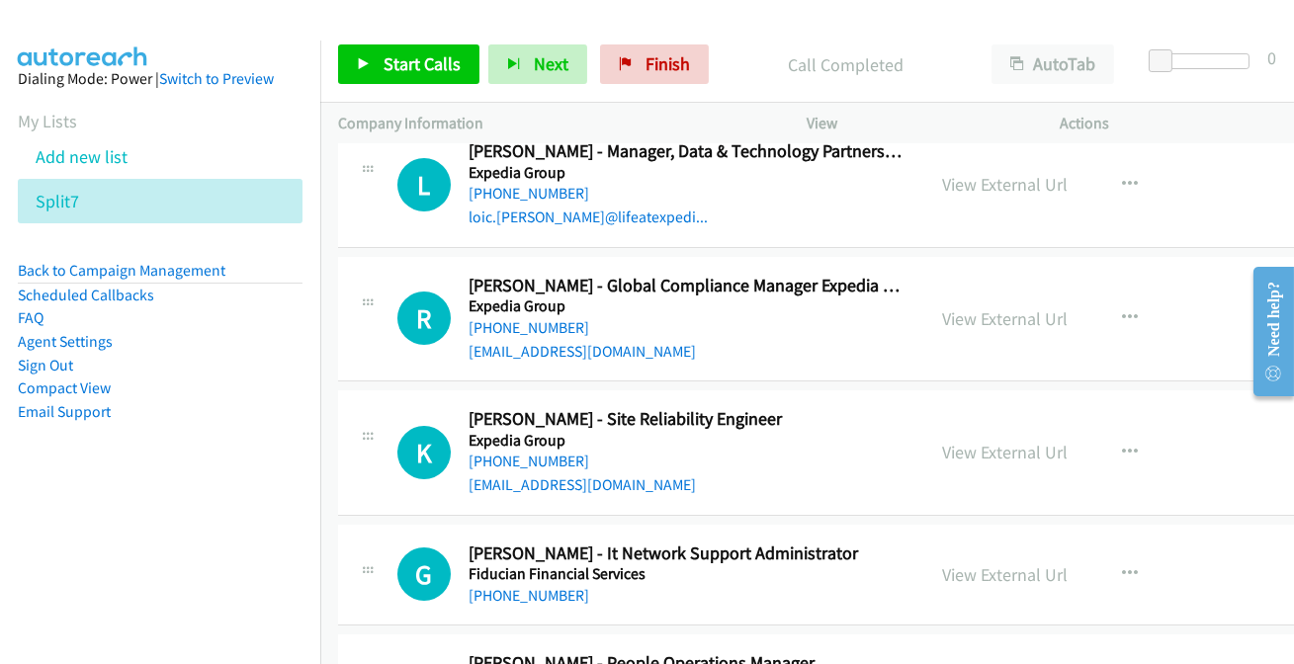
scroll to position [13986, 0]
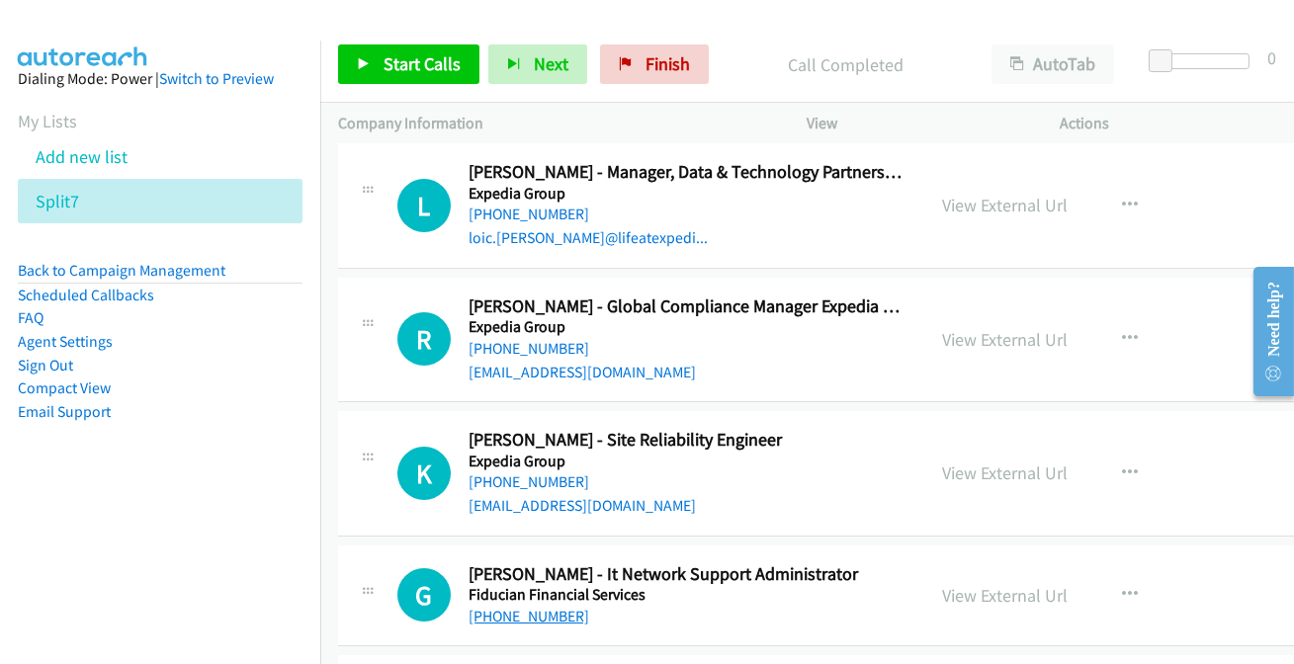
click at [536, 607] on link "+61 418 869 567" at bounding box center [529, 616] width 121 height 19
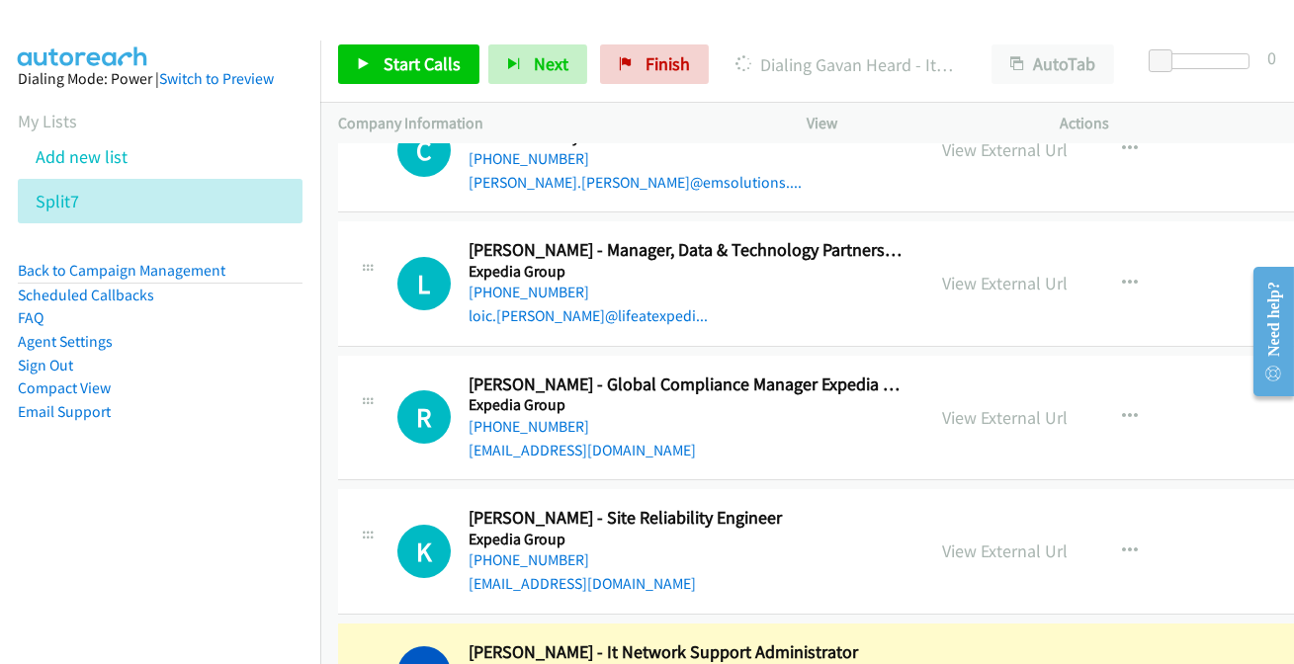
scroll to position [13896, 0]
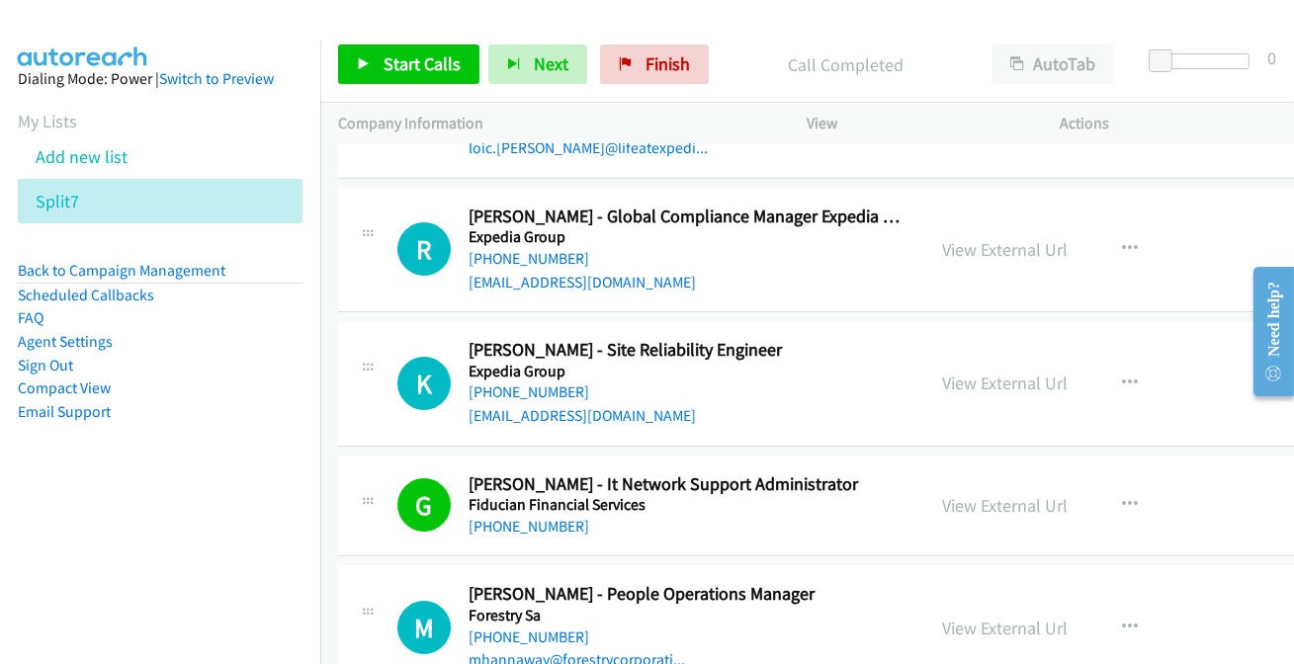
scroll to position [13986, 0]
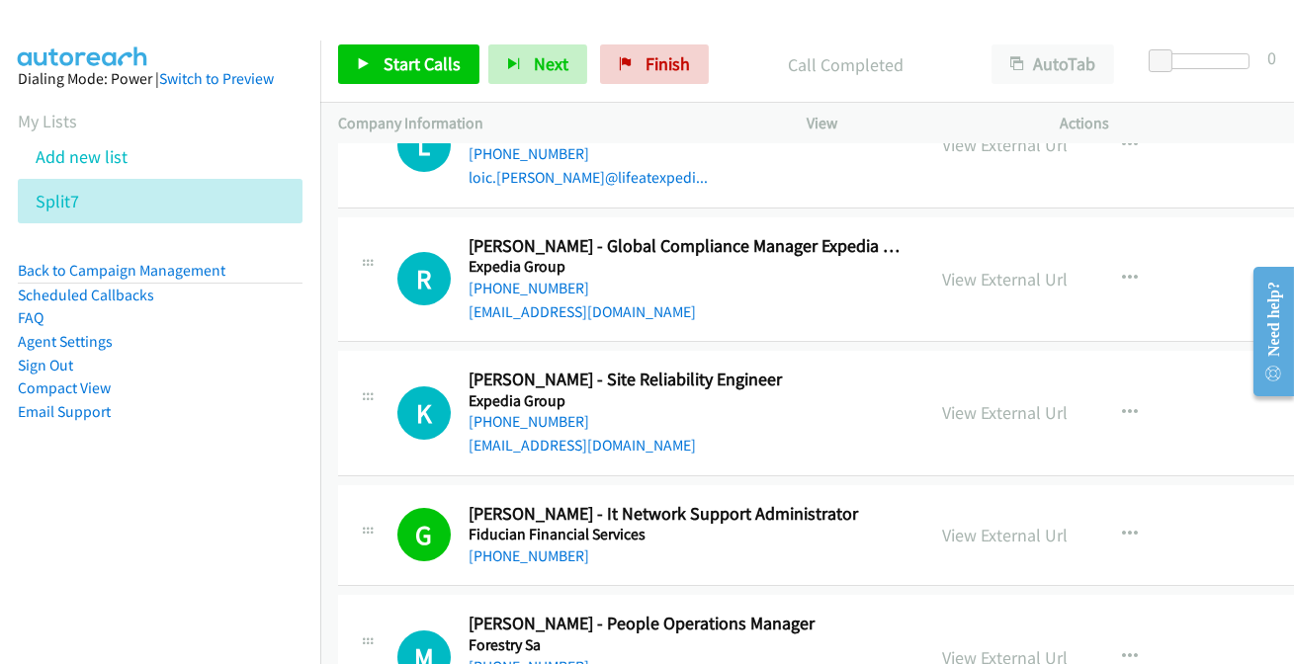
scroll to position [14076, 0]
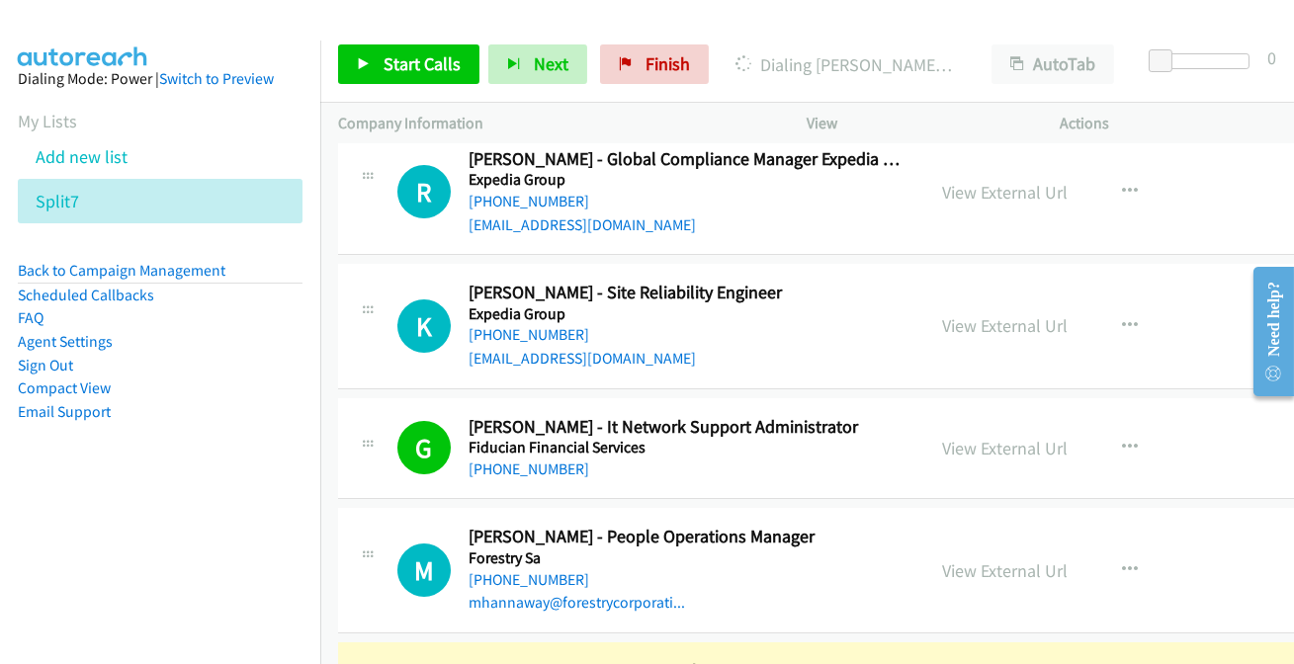
scroll to position [14165, 0]
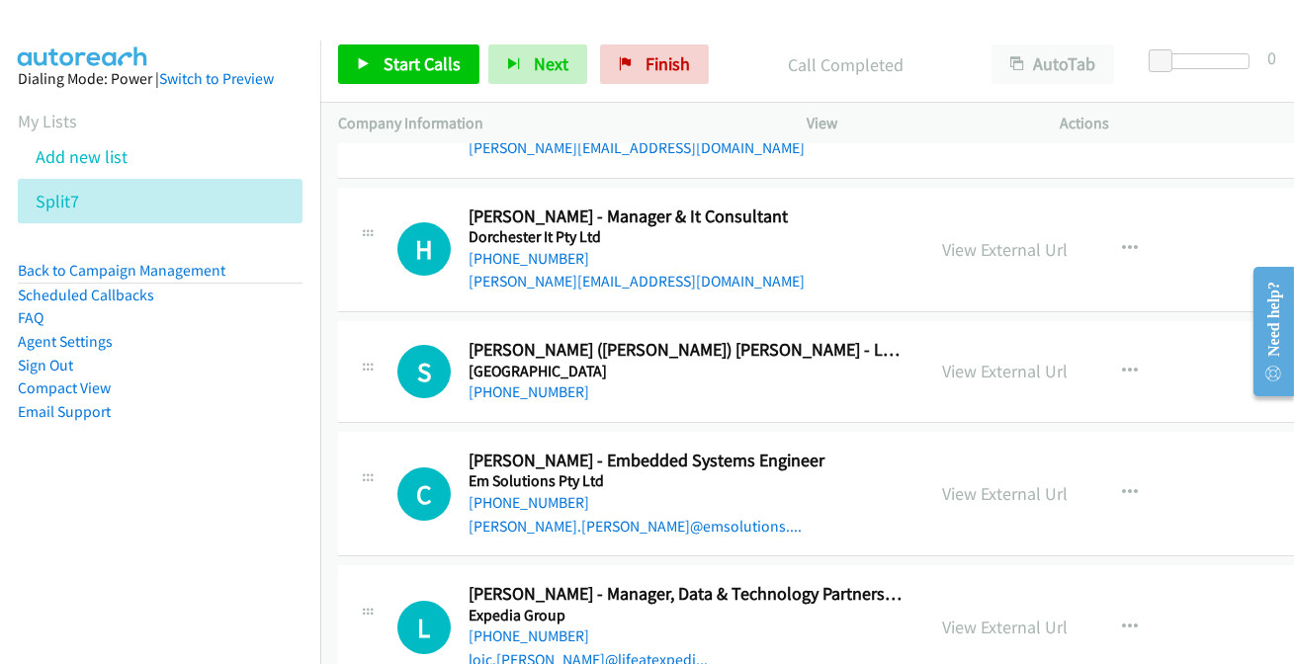
scroll to position [13536, 0]
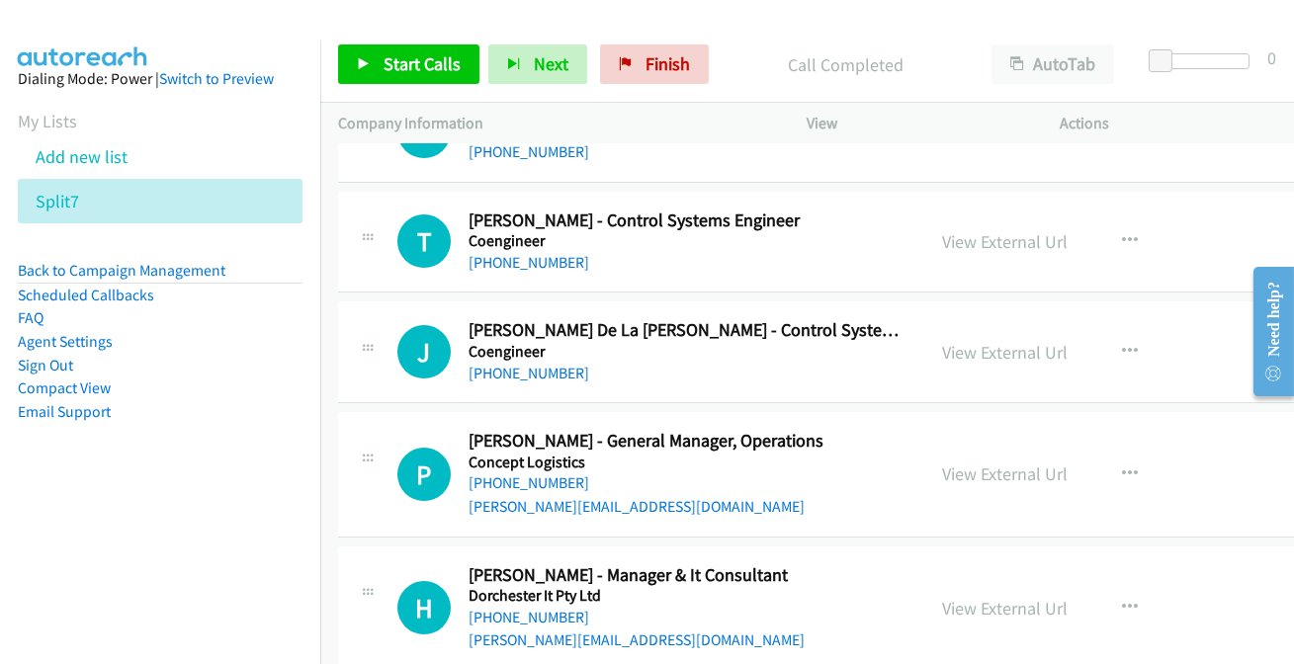
scroll to position [13177, 0]
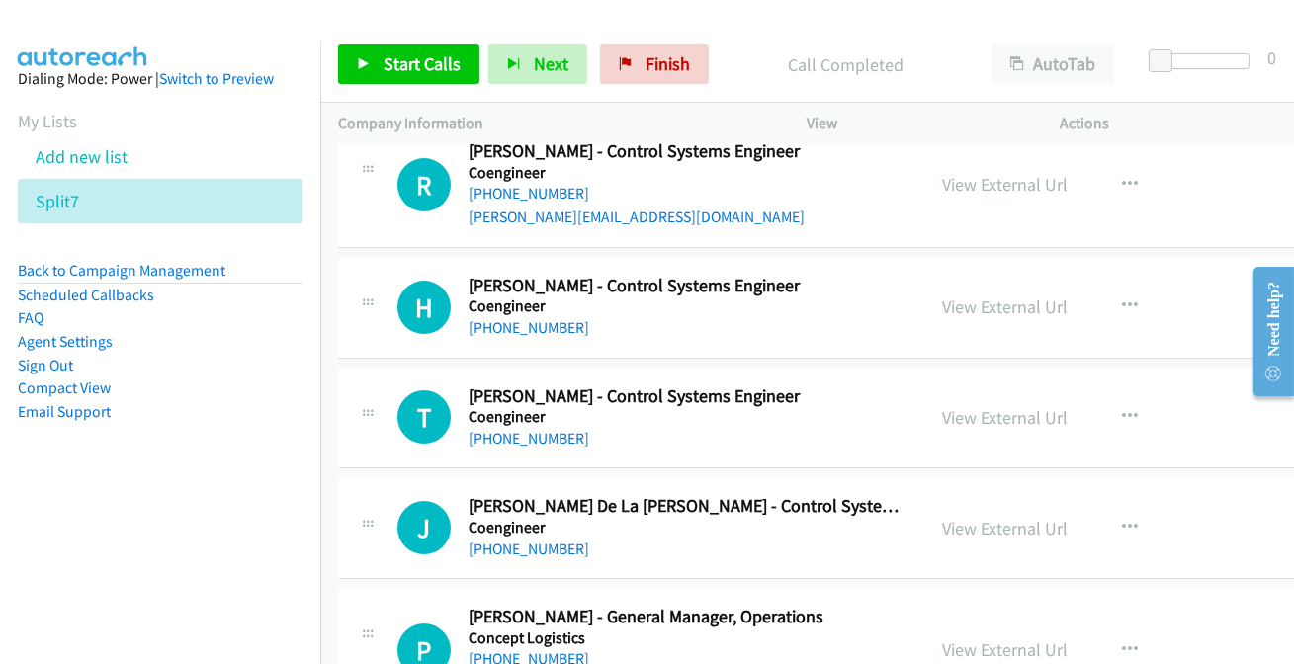
scroll to position [12998, 0]
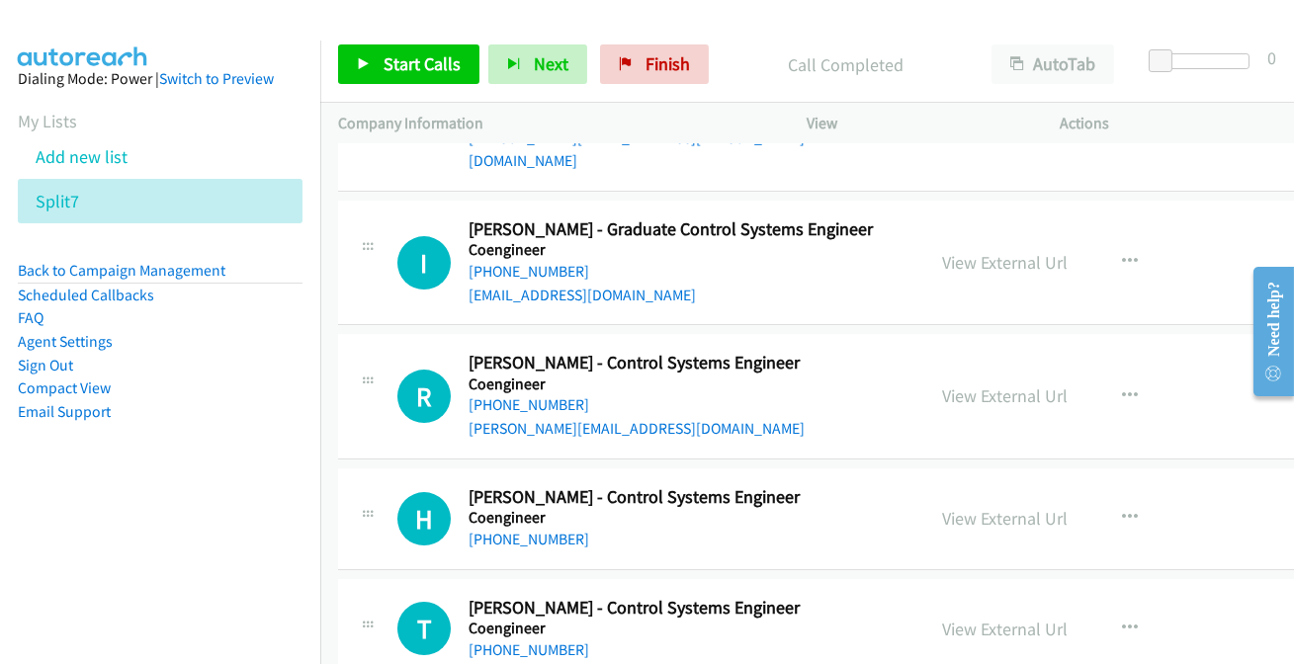
scroll to position [12908, 0]
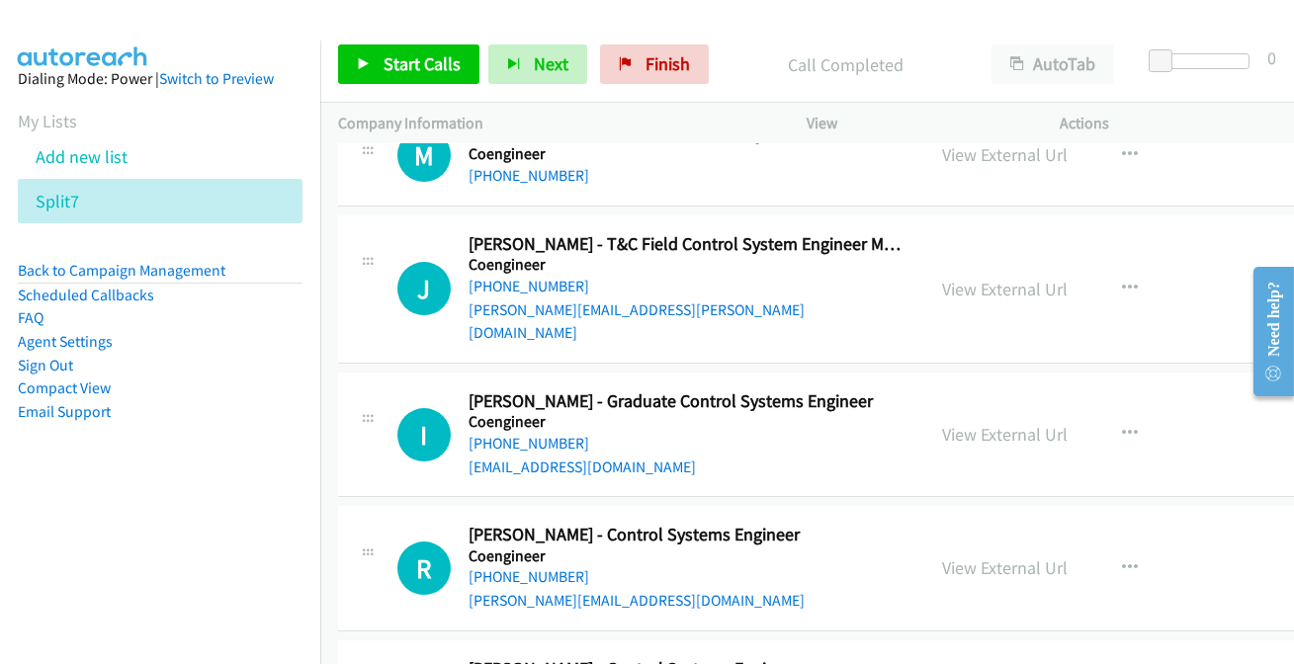
scroll to position [12638, 0]
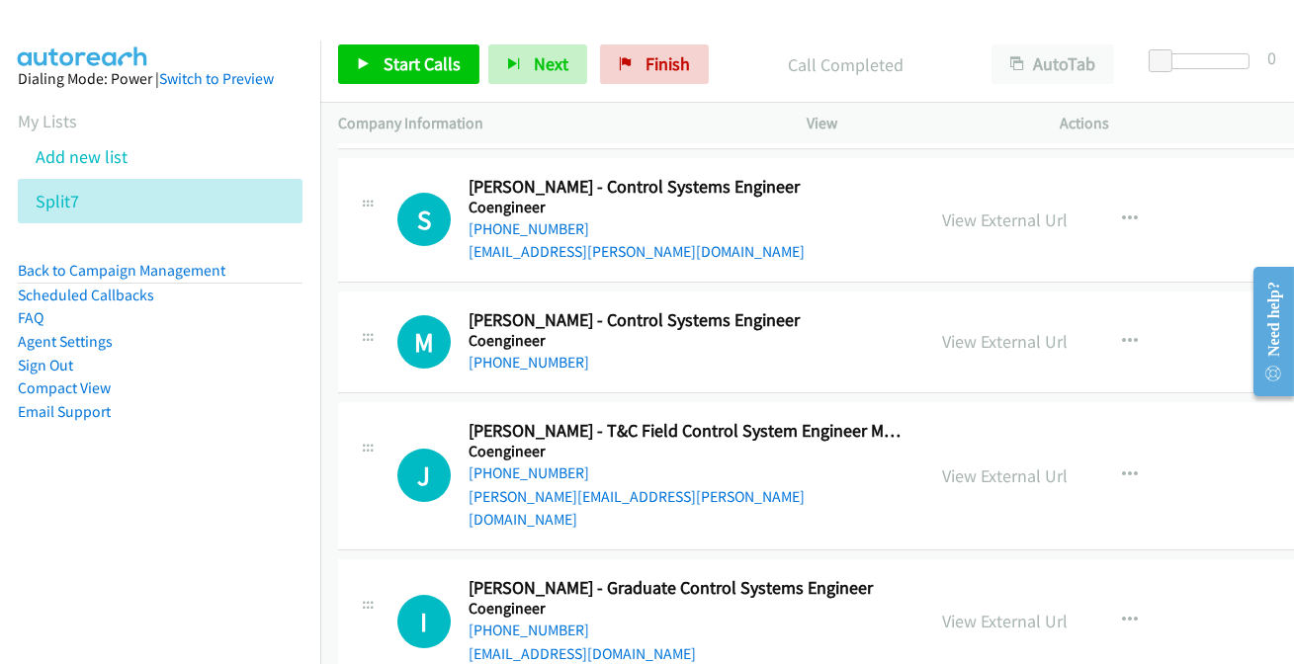
scroll to position [12458, 0]
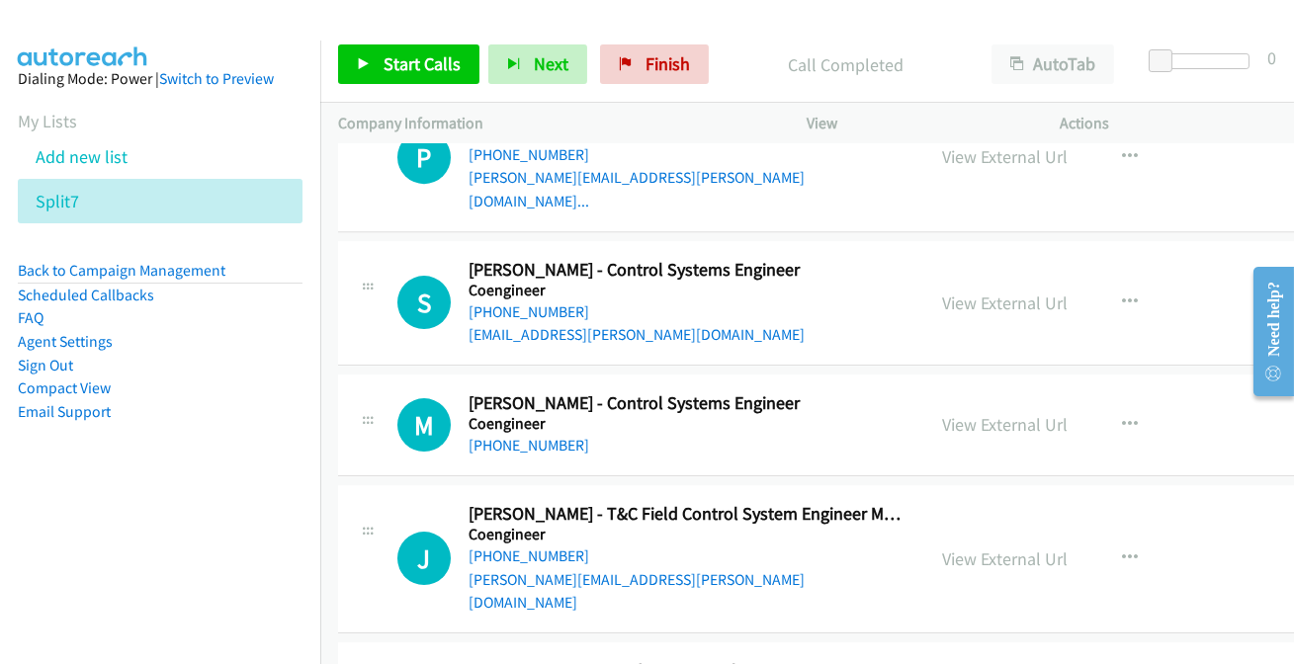
scroll to position [12278, 0]
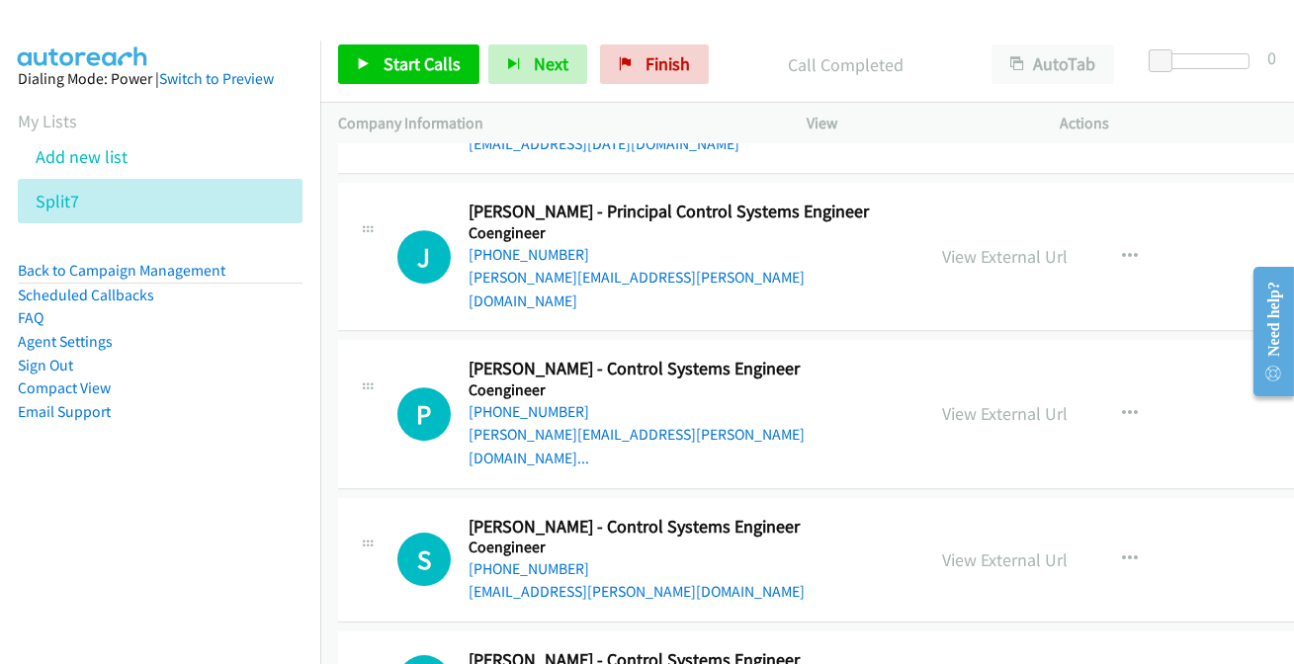
scroll to position [12099, 0]
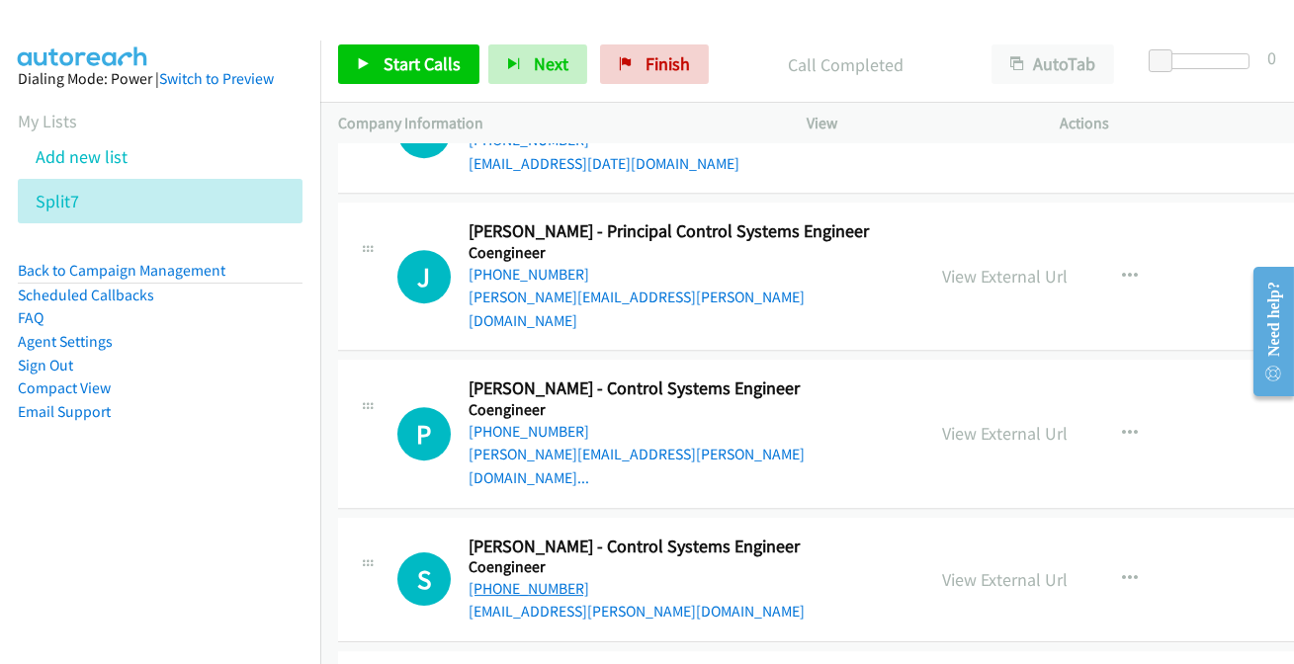
click at [506, 579] on link "+61 404 601 082" at bounding box center [529, 588] width 121 height 19
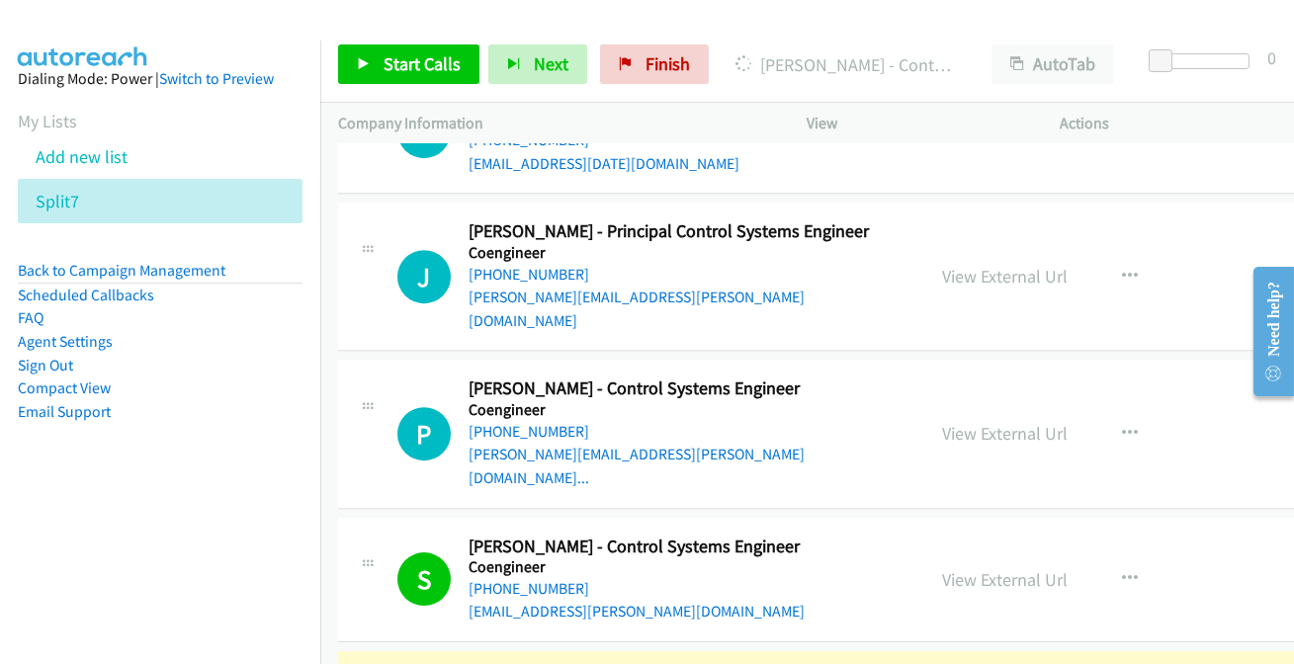
scroll to position [12188, 0]
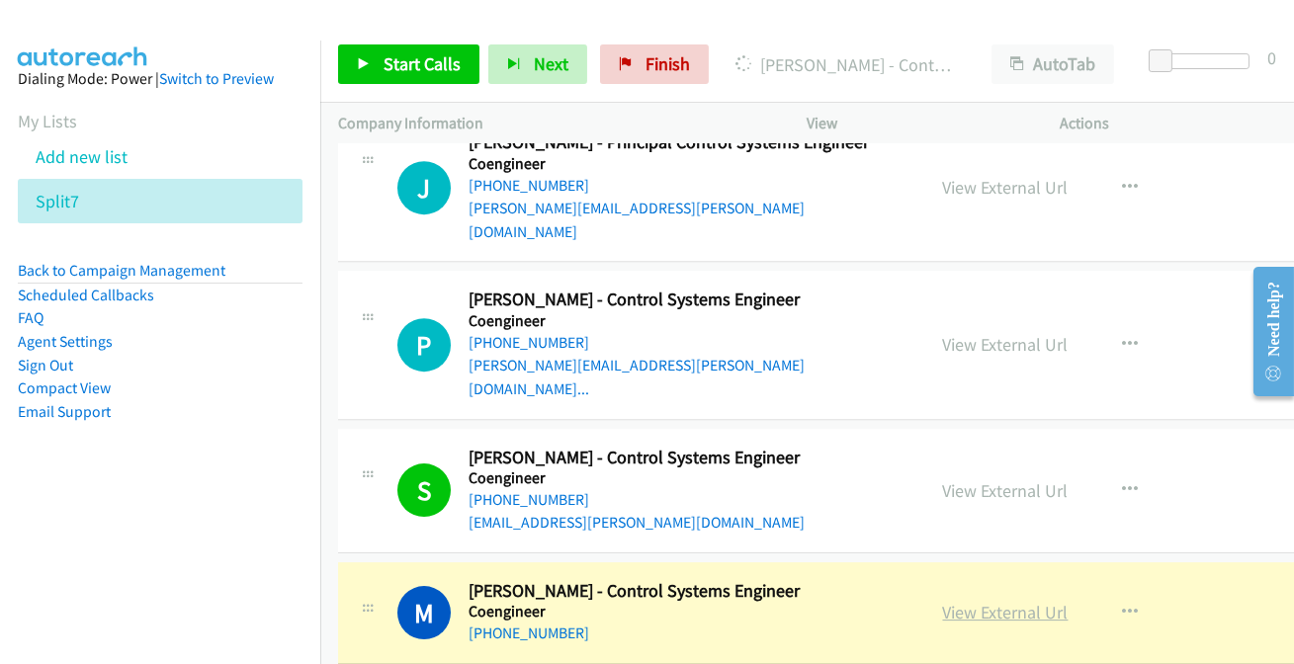
click at [974, 601] on link "View External Url" at bounding box center [1006, 612] width 126 height 23
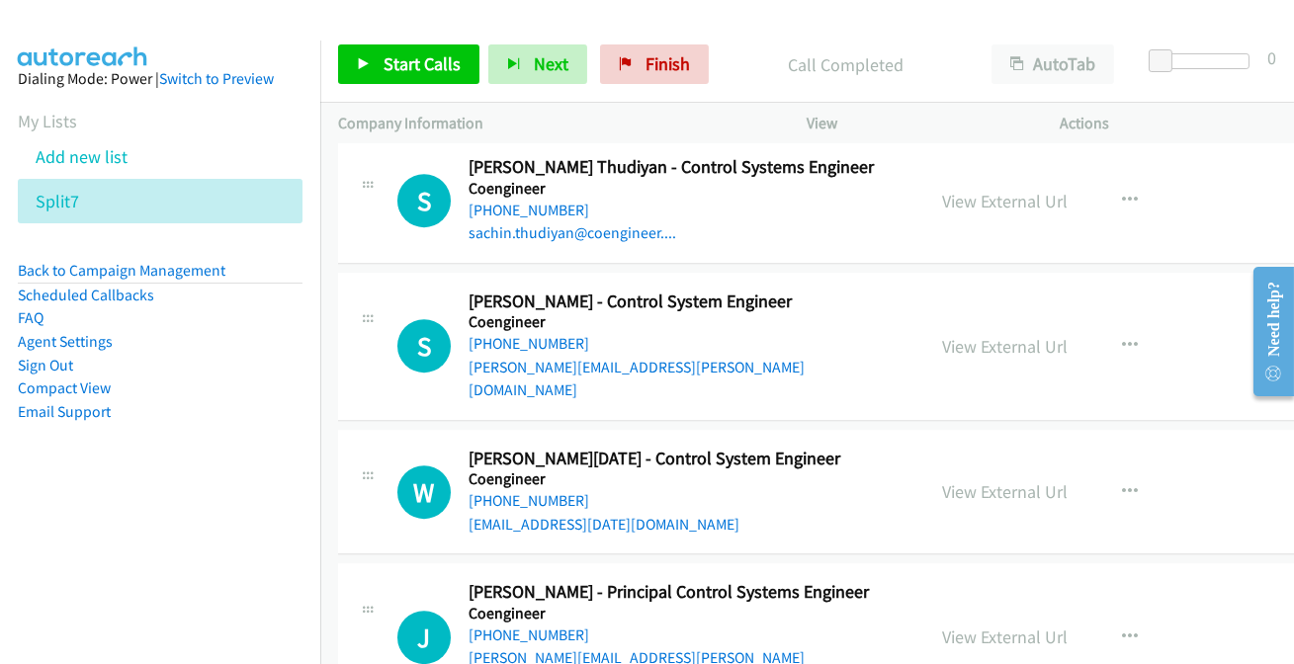
scroll to position [11739, 0]
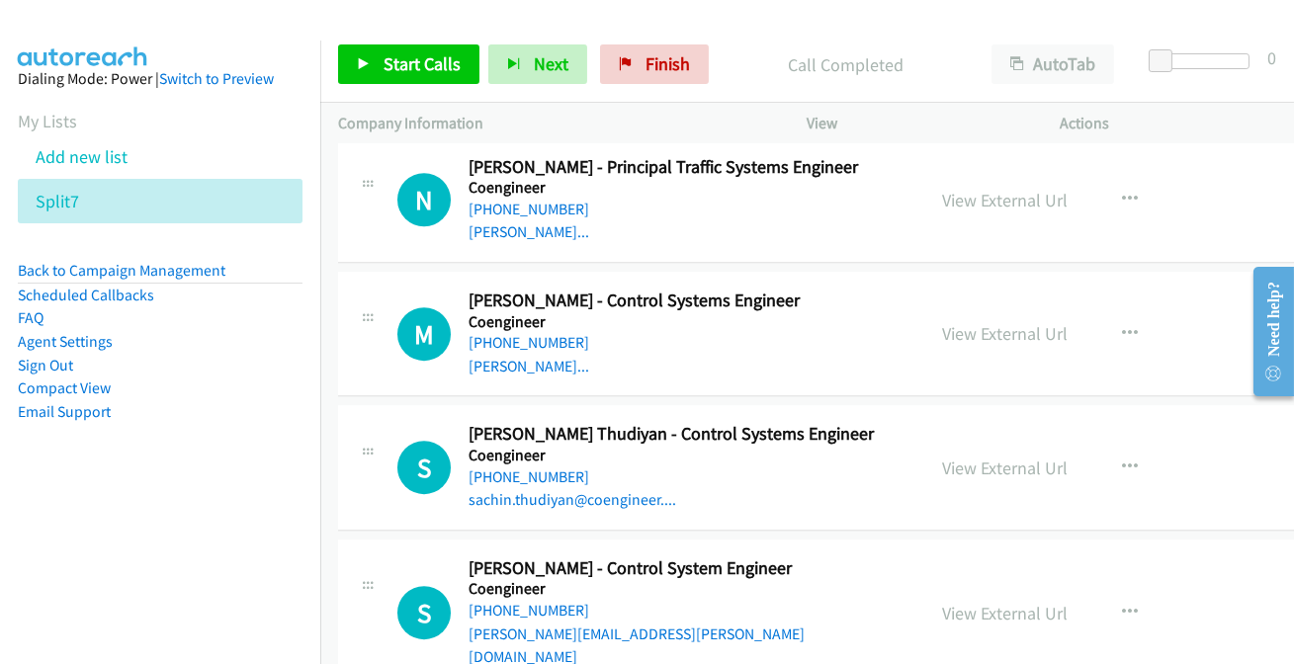
scroll to position [11469, 0]
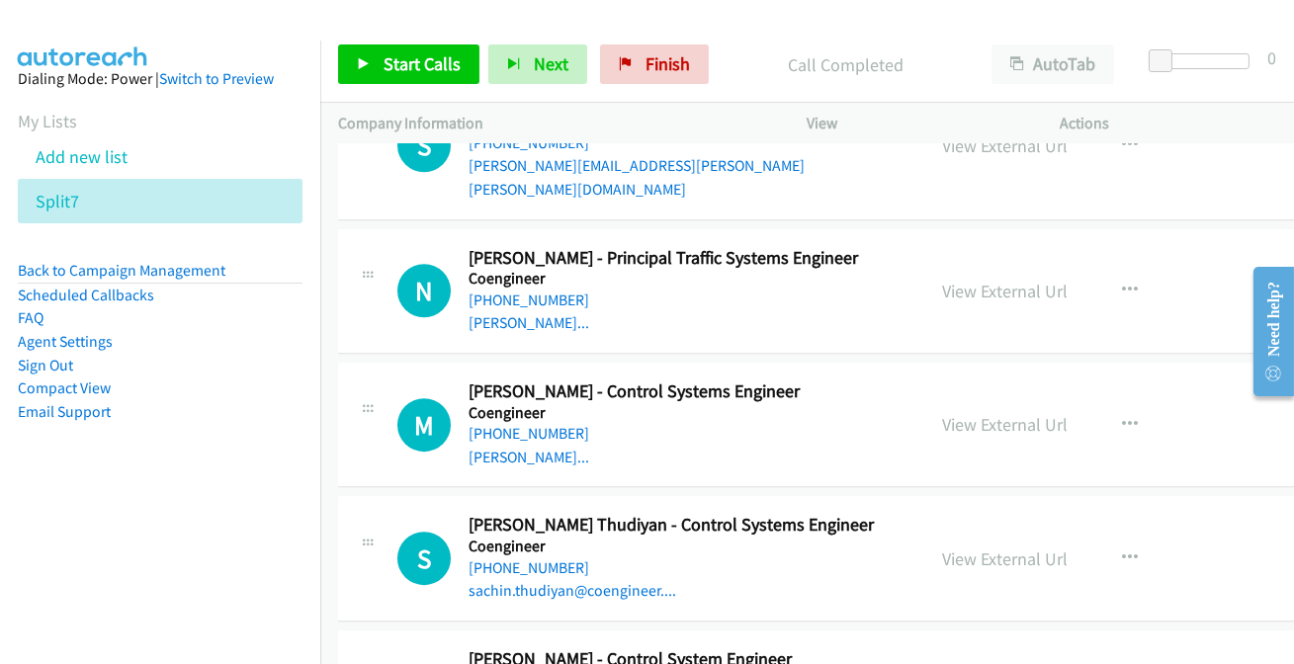
scroll to position [11380, 0]
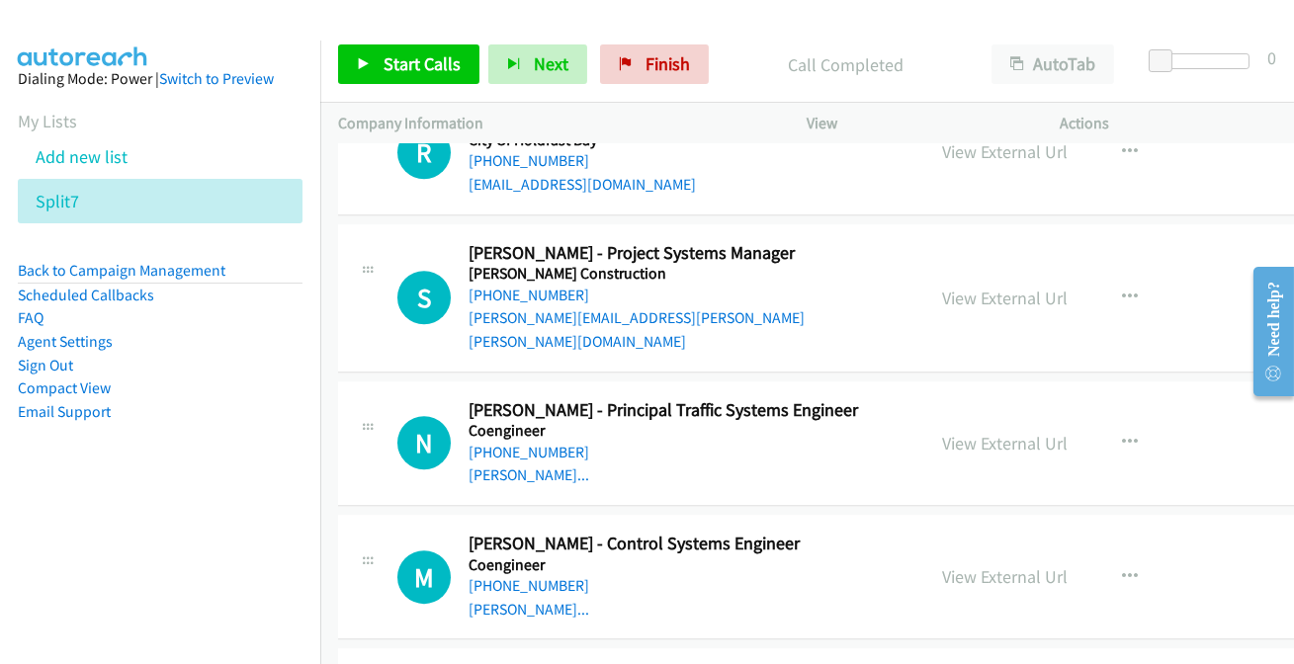
scroll to position [11200, 0]
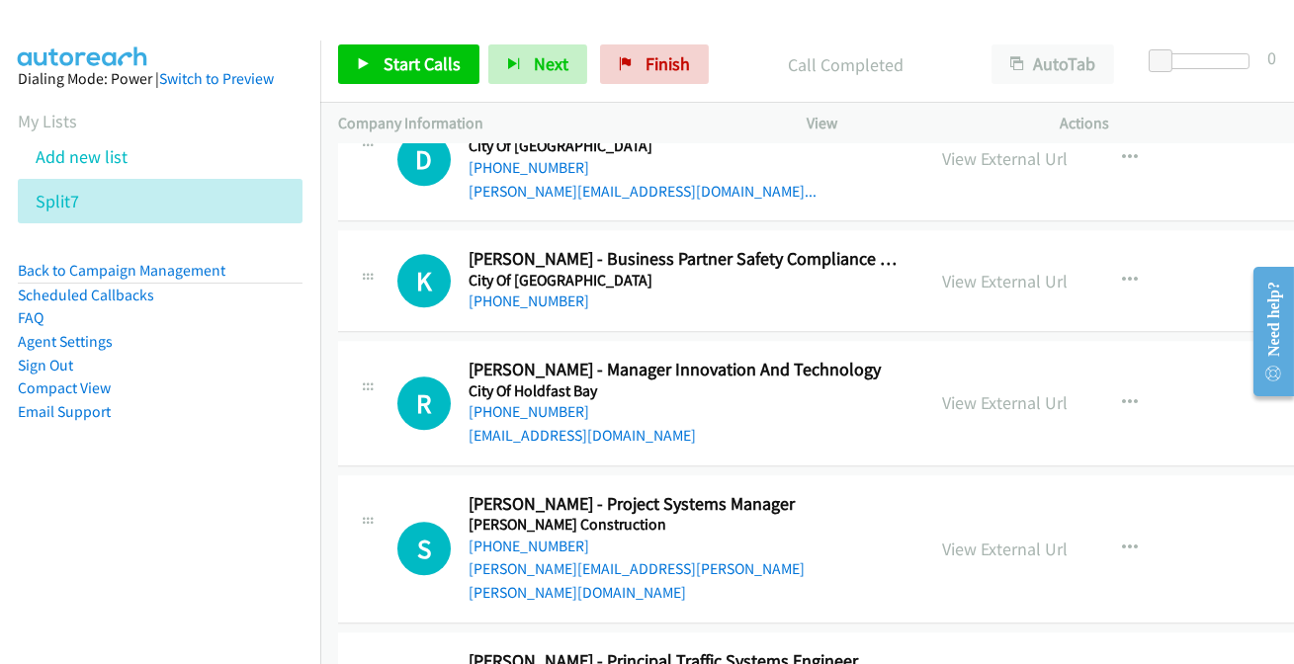
scroll to position [10931, 0]
